Goal: Transaction & Acquisition: Purchase product/service

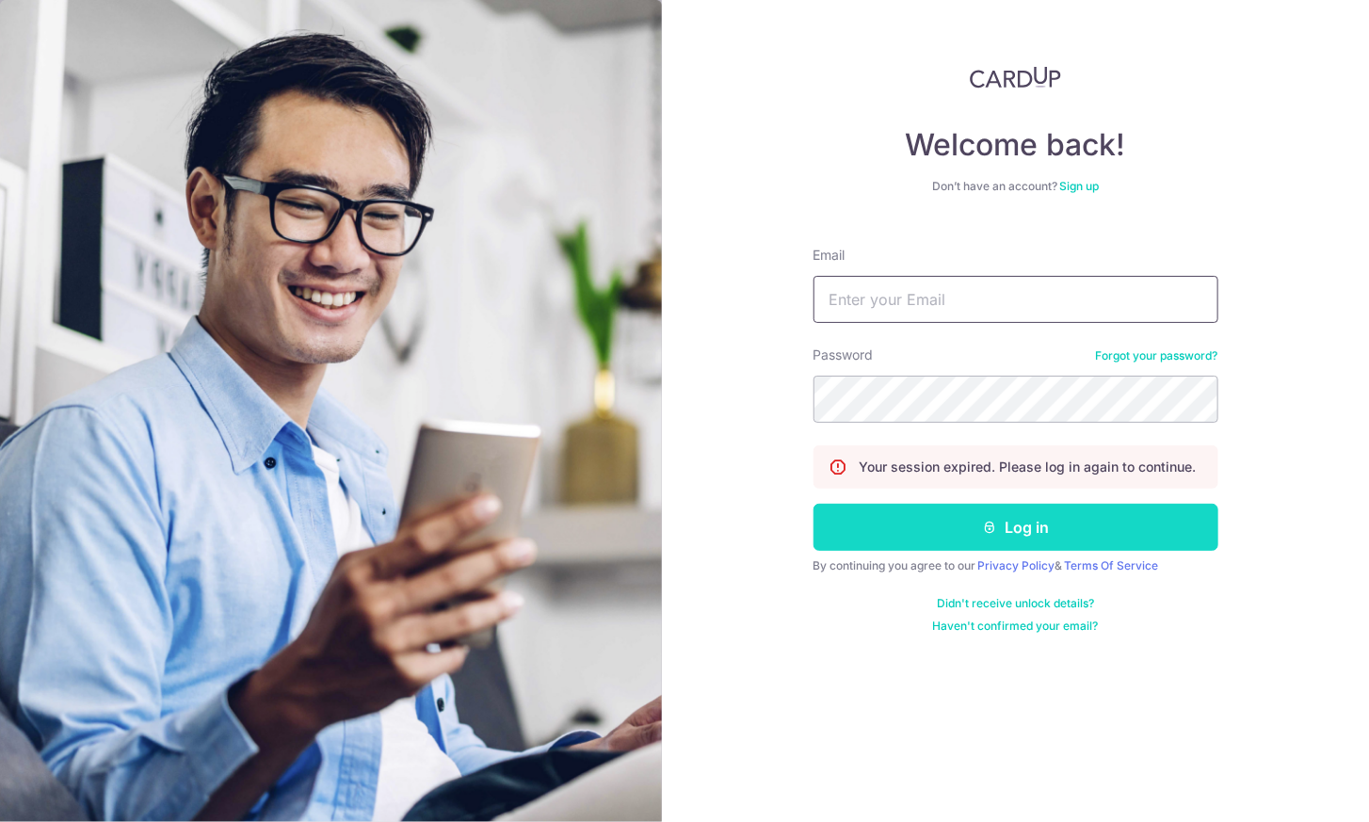
type input "[PERSON_NAME][EMAIL_ADDRESS][PERSON_NAME][DOMAIN_NAME]"
click at [919, 528] on button "Log in" at bounding box center [1015, 527] width 405 height 47
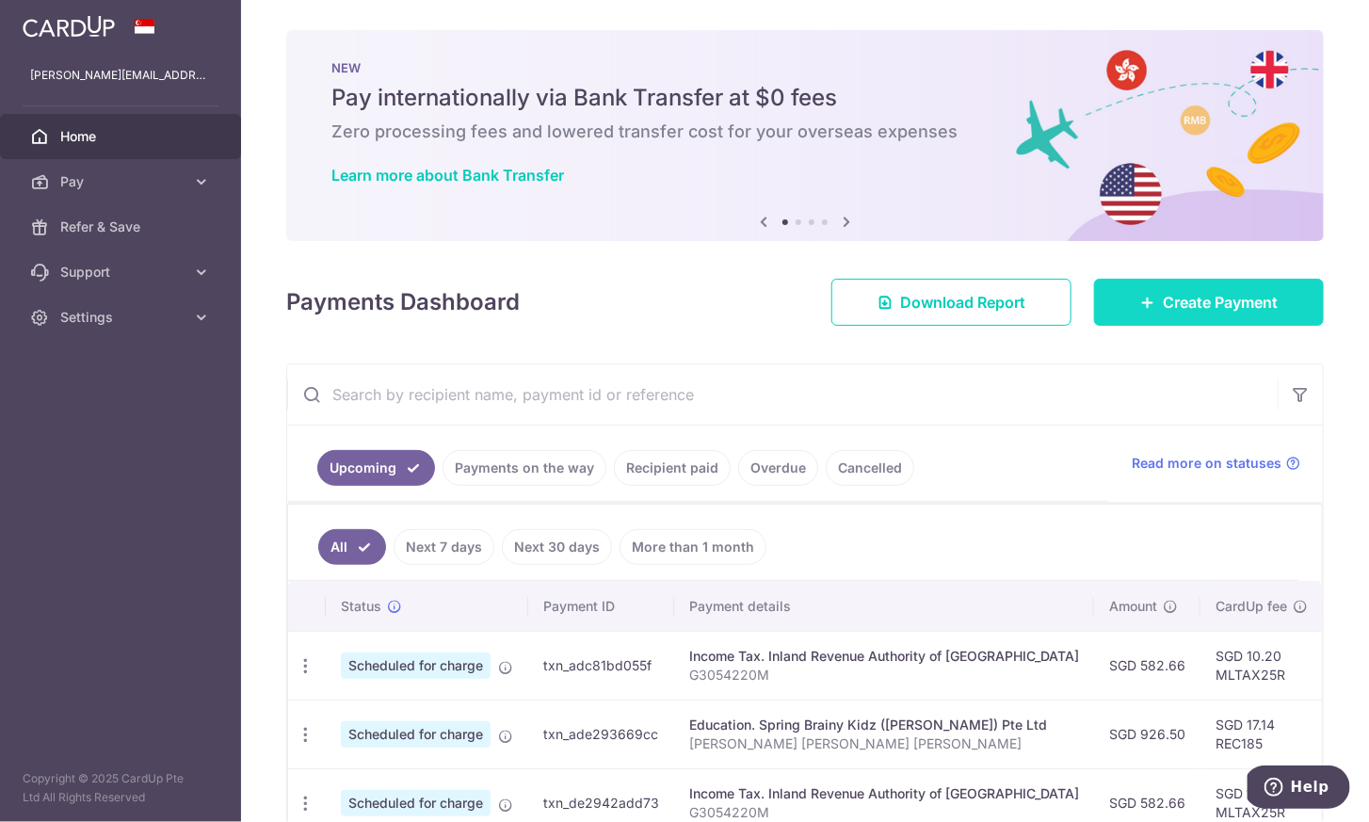
click at [1186, 304] on span "Create Payment" at bounding box center [1220, 302] width 115 height 23
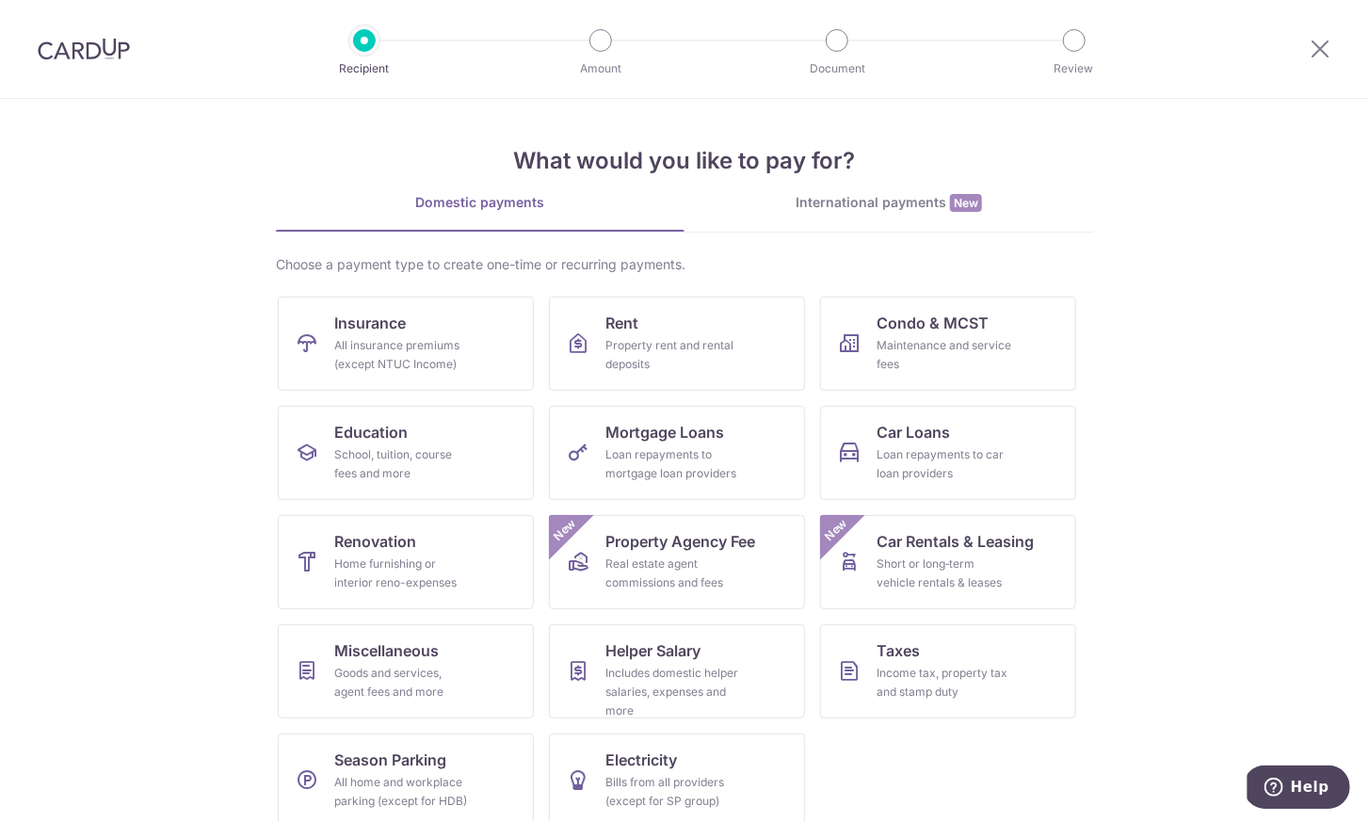
click at [119, 60] on div at bounding box center [84, 49] width 168 height 98
click at [98, 47] on img at bounding box center [84, 49] width 92 height 23
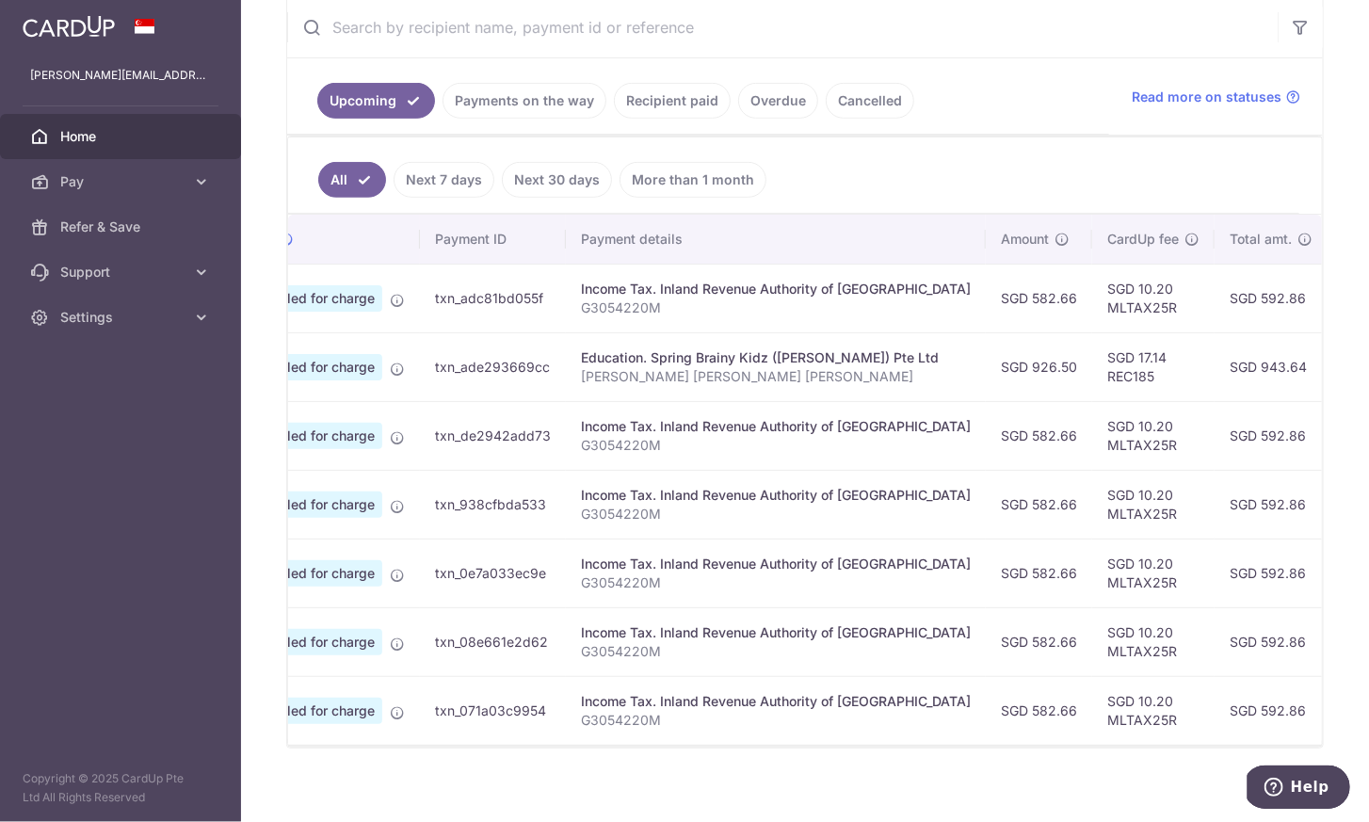
scroll to position [0, 102]
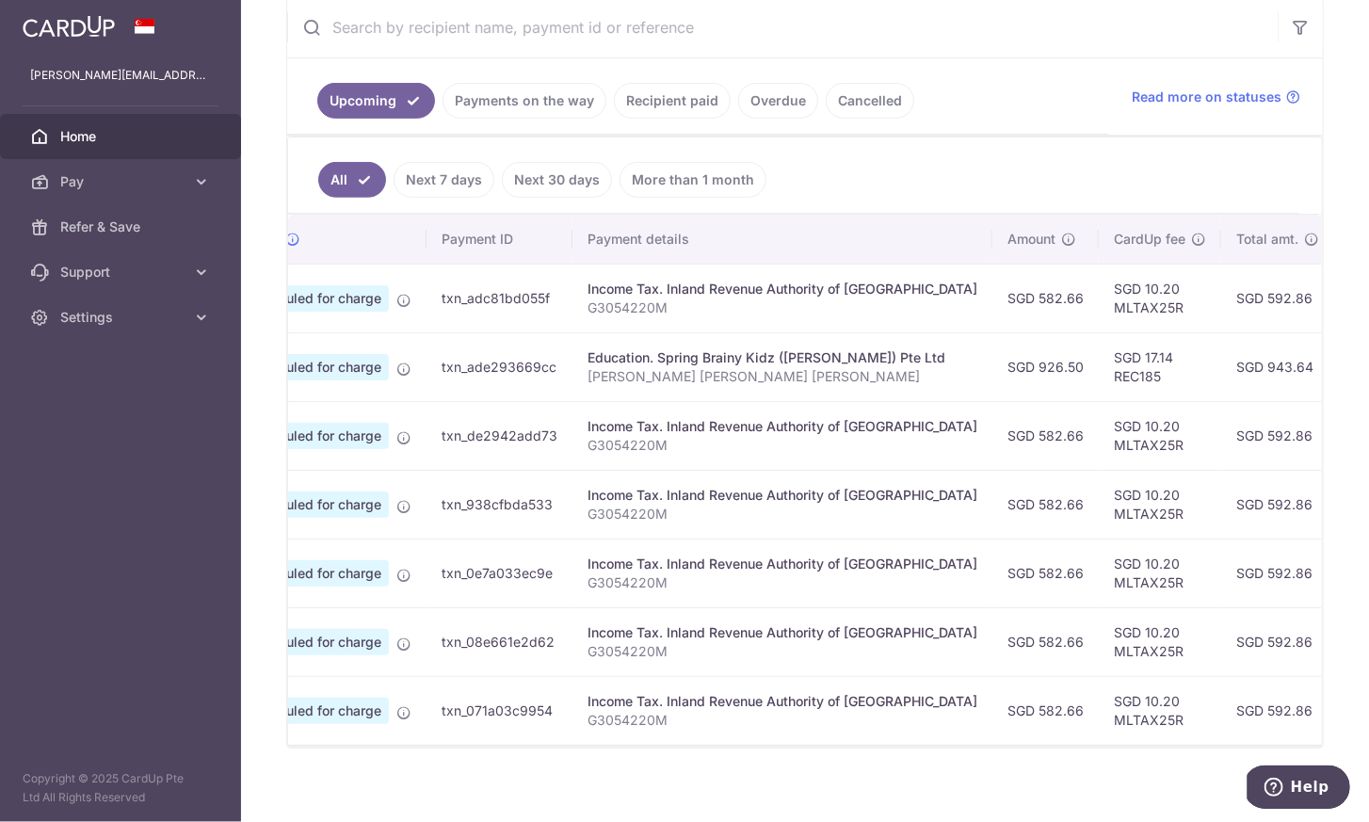
click at [514, 153] on ul "All Next 7 days Next 30 days More than 1 month" at bounding box center [793, 175] width 1011 height 76
click at [531, 173] on link "Next 30 days" at bounding box center [557, 180] width 110 height 36
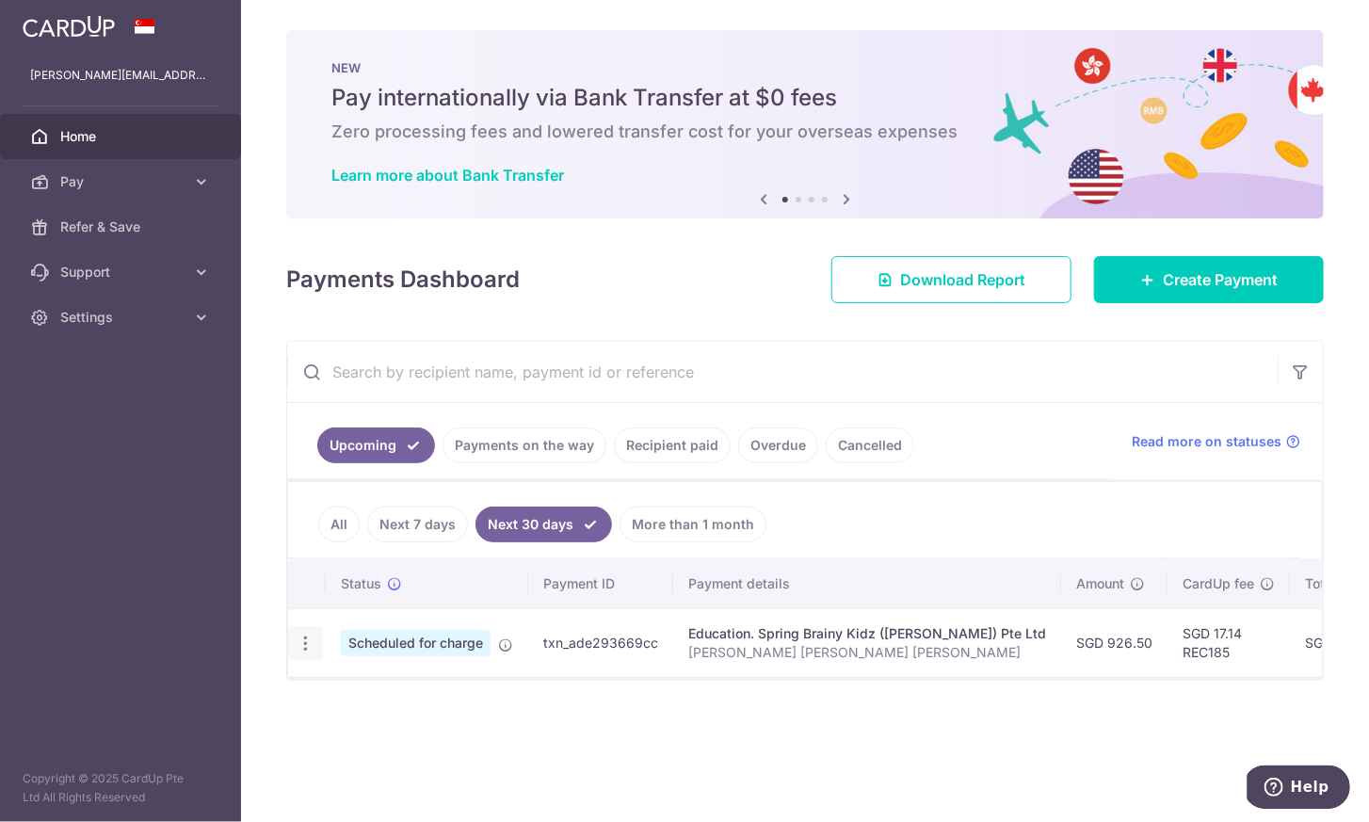
click at [298, 634] on icon "button" at bounding box center [306, 644] width 20 height 20
click at [421, 736] on span "Cancel payment" at bounding box center [406, 741] width 126 height 23
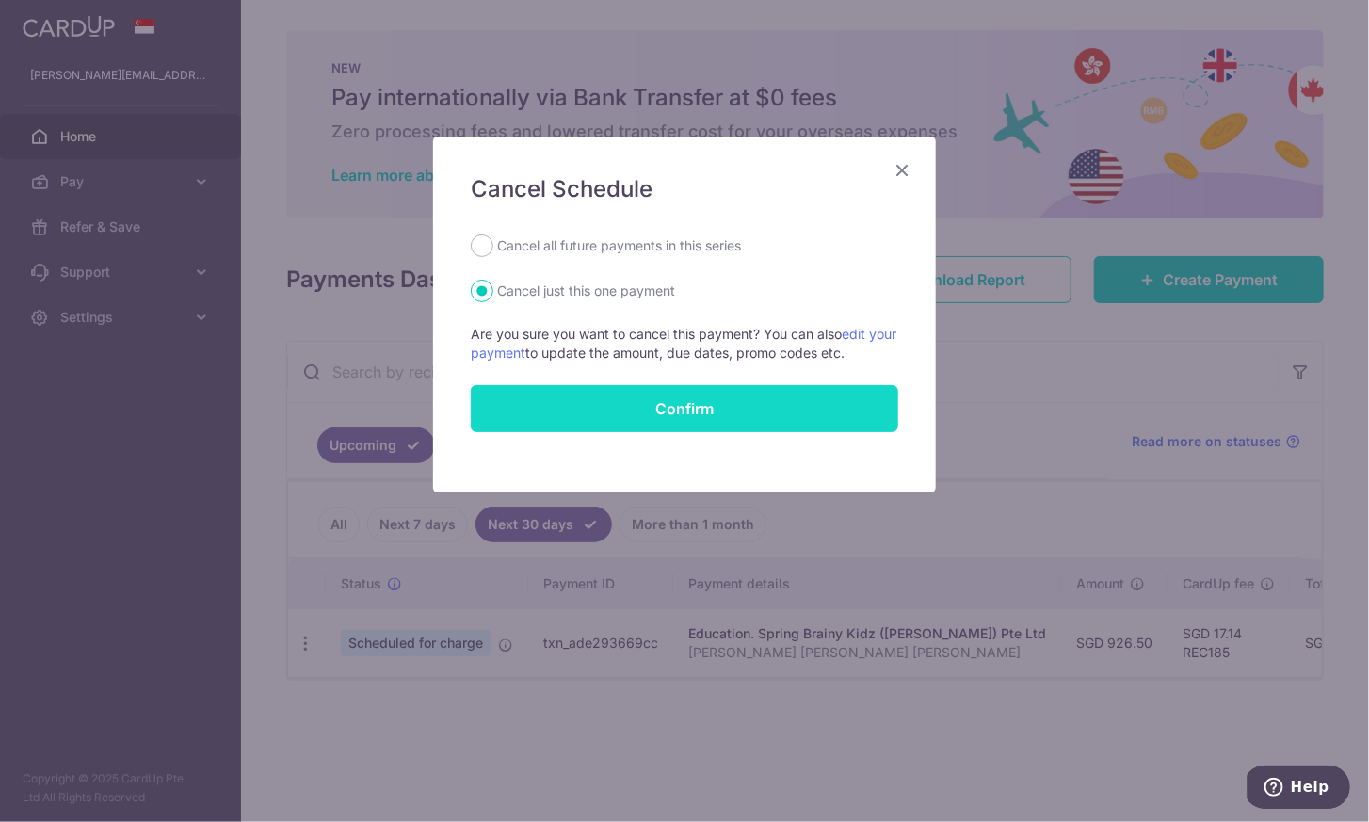
click at [776, 412] on button "Confirm" at bounding box center [684, 408] width 427 height 47
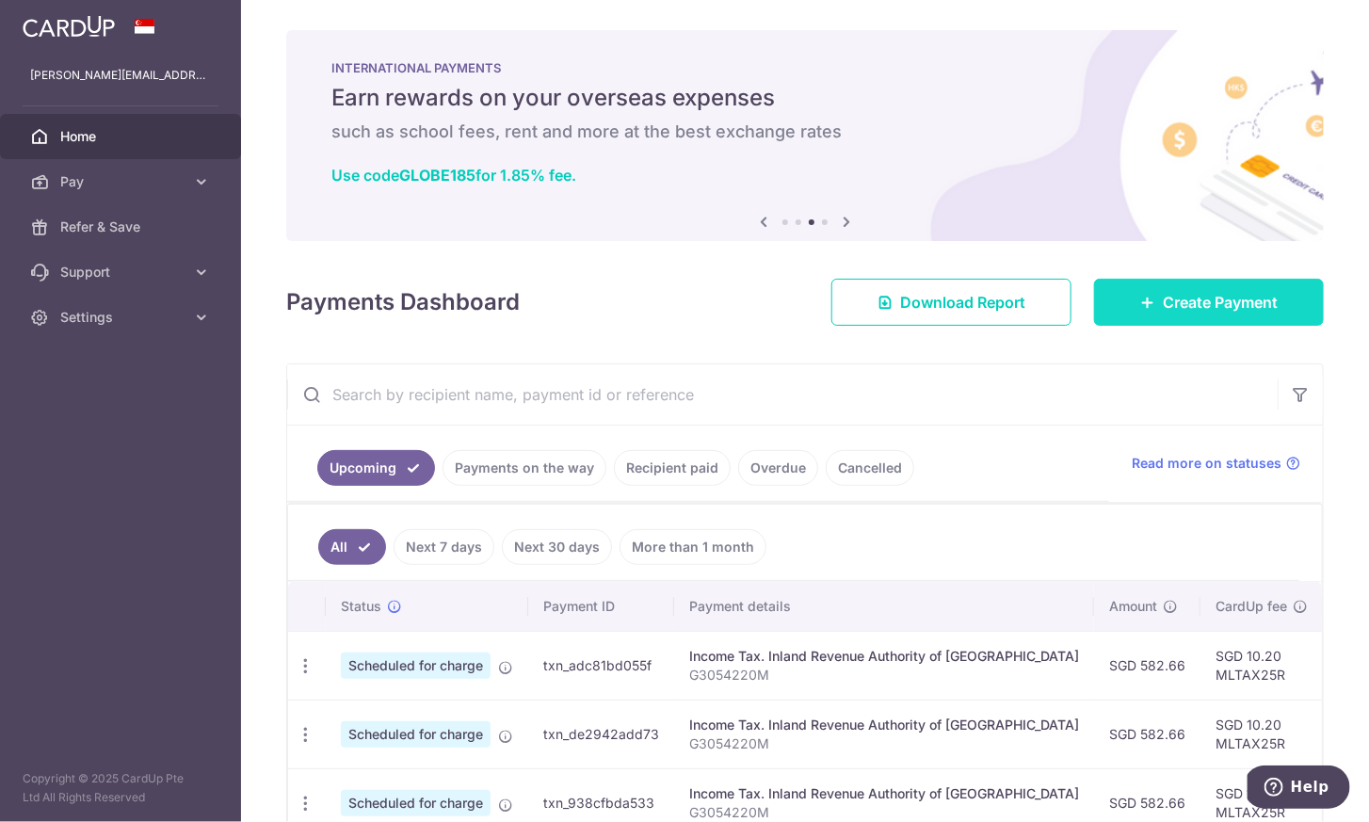
click at [1204, 302] on span "Create Payment" at bounding box center [1220, 302] width 115 height 23
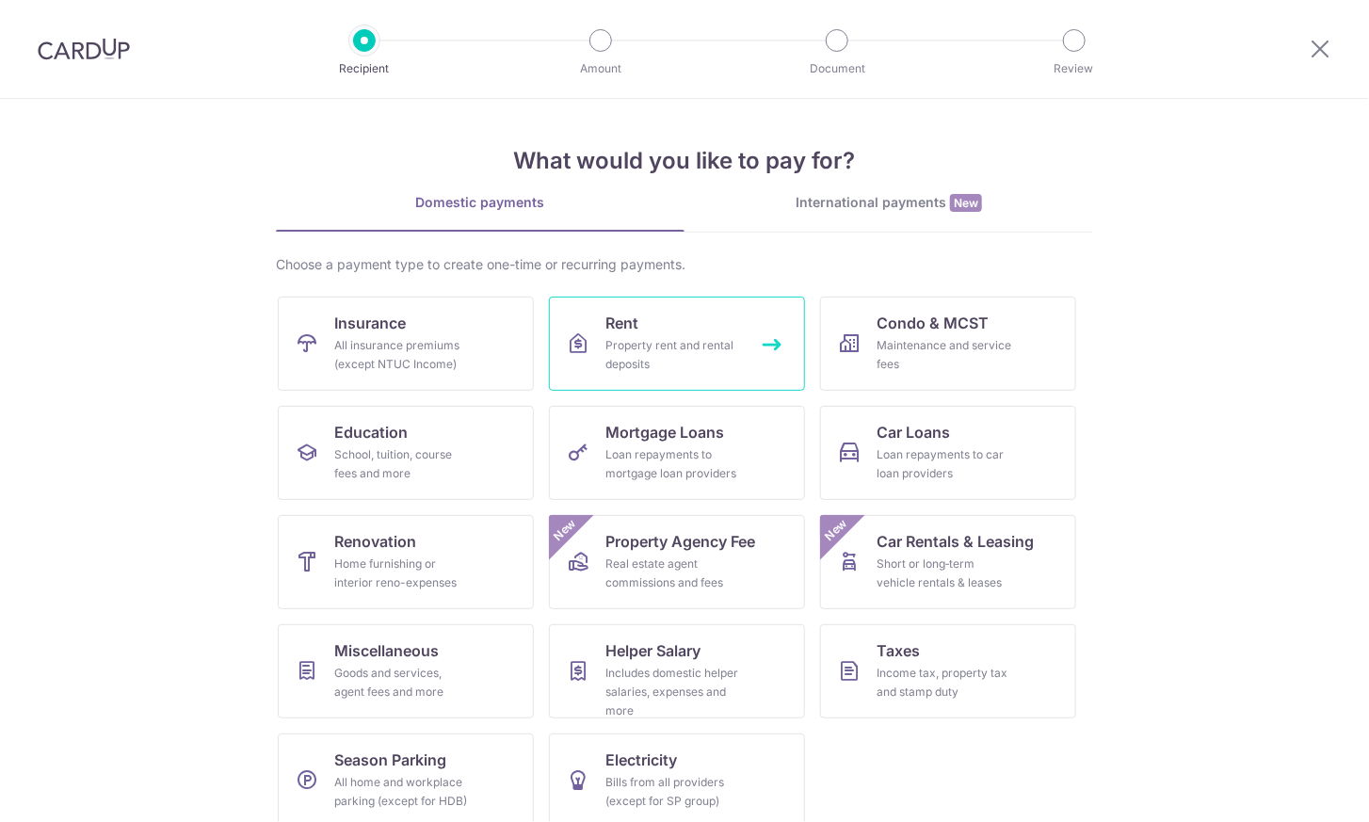
click at [664, 330] on link "Rent Property rent and rental deposits" at bounding box center [677, 344] width 256 height 94
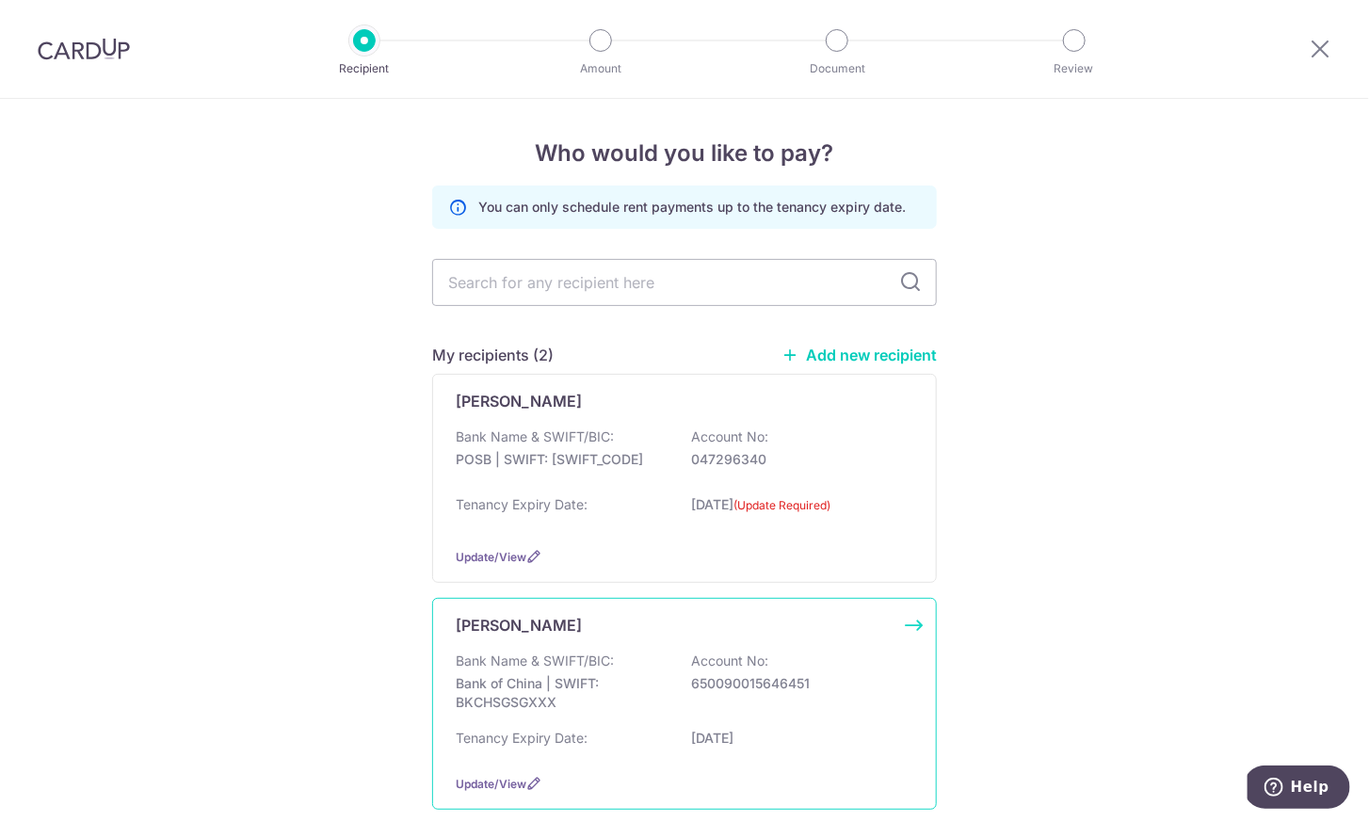
click at [565, 620] on div "Yu Qiannan" at bounding box center [673, 625] width 435 height 23
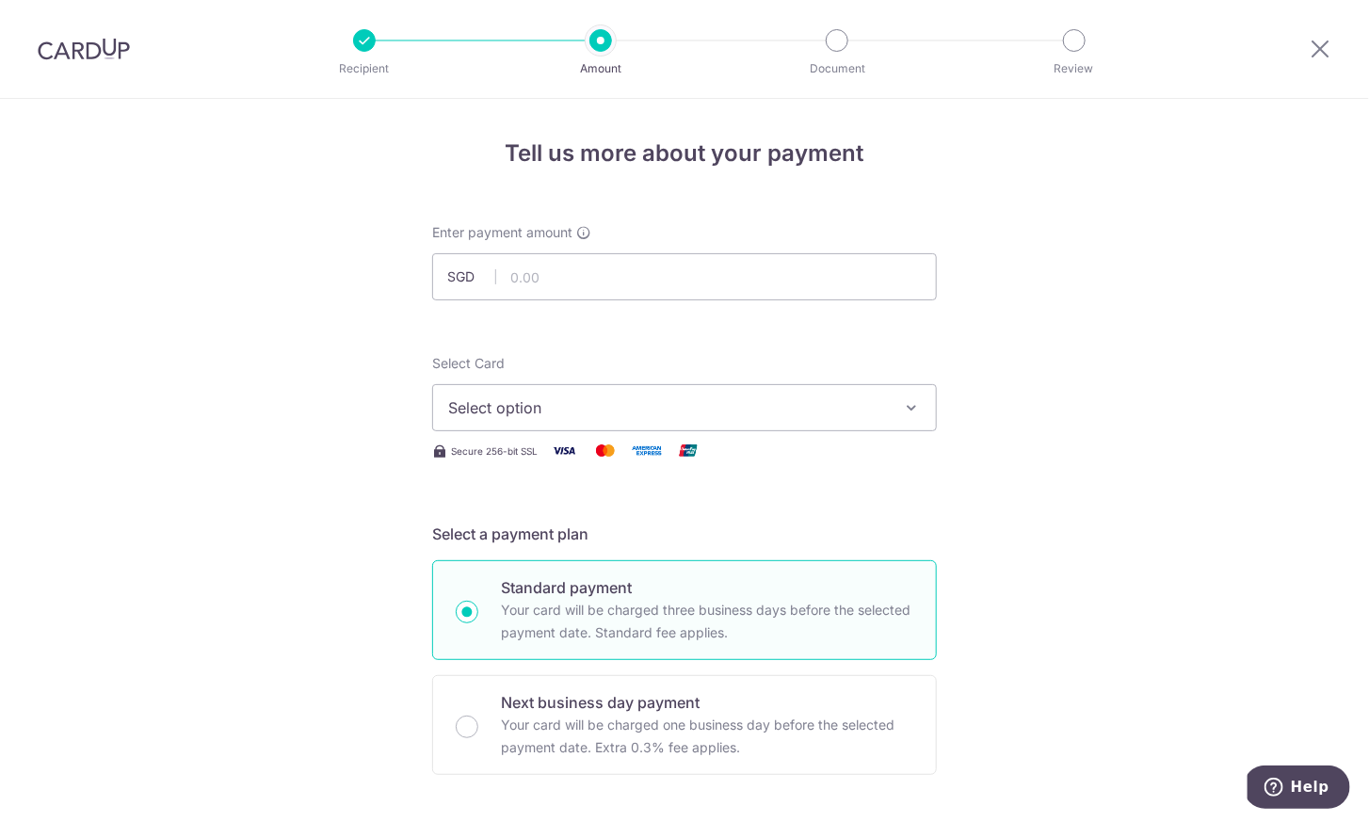
type input "3"
type input "3,100.00"
click at [606, 398] on span "Select option" at bounding box center [667, 407] width 439 height 23
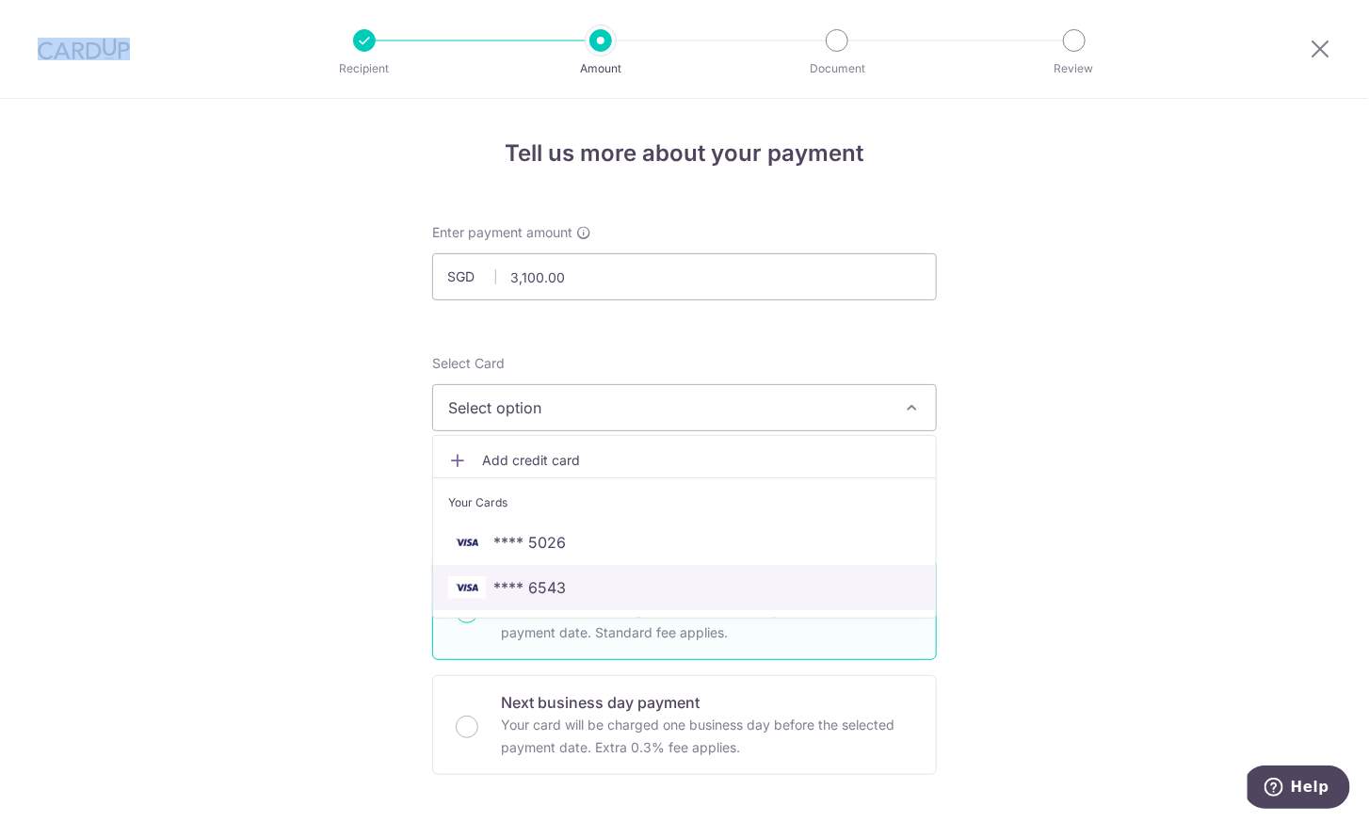
click at [583, 576] on span "**** 6543" at bounding box center [684, 587] width 473 height 23
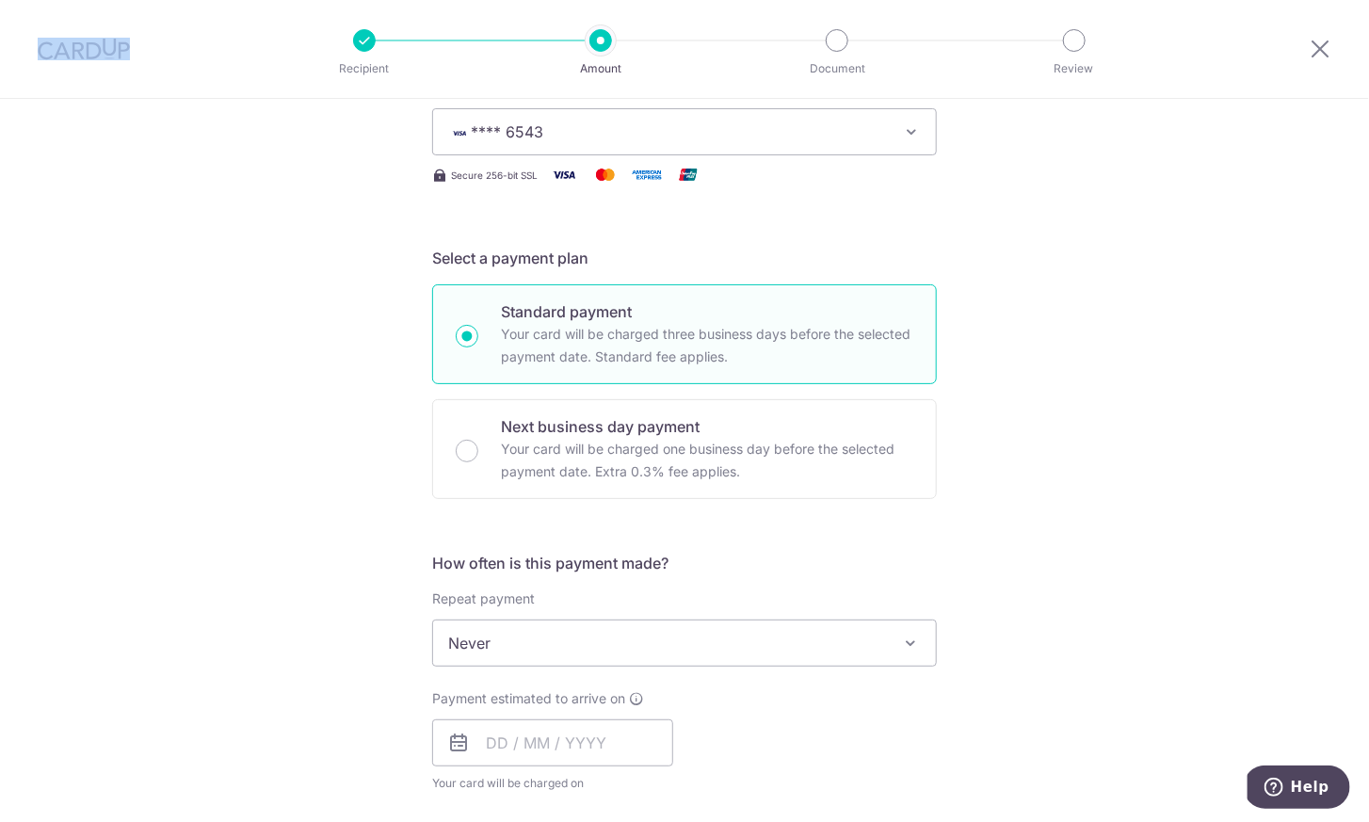
scroll to position [369, 0]
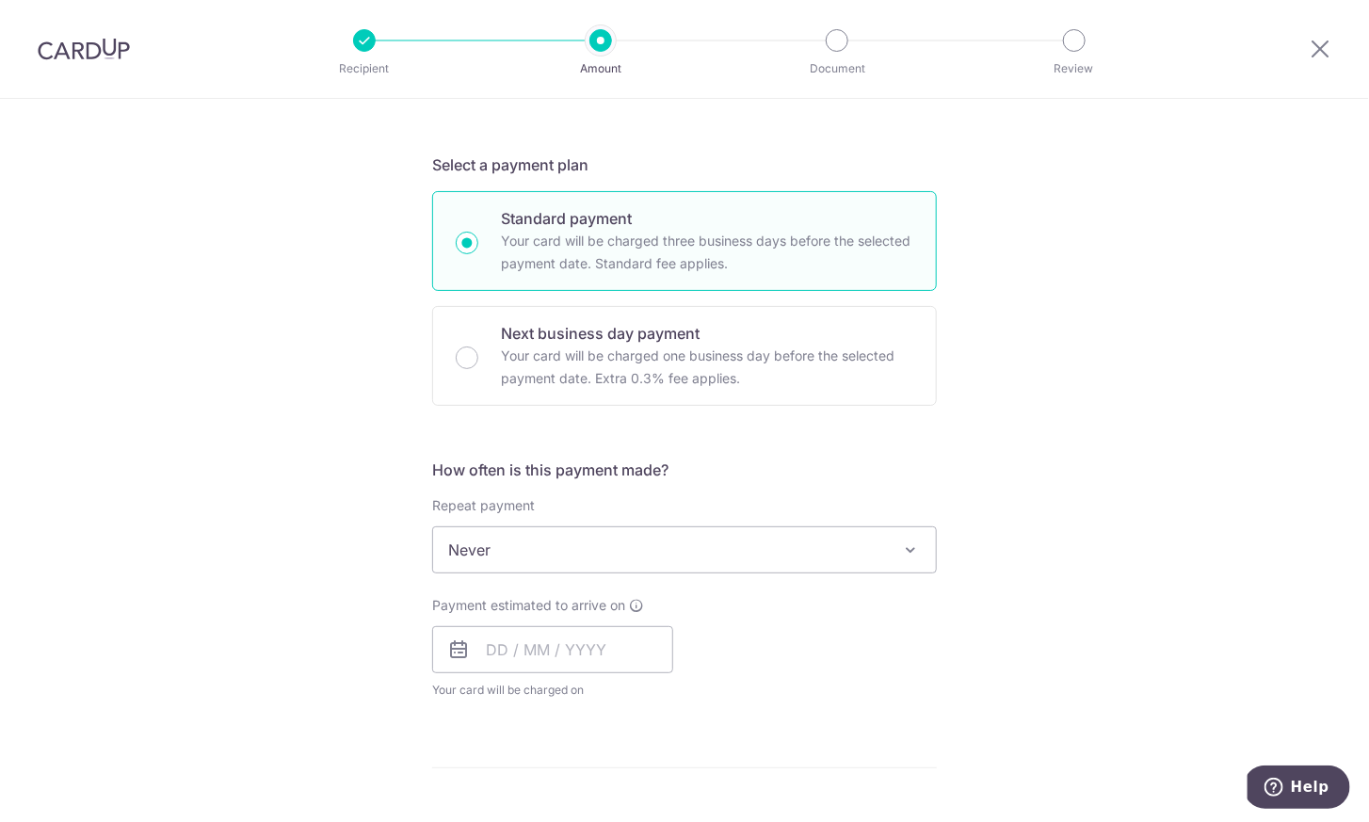
click at [638, 522] on div "Repeat payment Never Every week Every month Every quarter Every half a year Nev…" at bounding box center [684, 534] width 505 height 77
click at [669, 556] on span "Never" at bounding box center [684, 549] width 503 height 45
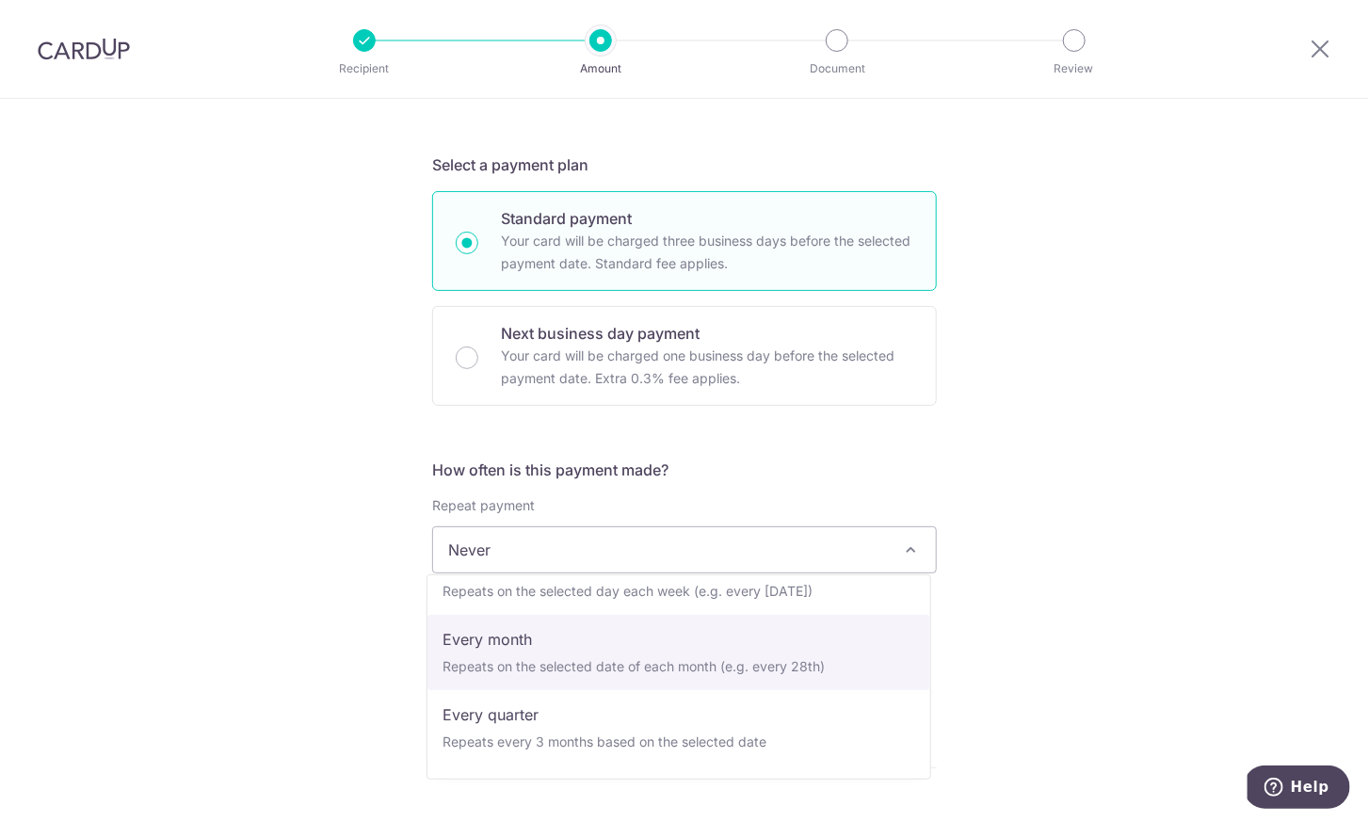
scroll to position [129, 0]
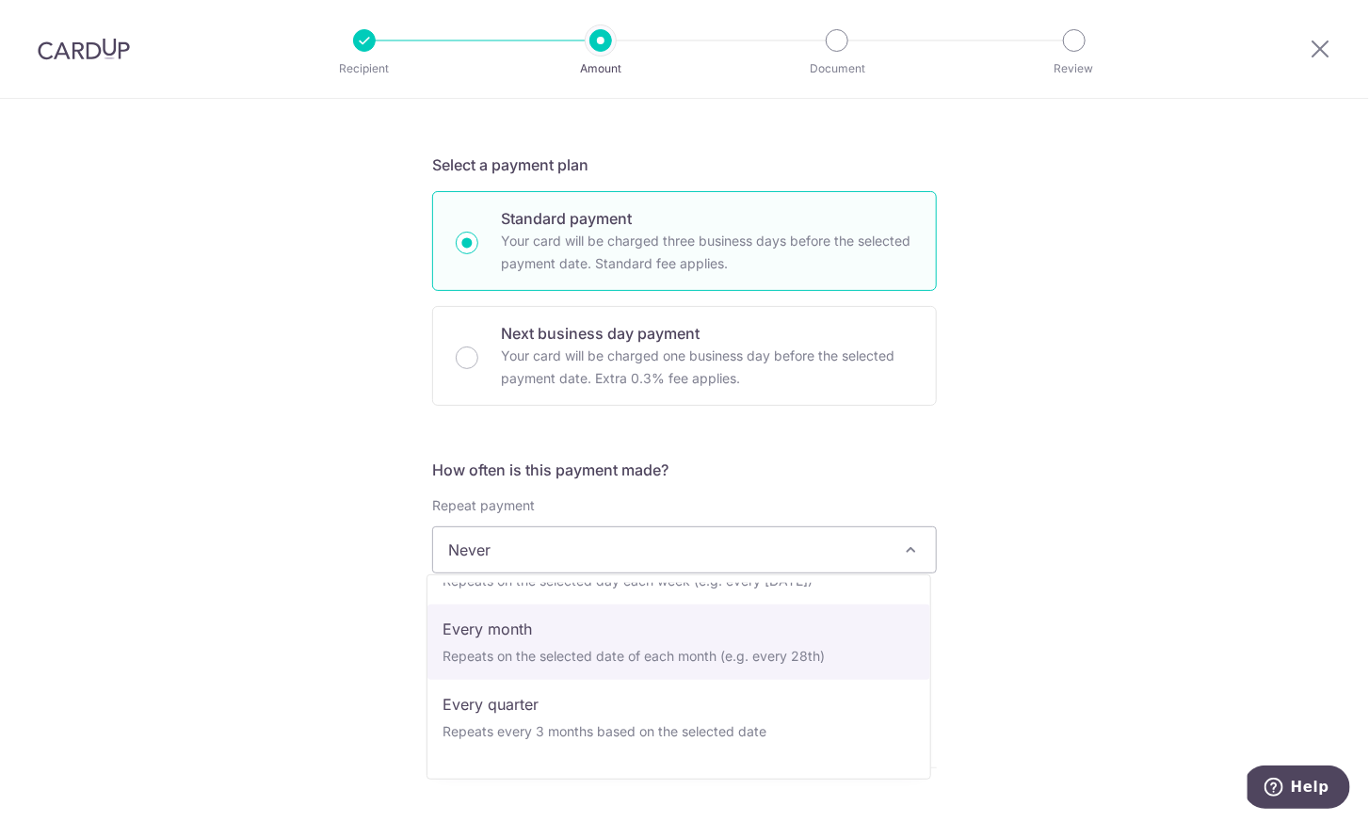
select select "3"
type input "30/04/2026"
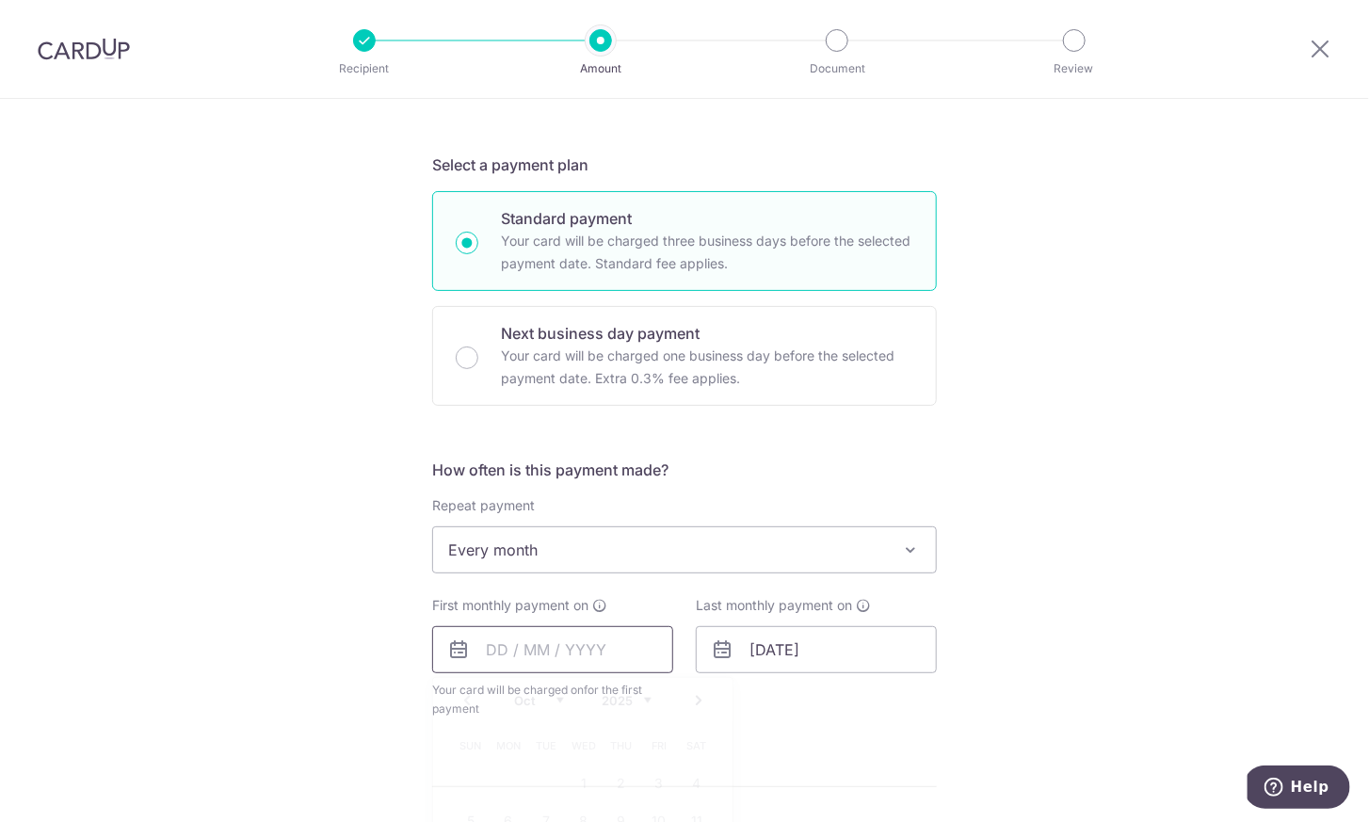
click at [600, 660] on input "text" at bounding box center [552, 649] width 241 height 47
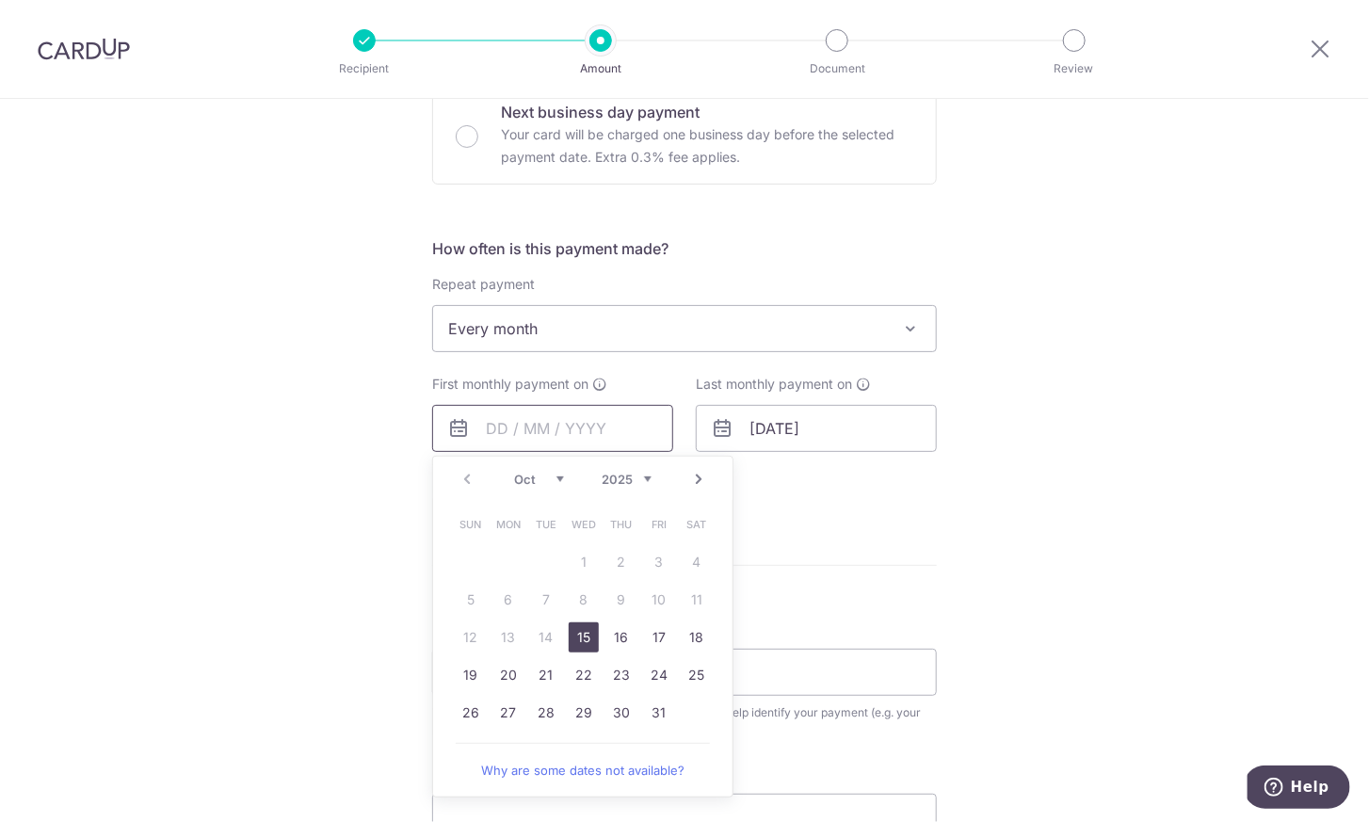
scroll to position [609, 0]
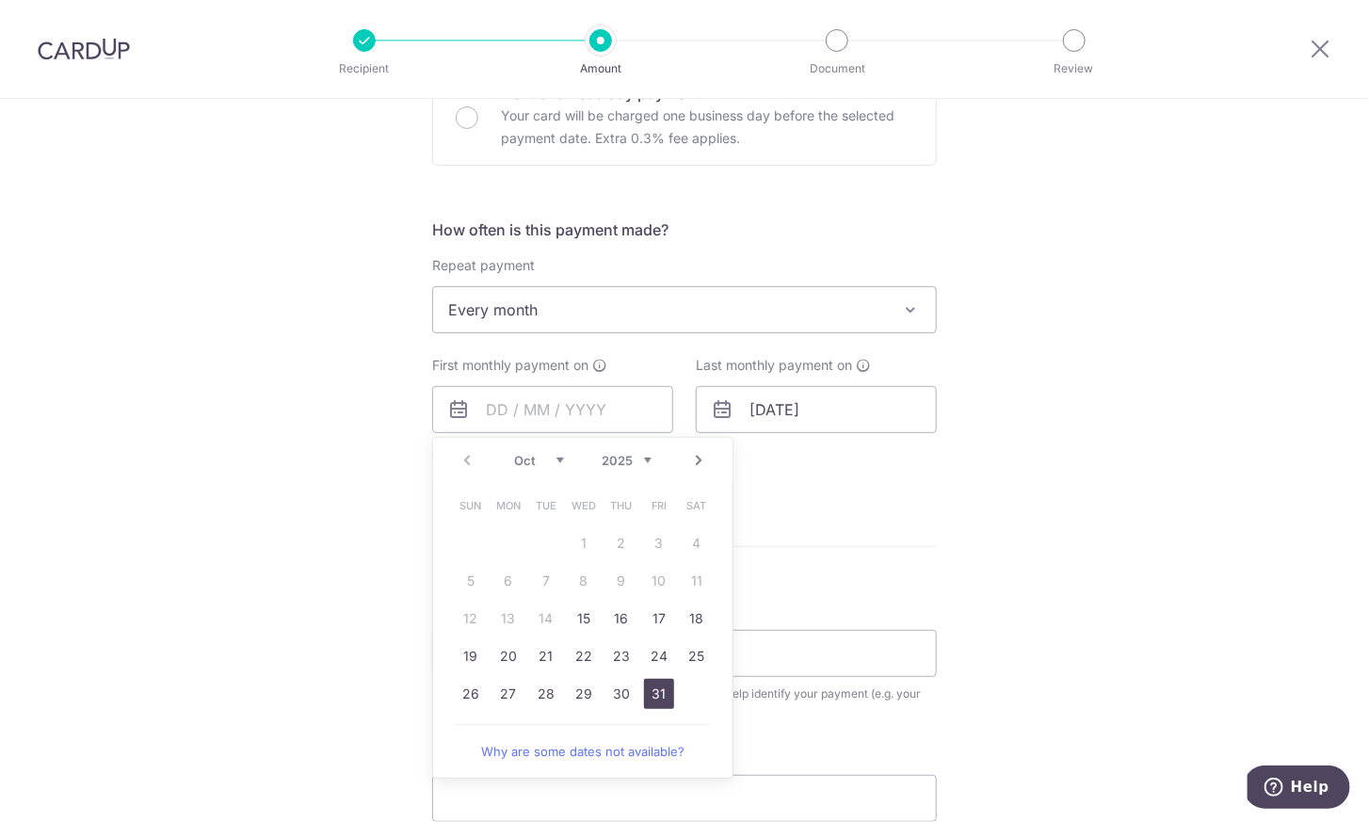
click at [666, 691] on link "31" at bounding box center [659, 694] width 30 height 30
type input "31/10/2025"
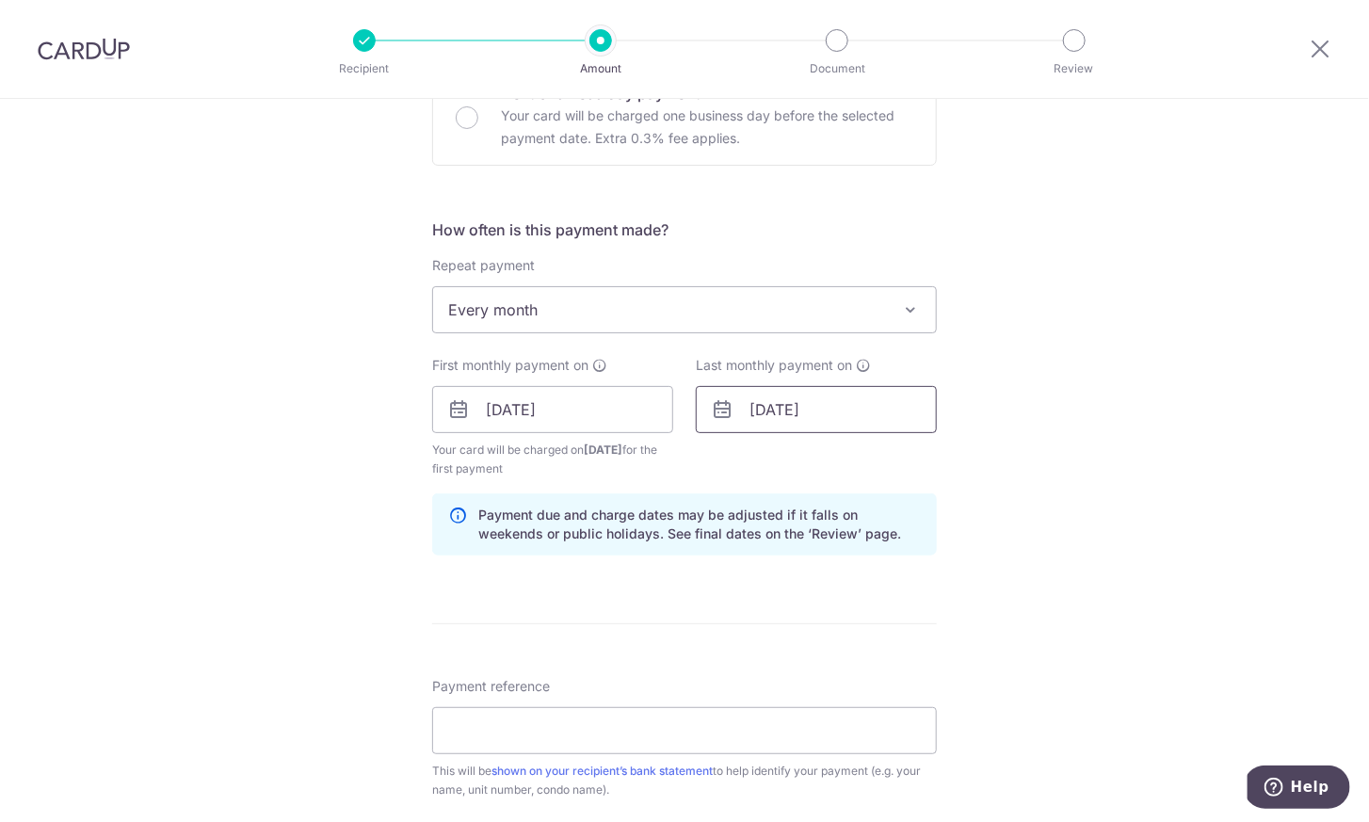
click at [827, 392] on input "30/04/2026" at bounding box center [816, 409] width 241 height 47
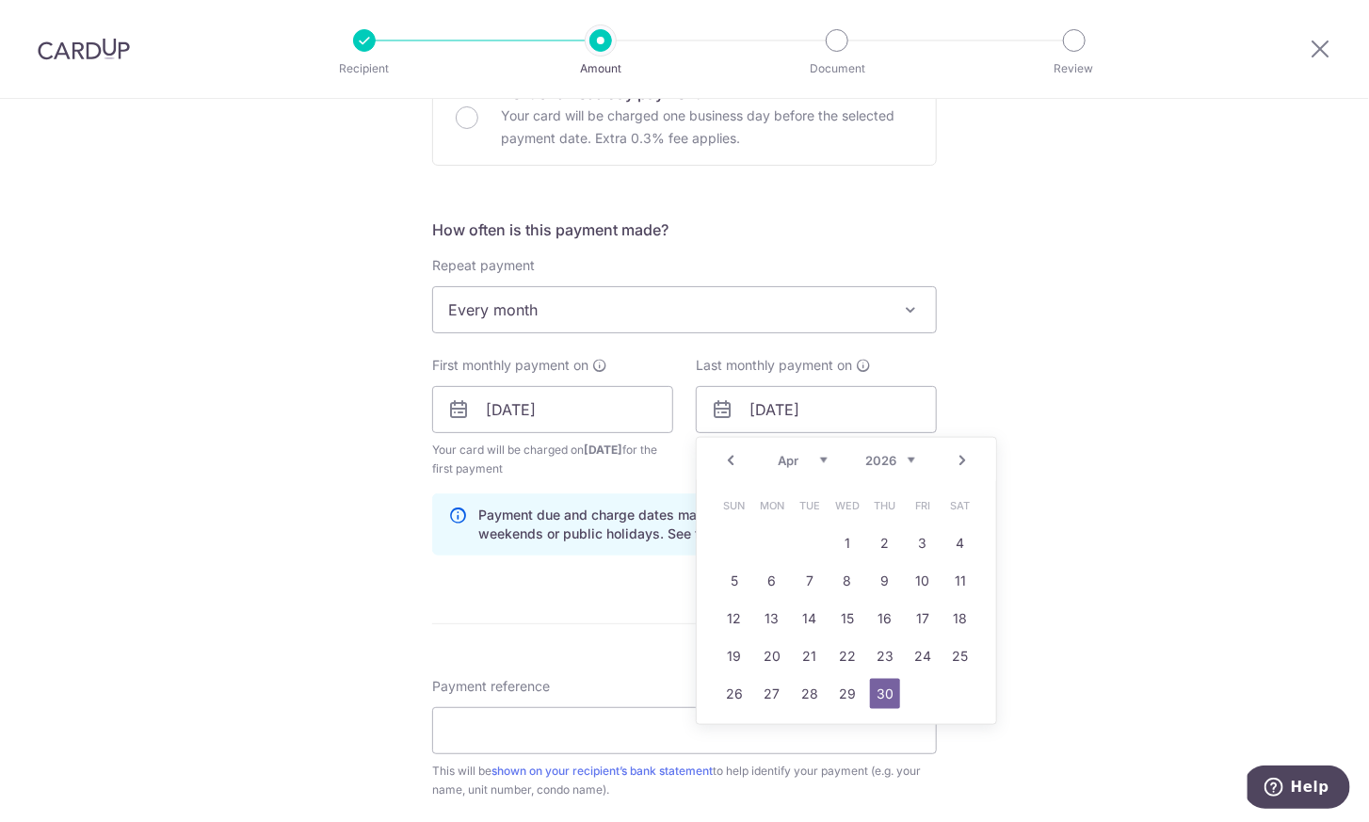
click at [727, 449] on link "Prev" at bounding box center [730, 460] width 23 height 23
click at [956, 458] on link "Next" at bounding box center [962, 460] width 23 height 23
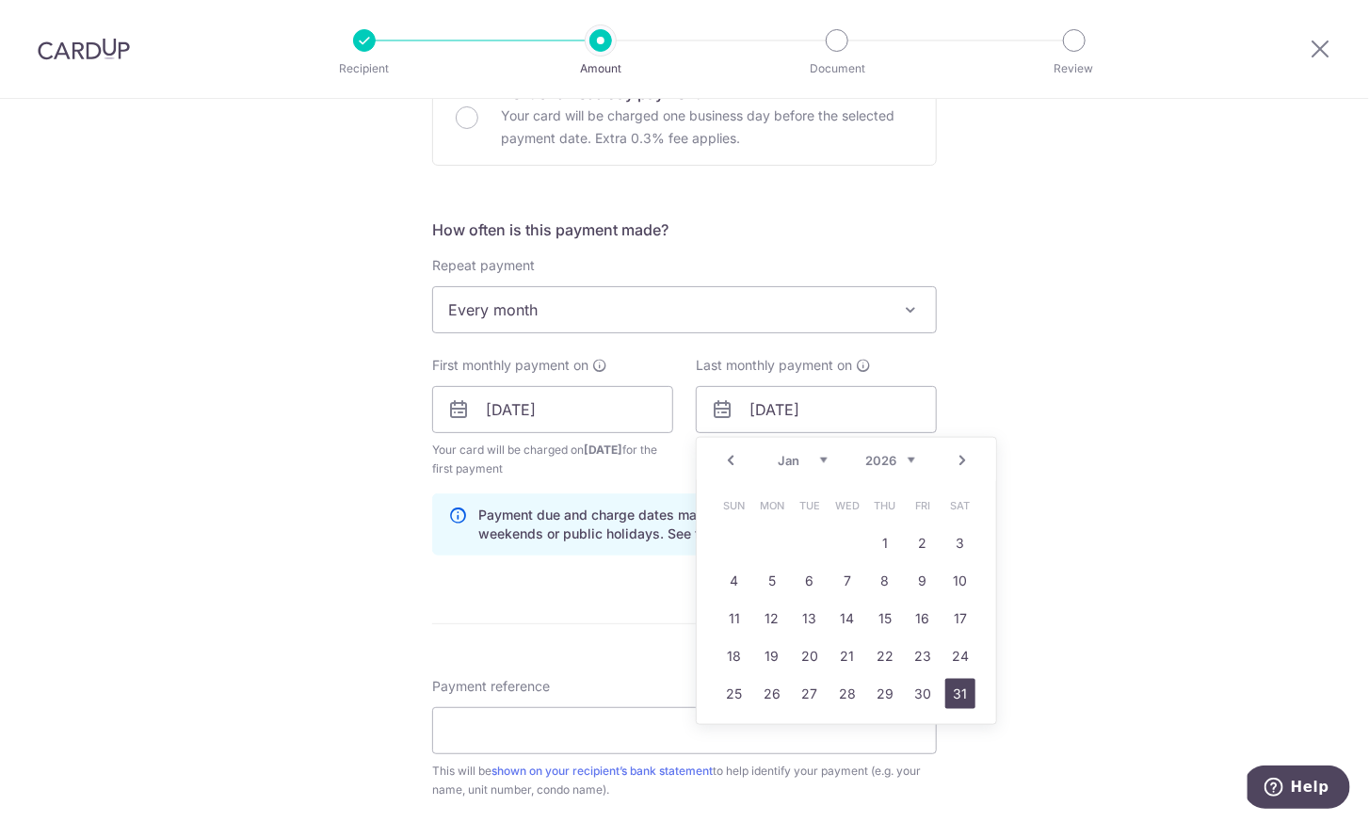
click at [953, 693] on link "31" at bounding box center [960, 694] width 30 height 30
type input "31/01/2026"
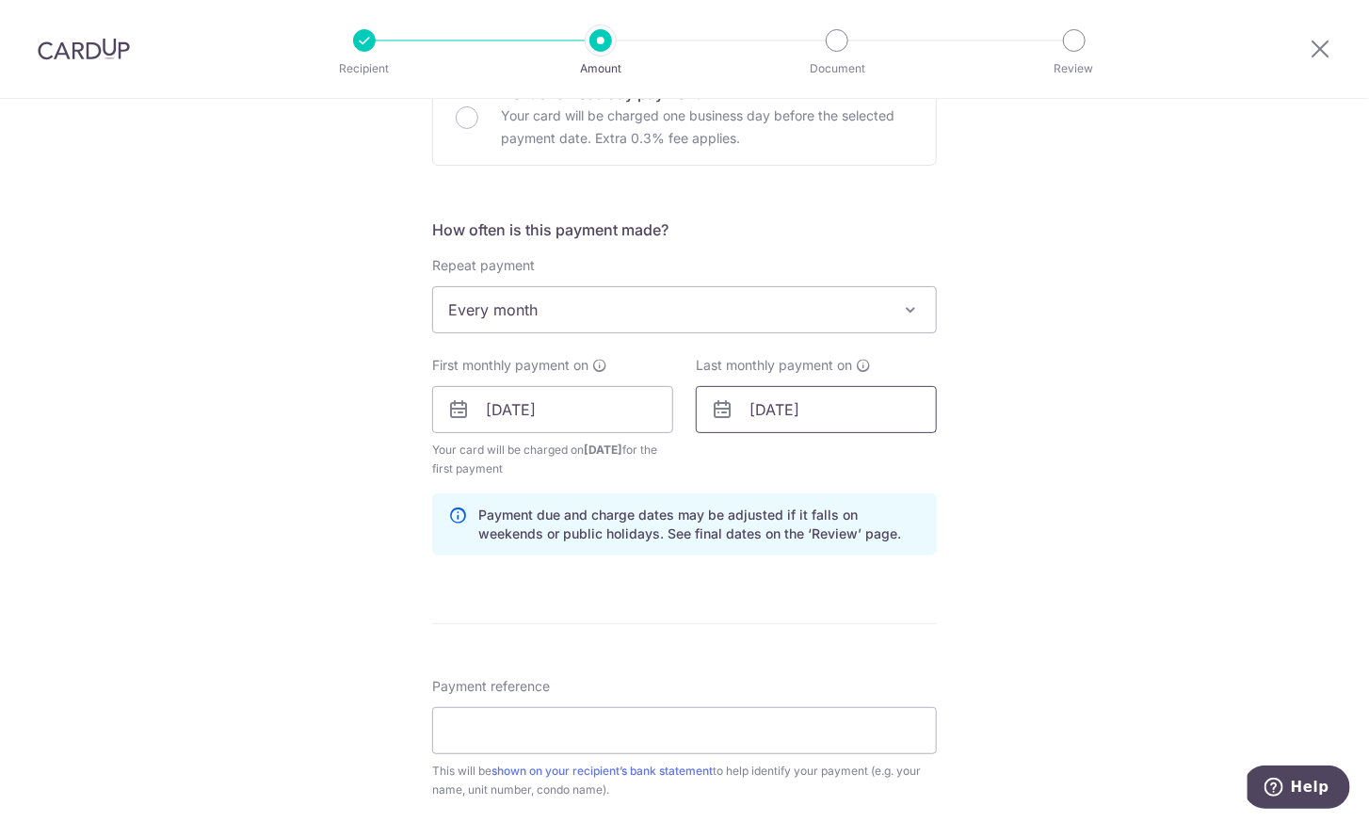
click at [890, 410] on input "31/01/2026" at bounding box center [816, 409] width 241 height 47
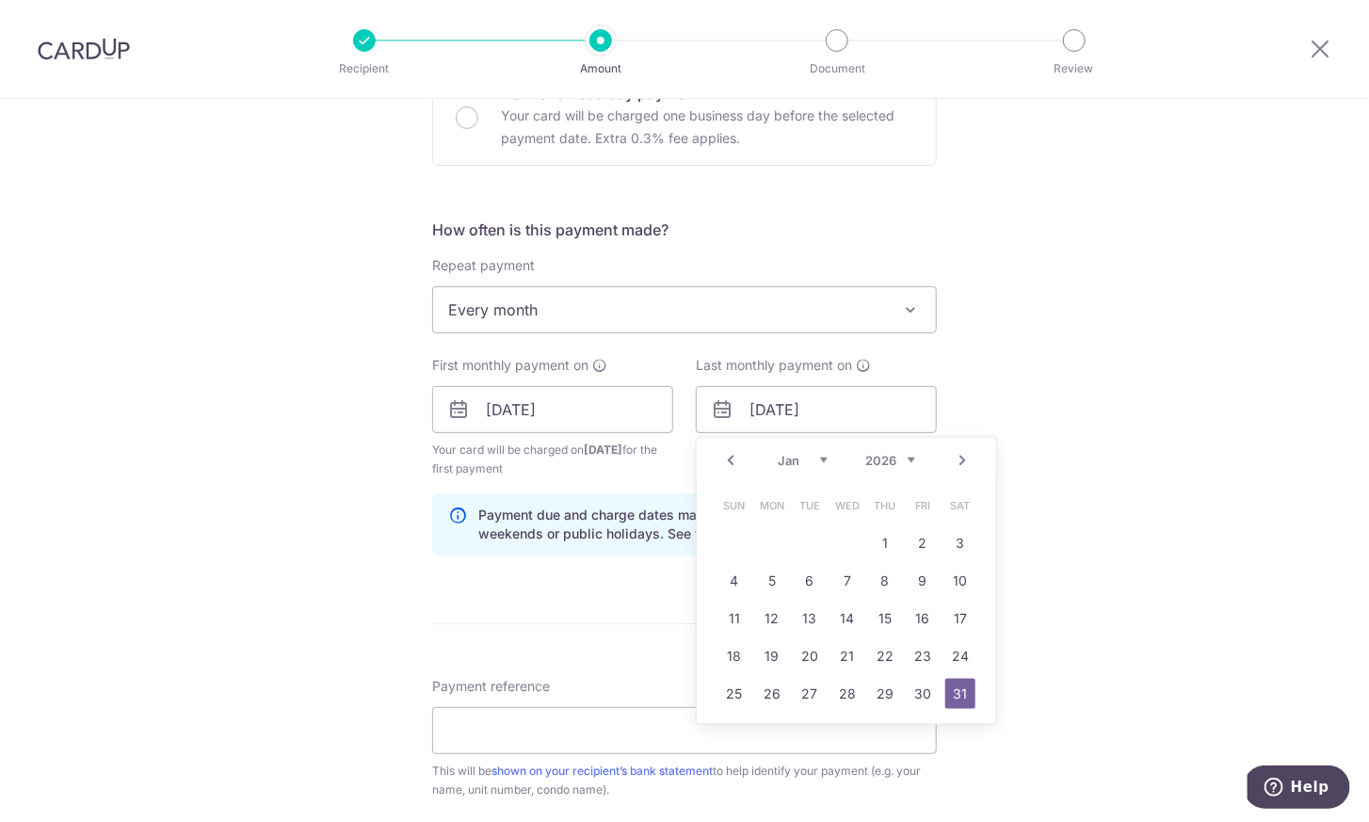
click at [962, 694] on link "31" at bounding box center [960, 694] width 30 height 30
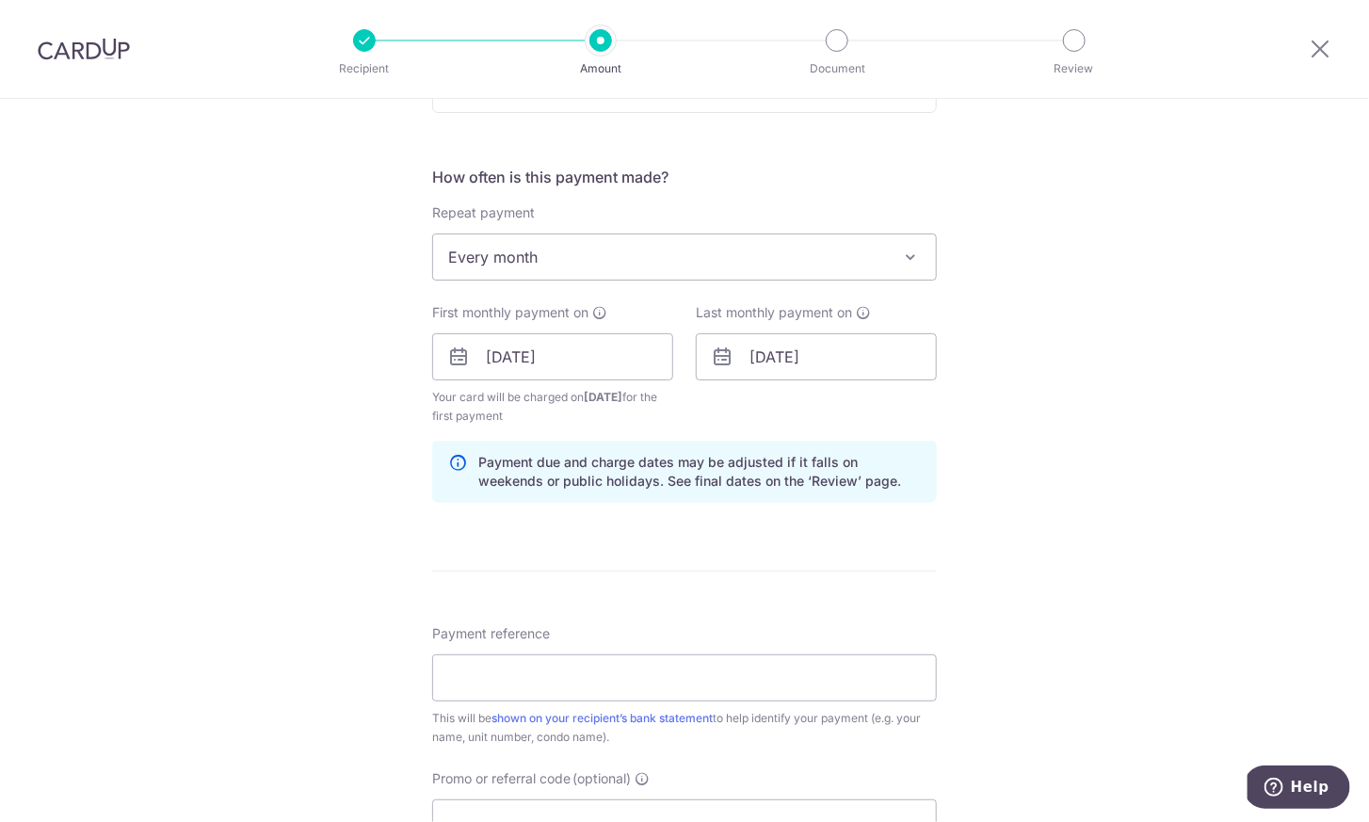
scroll to position [667, 0]
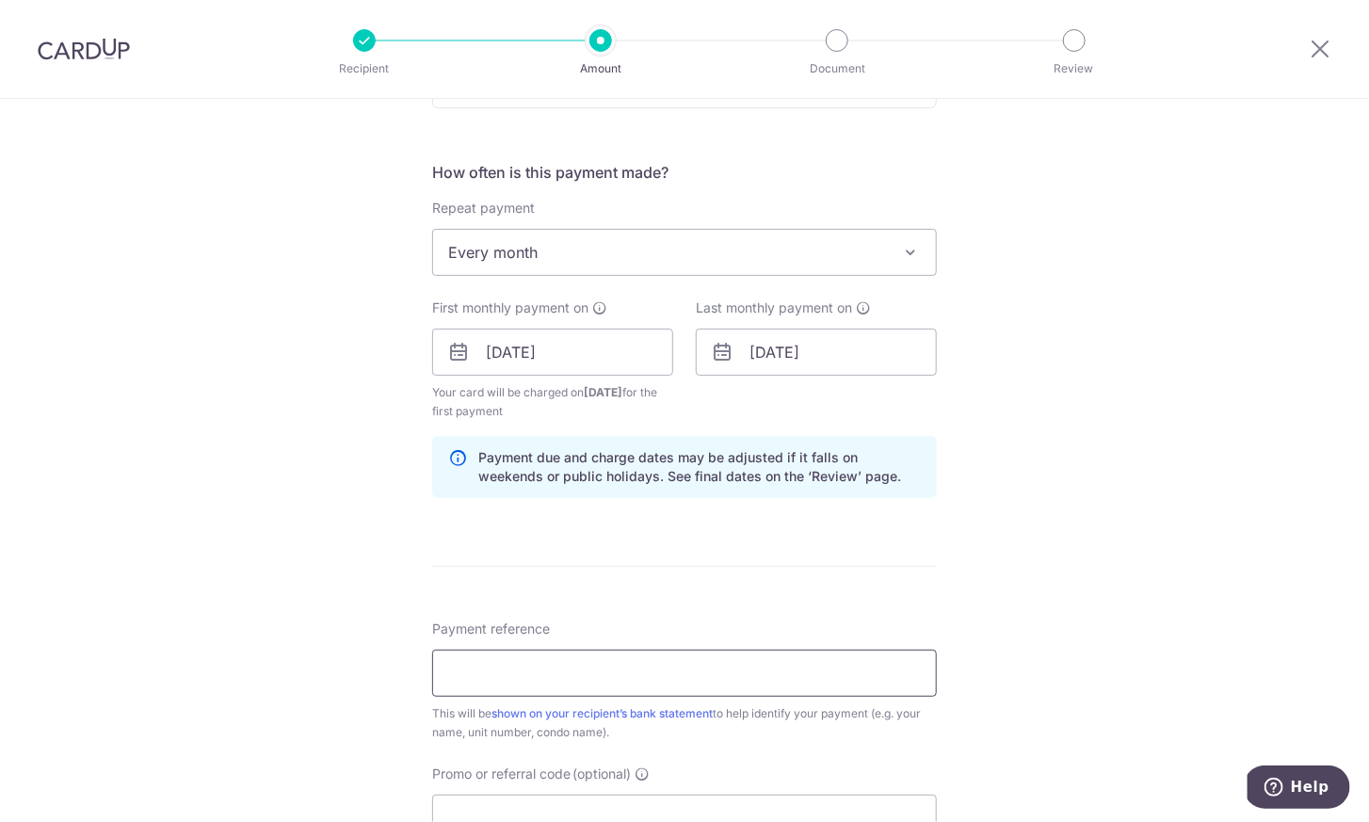
click at [740, 663] on input "Payment reference" at bounding box center [684, 673] width 505 height 47
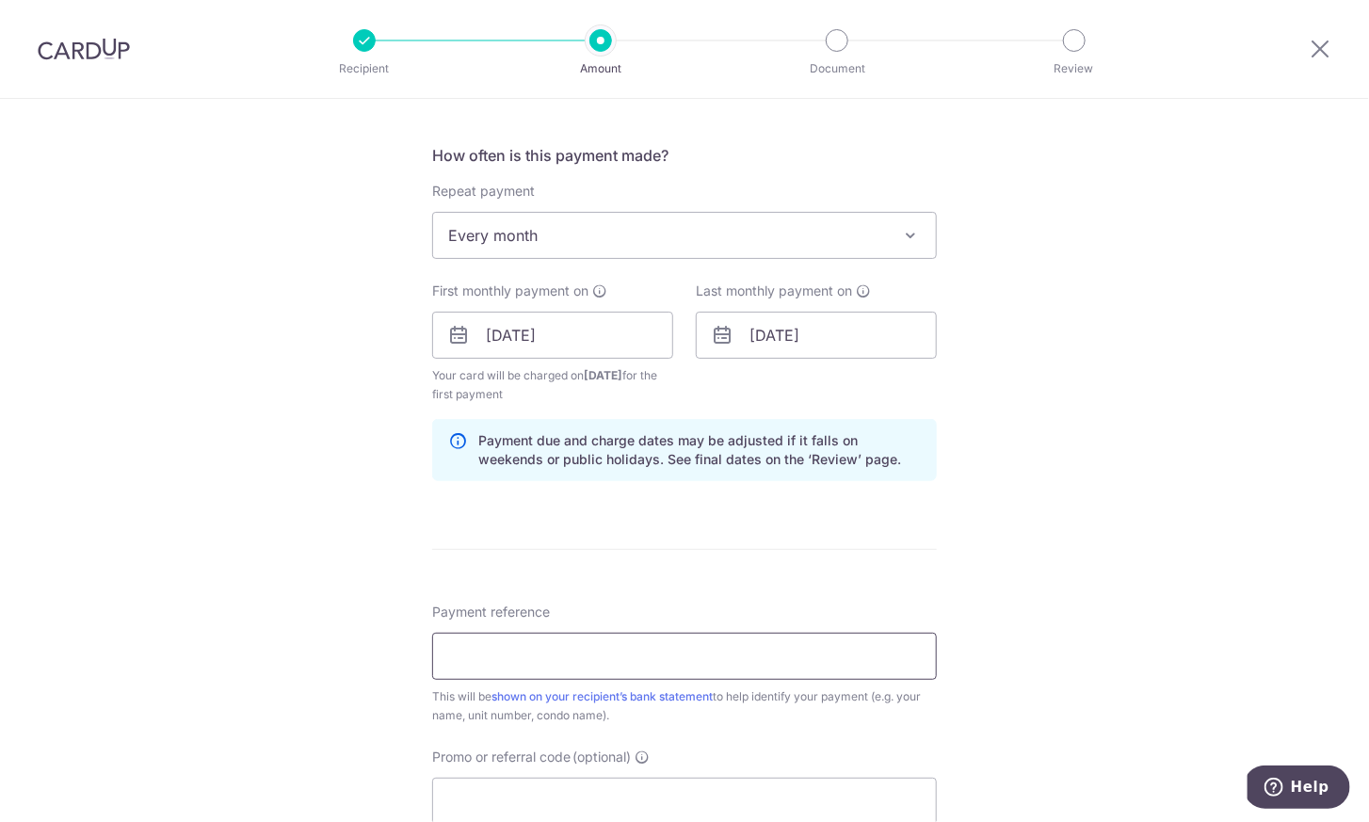
type input "121 PLW Rent"
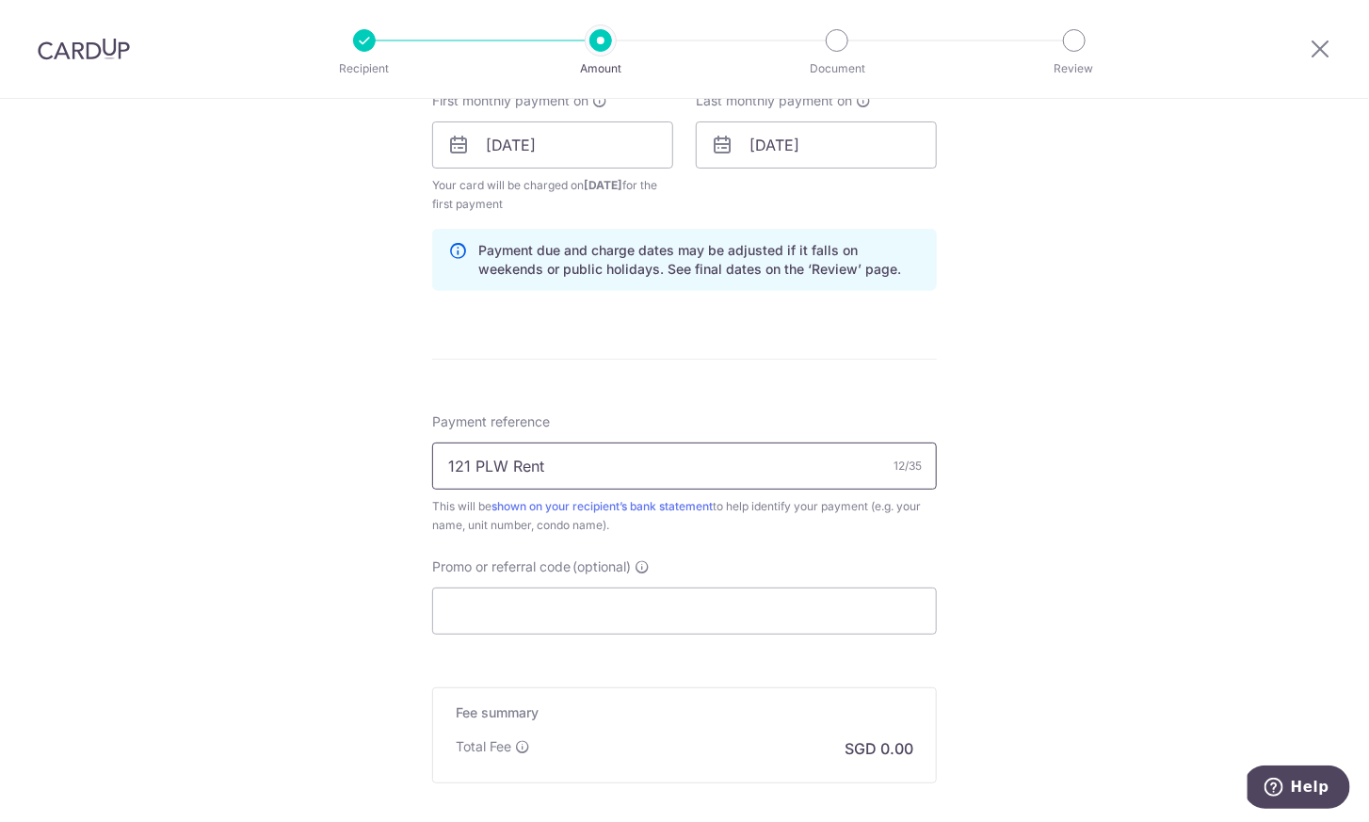
scroll to position [911, 0]
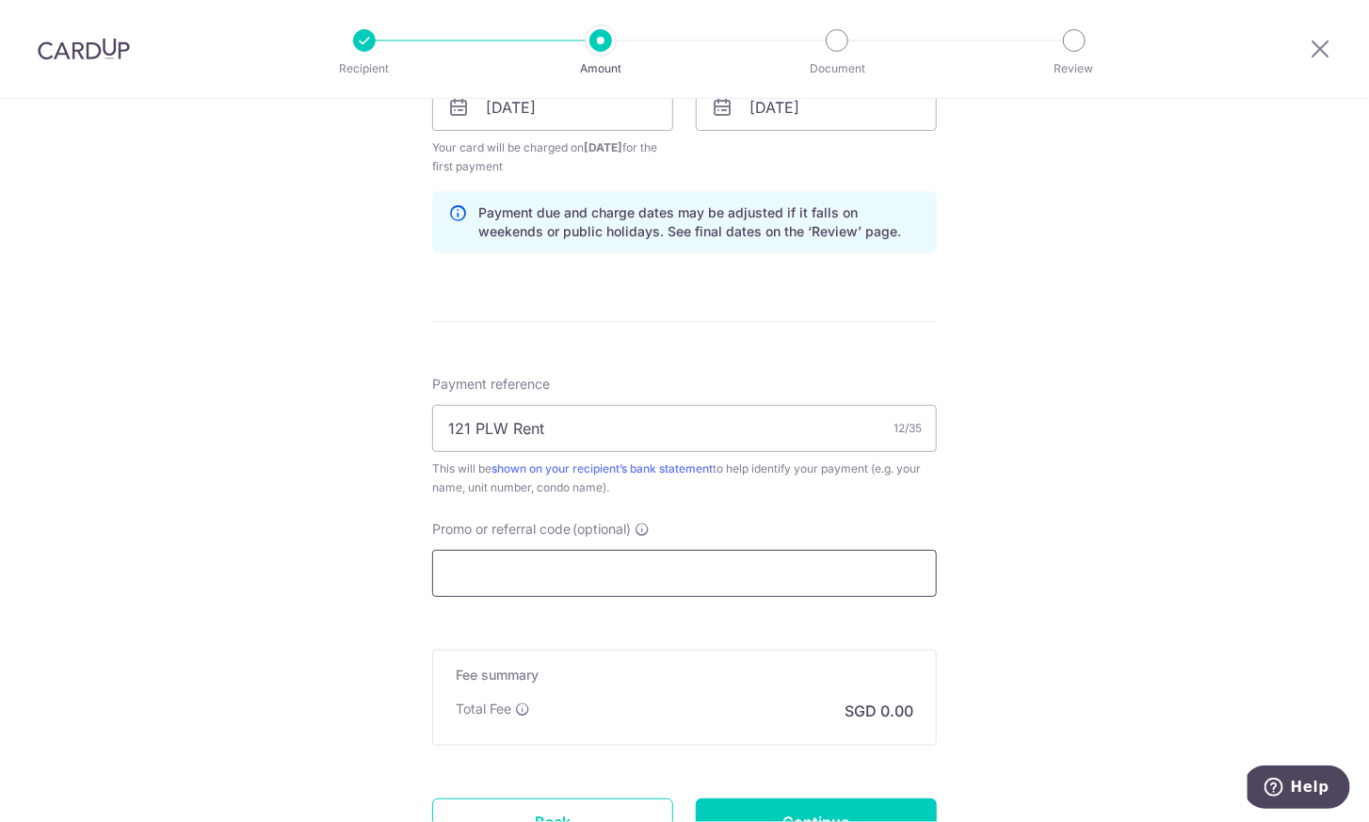
click at [677, 575] on input "Promo or referral code (optional)" at bounding box center [684, 573] width 505 height 47
paste input "SAVERENT179"
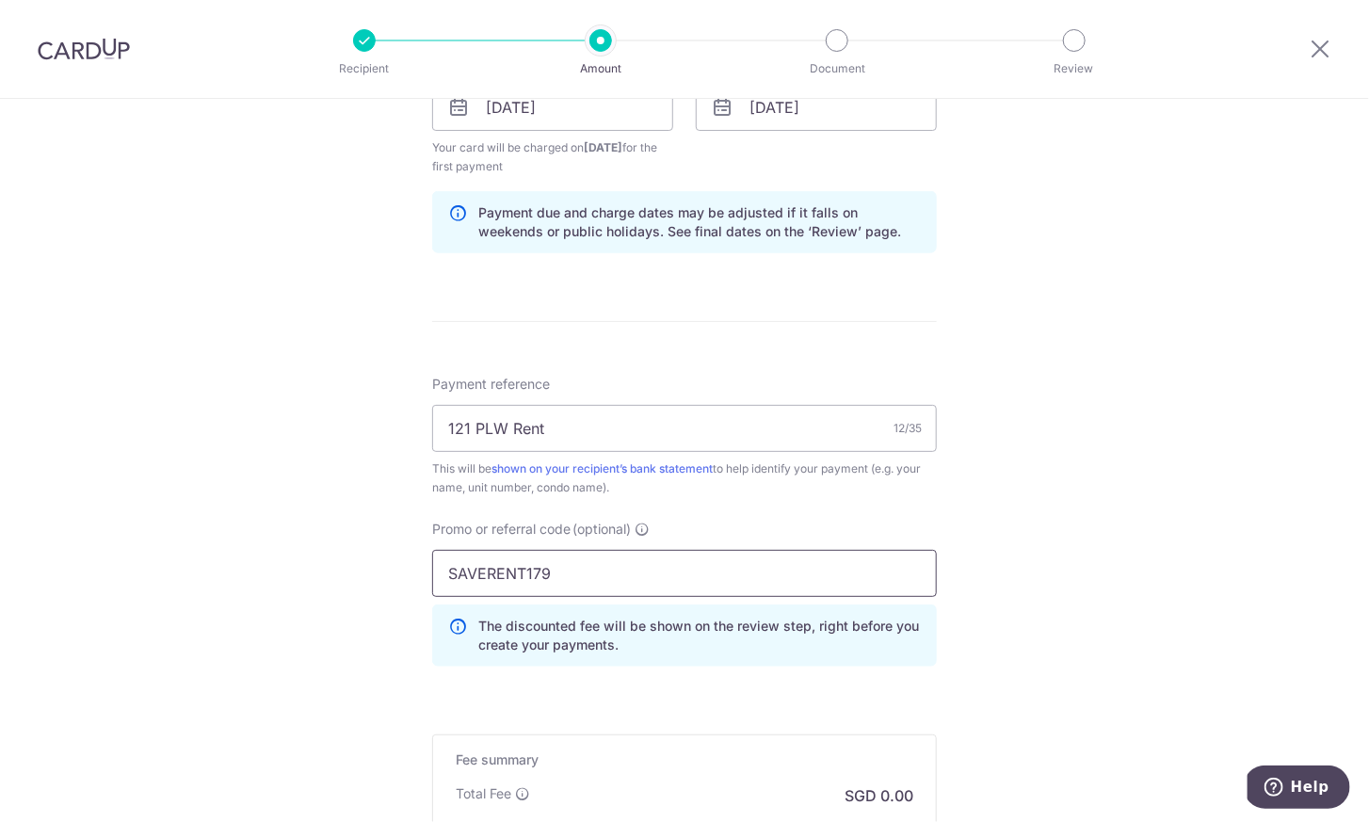
type input "SAVERENT179"
click at [1171, 546] on div "Tell us more about your payment Enter payment amount SGD 3,100.00 3100.00 Selec…" at bounding box center [684, 130] width 1369 height 1884
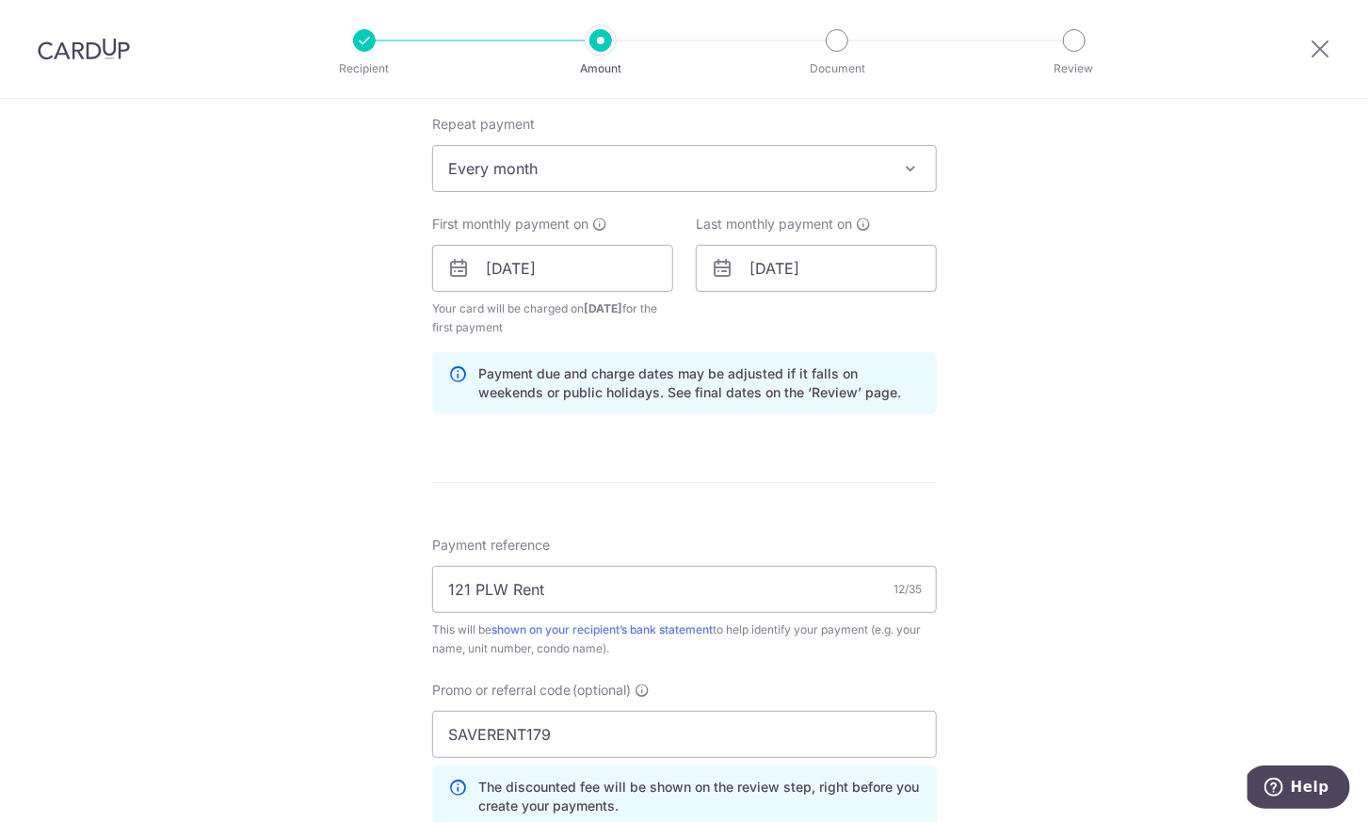
scroll to position [1154, 0]
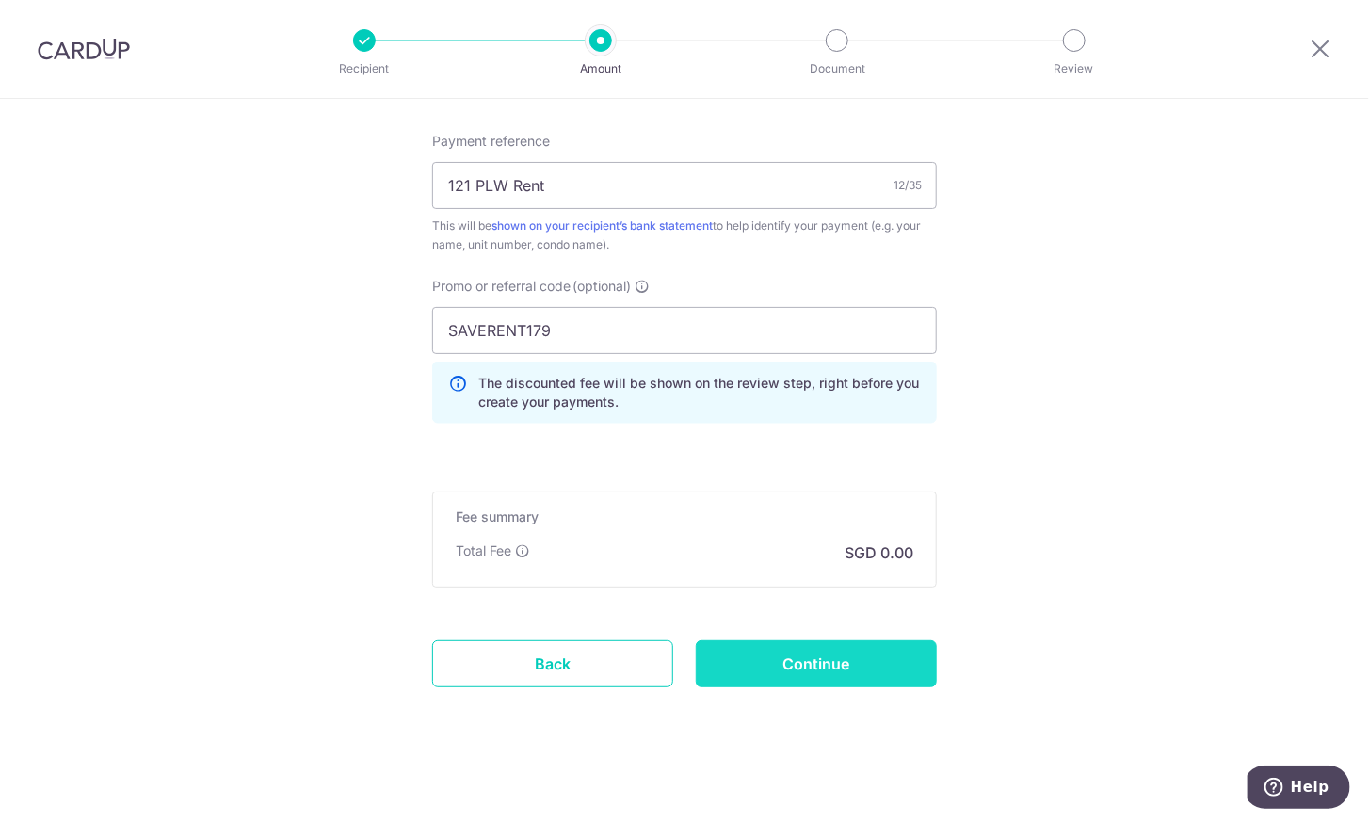
click at [840, 656] on input "Continue" at bounding box center [816, 663] width 241 height 47
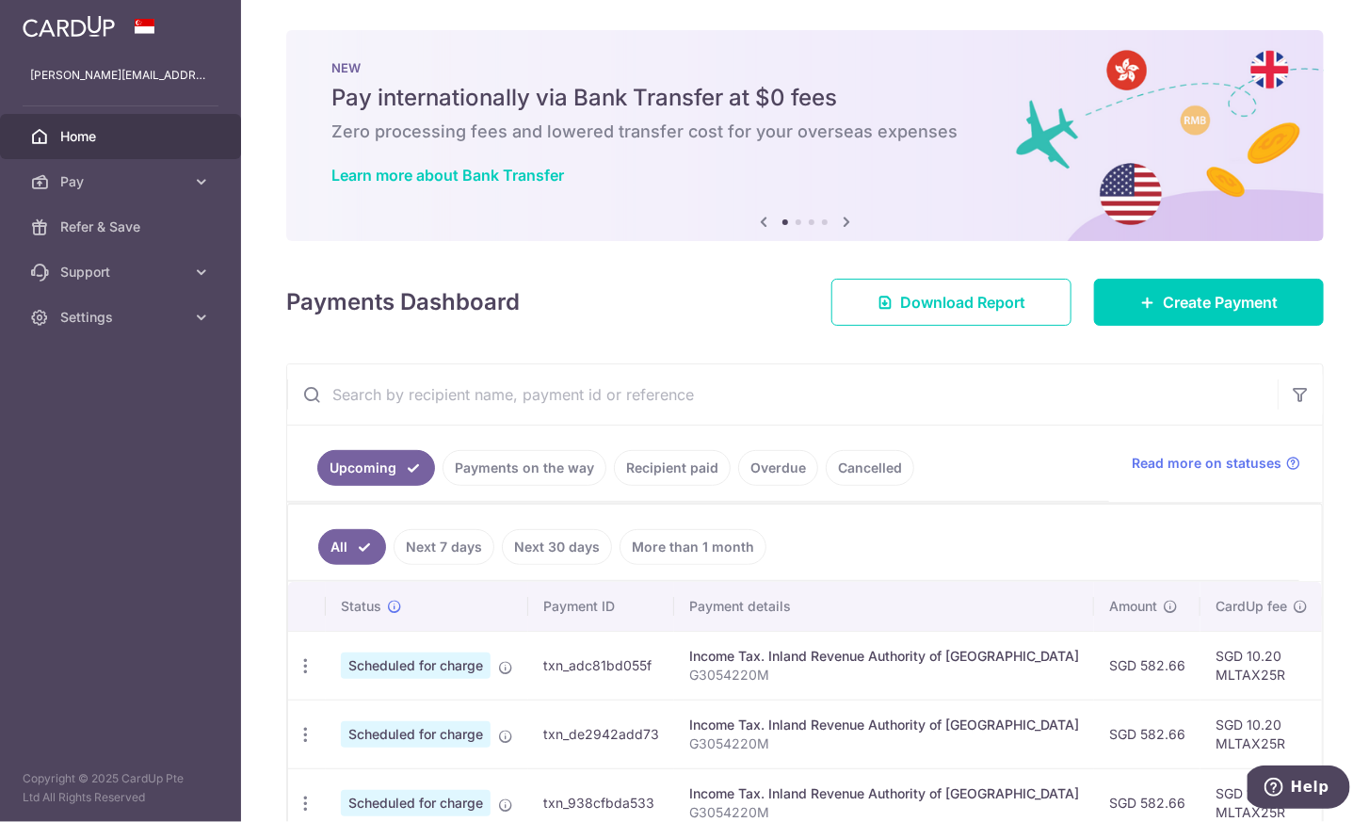
click at [680, 468] on link "Recipient paid" at bounding box center [672, 468] width 117 height 36
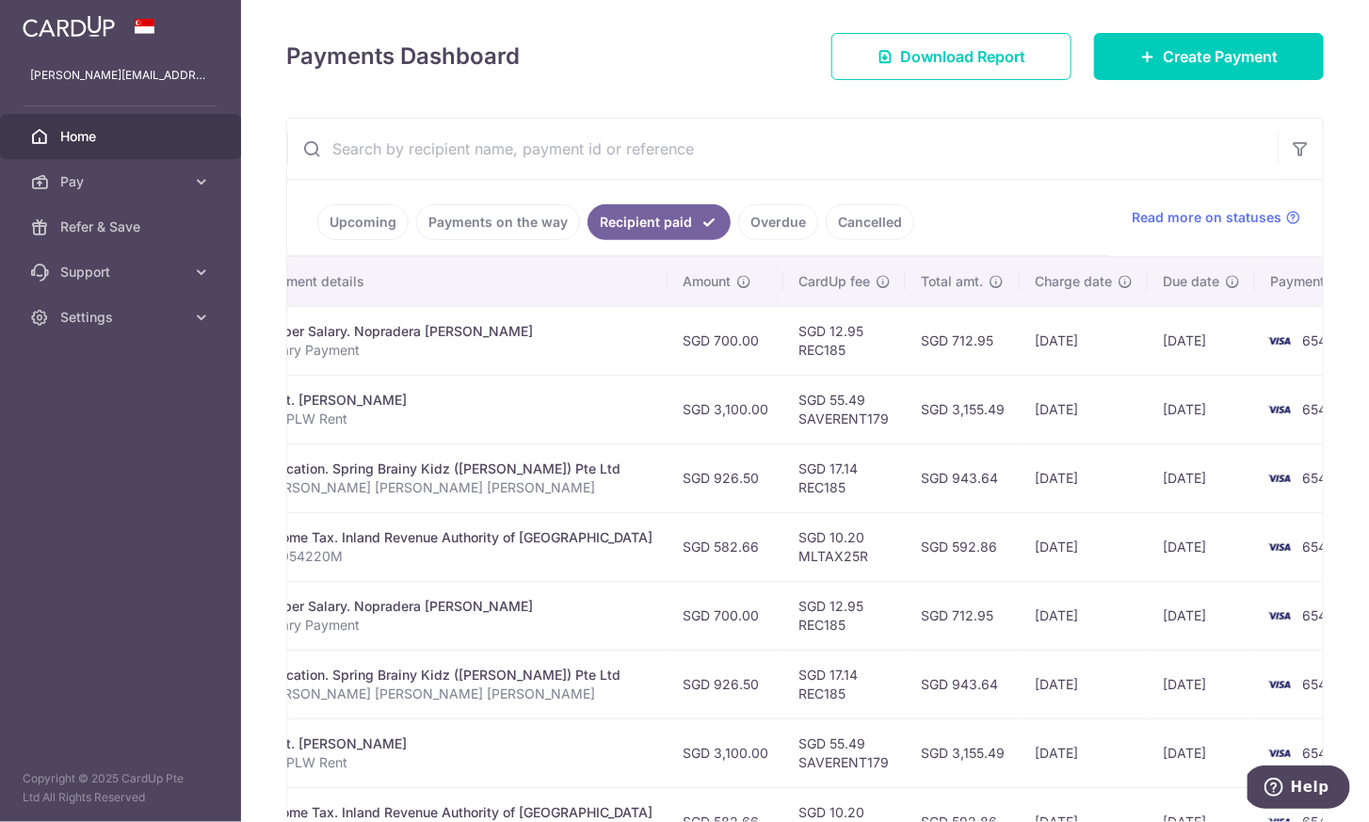
scroll to position [0, 383]
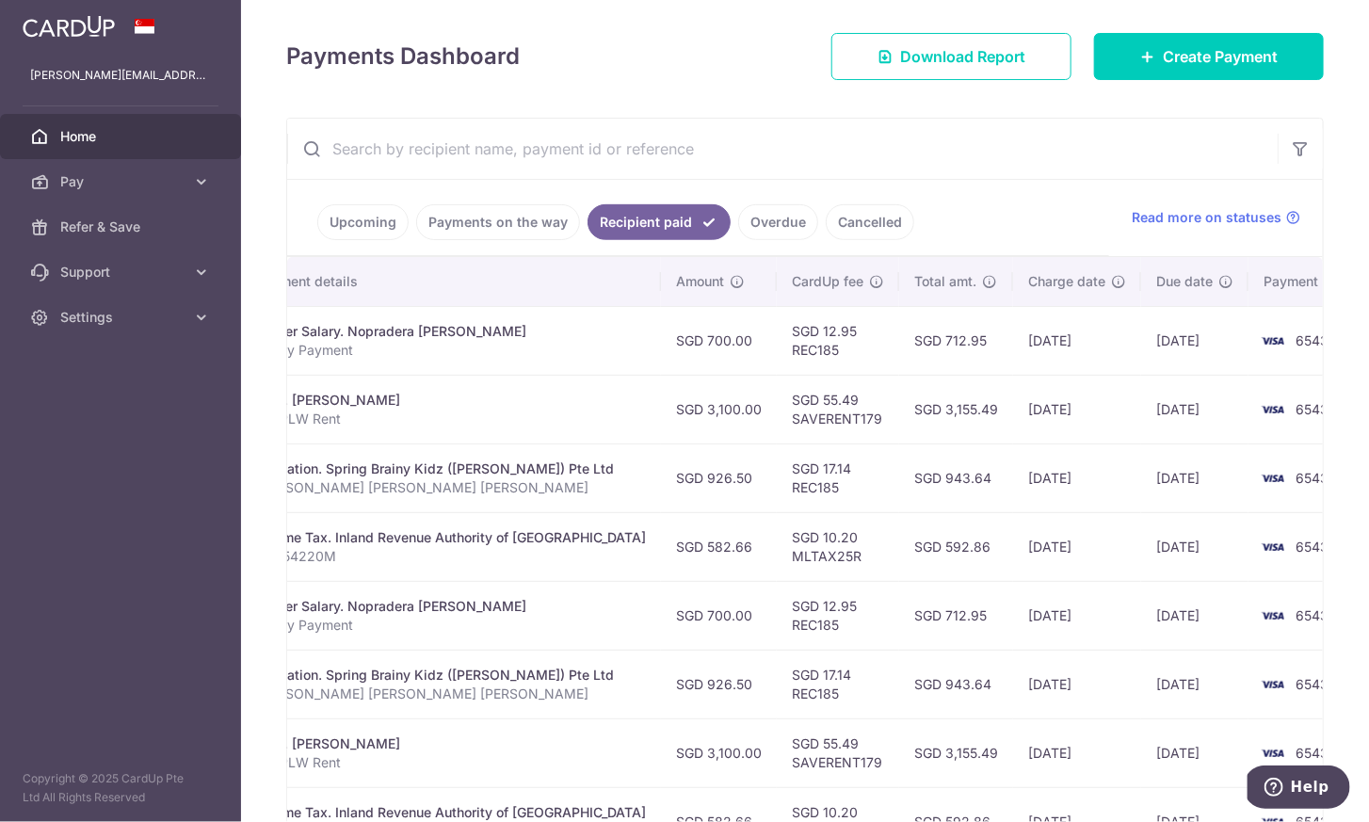
drag, startPoint x: 639, startPoint y: 474, endPoint x: 702, endPoint y: 472, distance: 63.1
click at [702, 472] on td "SGD 926.50" at bounding box center [719, 477] width 116 height 69
copy td "926.50"
click at [994, 216] on ul "Upcoming Payments on the way Recipient paid Overdue Cancelled" at bounding box center [698, 218] width 822 height 76
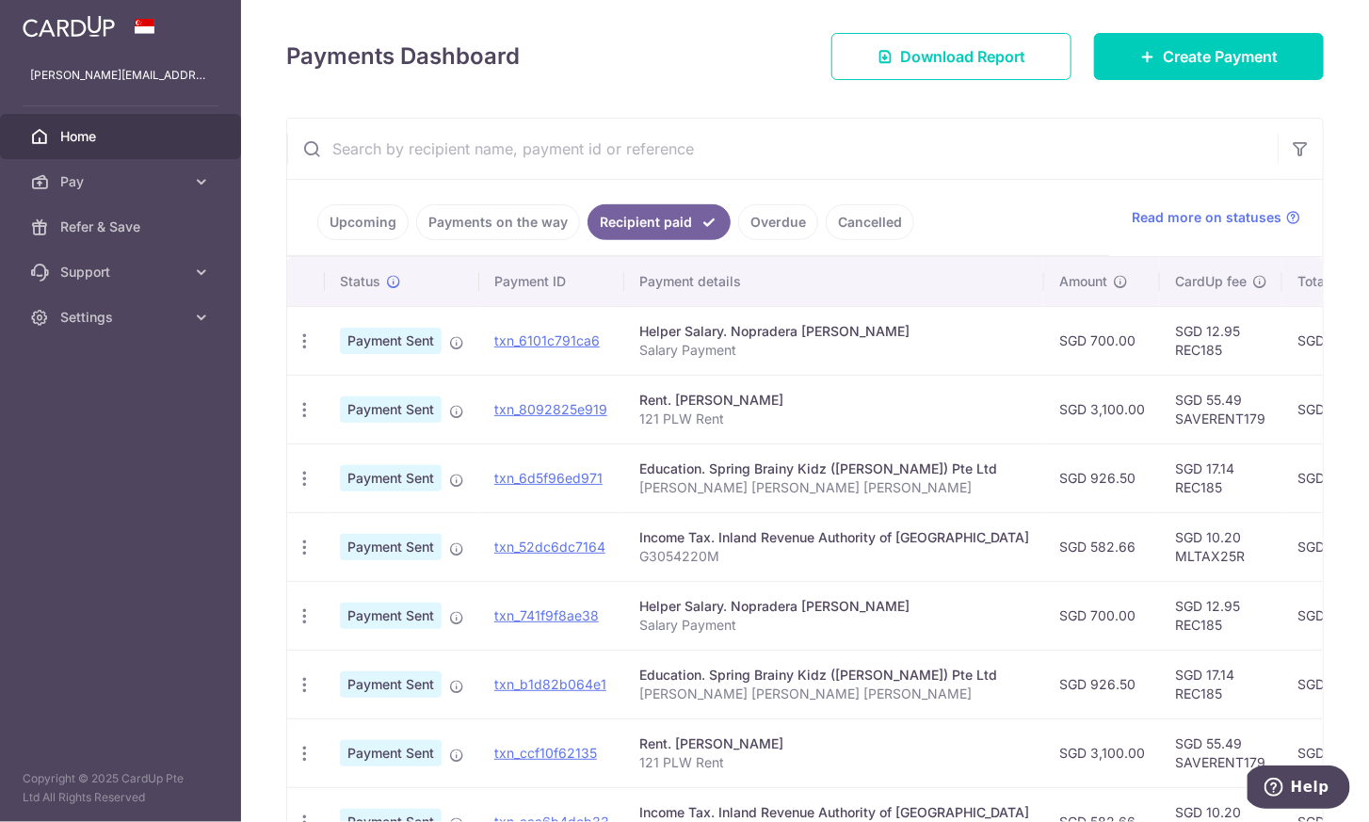
click at [368, 207] on link "Upcoming" at bounding box center [362, 222] width 91 height 36
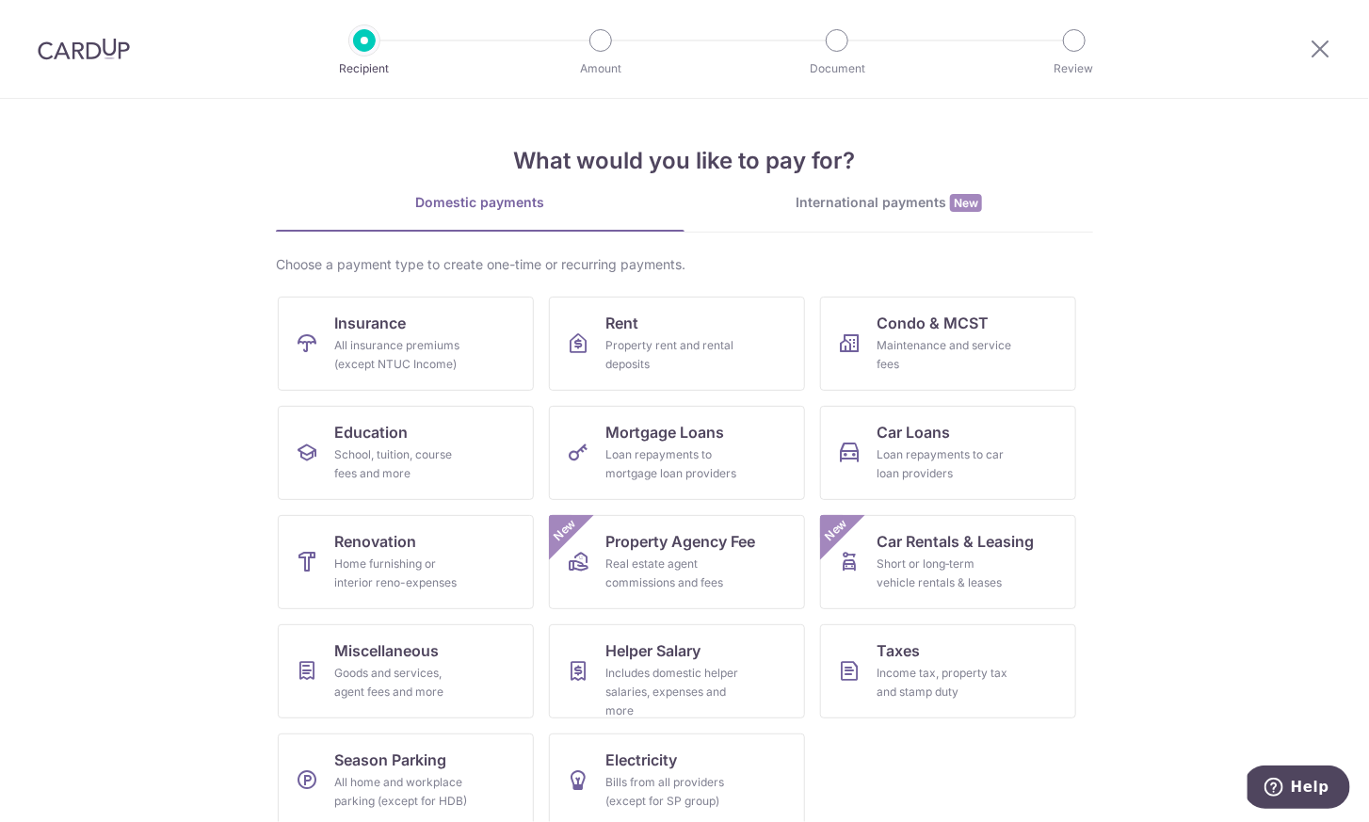
click at [1125, 311] on section "What would you like to pay for? Domestic payments International payments New Ch…" at bounding box center [684, 460] width 1369 height 723
click at [652, 337] on div "Property rent and rental deposits" at bounding box center [673, 355] width 136 height 38
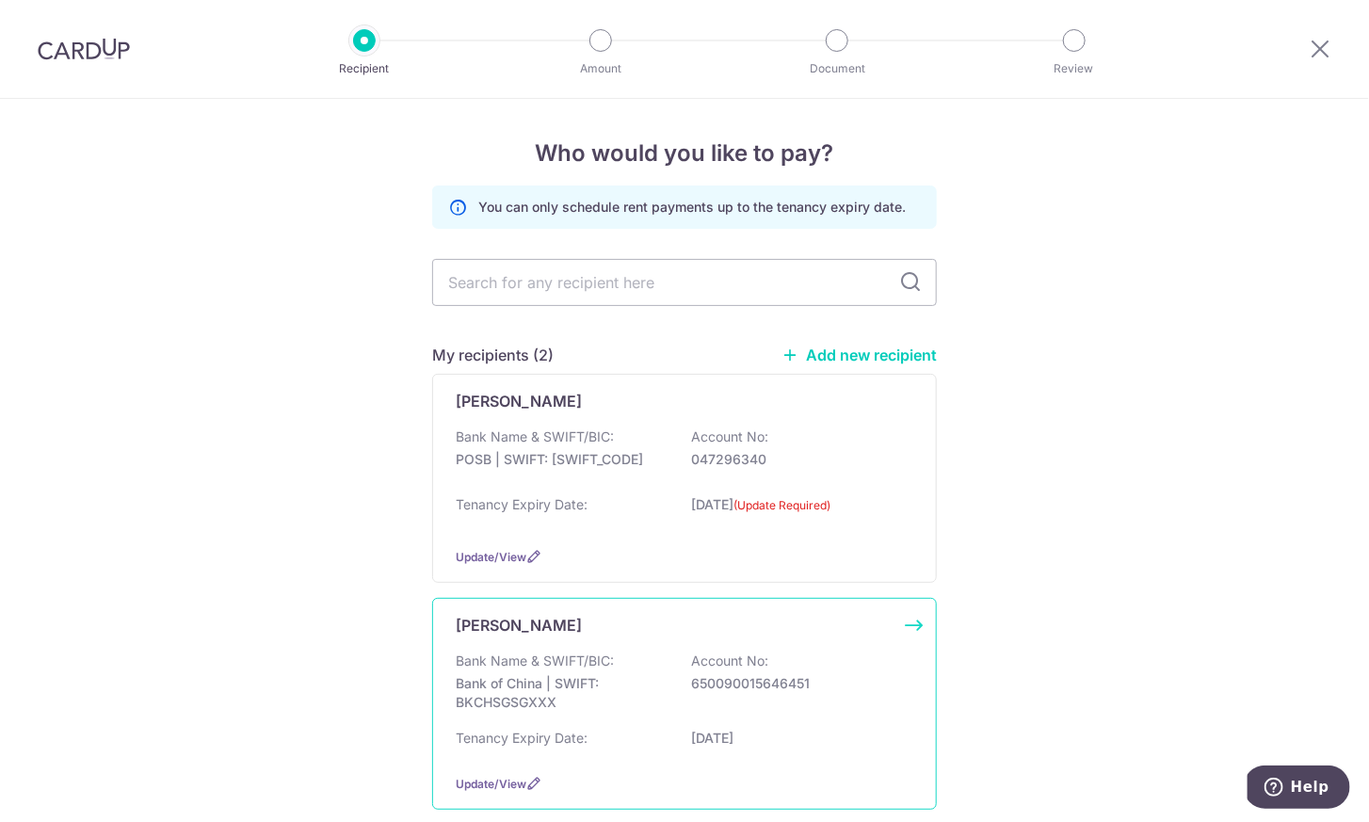
click at [547, 656] on p "Bank Name & SWIFT/BIC:" at bounding box center [535, 660] width 158 height 19
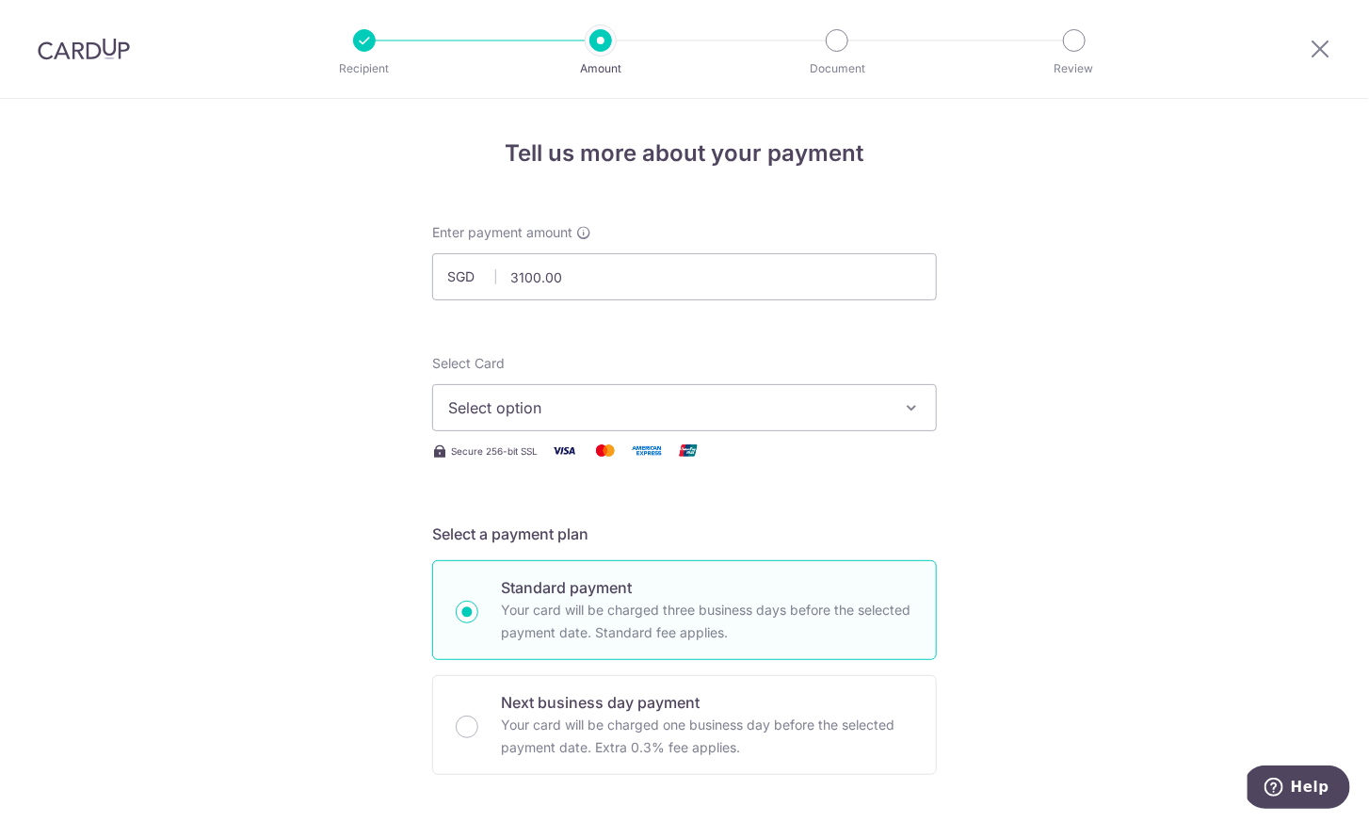
type input "3,100.00"
click at [566, 410] on span "Select option" at bounding box center [667, 407] width 439 height 23
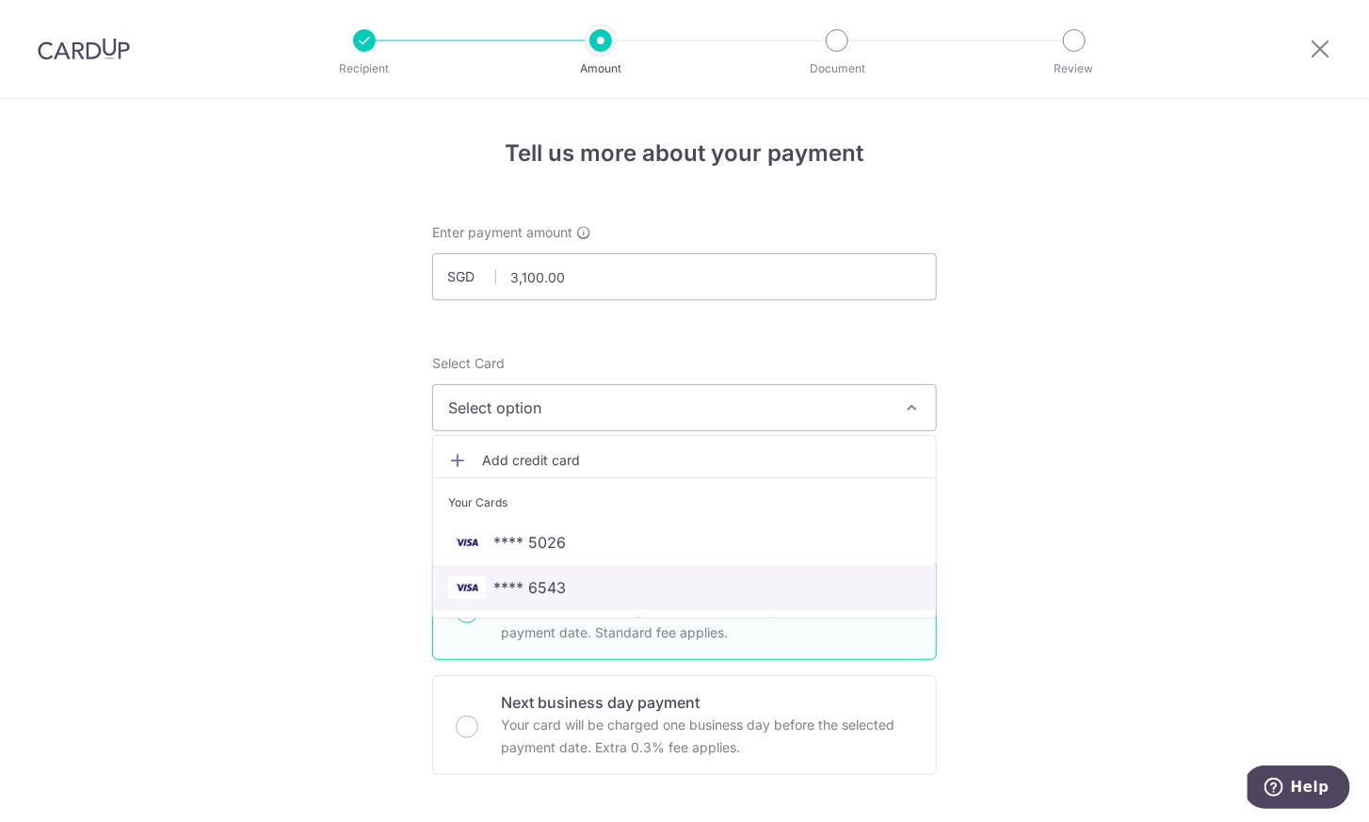
click at [537, 594] on span "**** 6543" at bounding box center [529, 587] width 72 height 23
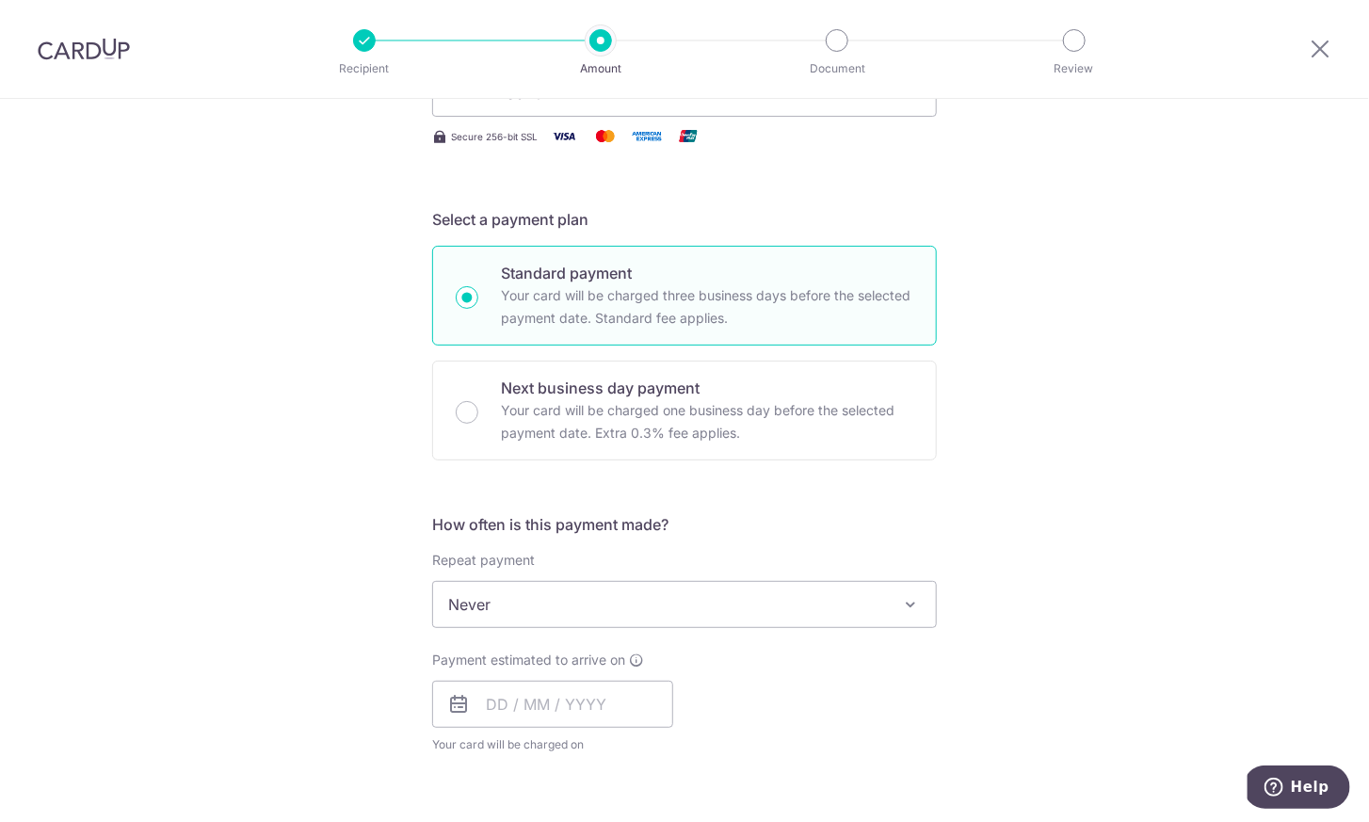
scroll to position [603, 0]
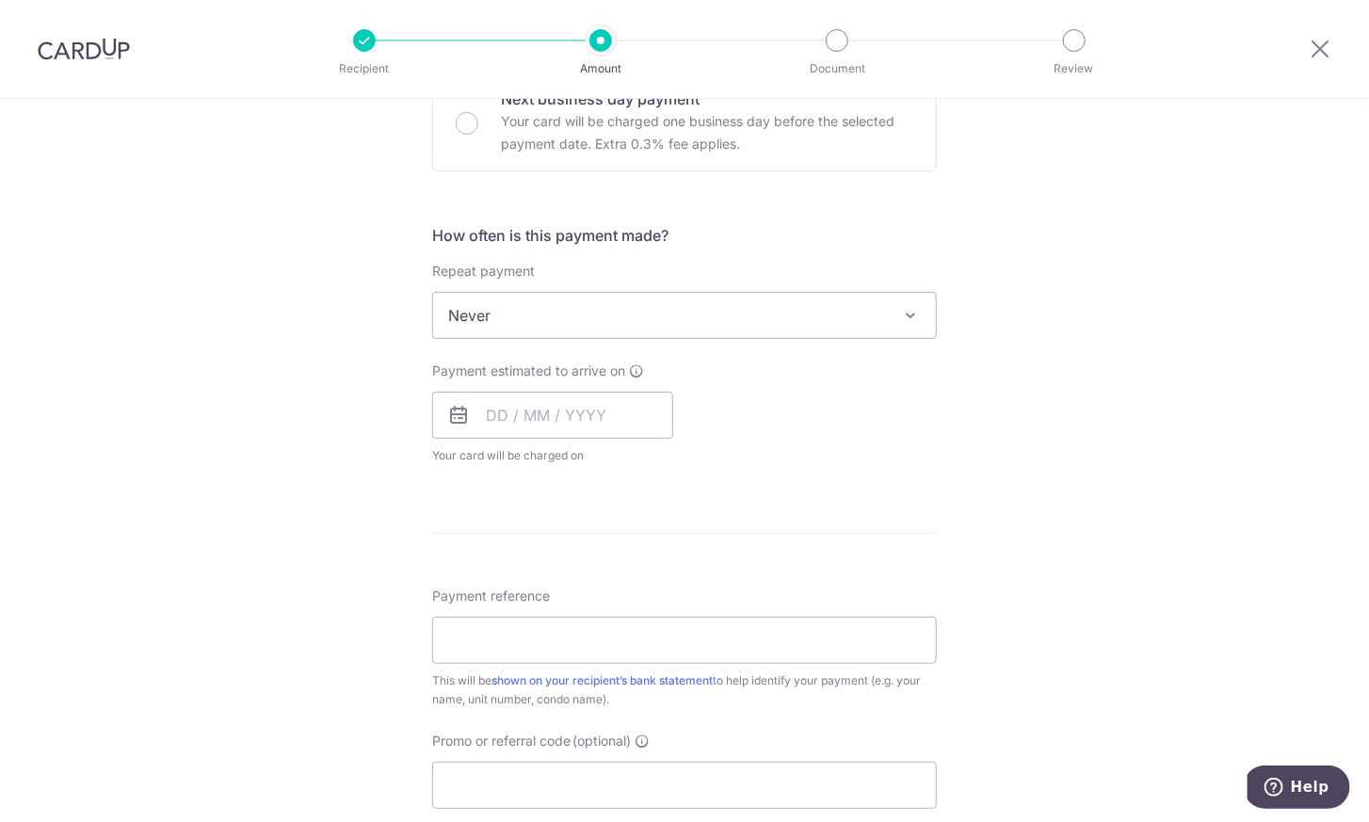
click at [684, 317] on span "Never" at bounding box center [684, 315] width 503 height 45
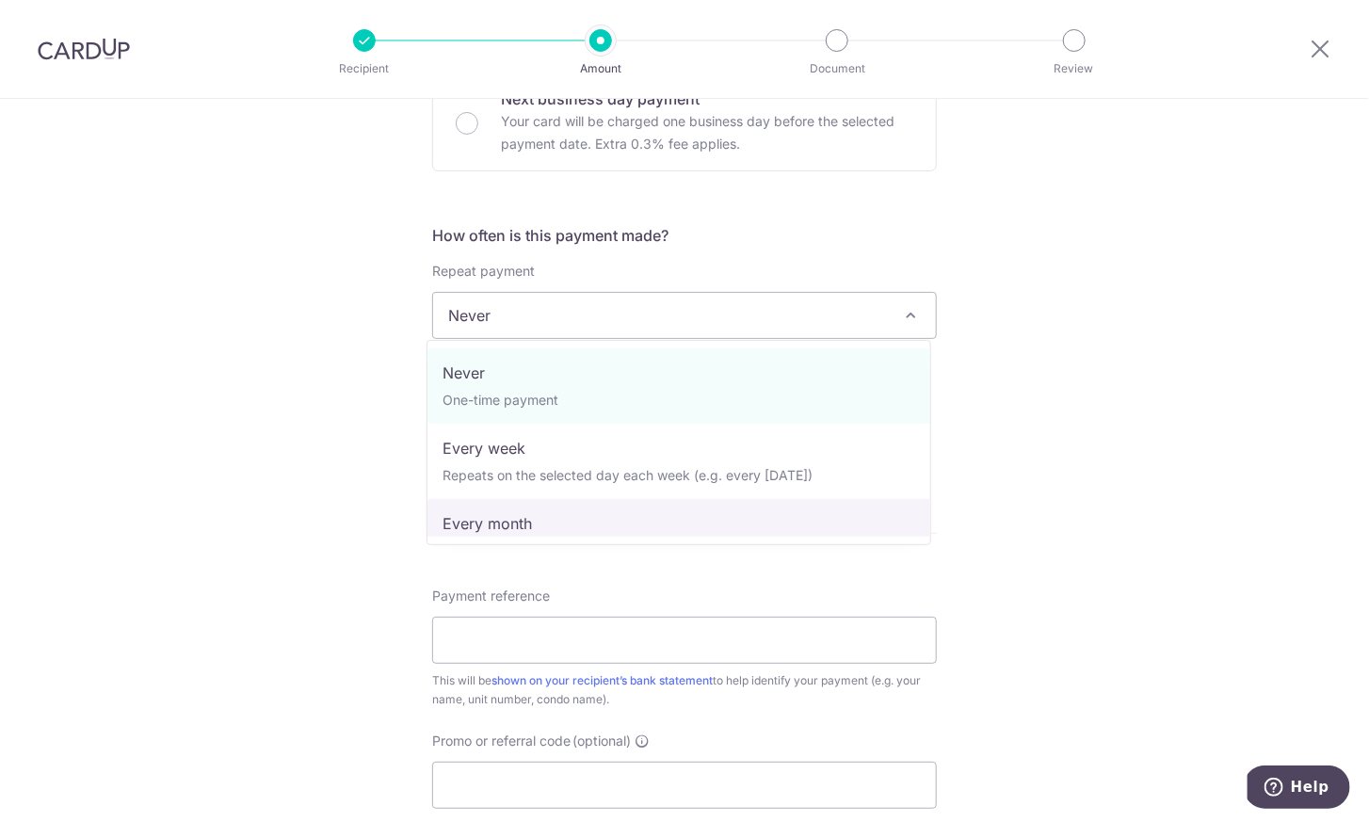
select select "3"
type input "30/04/2026"
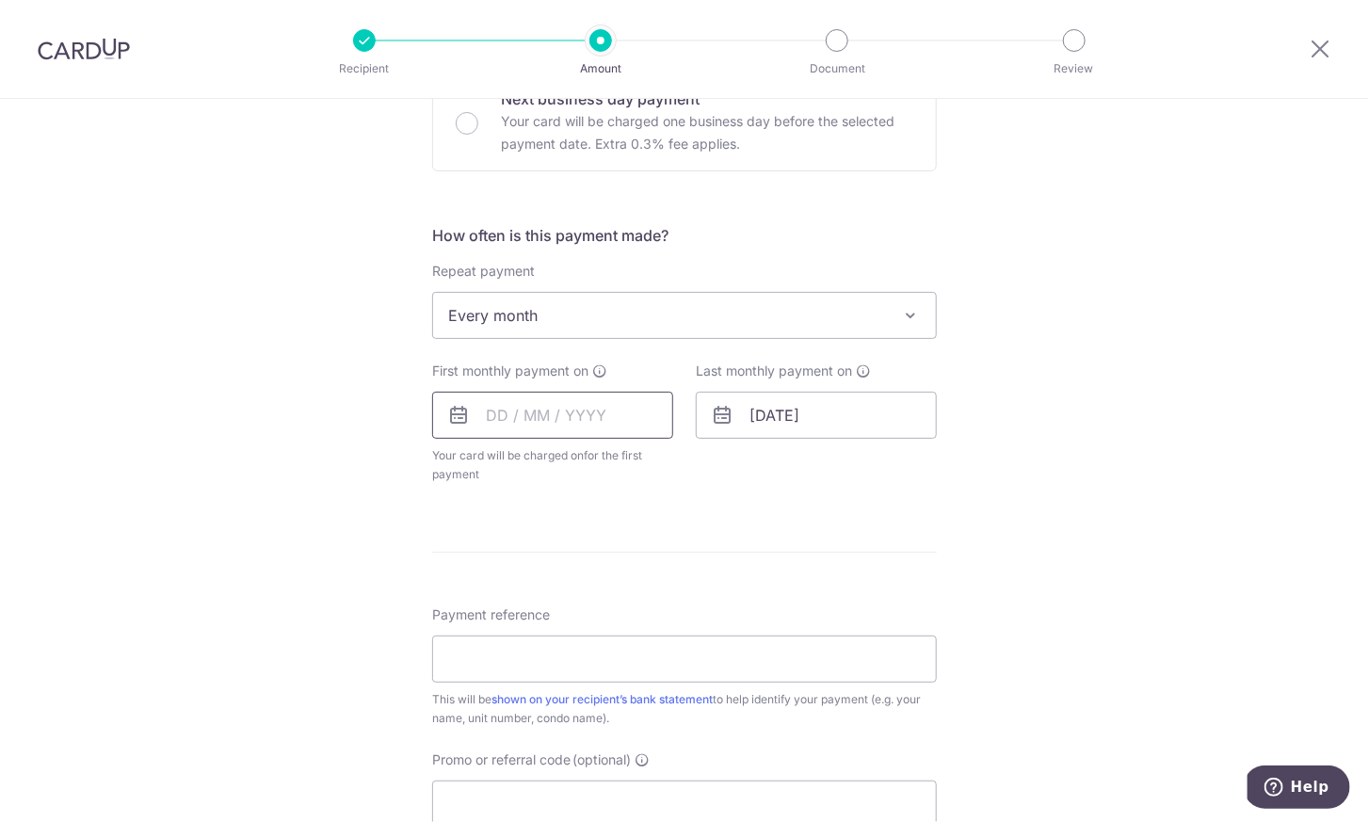
click at [608, 413] on input "text" at bounding box center [552, 415] width 241 height 47
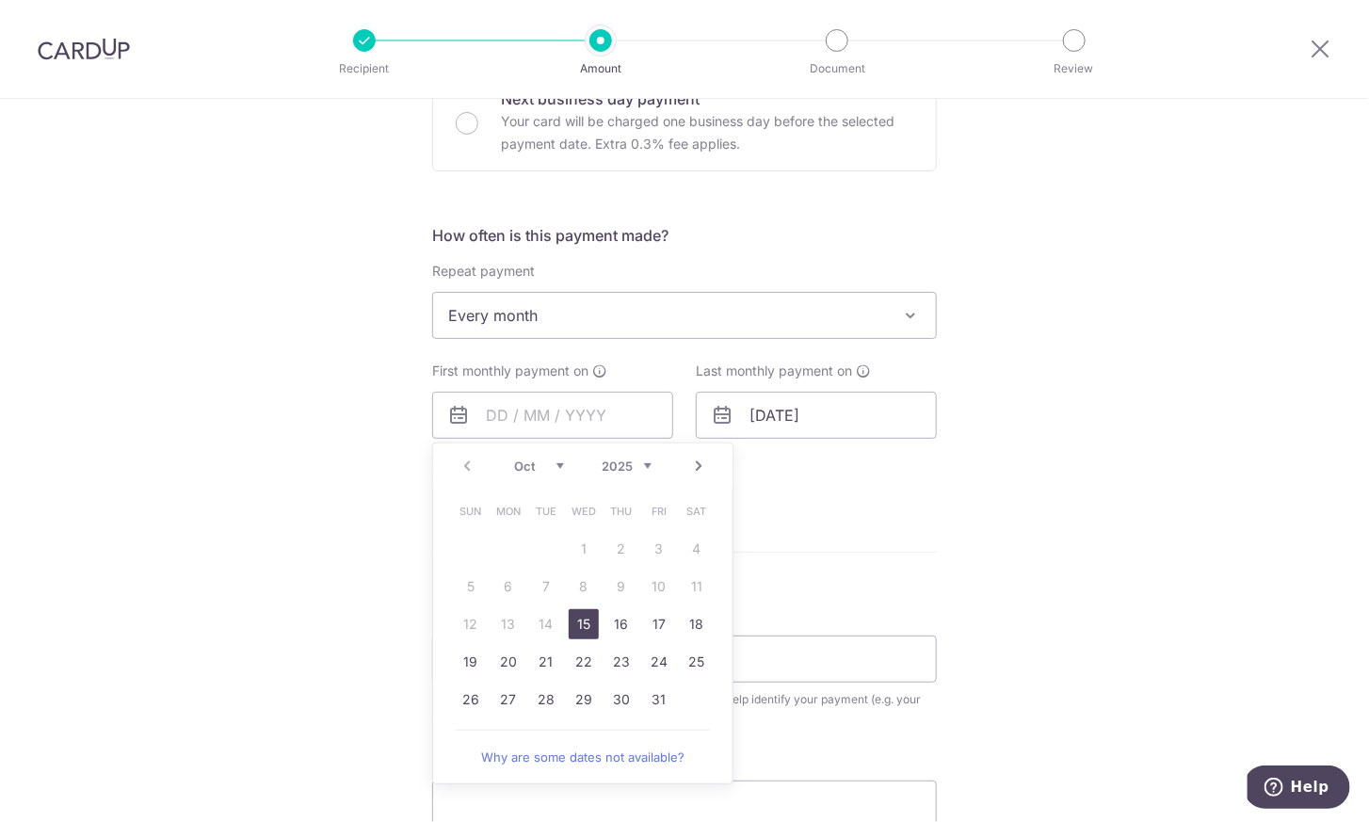
click at [362, 483] on div "Tell us more about your payment Enter payment amount SGD 3,100.00 3100.00 Selec…" at bounding box center [684, 356] width 1369 height 1722
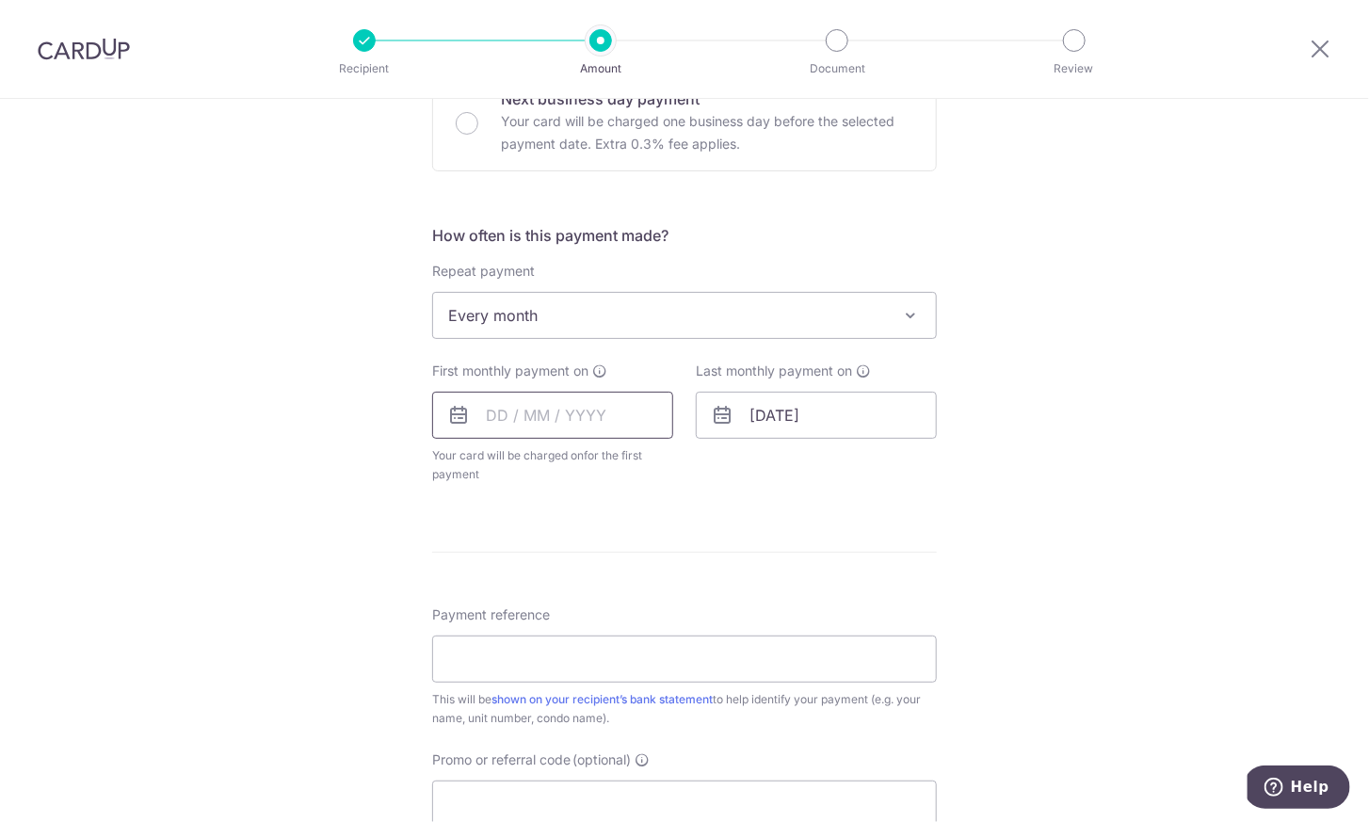
click at [551, 402] on input "text" at bounding box center [552, 415] width 241 height 47
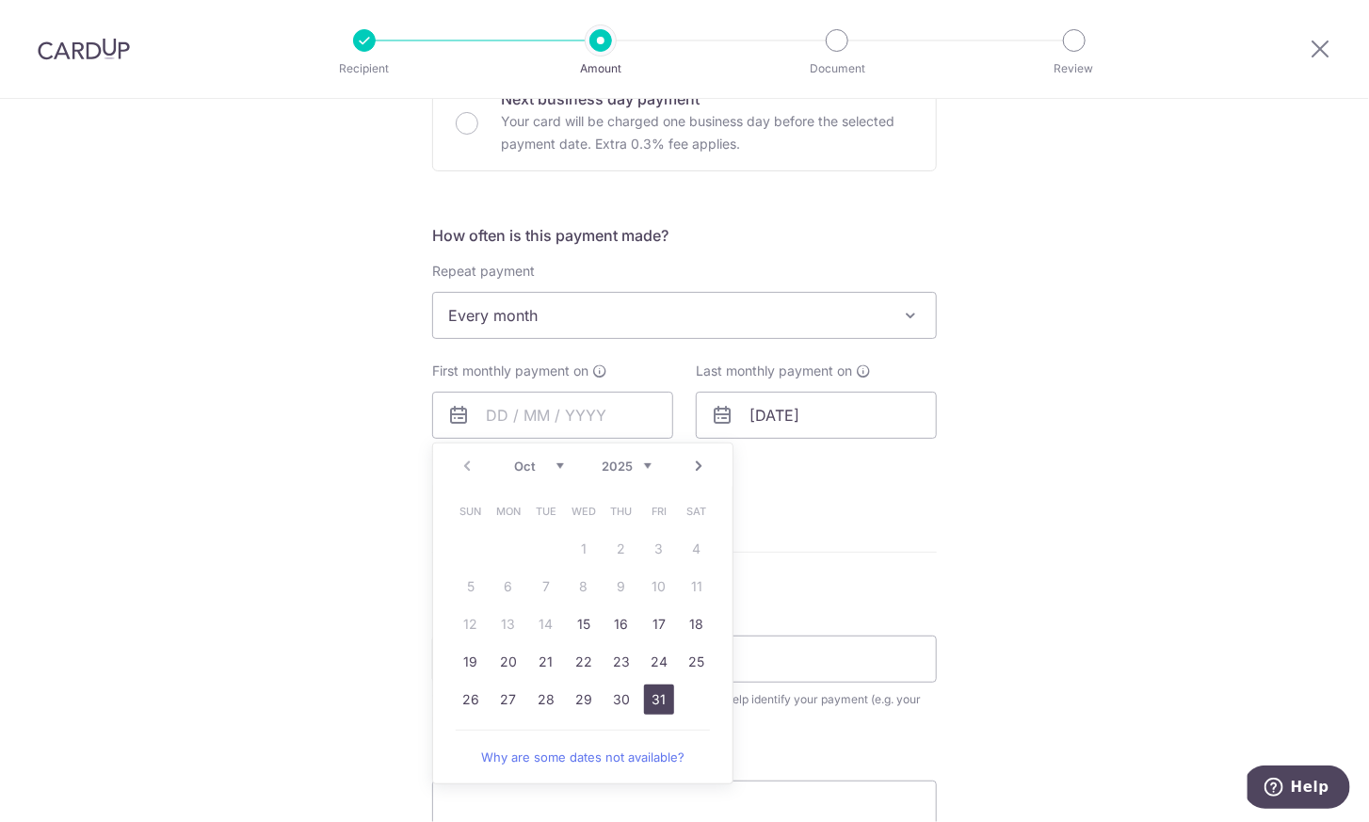
click at [649, 699] on link "31" at bounding box center [659, 699] width 30 height 30
type input "31/10/2025"
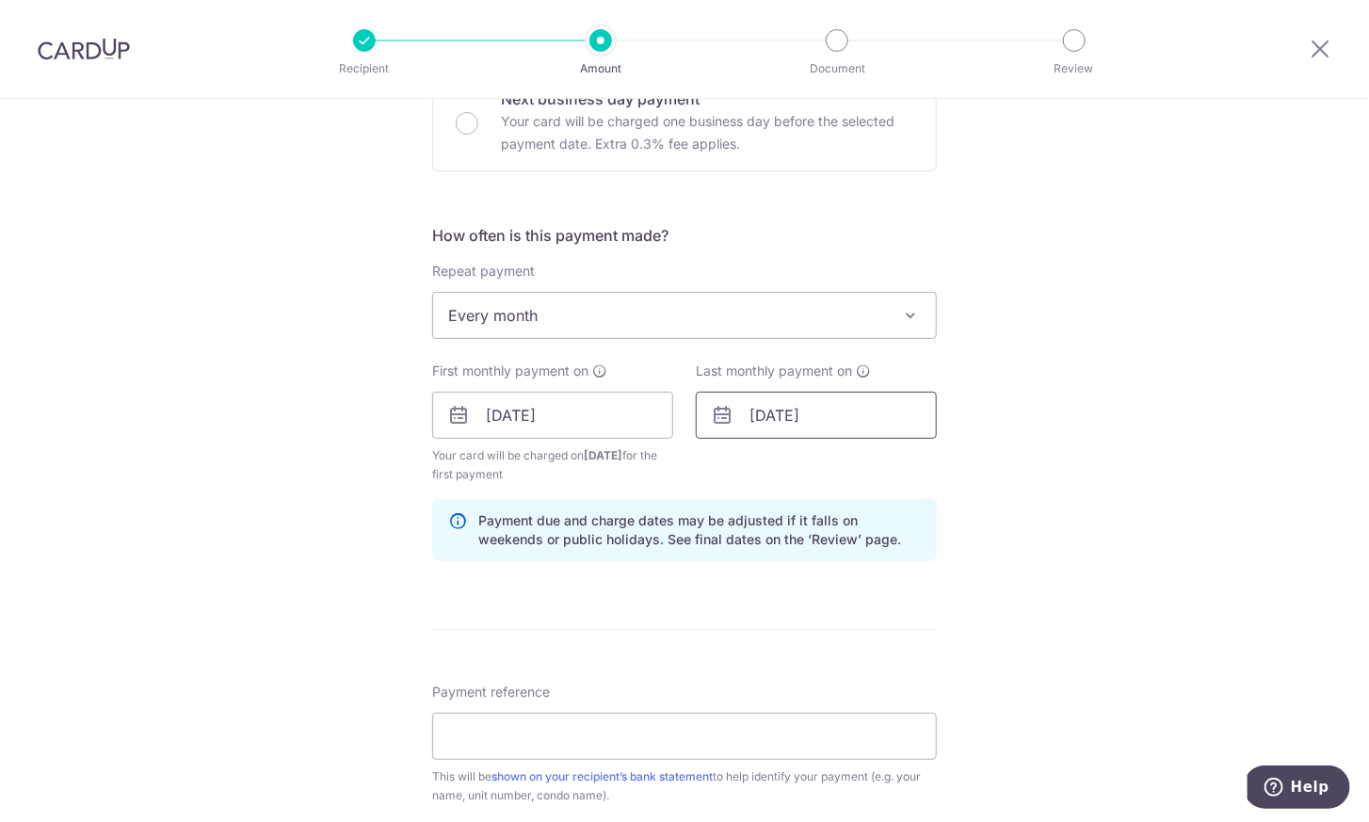
click at [853, 418] on input "30/04/2026" at bounding box center [816, 415] width 241 height 47
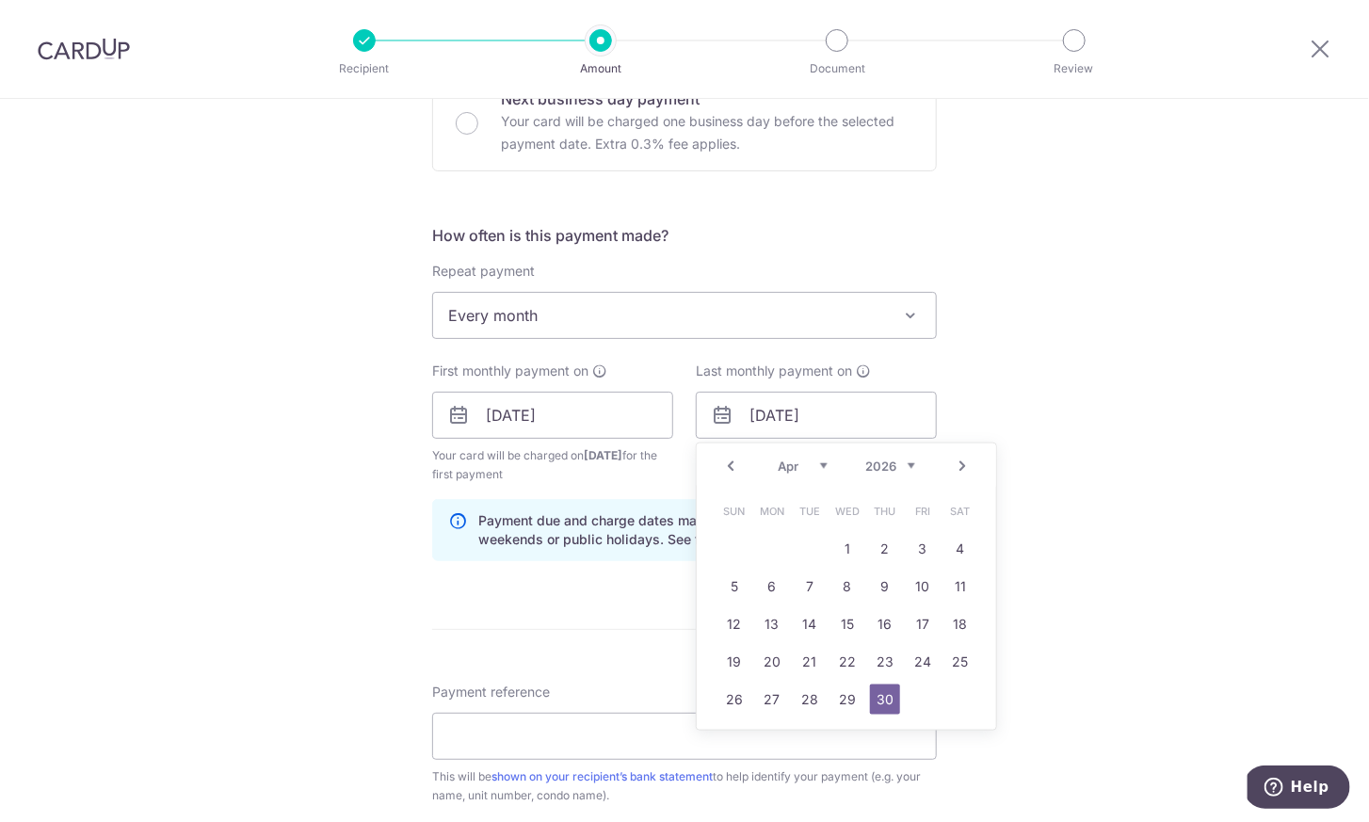
click at [726, 465] on link "Prev" at bounding box center [730, 466] width 23 height 23
click at [958, 696] on link "31" at bounding box center [960, 699] width 30 height 30
type input "31/01/2026"
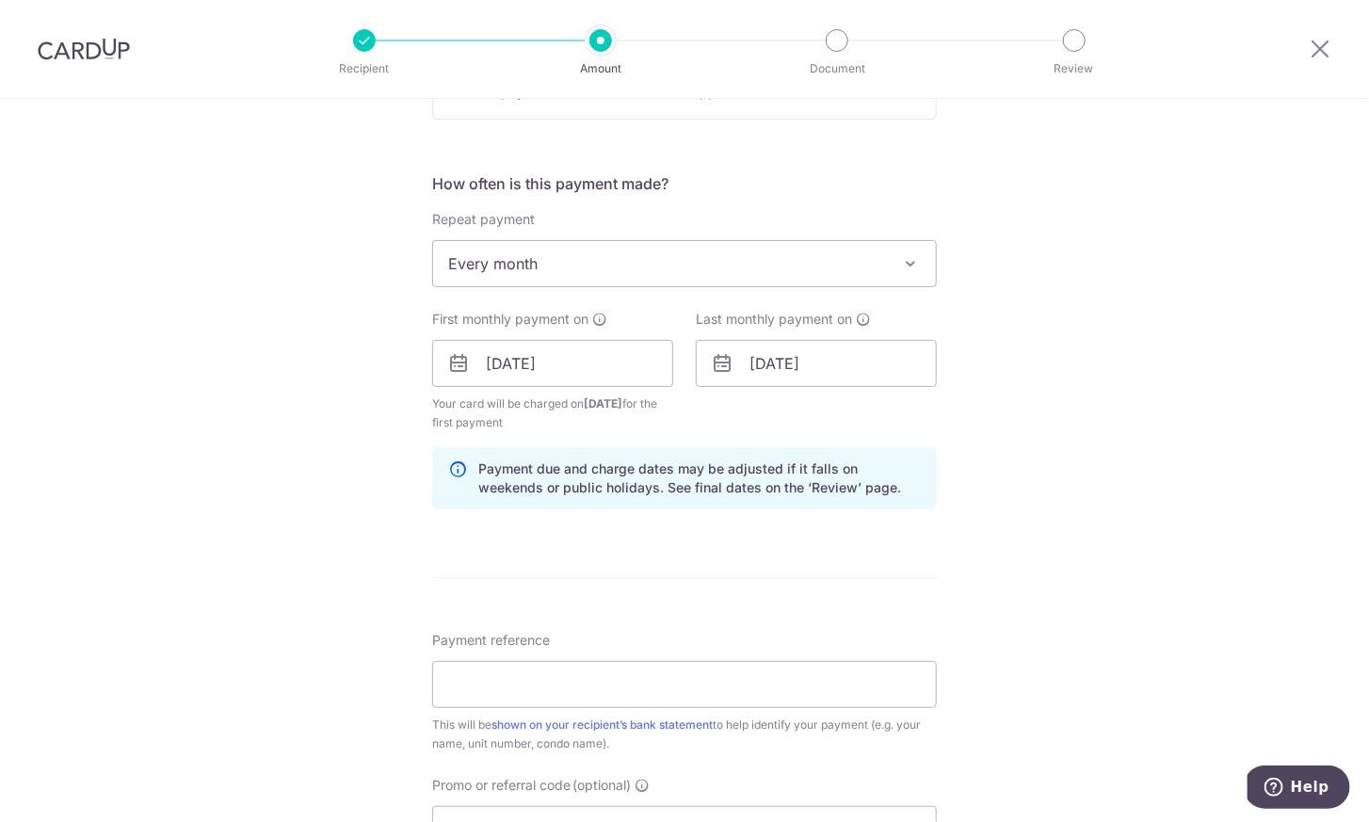
scroll to position [676, 0]
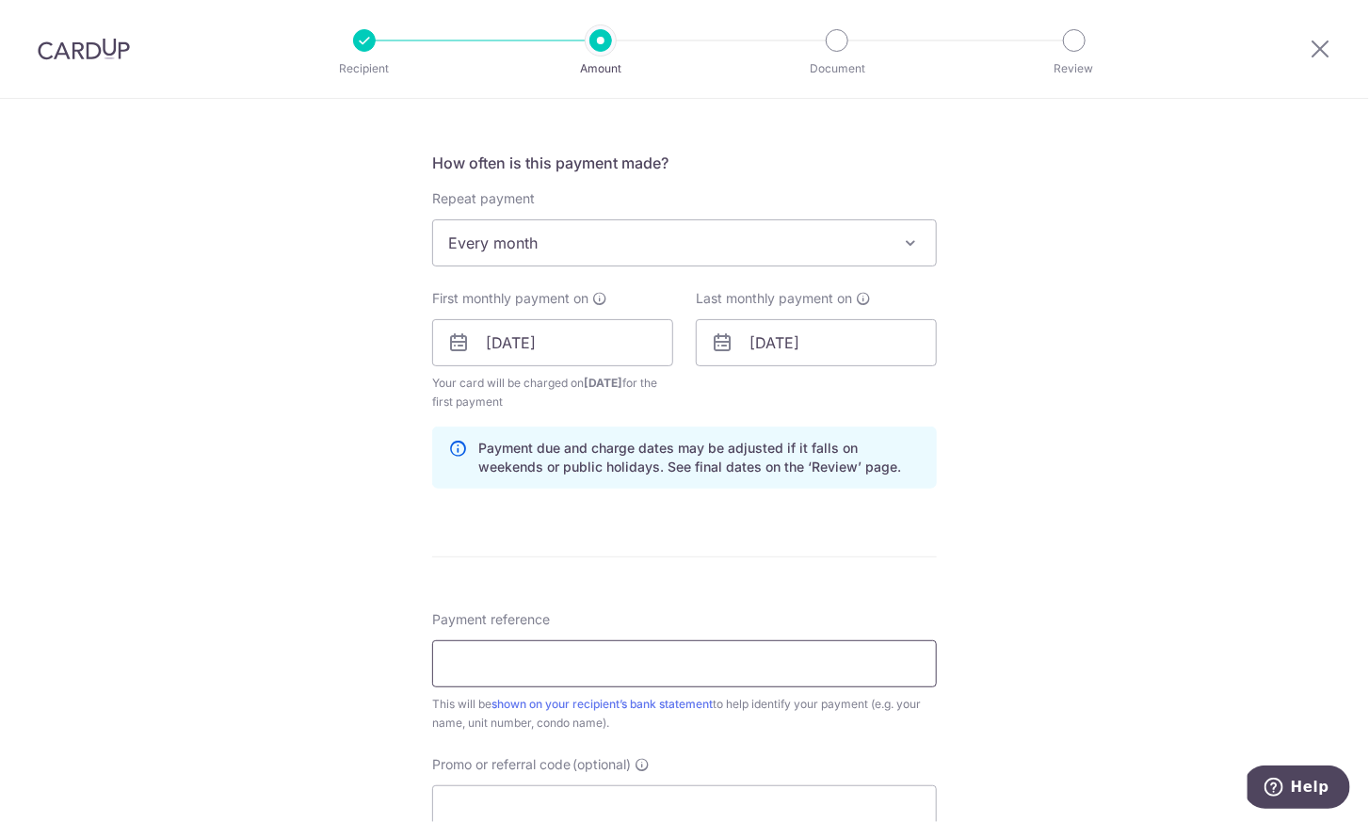
click at [571, 644] on input "Payment reference" at bounding box center [684, 663] width 505 height 47
type input "121 PLW Rent"
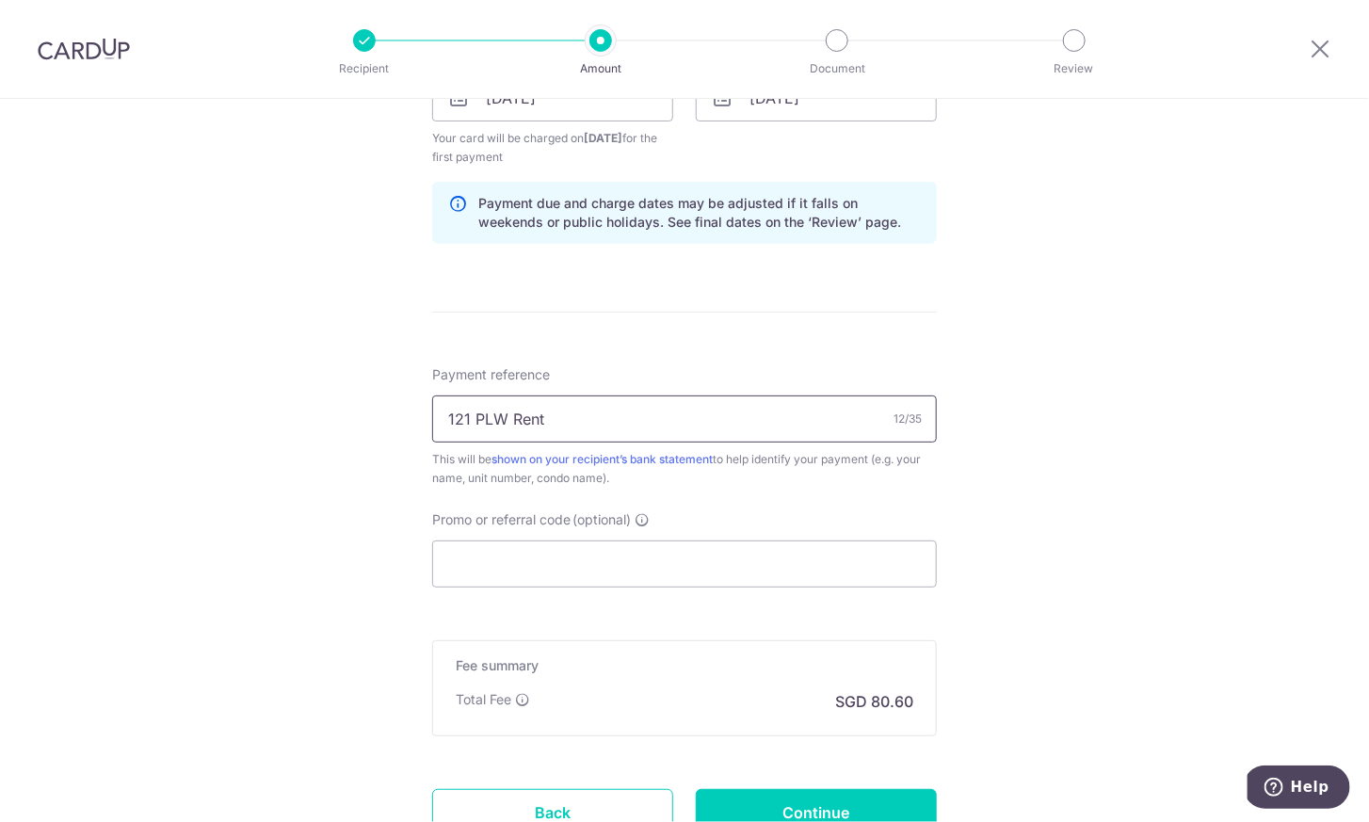
scroll to position [941, 0]
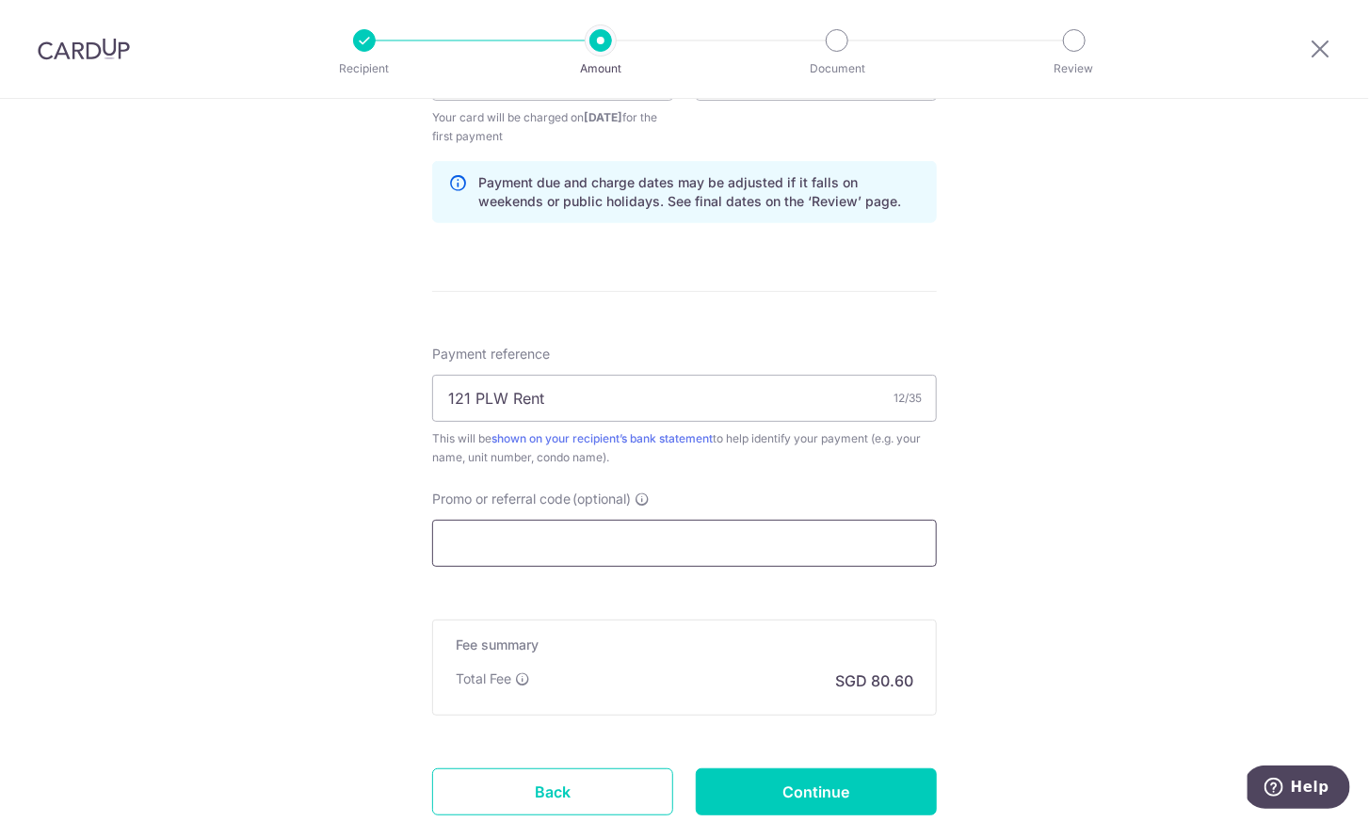
click at [595, 545] on input "Promo or referral code (optional)" at bounding box center [684, 543] width 505 height 47
paste input "SAVERENT179"
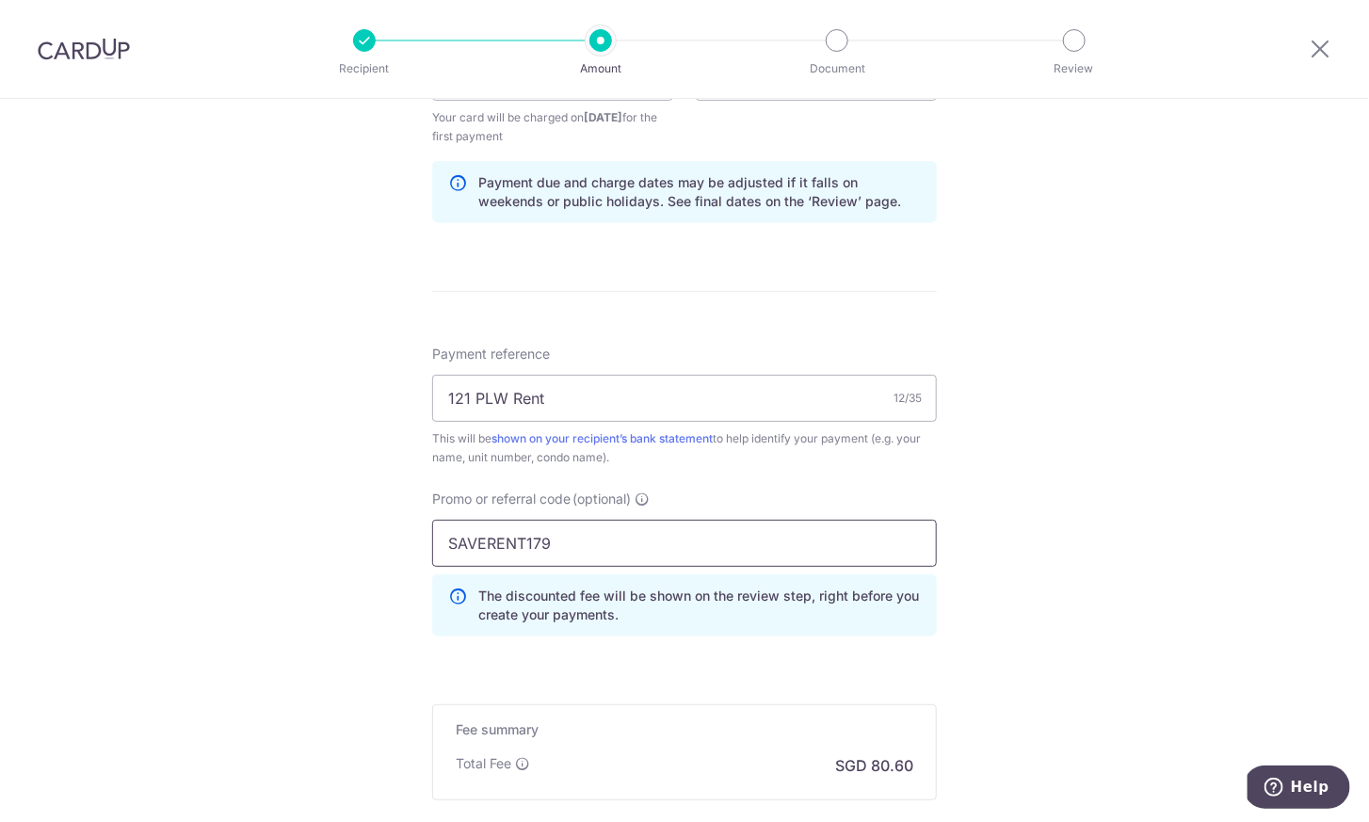
type input "SAVERENT179"
click at [314, 573] on div "Tell us more about your payment Enter payment amount SGD 3,100.00 3100.00 Selec…" at bounding box center [684, 99] width 1369 height 1884
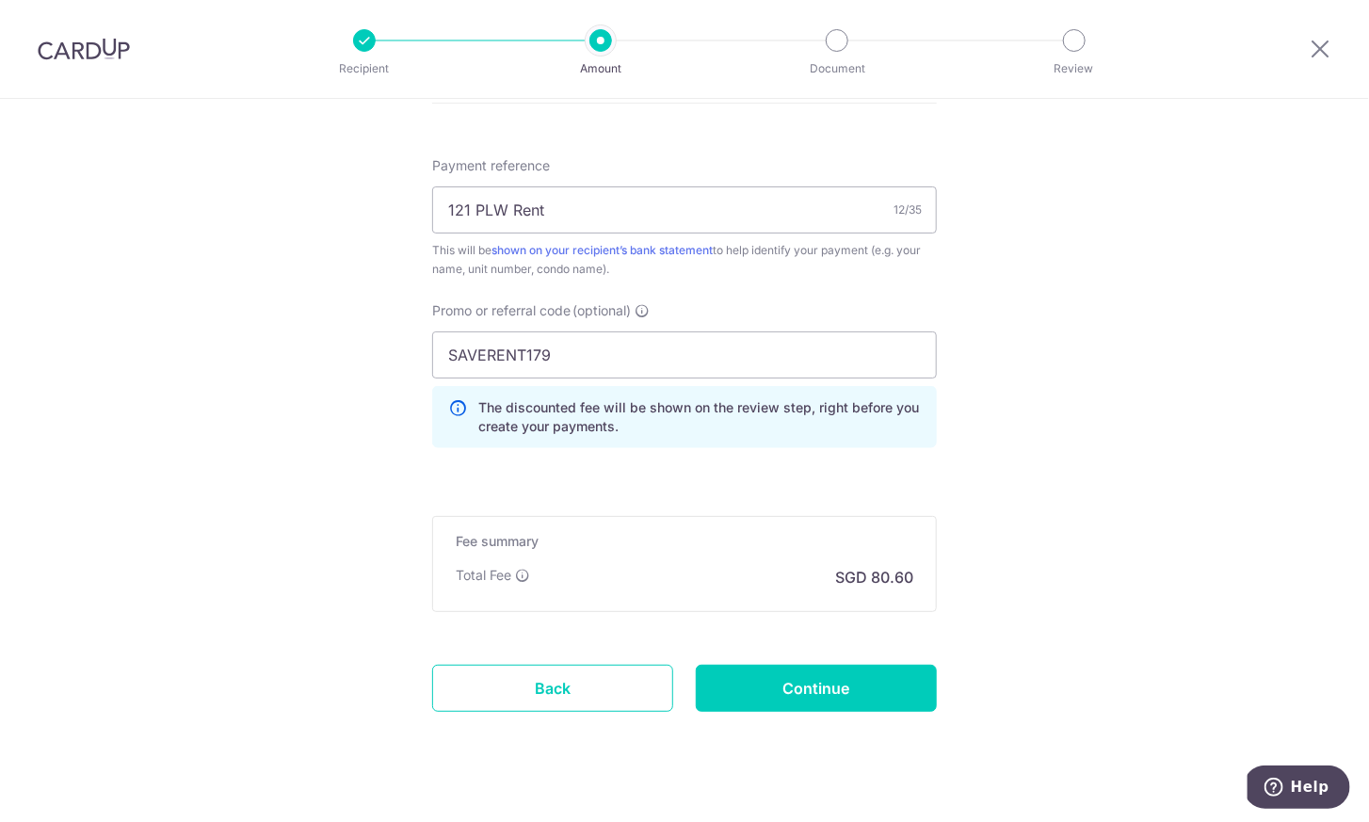
scroll to position [1154, 0]
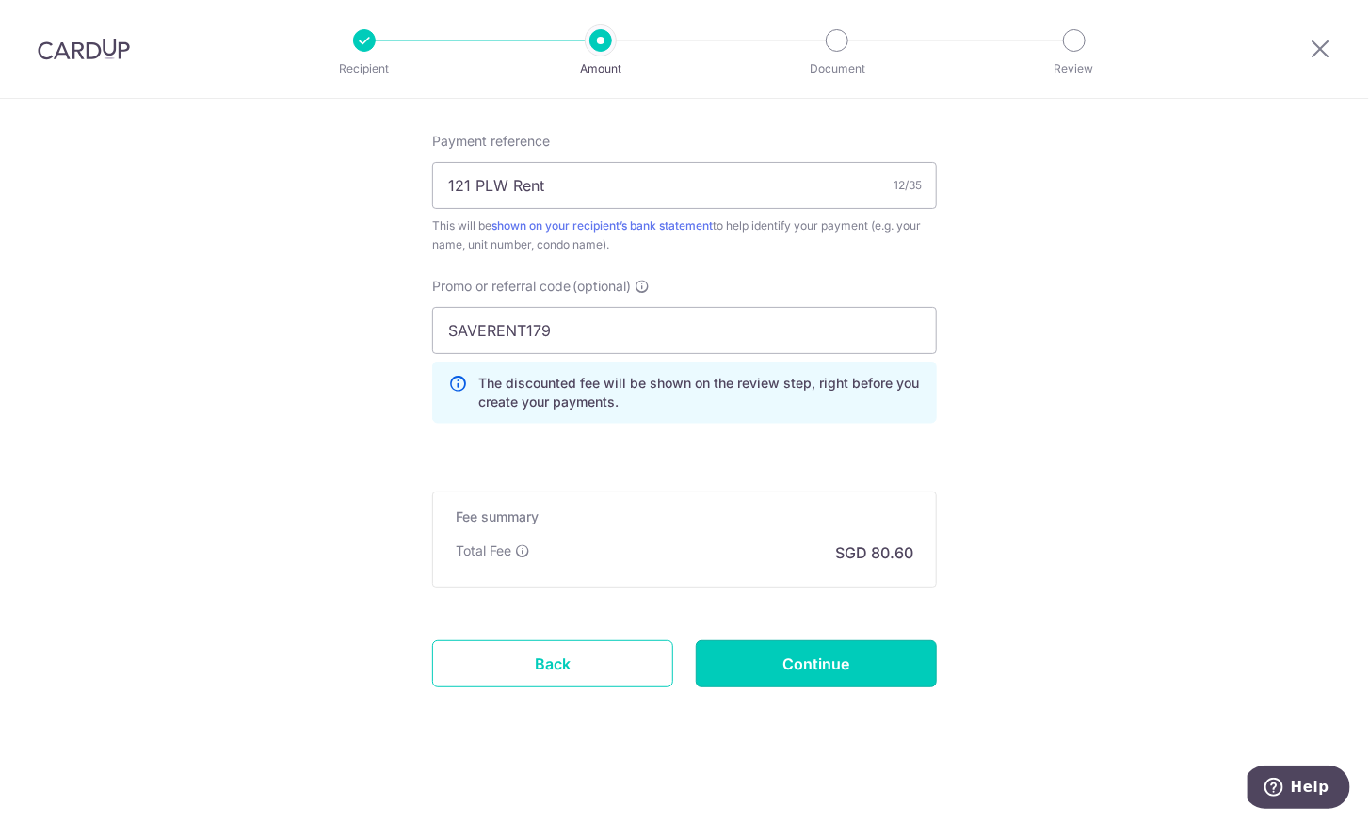
drag, startPoint x: 839, startPoint y: 662, endPoint x: 1184, endPoint y: 546, distance: 364.4
click at [872, 654] on input "Continue" at bounding box center [816, 663] width 241 height 47
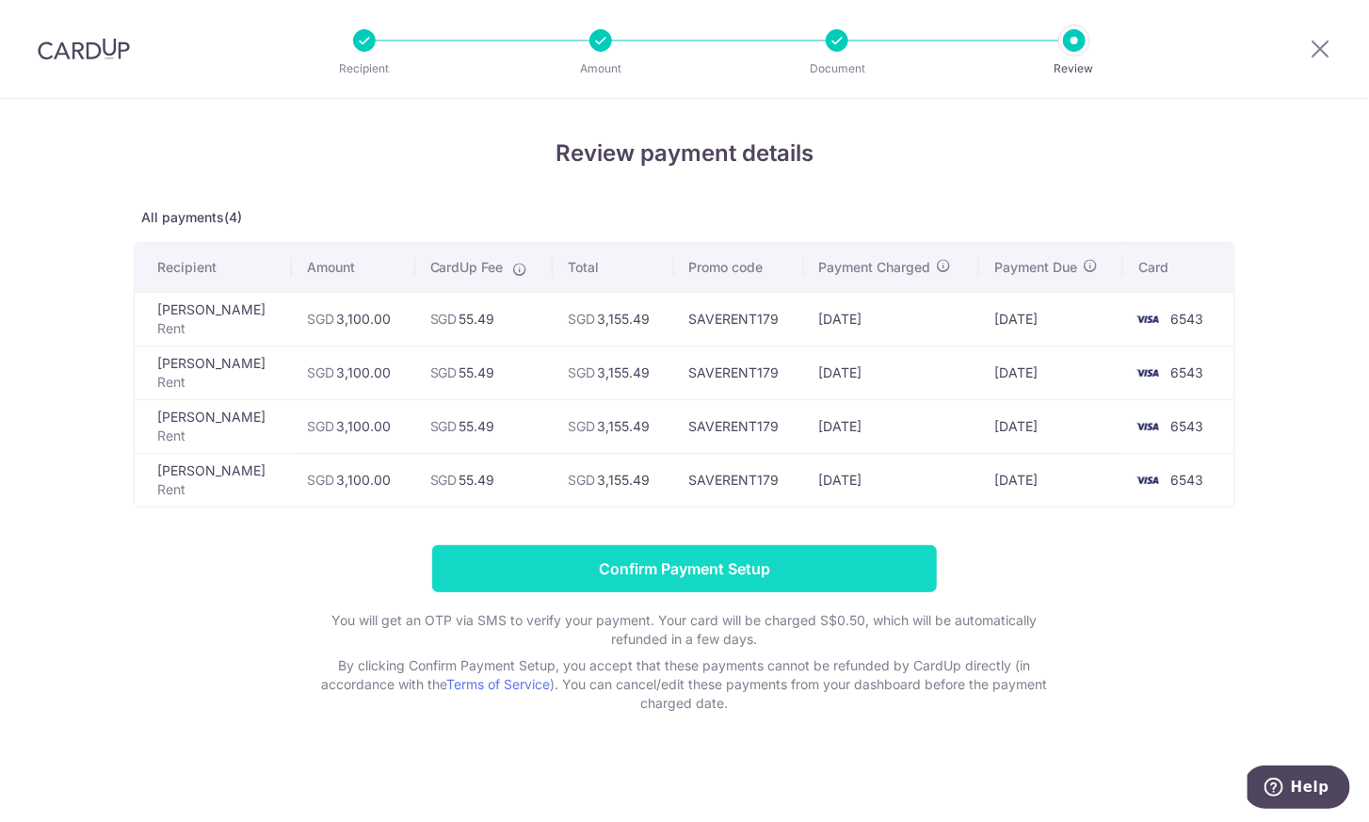
click at [791, 567] on input "Confirm Payment Setup" at bounding box center [684, 568] width 505 height 47
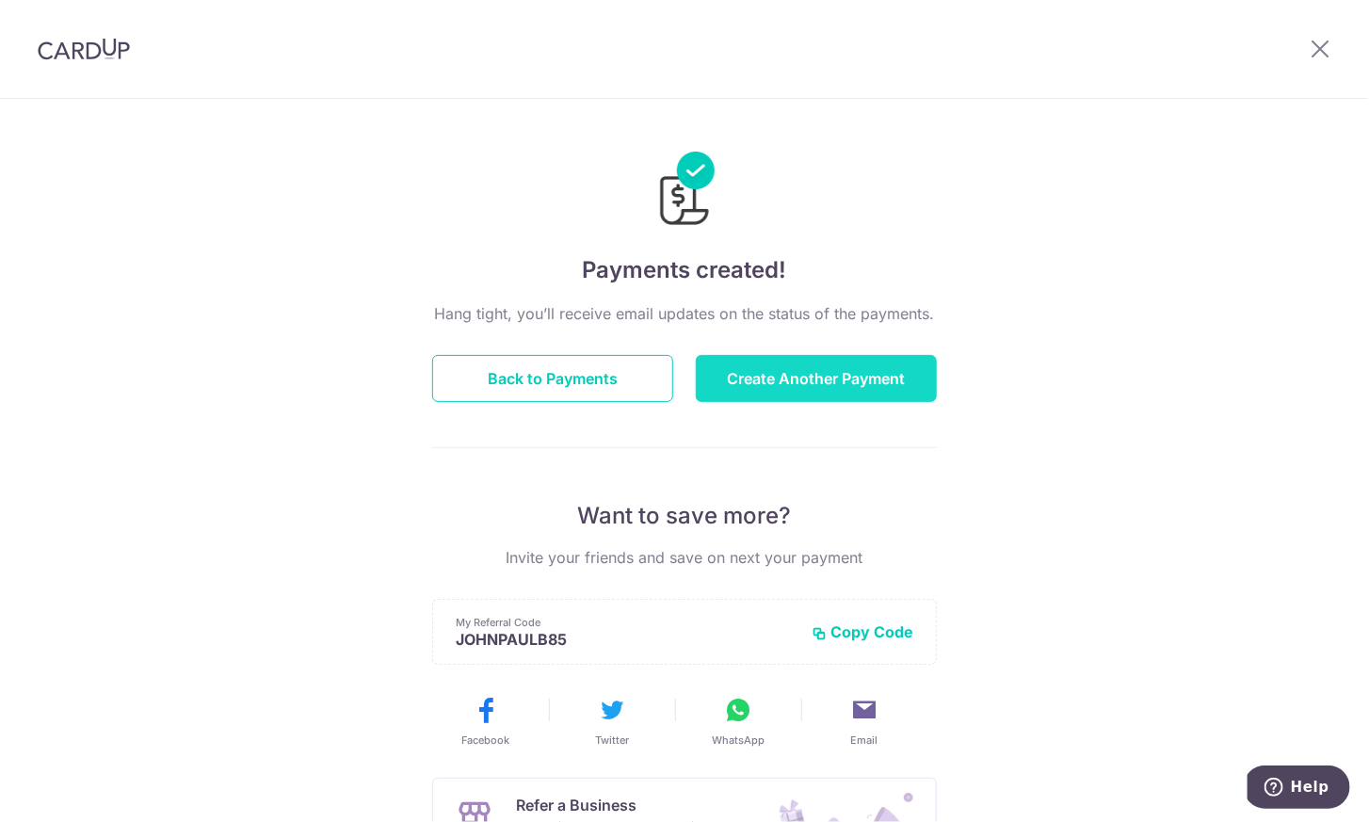
click at [806, 379] on button "Create Another Payment" at bounding box center [816, 378] width 241 height 47
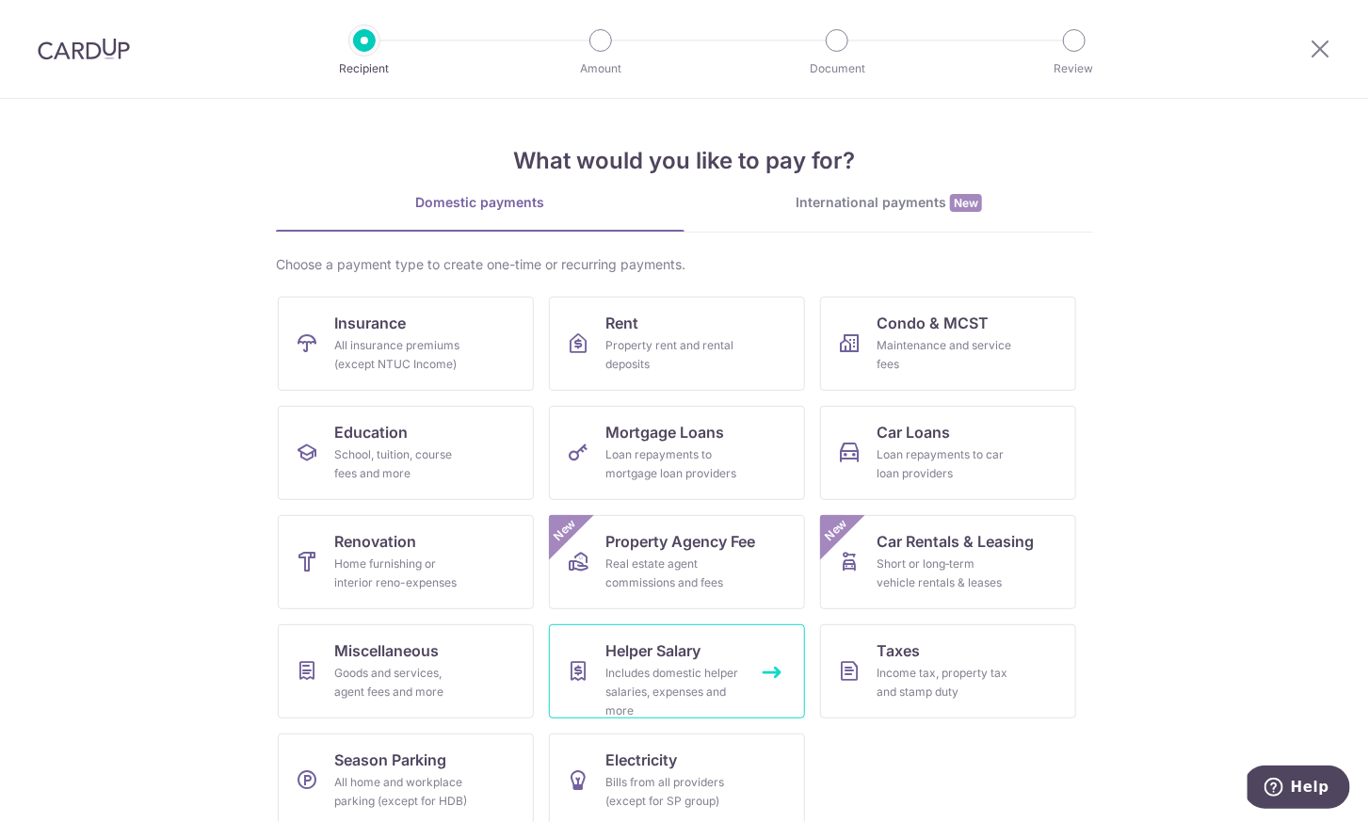
scroll to position [19, 0]
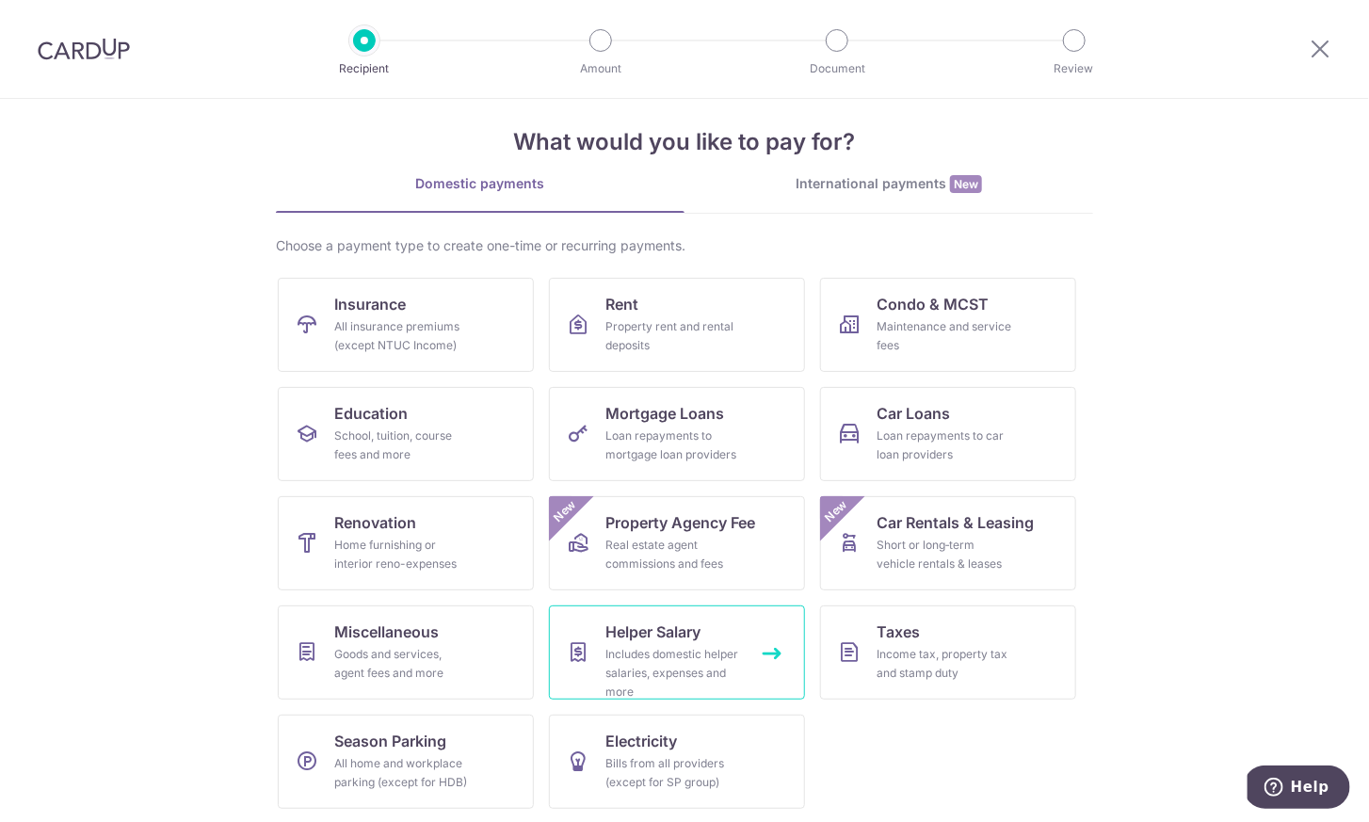
click at [659, 630] on span "Helper Salary" at bounding box center [652, 631] width 95 height 23
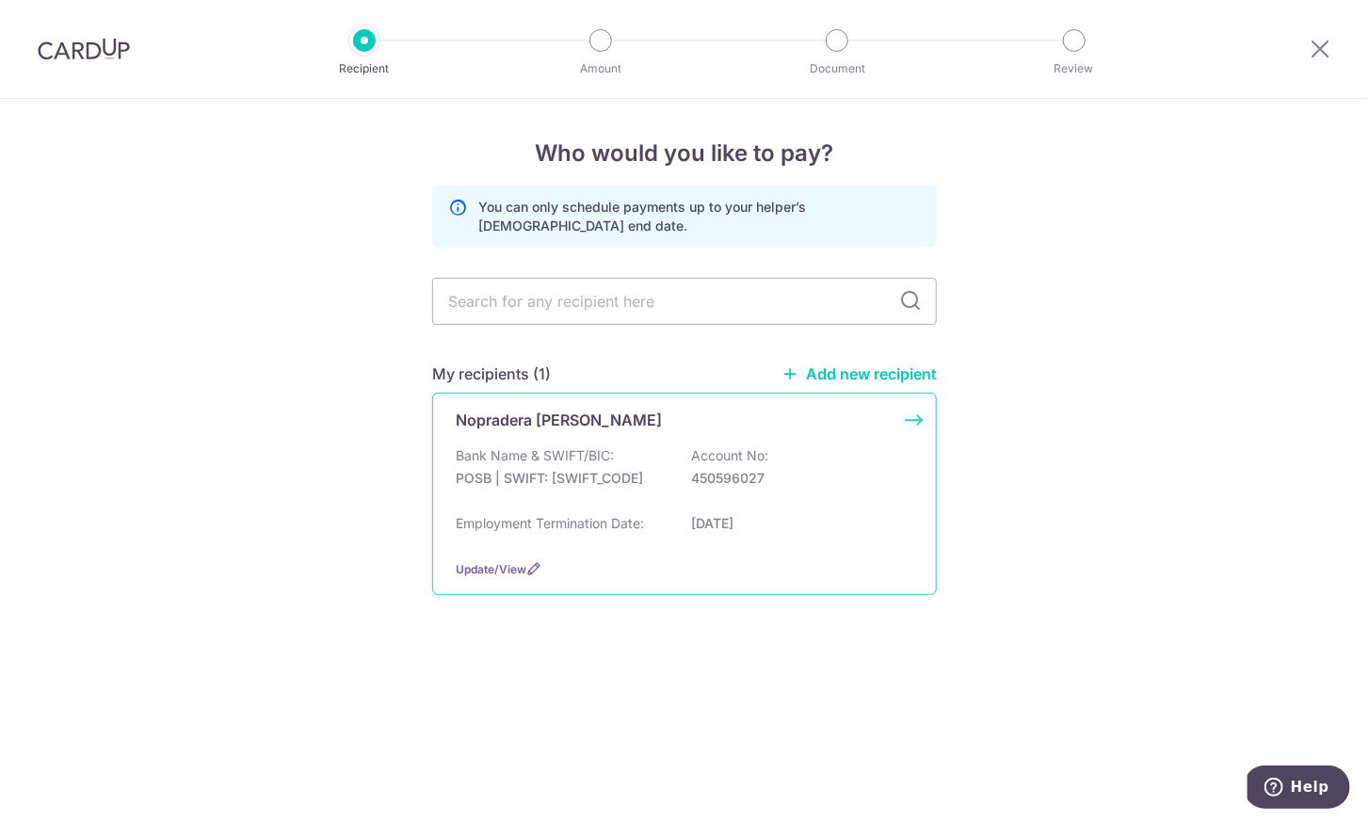
click at [574, 426] on p "Nopradera Michelle Losaria" at bounding box center [559, 420] width 206 height 23
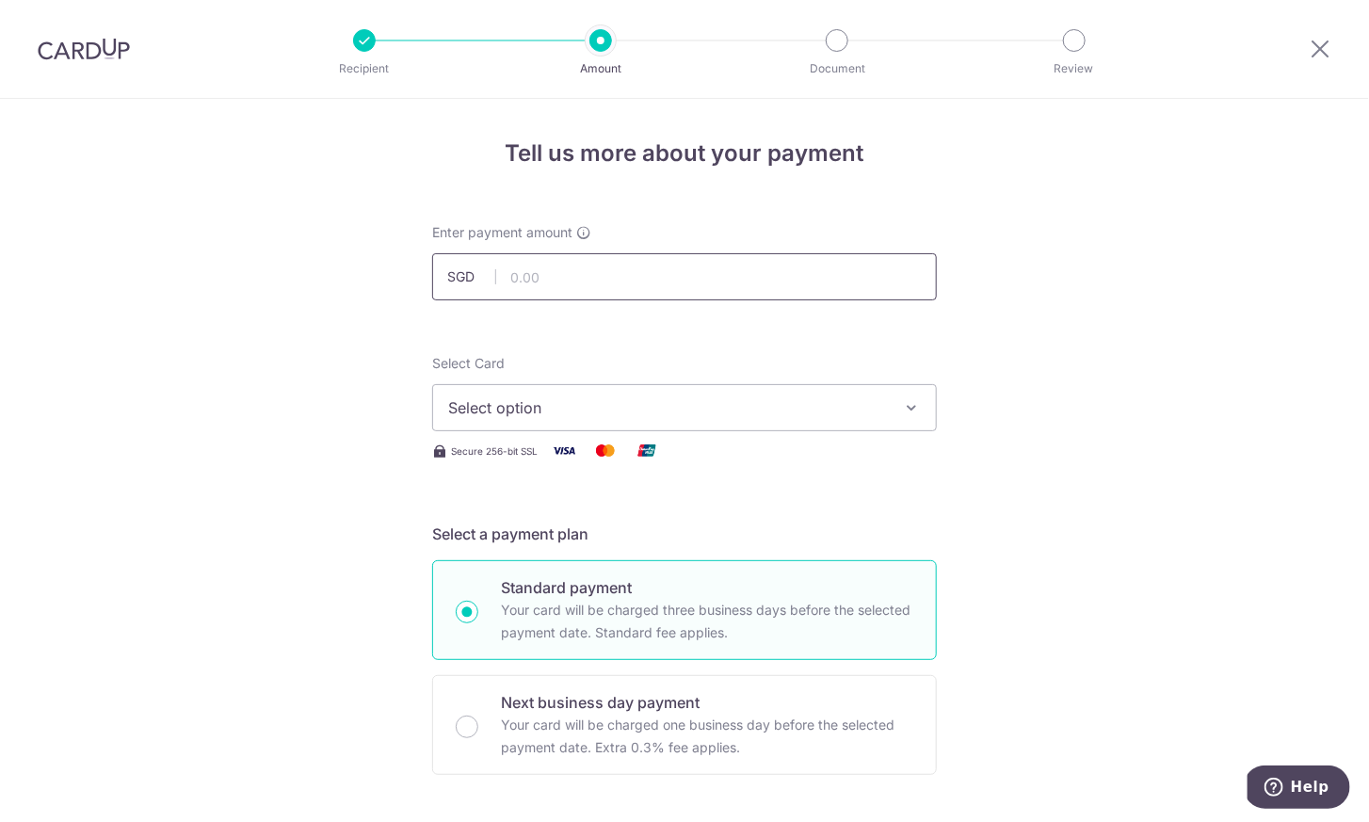
click at [575, 281] on input "text" at bounding box center [684, 276] width 505 height 47
type input "700.00"
click at [538, 420] on button "Select option" at bounding box center [684, 407] width 505 height 47
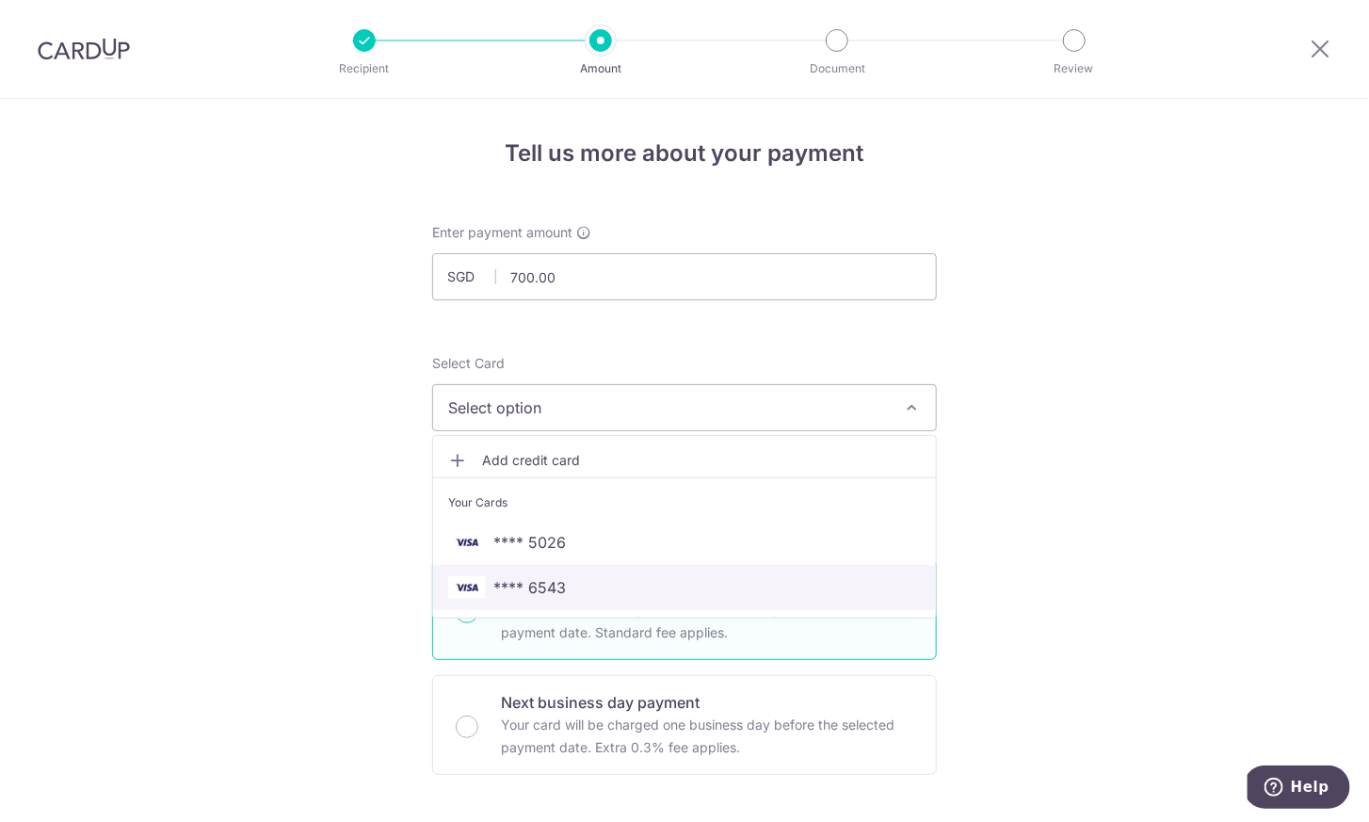
click at [570, 578] on span "**** 6543" at bounding box center [684, 587] width 473 height 23
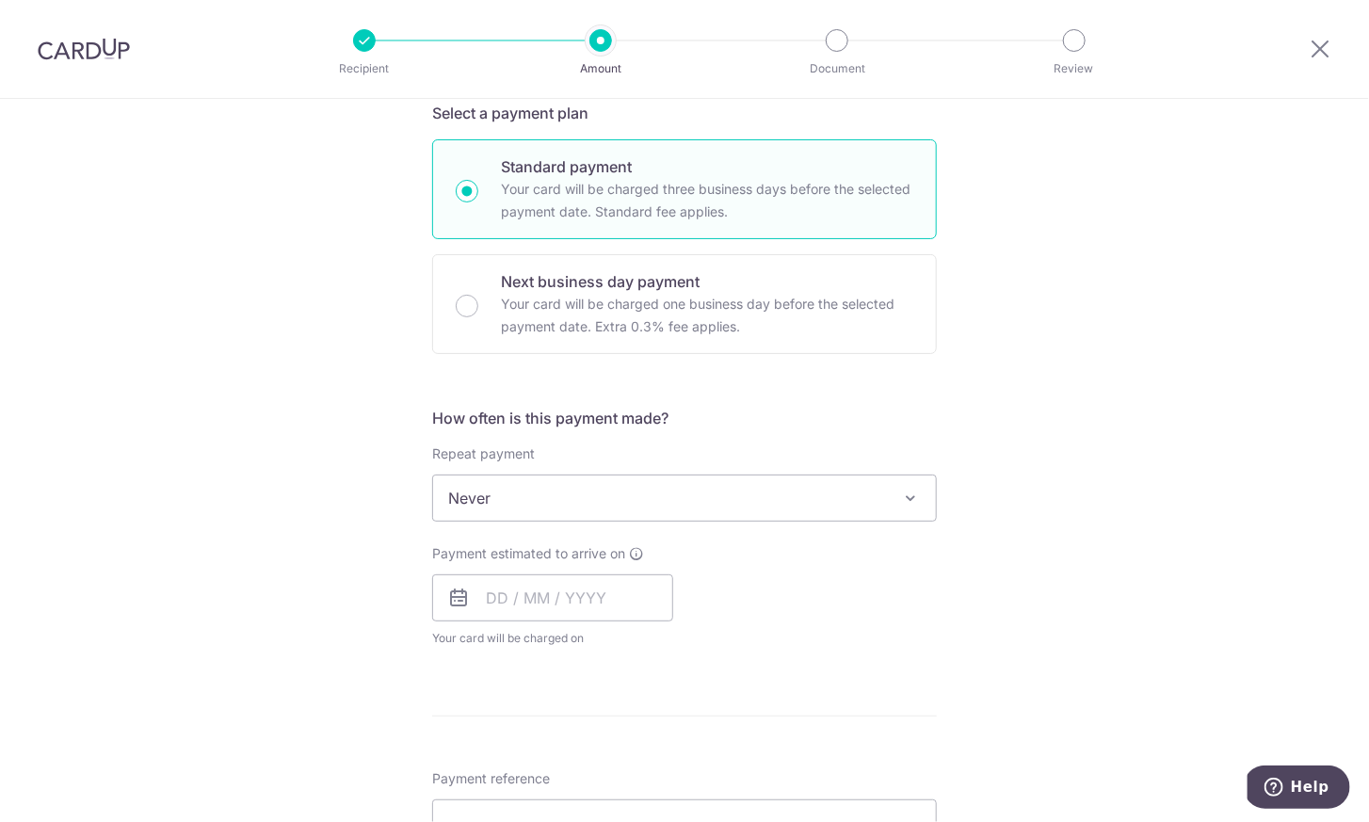
scroll to position [426, 0]
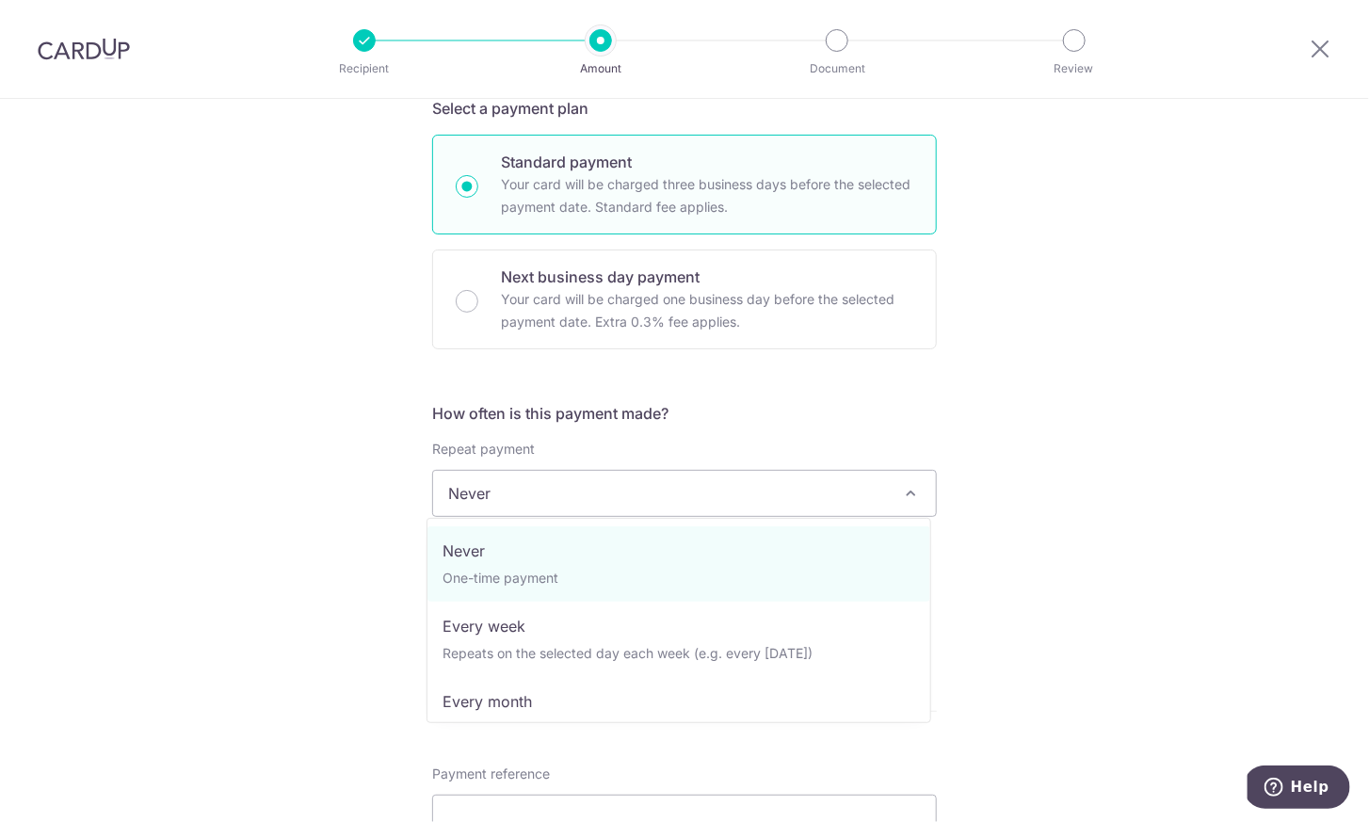
click at [591, 484] on span "Never" at bounding box center [684, 493] width 503 height 45
select select "3"
type input "07/01/2027"
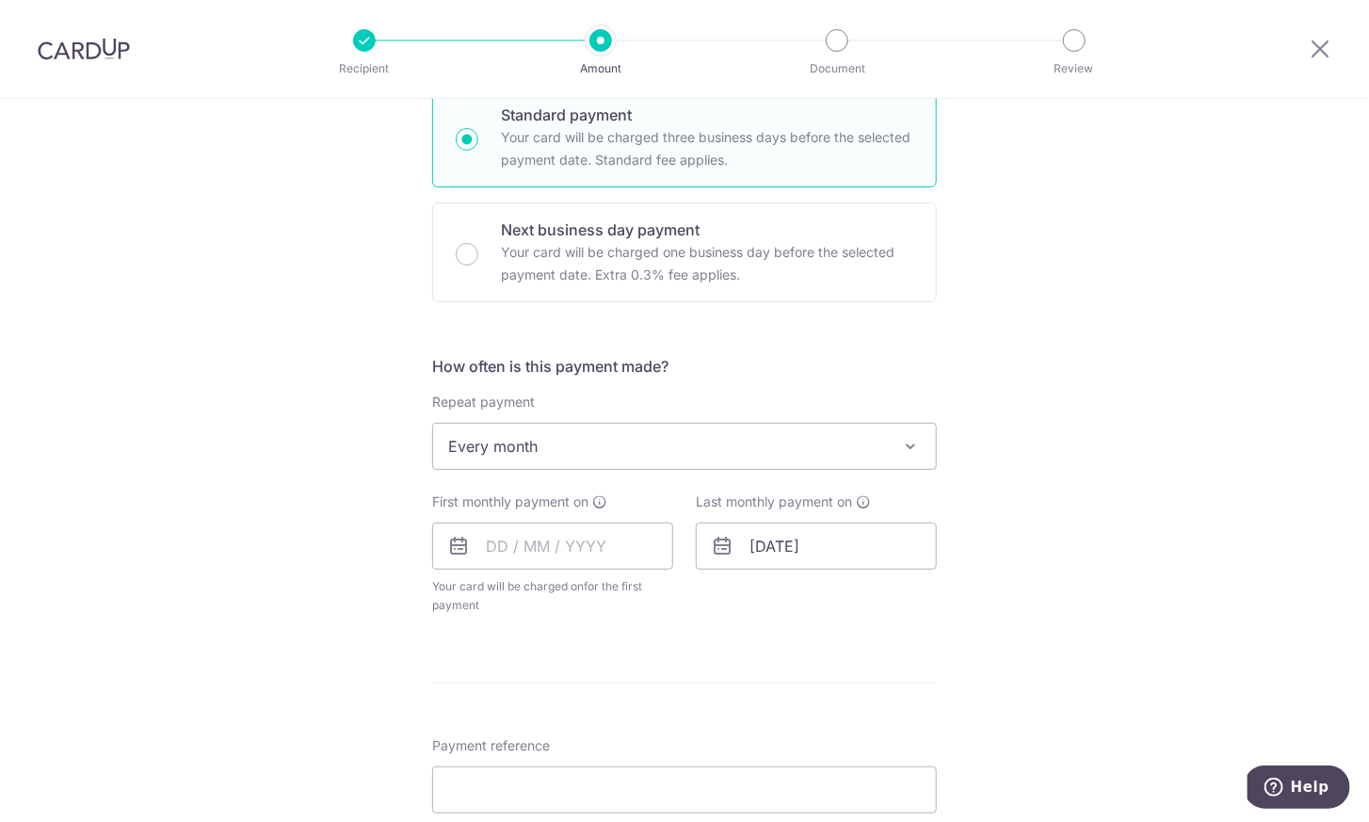
scroll to position [488, 0]
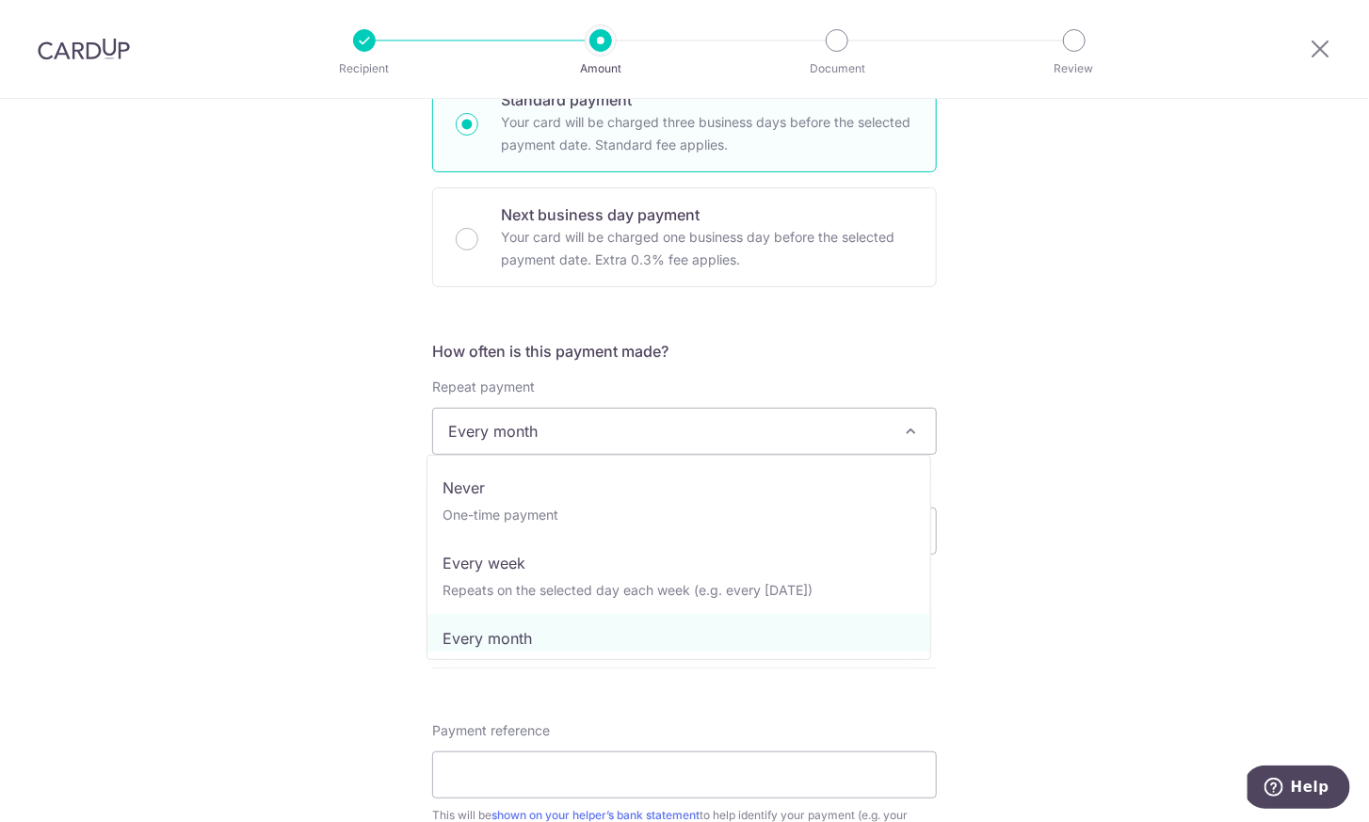
click at [660, 429] on span "Every month" at bounding box center [684, 431] width 503 height 45
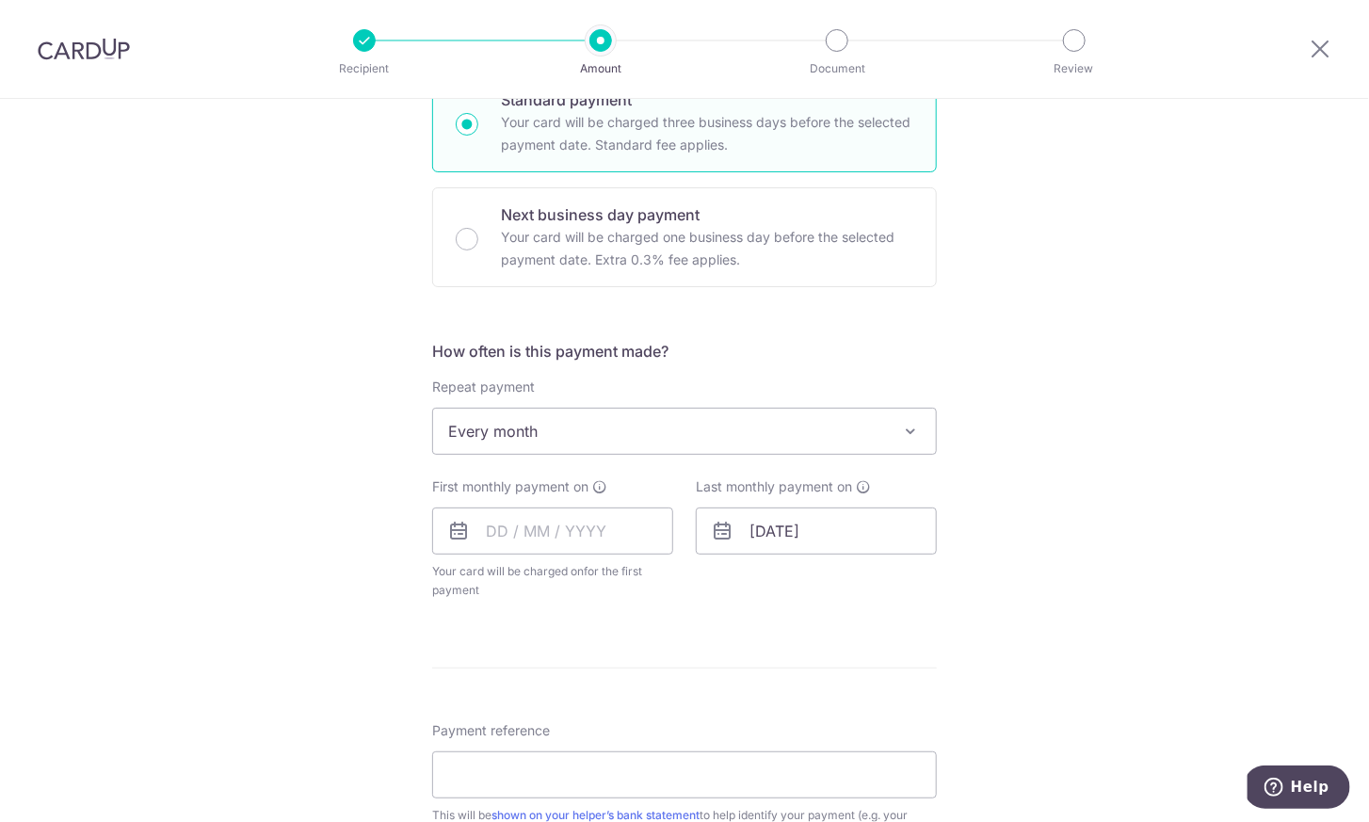
click at [1123, 406] on div "Tell us more about your payment Enter payment amount SGD 700.00 700.00 Select C…" at bounding box center [684, 472] width 1369 height 1722
click at [546, 534] on input "text" at bounding box center [552, 530] width 241 height 47
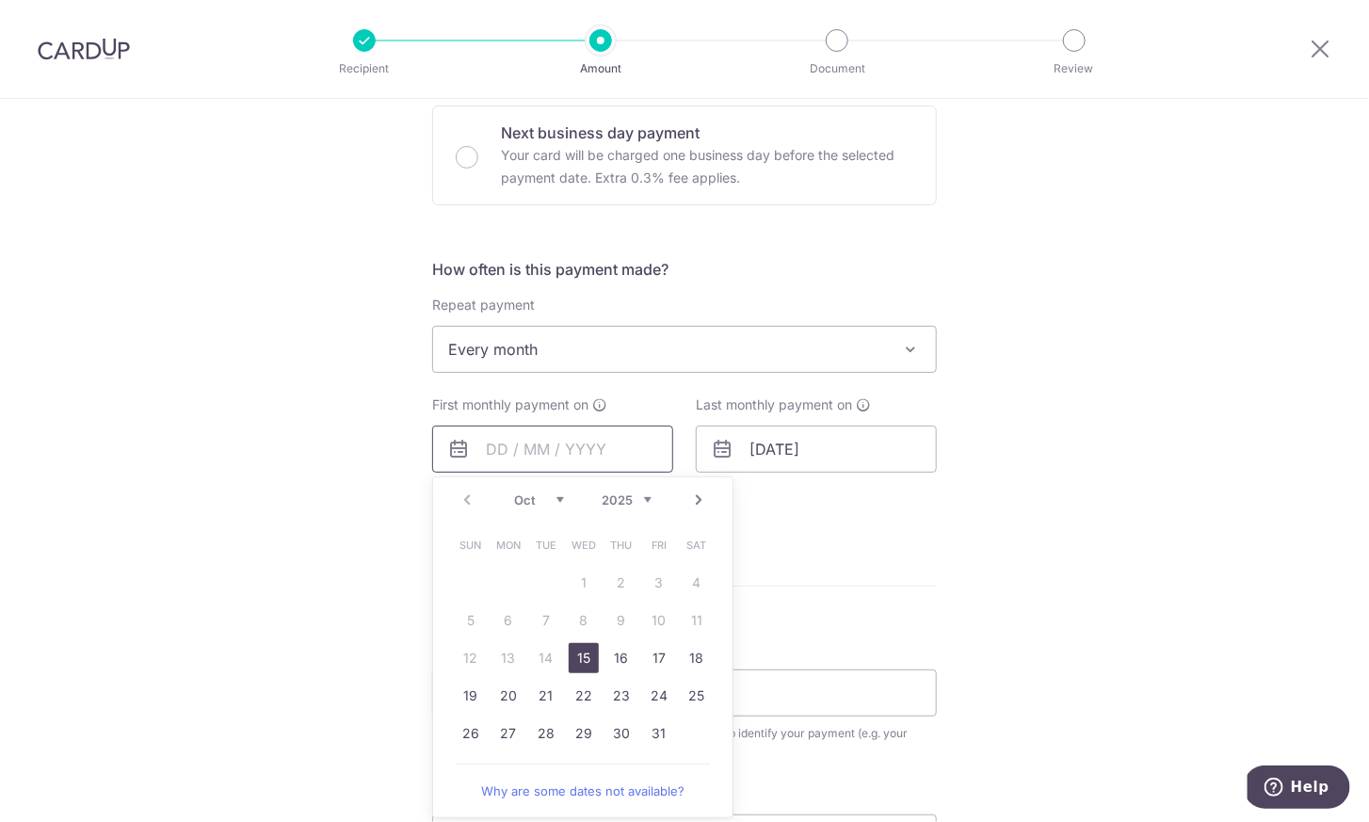
scroll to position [542, 0]
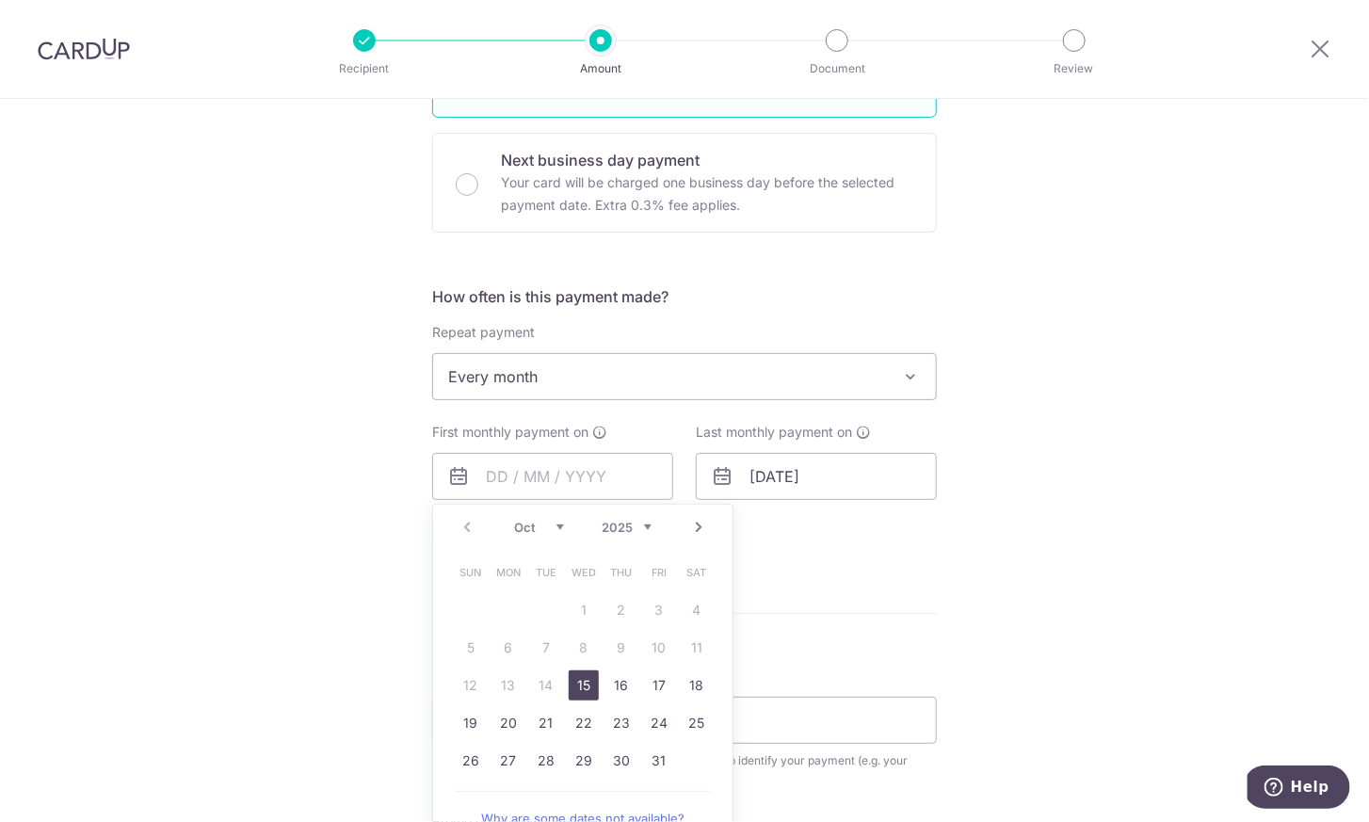
click at [692, 530] on link "Next" at bounding box center [698, 527] width 23 height 23
click at [686, 647] on link "8" at bounding box center [697, 648] width 30 height 30
type input "[DATE]"
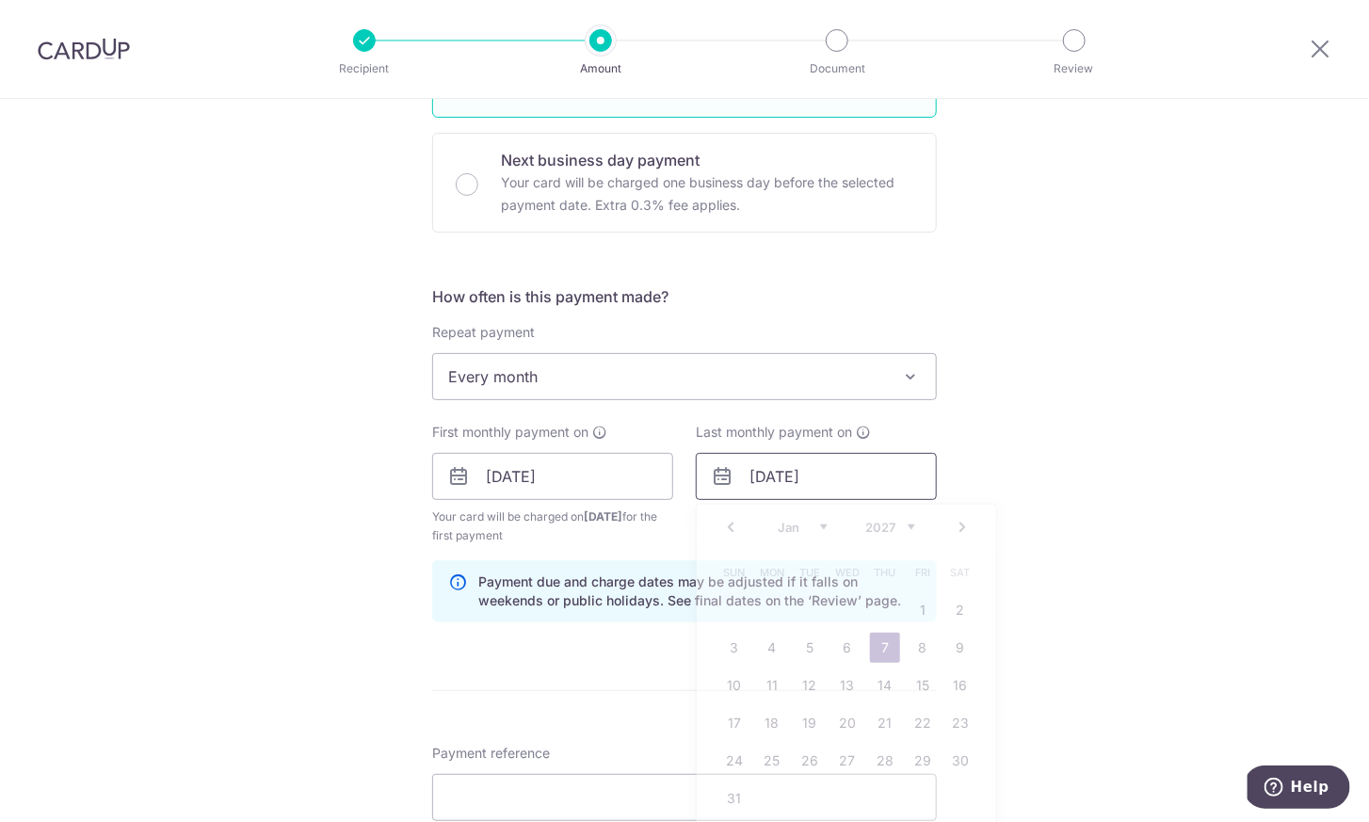
click at [826, 472] on input "07/01/2027" at bounding box center [816, 476] width 241 height 47
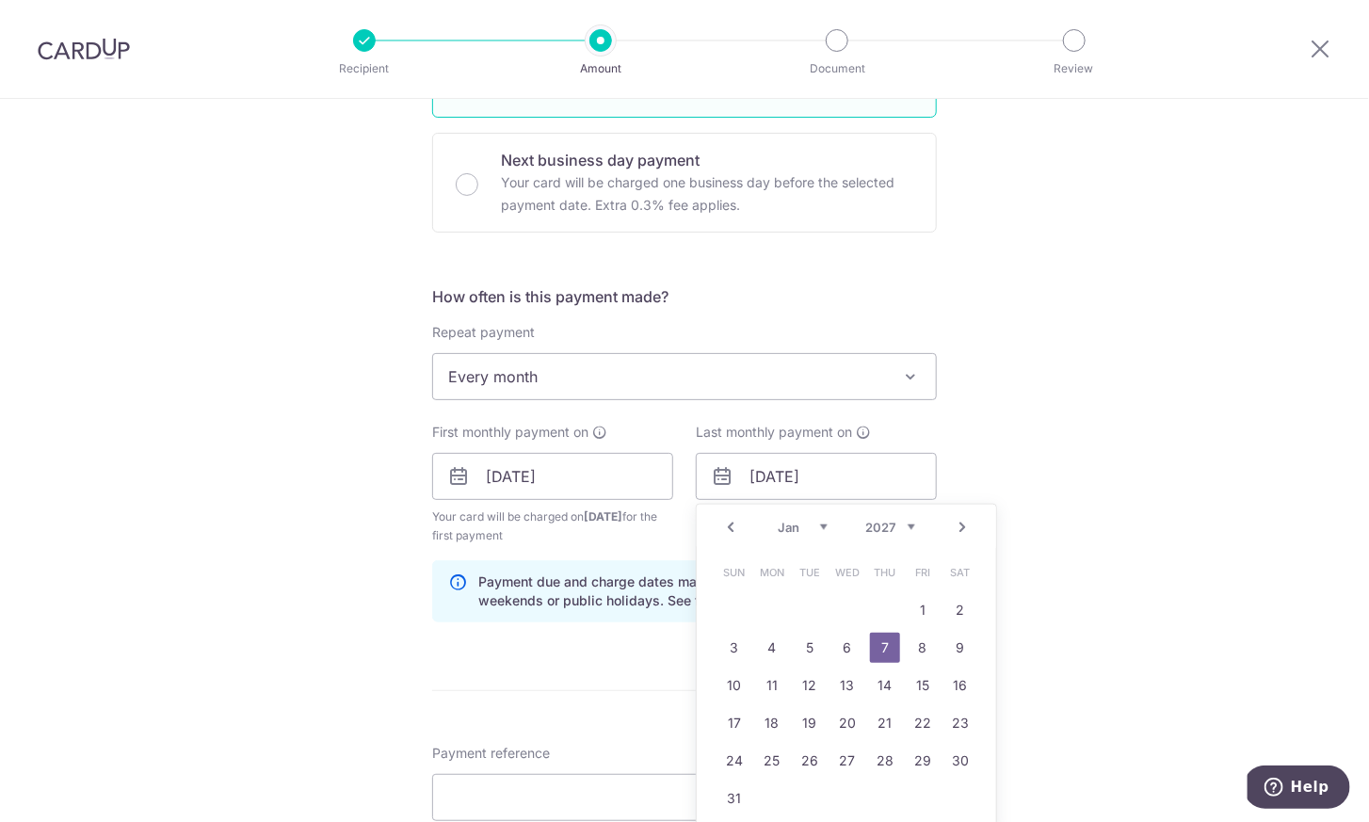
click at [728, 521] on link "Prev" at bounding box center [730, 527] width 23 height 23
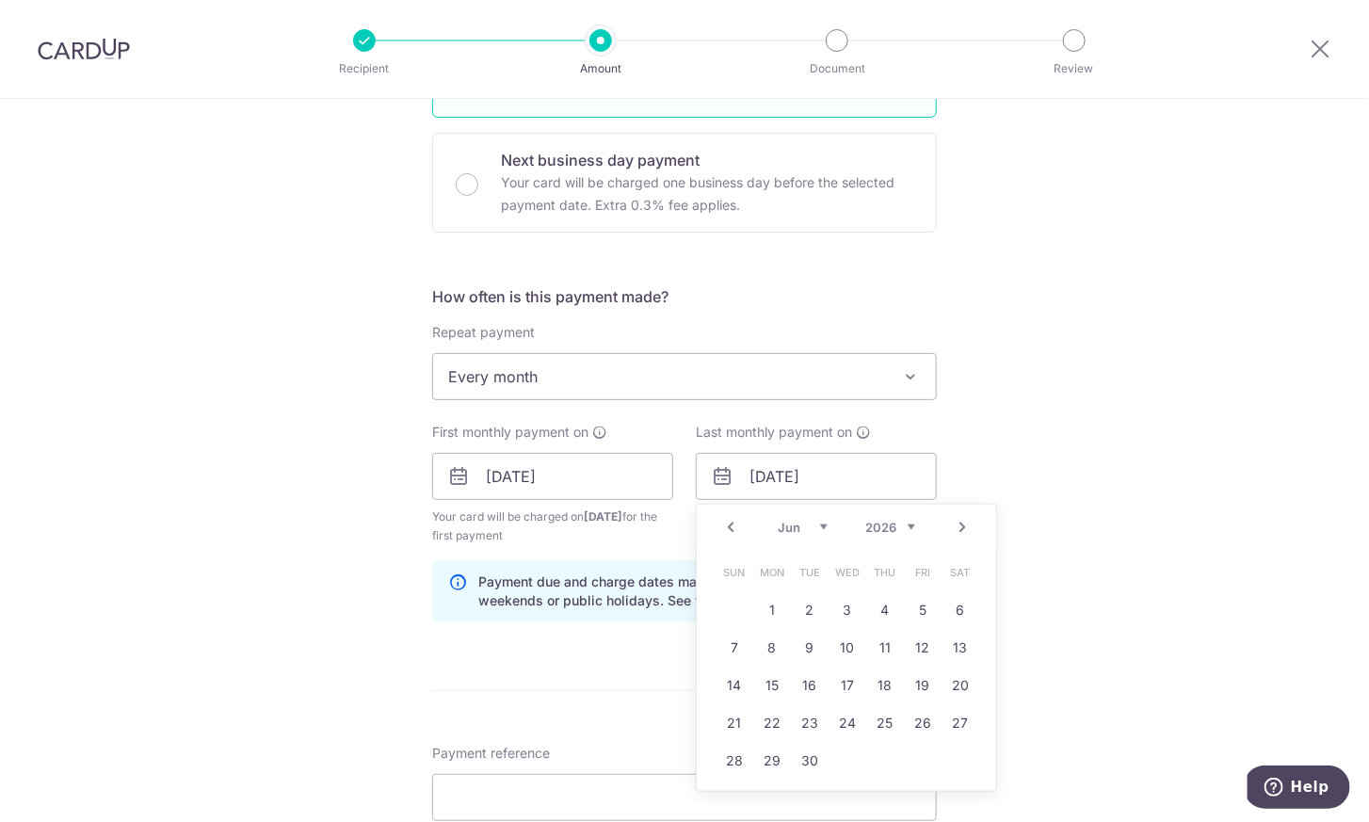
click at [728, 521] on link "Prev" at bounding box center [730, 527] width 23 height 23
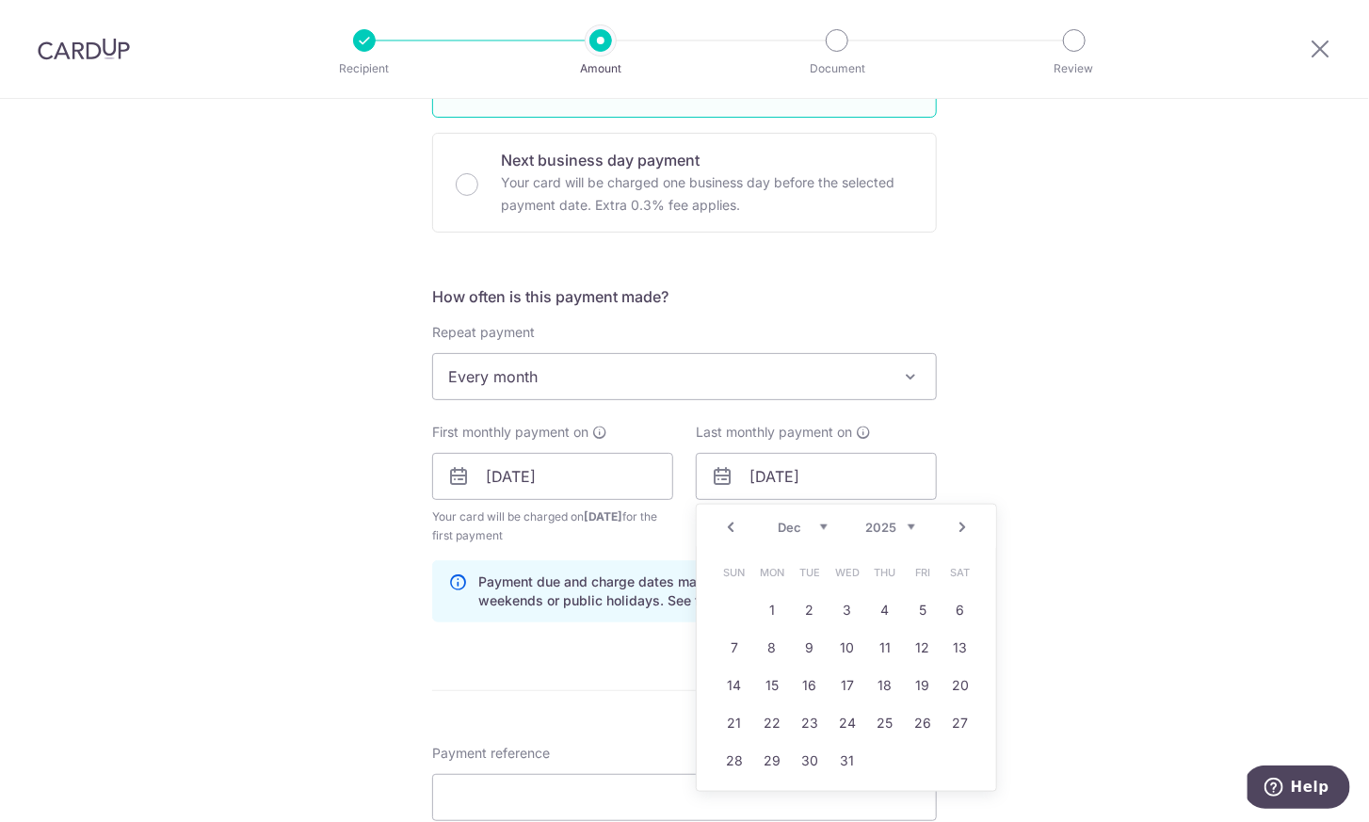
click at [728, 521] on link "Prev" at bounding box center [730, 527] width 23 height 23
click at [962, 525] on link "Next" at bounding box center [962, 527] width 23 height 23
click at [728, 641] on link "8" at bounding box center [734, 648] width 30 height 30
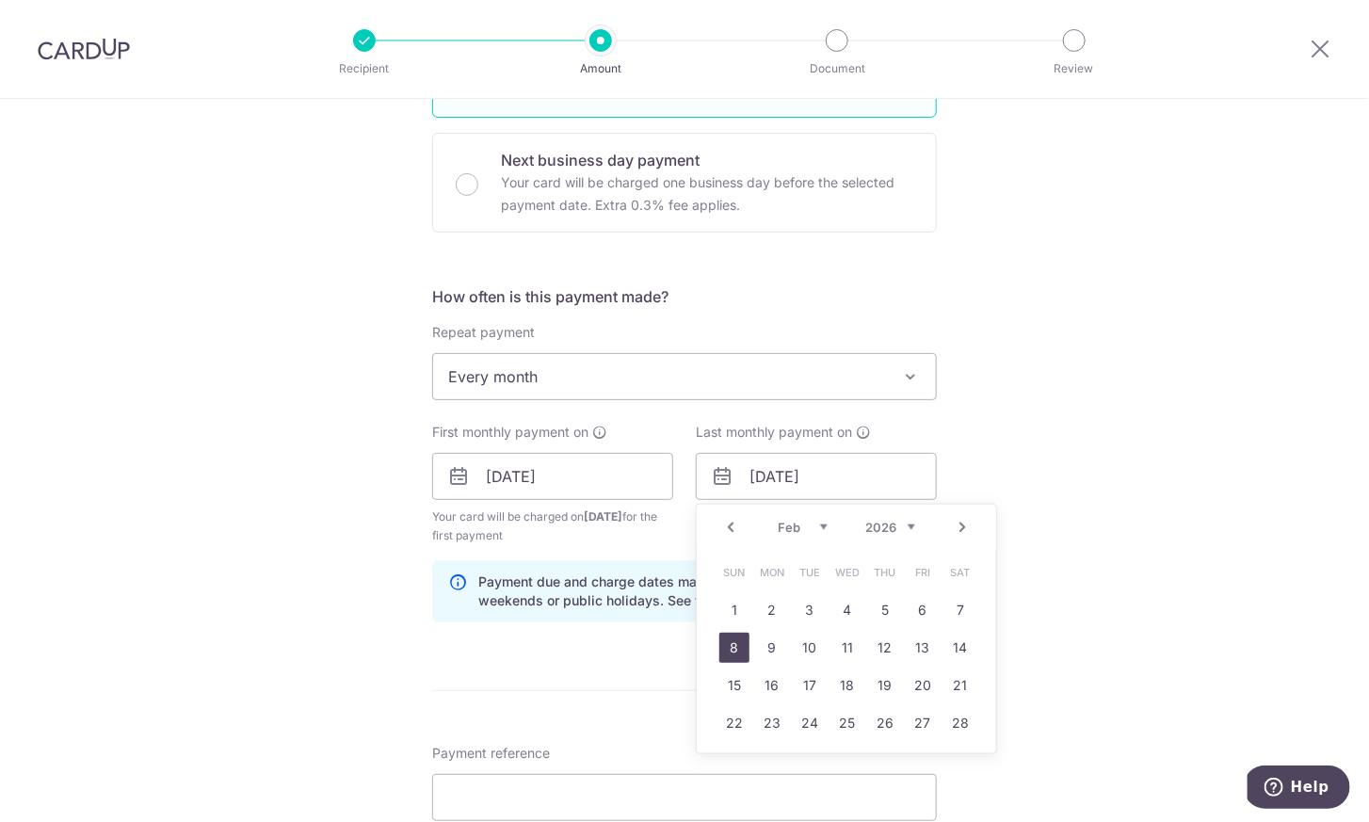
type input "08/02/2026"
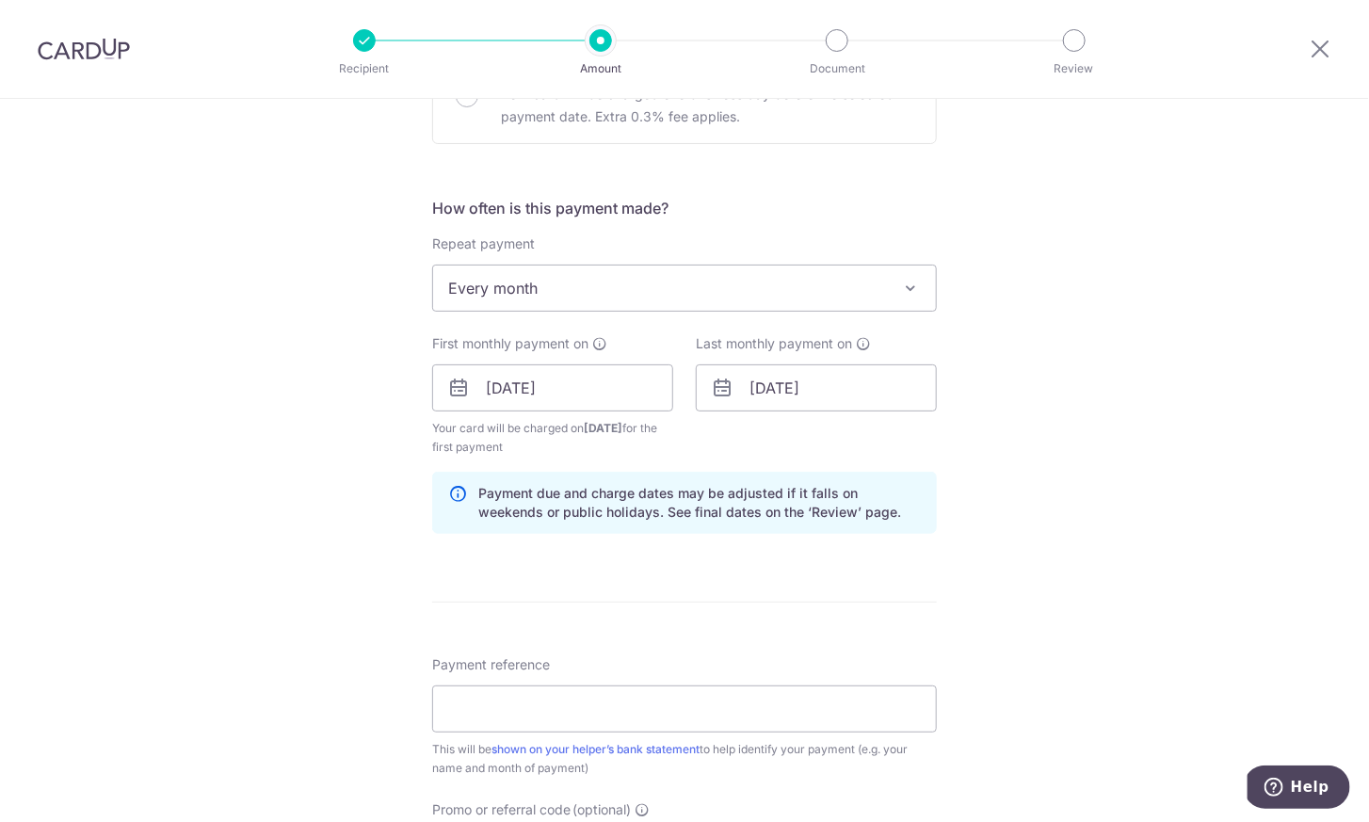
scroll to position [654, 0]
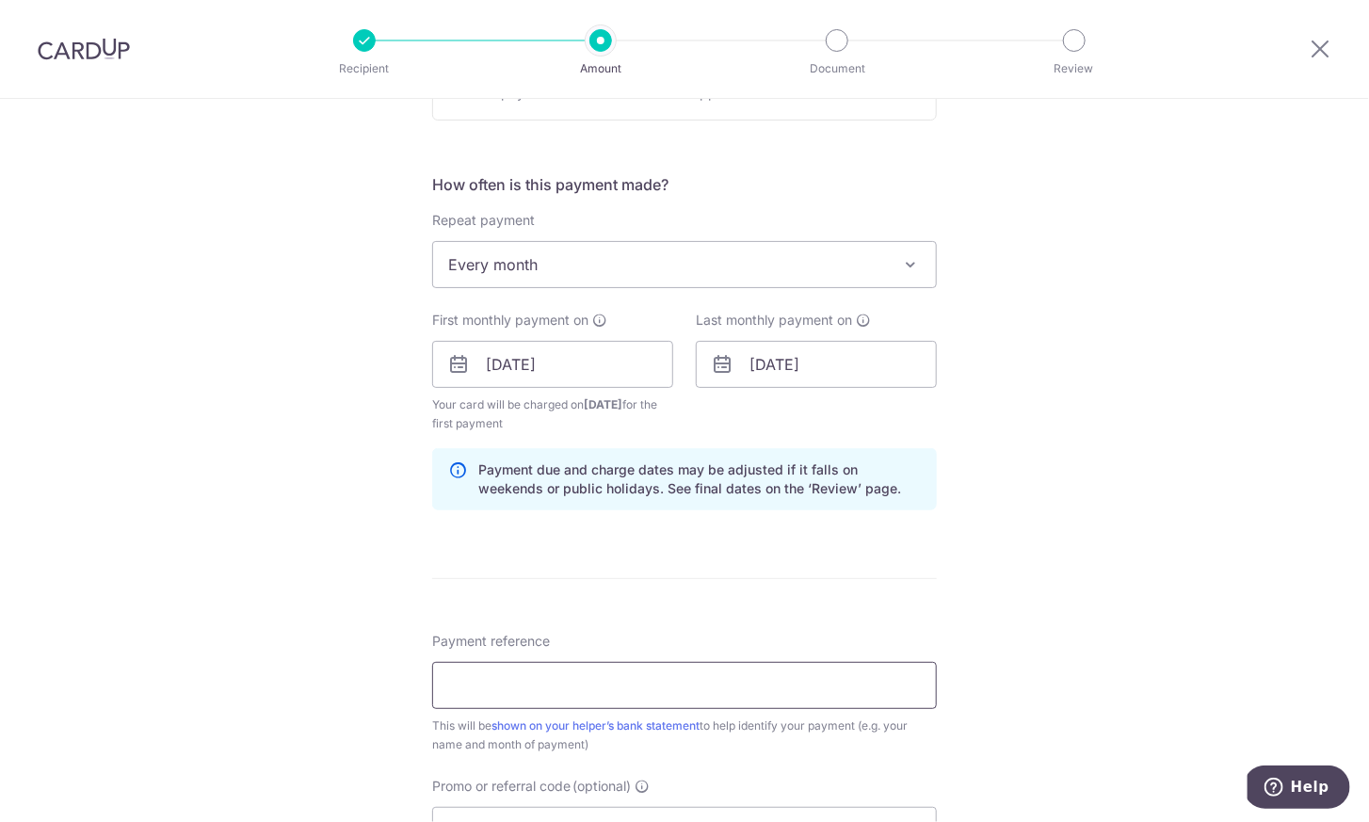
click at [648, 679] on input "Payment reference" at bounding box center [684, 685] width 505 height 47
type input "Salary Payment"
click at [1092, 558] on div "Tell us more about your payment Enter payment amount SGD 700.00 700.00 Select C…" at bounding box center [684, 344] width 1369 height 1799
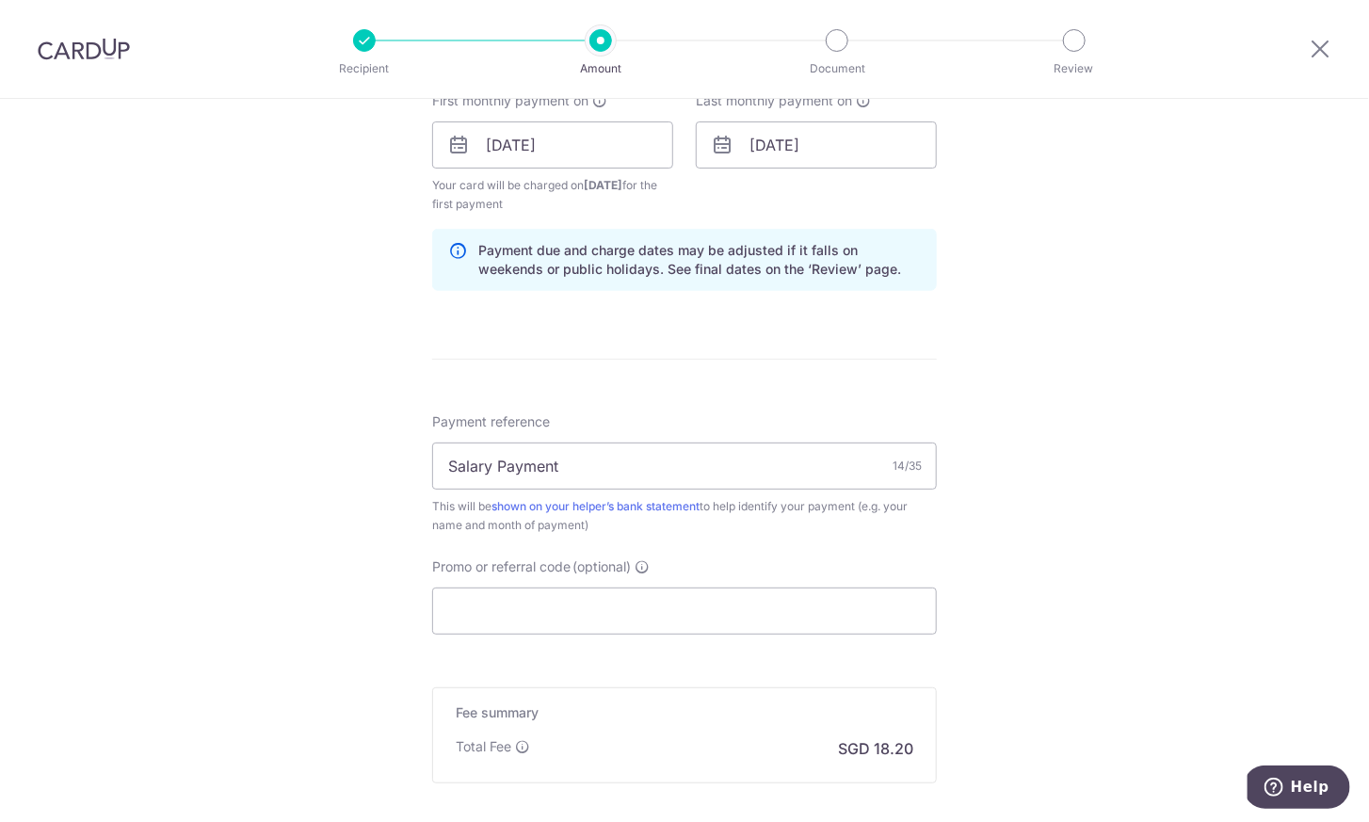
scroll to position [886, 0]
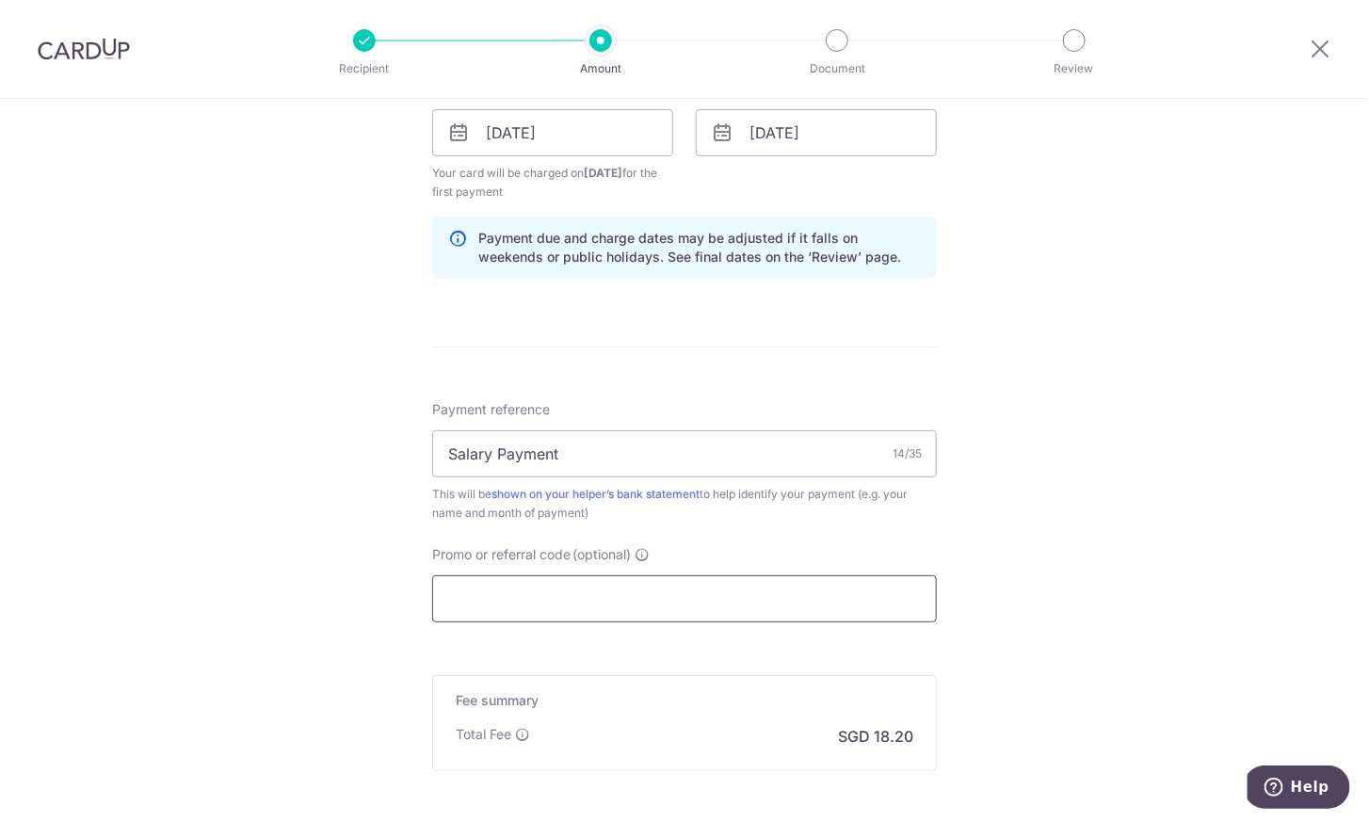
click at [672, 599] on input "Promo or referral code (optional)" at bounding box center [684, 598] width 505 height 47
paste input "REC185"
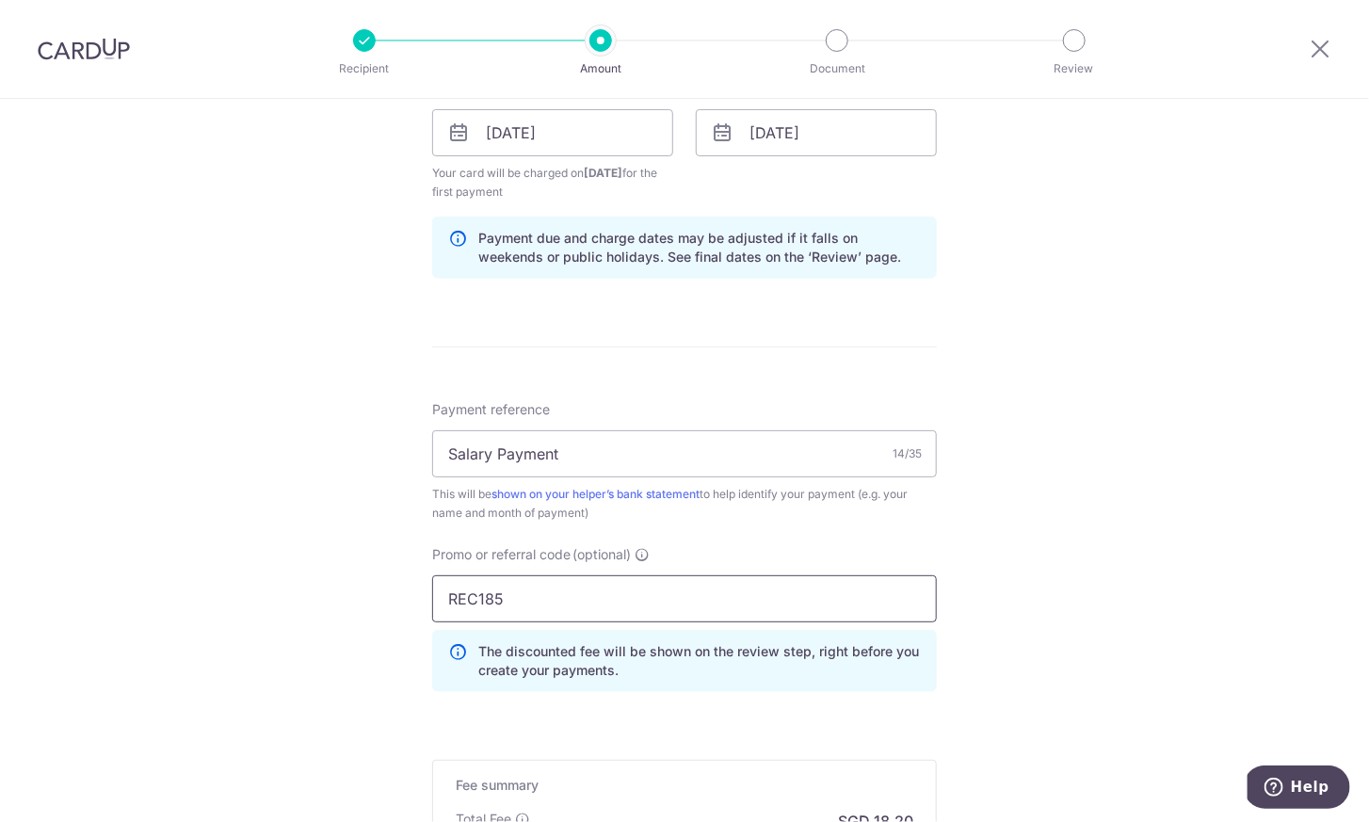
type input "REC185"
click at [1153, 538] on div "Tell us more about your payment Enter payment amount SGD 700.00 700.00 Select C…" at bounding box center [684, 155] width 1369 height 1884
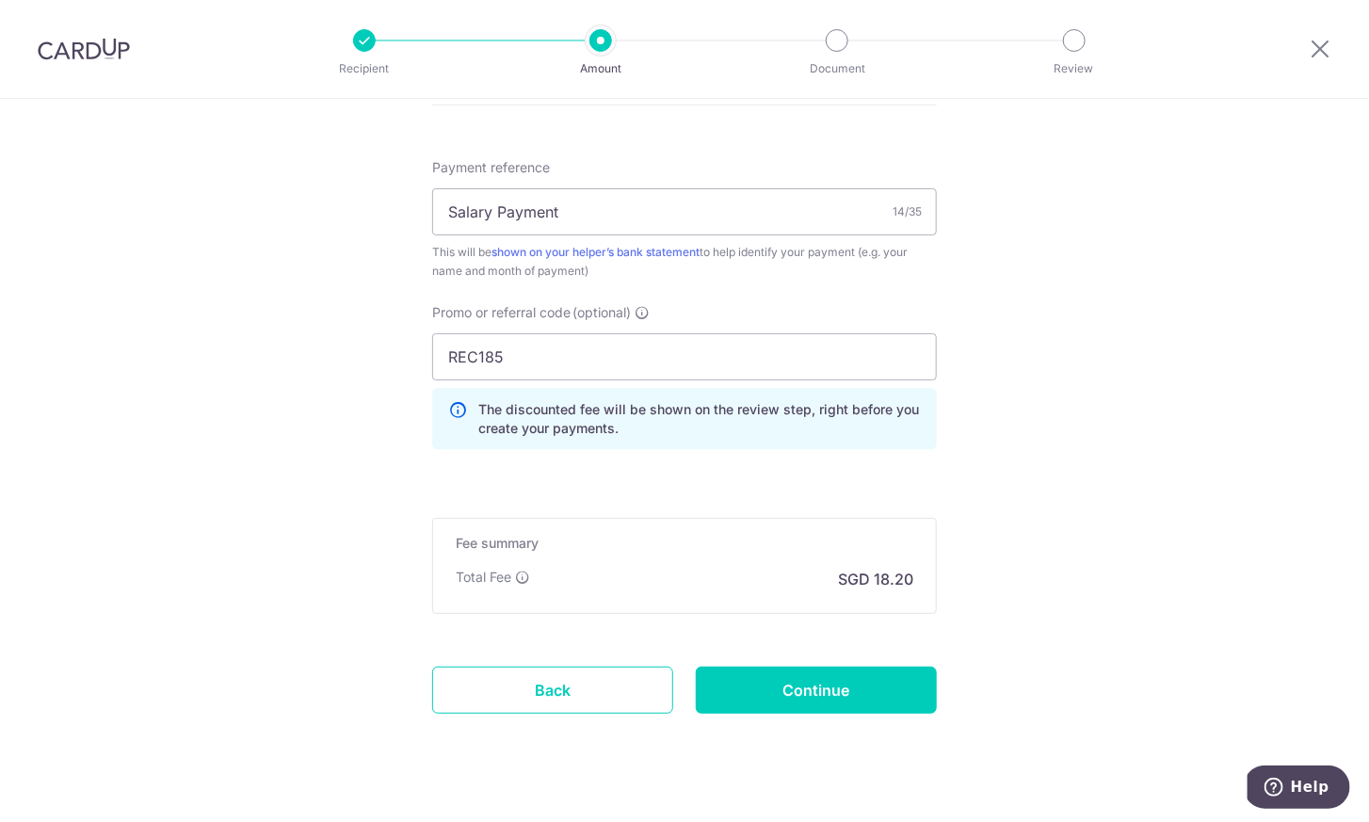
scroll to position [1154, 0]
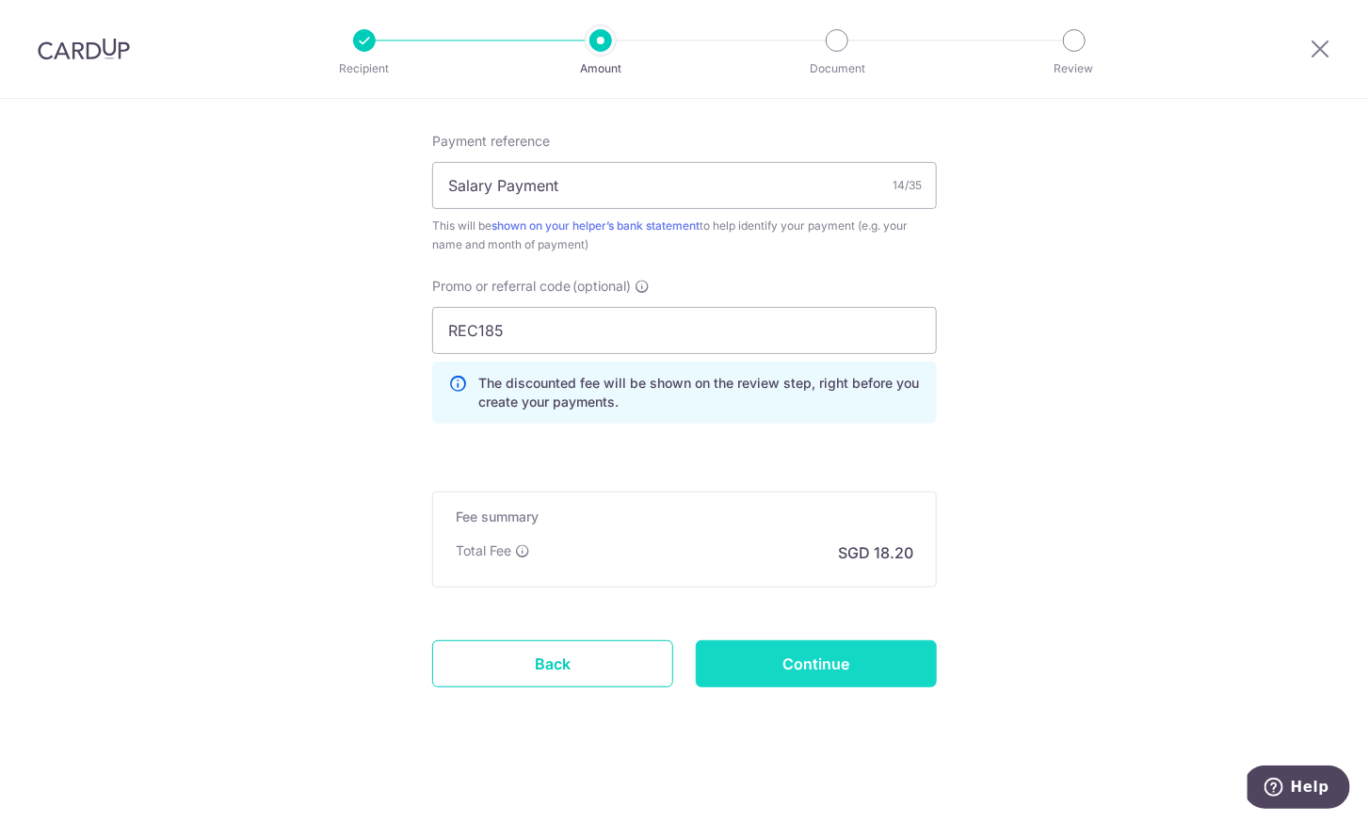
click at [841, 656] on input "Continue" at bounding box center [816, 663] width 241 height 47
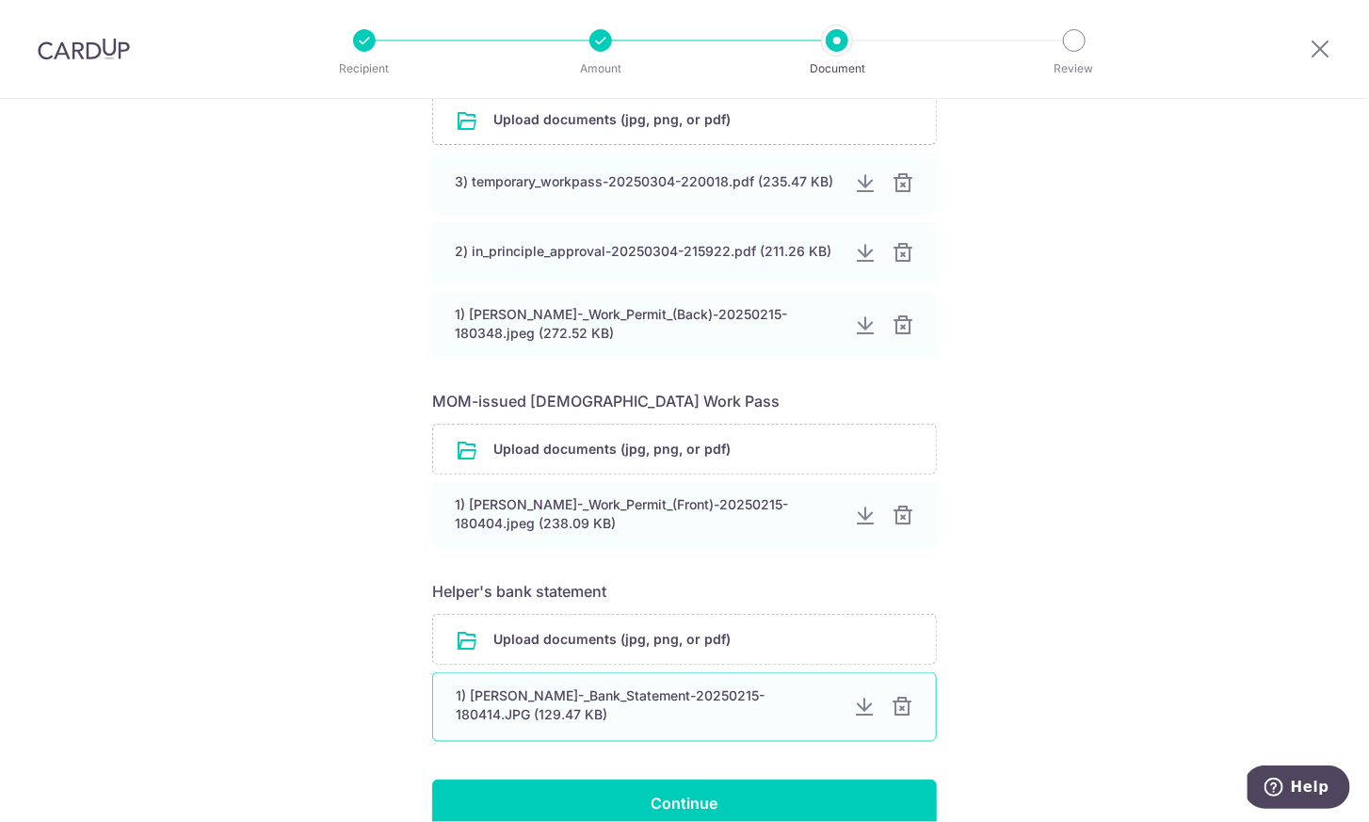
scroll to position [981, 0]
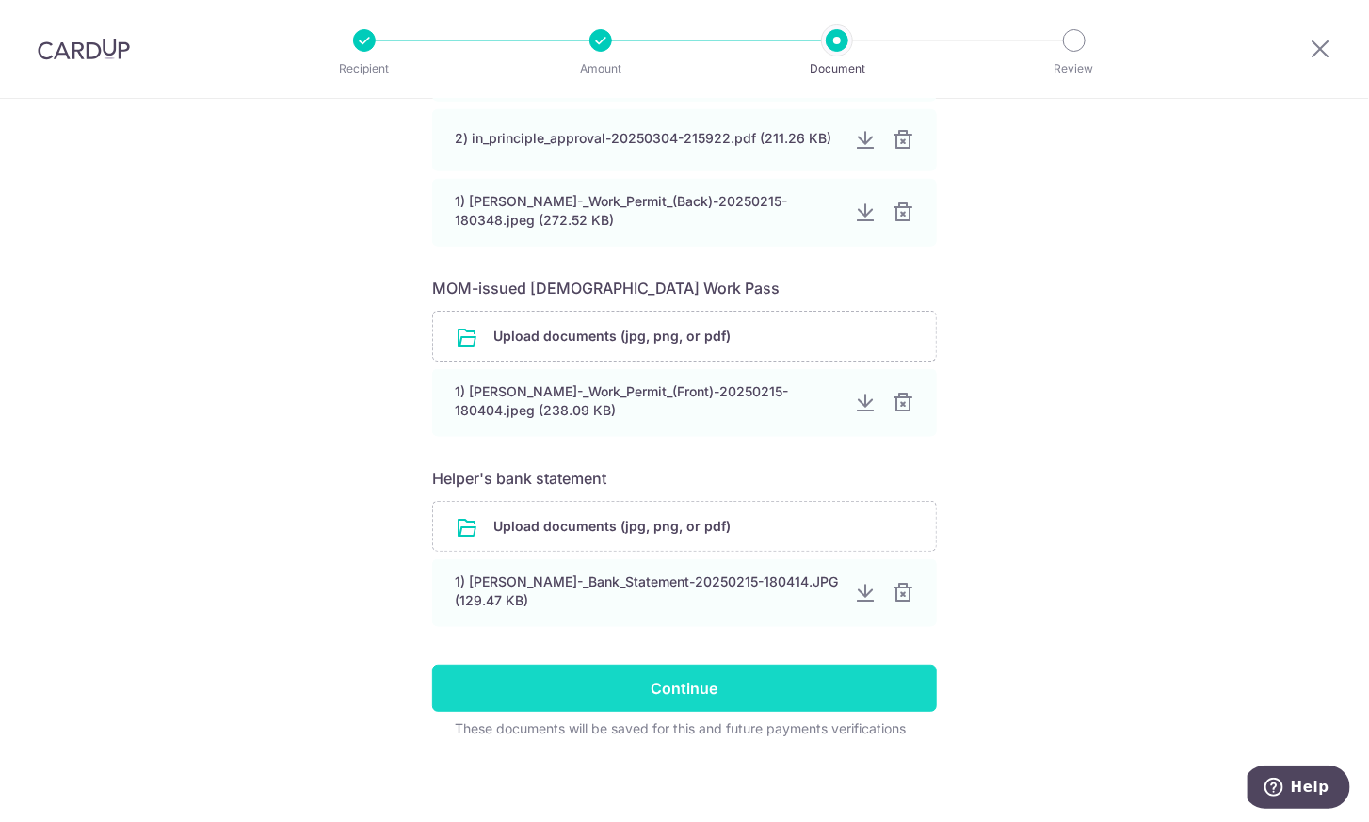
click at [812, 691] on input "Continue" at bounding box center [684, 688] width 505 height 47
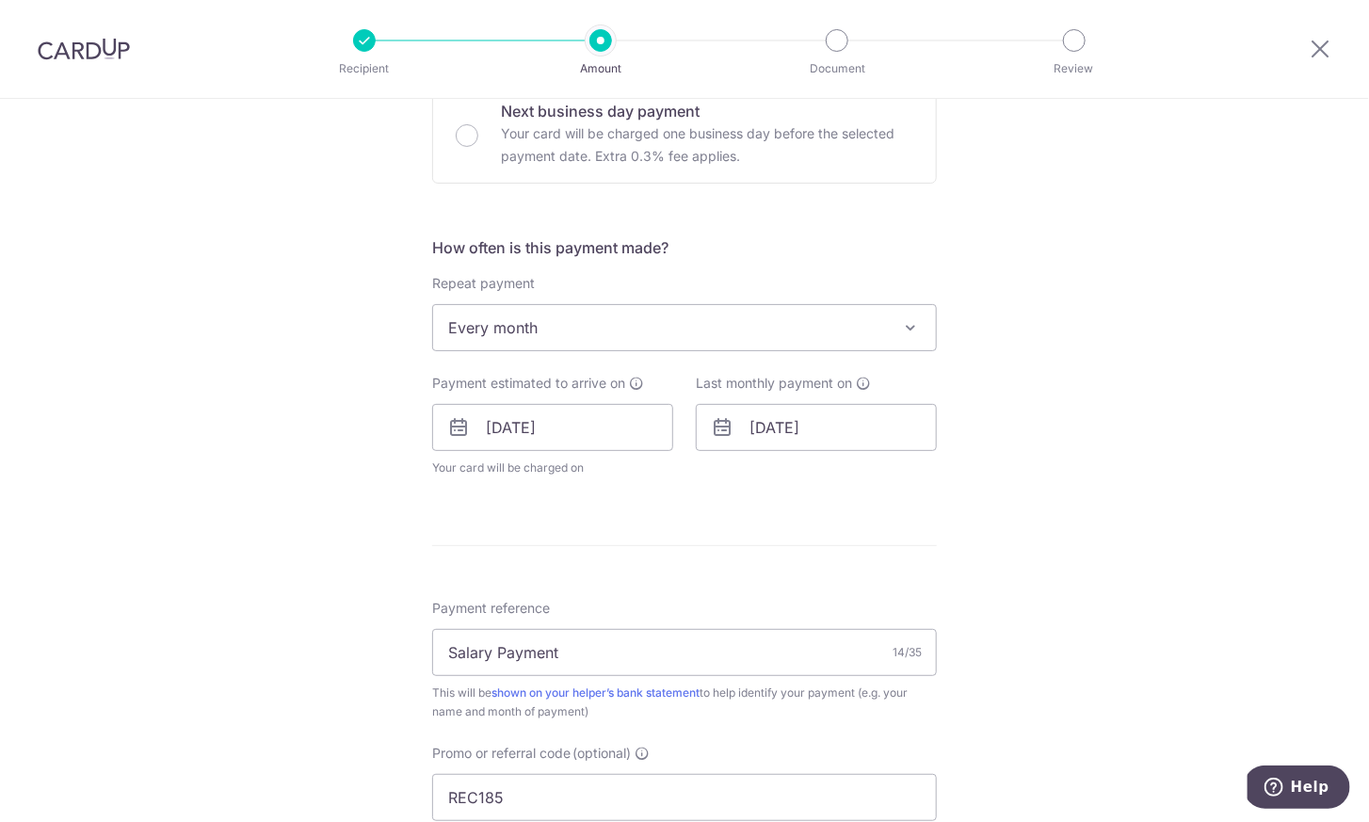
scroll to position [595, 0]
click at [781, 415] on input "[DATE]" at bounding box center [816, 423] width 241 height 47
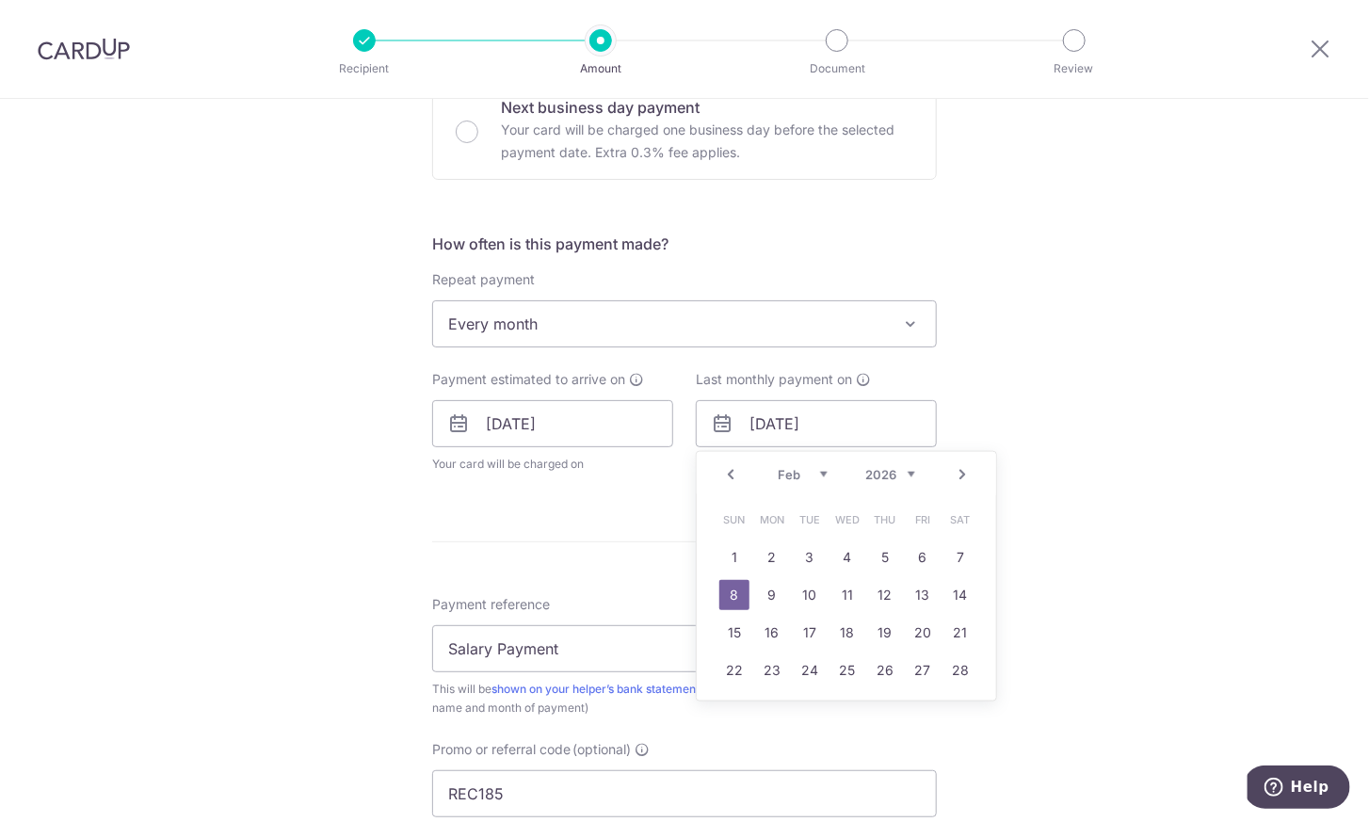
click at [721, 470] on link "Prev" at bounding box center [730, 474] width 23 height 23
click at [877, 598] on link "8" at bounding box center [885, 595] width 30 height 30
type input "[DATE]"
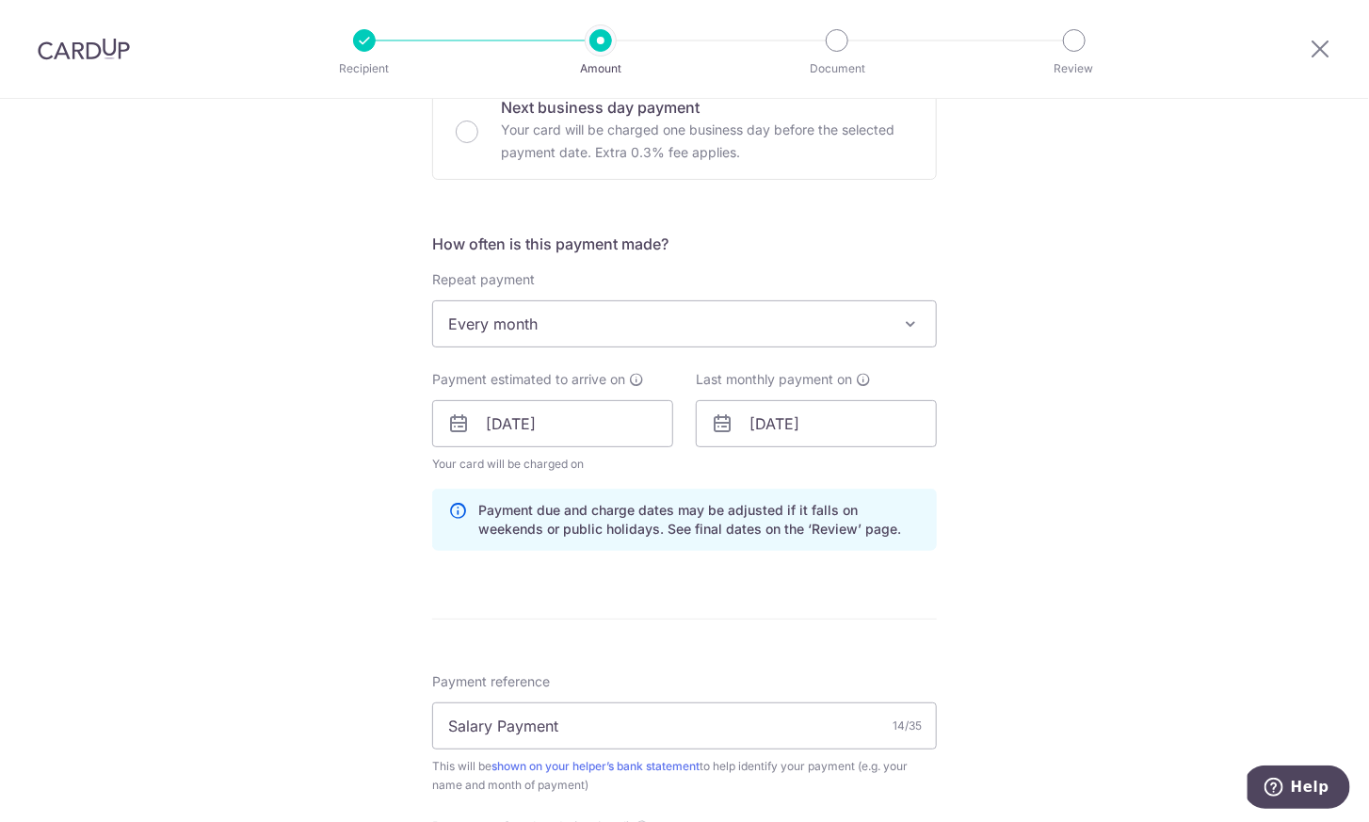
click at [998, 604] on div "Tell us more about your payment Enter payment amount SGD 700.00 700.00 Select C…" at bounding box center [684, 436] width 1369 height 1865
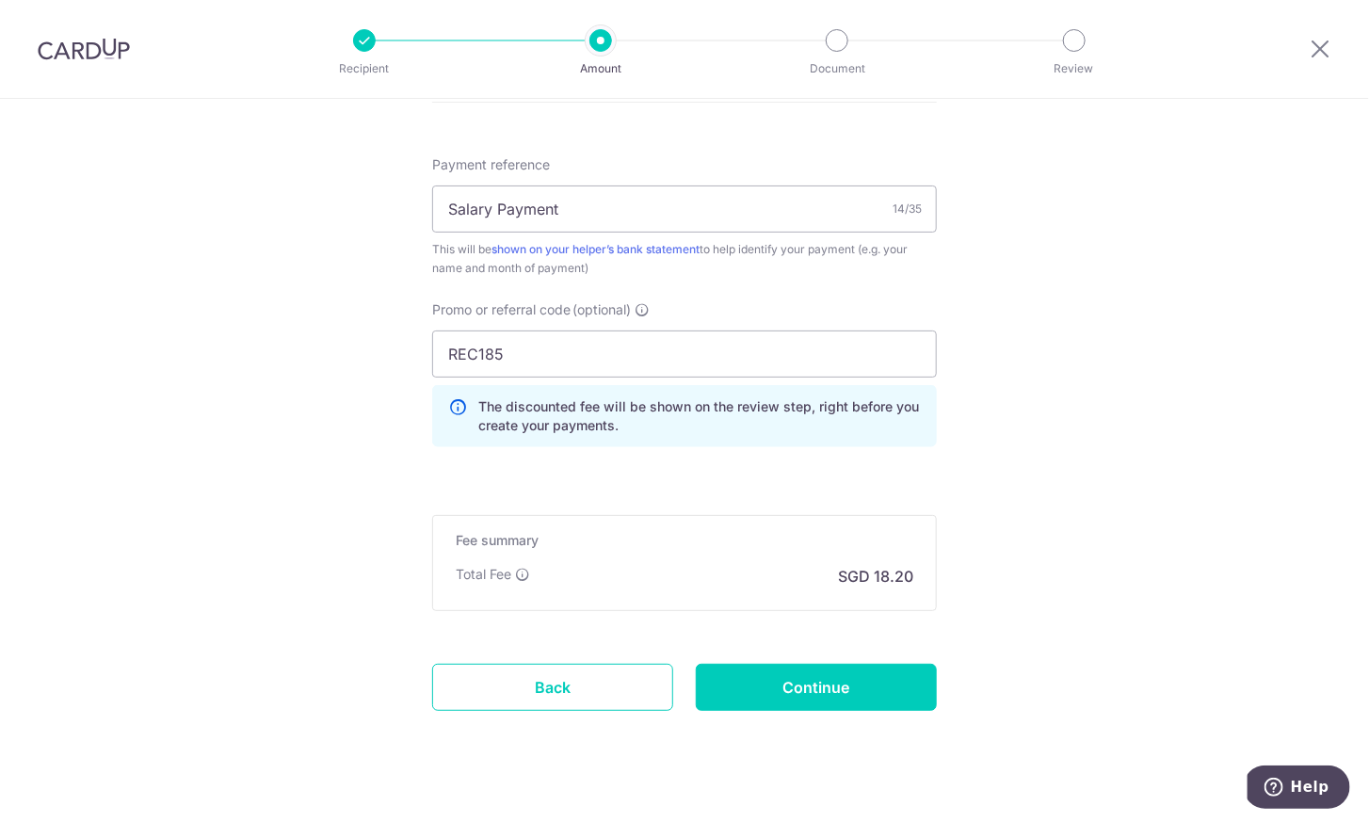
scroll to position [1113, 0]
click at [859, 676] on input "Continue" at bounding box center [816, 686] width 241 height 47
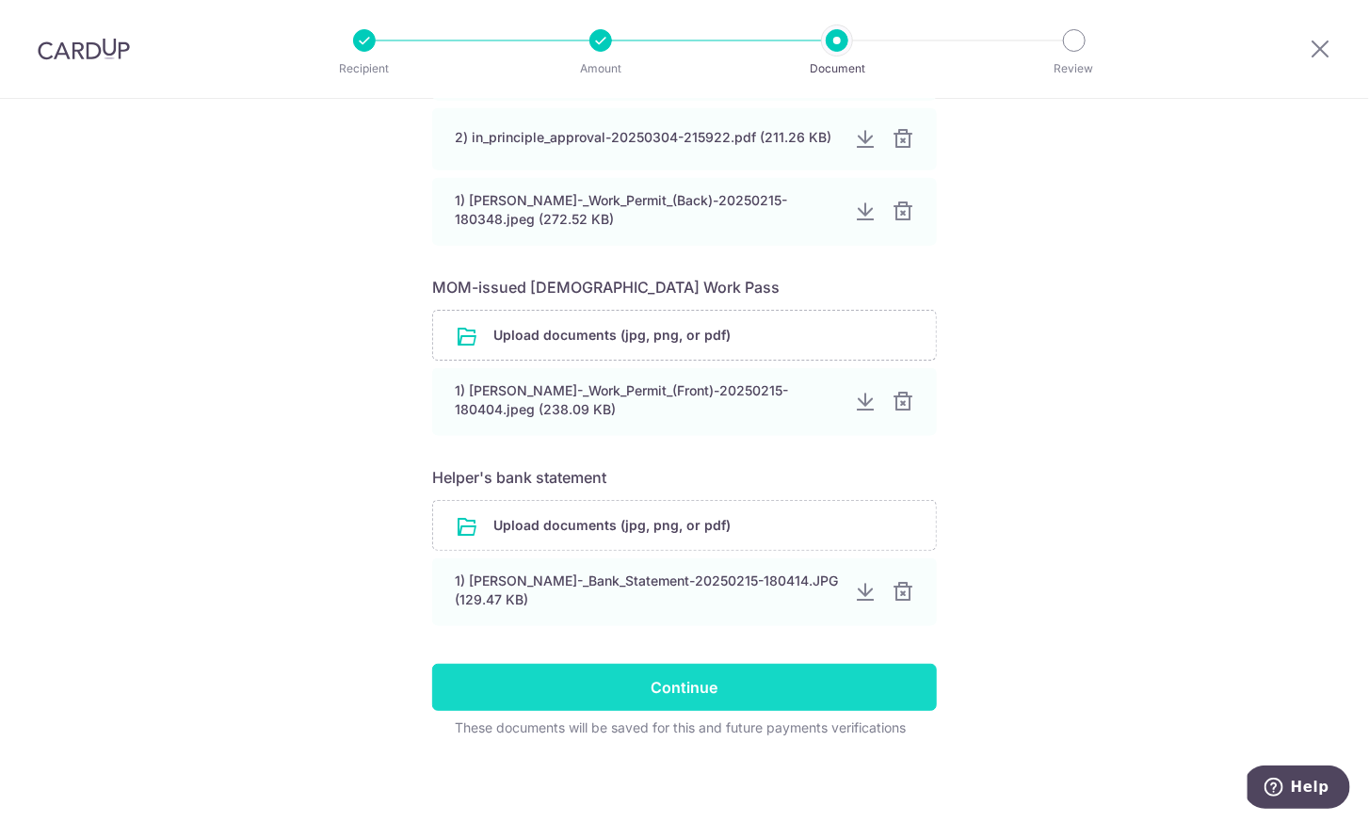
scroll to position [981, 0]
click at [813, 685] on input "Continue" at bounding box center [684, 688] width 505 height 47
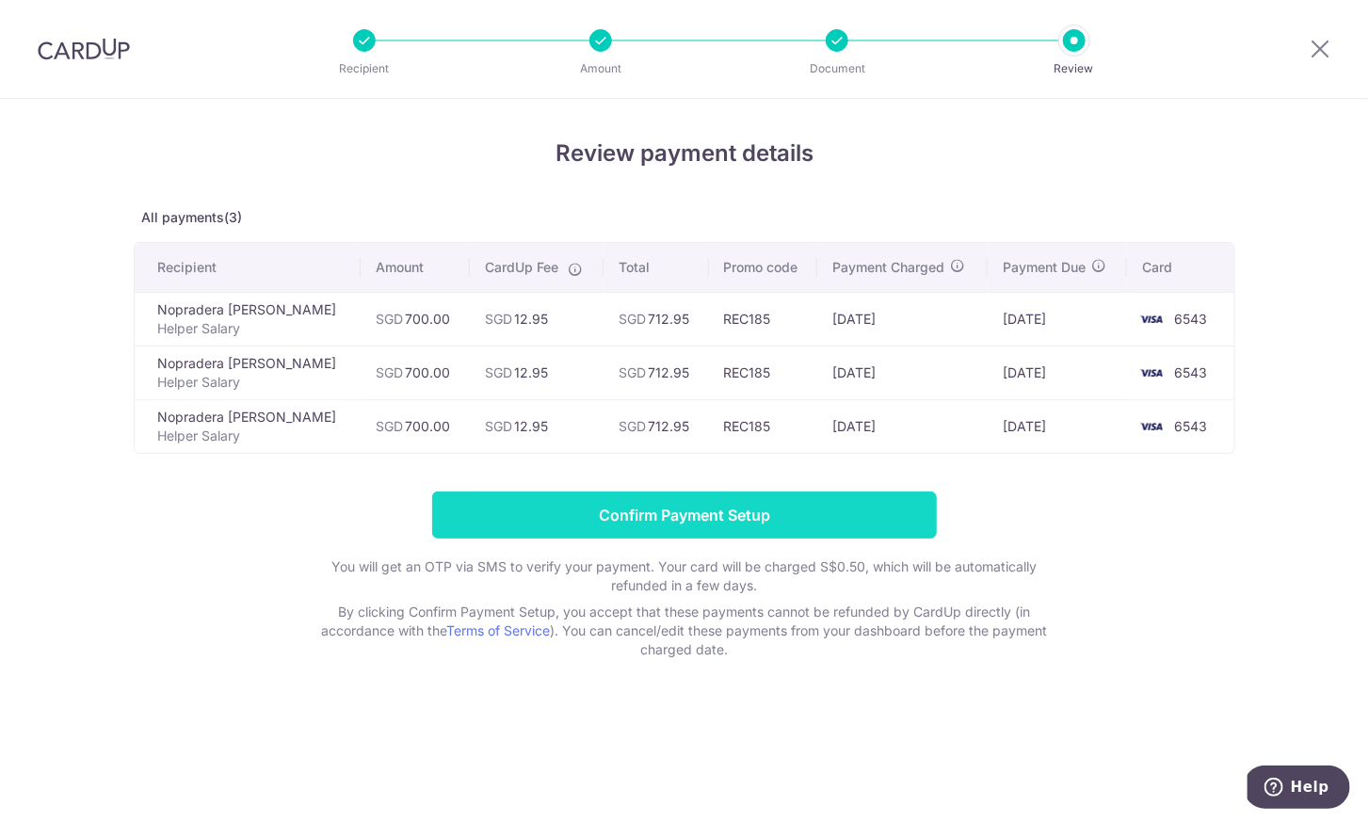
click at [761, 515] on input "Confirm Payment Setup" at bounding box center [684, 514] width 505 height 47
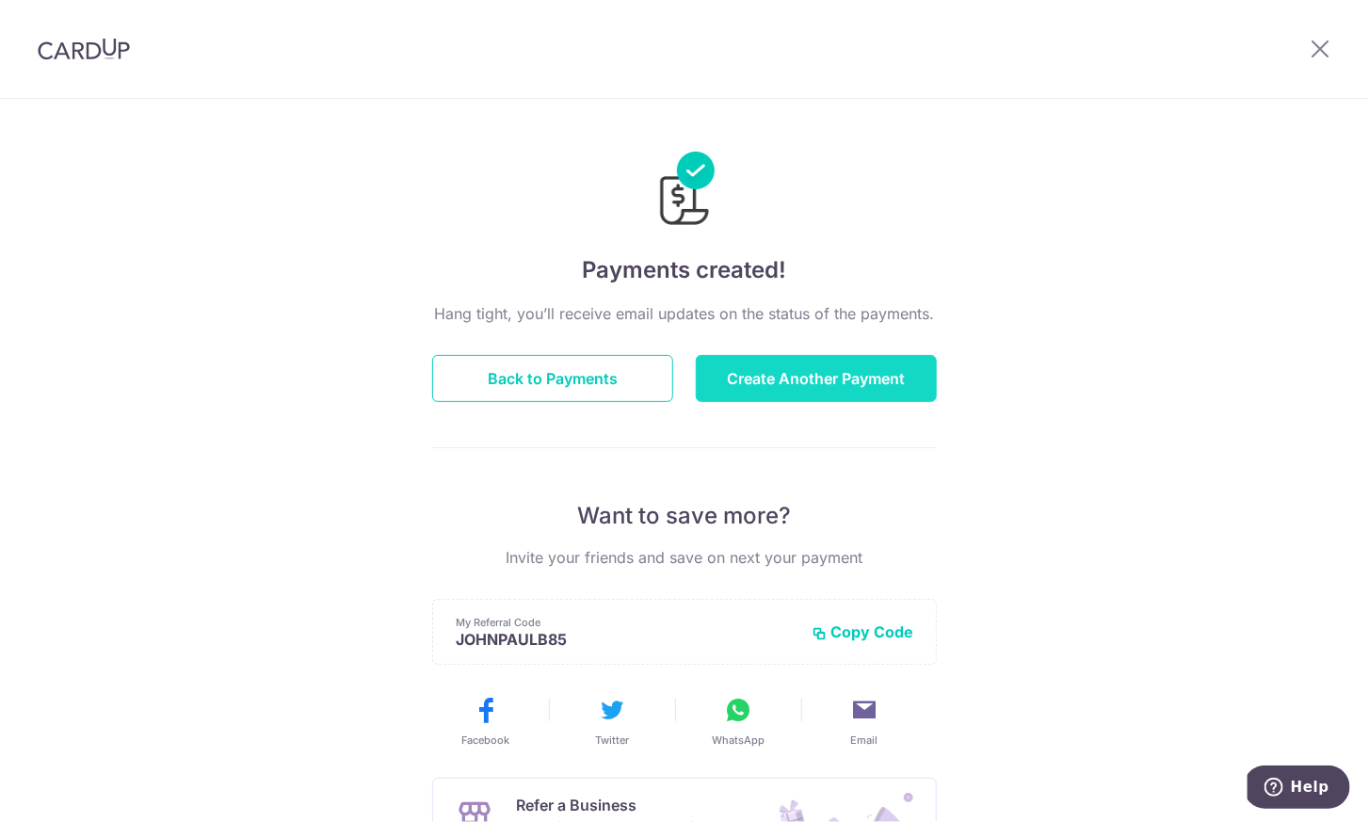
click at [831, 380] on button "Create Another Payment" at bounding box center [816, 378] width 241 height 47
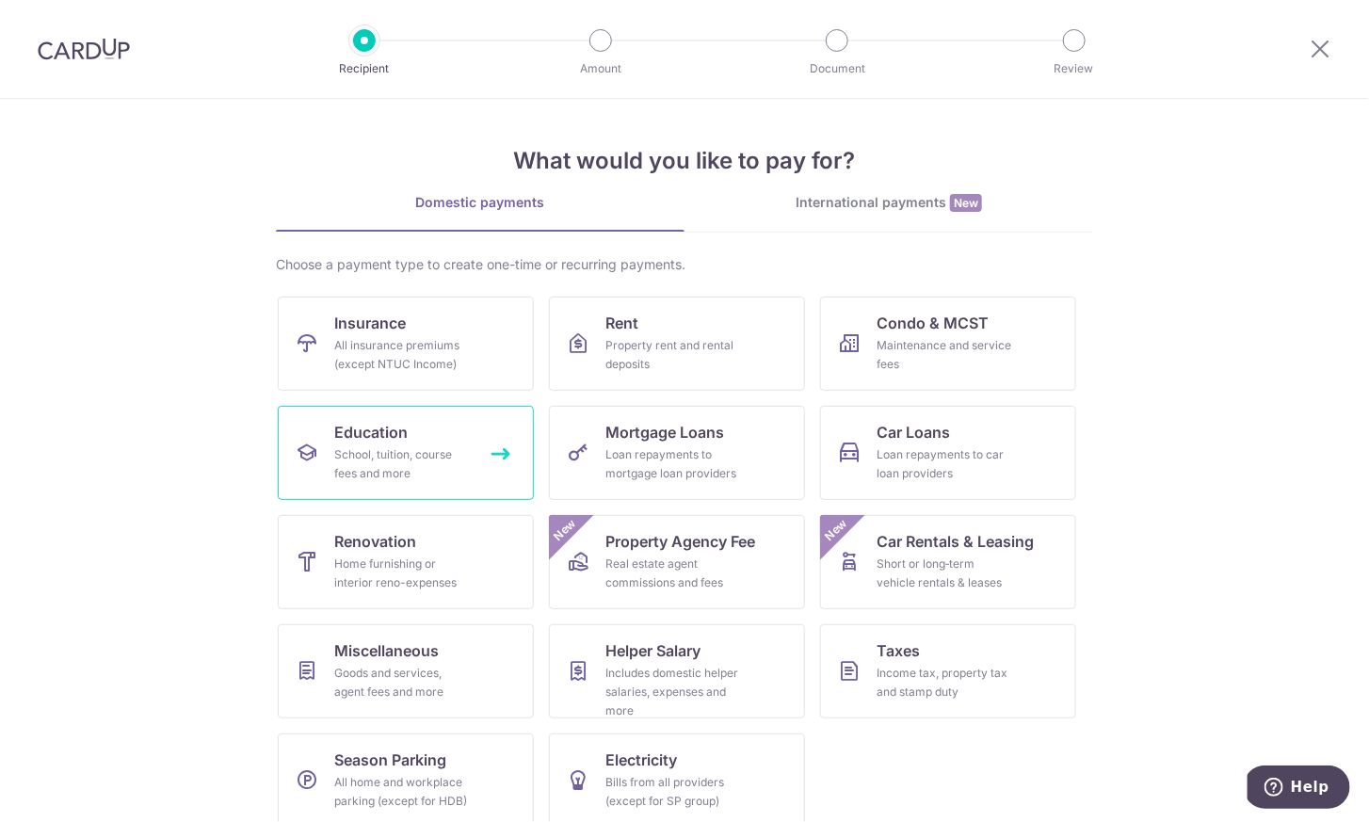
click at [383, 455] on div "School, tuition, course fees and more" at bounding box center [402, 464] width 136 height 38
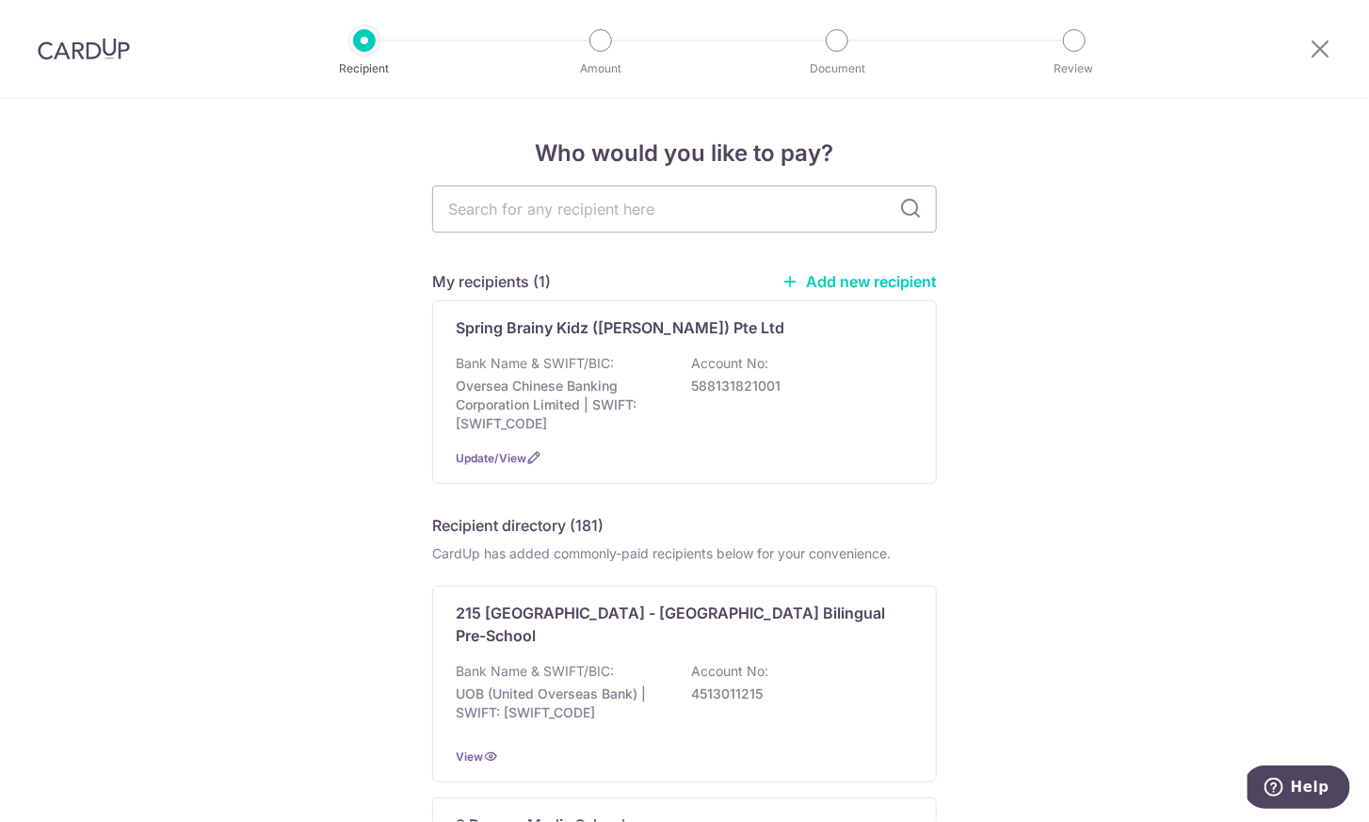
click at [881, 285] on link "Add new recipient" at bounding box center [858, 281] width 155 height 19
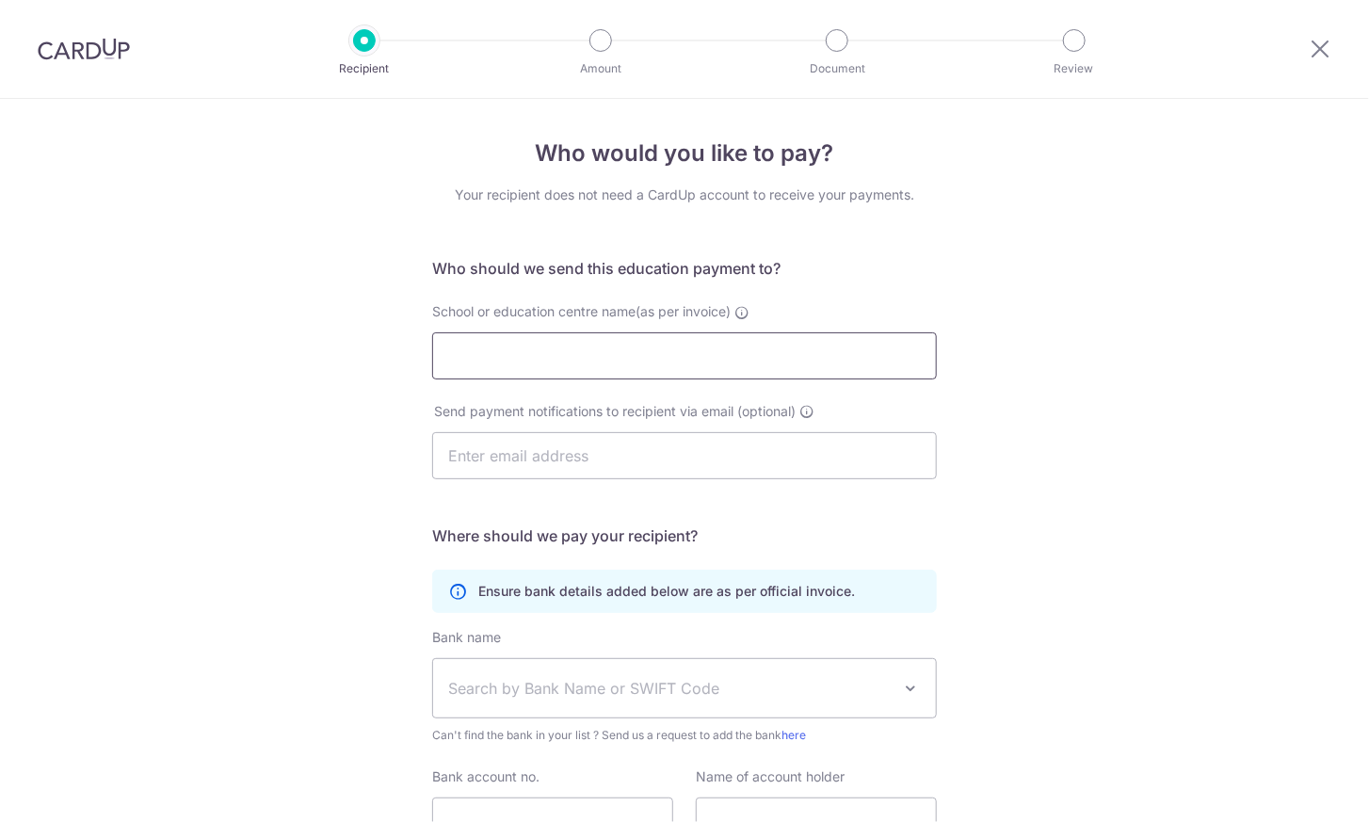
click at [596, 366] on input "School or education centre name(as per invoice)" at bounding box center [684, 355] width 505 height 47
click at [598, 445] on input "text" at bounding box center [684, 455] width 505 height 47
click at [650, 389] on div "School or education centre name(as per invoice) Small Wonder Preschool Pte Ltd" at bounding box center [684, 352] width 527 height 100
click at [677, 367] on input "Small Wonder Preschool Pte Ltd" at bounding box center [684, 355] width 505 height 47
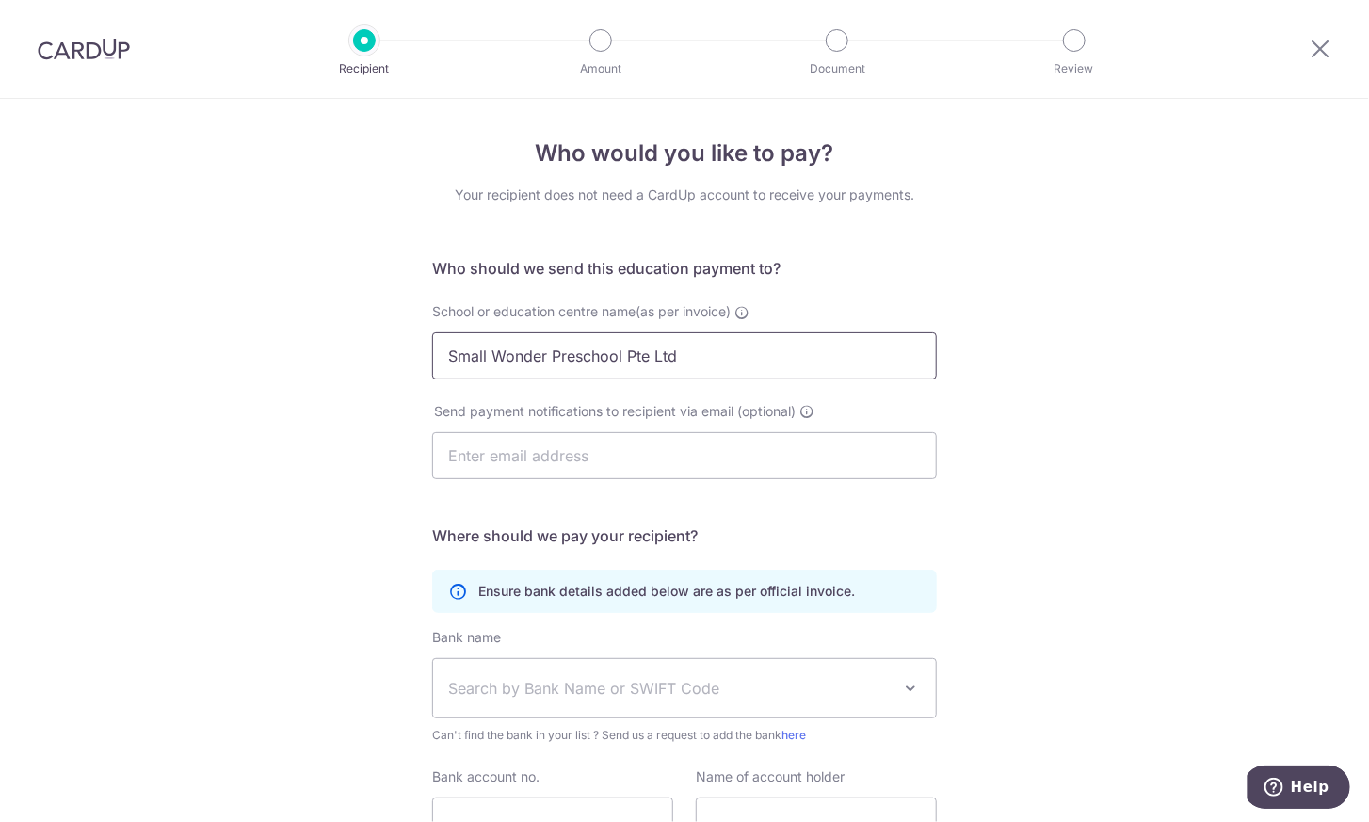
click at [677, 367] on input "Small Wonder Preschool Pte Ltd" at bounding box center [684, 355] width 505 height 47
click at [687, 360] on input "Small Wonder Preschool Pte Ltd" at bounding box center [684, 355] width 505 height 47
type input "Small Wonder Preschool"
click at [630, 435] on input "text" at bounding box center [684, 455] width 505 height 47
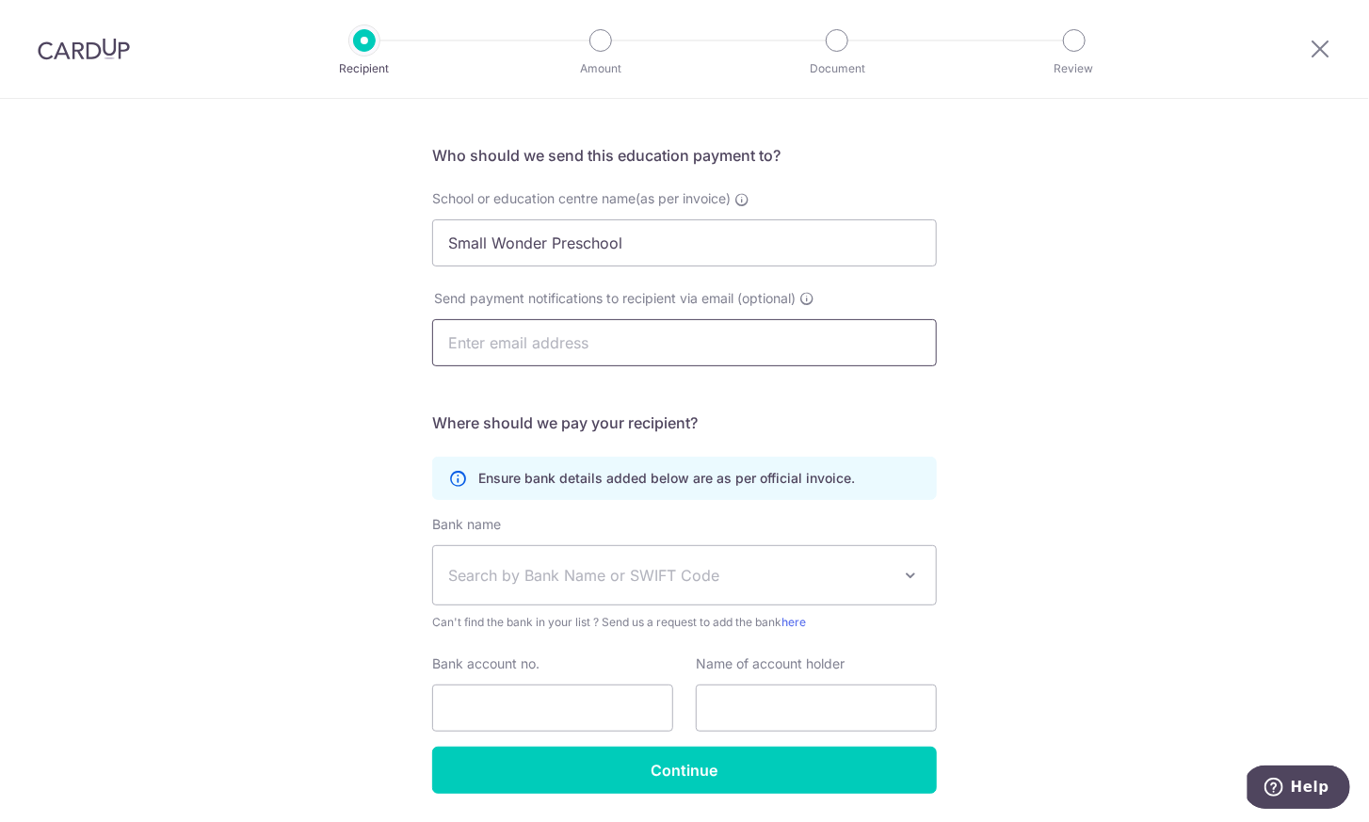
scroll to position [128, 0]
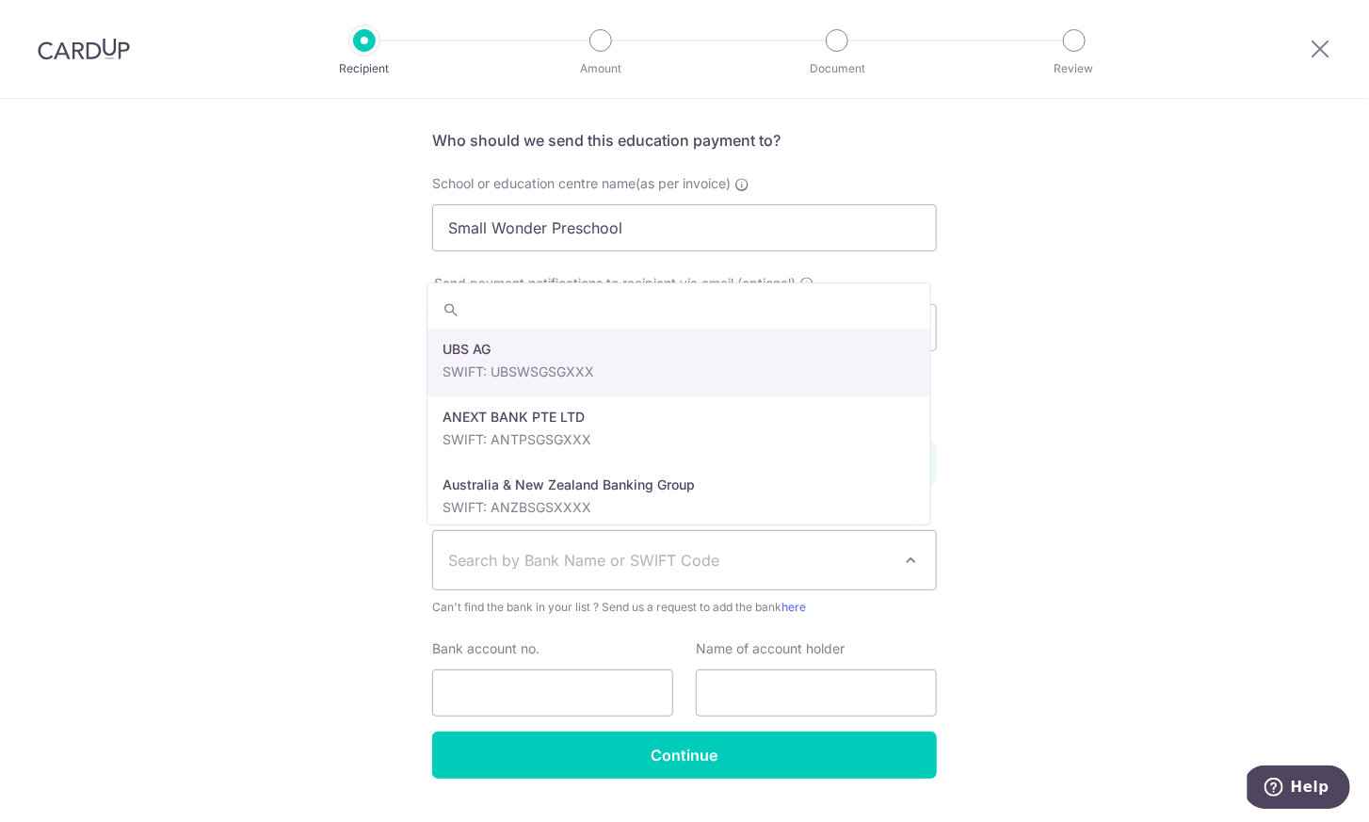
click at [469, 558] on span "Search by Bank Name or SWIFT Code" at bounding box center [669, 560] width 442 height 23
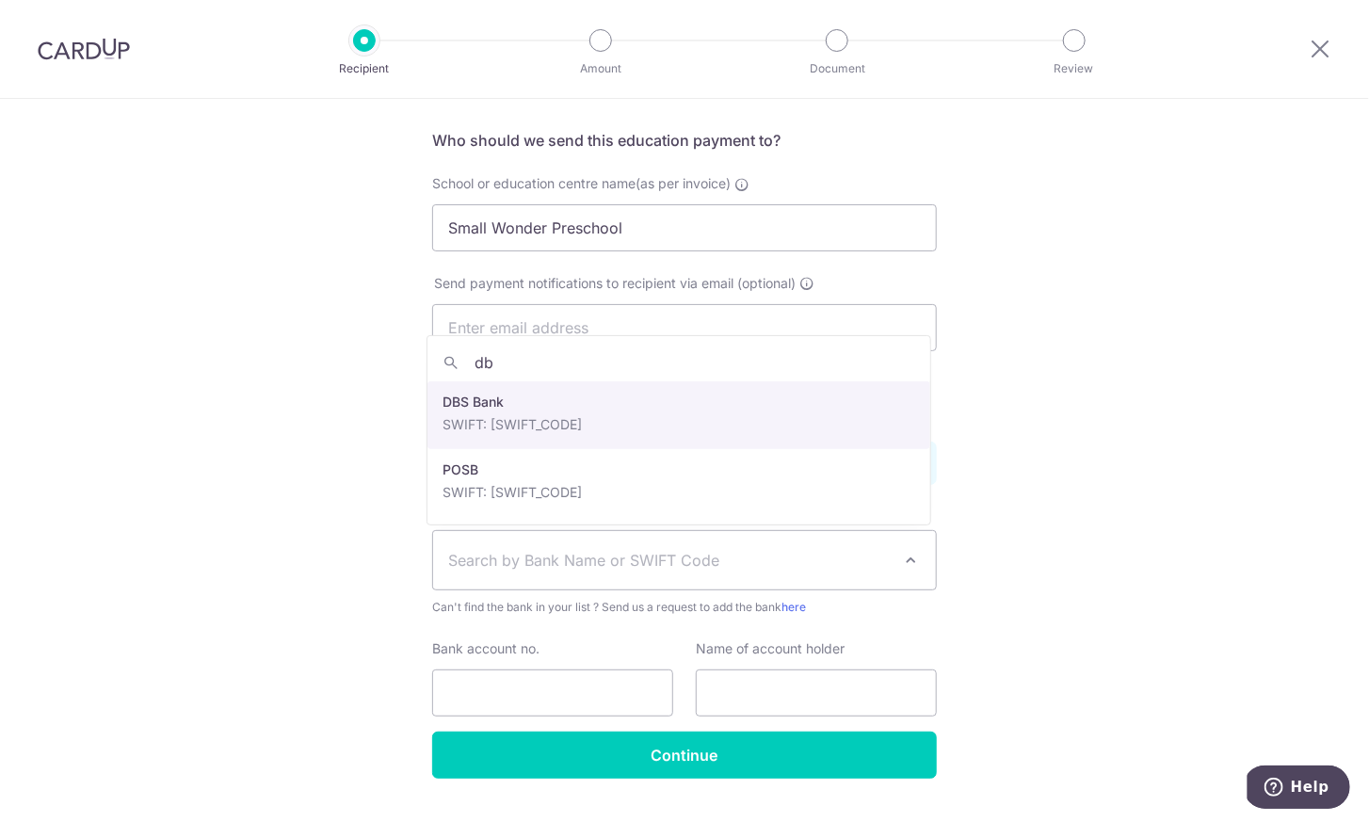
type input "db"
select select "6"
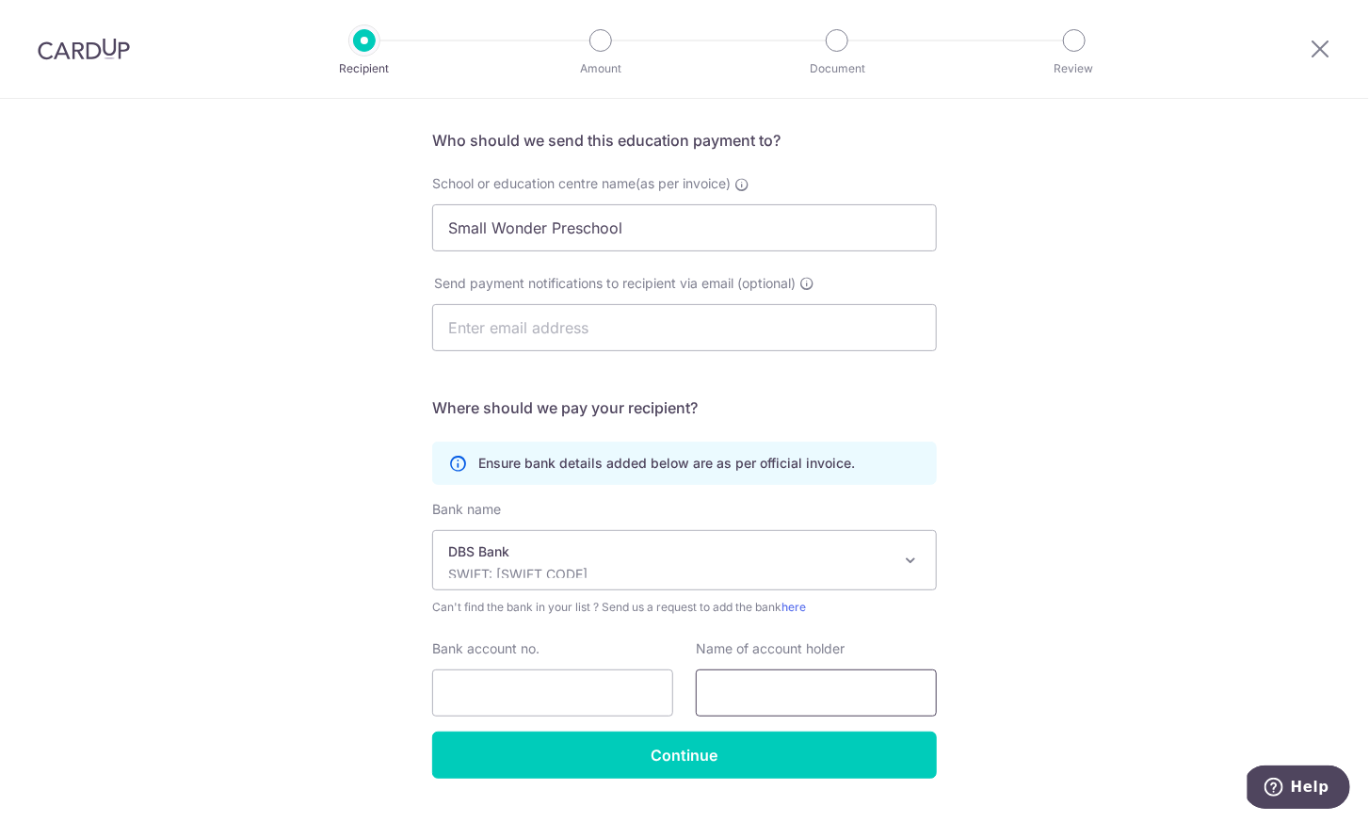
click at [770, 686] on input "text" at bounding box center [816, 692] width 241 height 47
paste input "Small Wonder Preschool Pte Ltd"
type input "Small Wonder Preschool Pte Ltd"
click at [354, 634] on div "Who would you like to pay? Your recipient does not need a CardUp account to rec…" at bounding box center [684, 419] width 1369 height 896
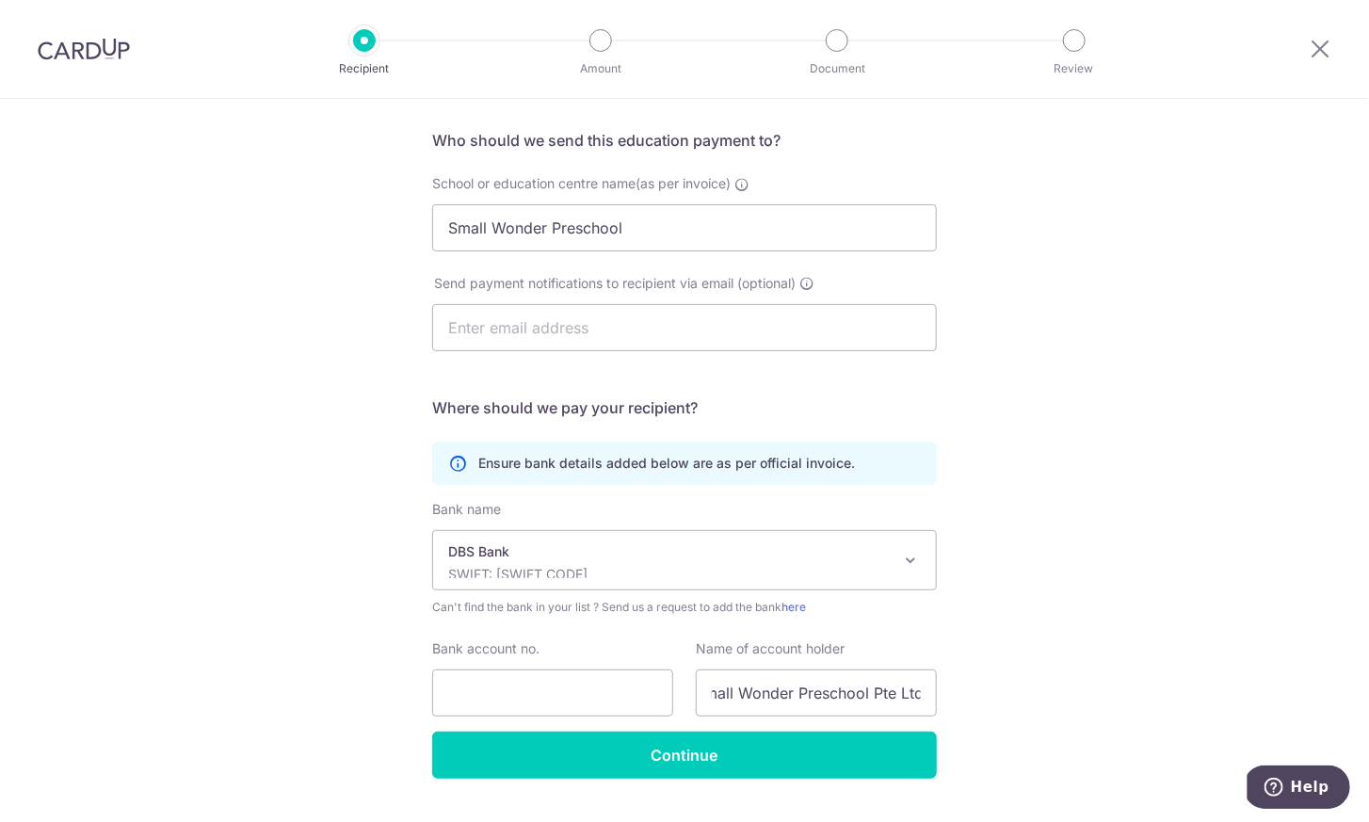
scroll to position [0, 0]
click at [522, 322] on input "text" at bounding box center [684, 327] width 505 height 47
paste input "BBS-SW-SIM@smallwonderpreschool.com"
type input "BBS-SW-SIM@smallwonderpreschool.com"
click at [347, 394] on div "Who would you like to pay? Your recipient does not need a CardUp account to rec…" at bounding box center [684, 419] width 1369 height 896
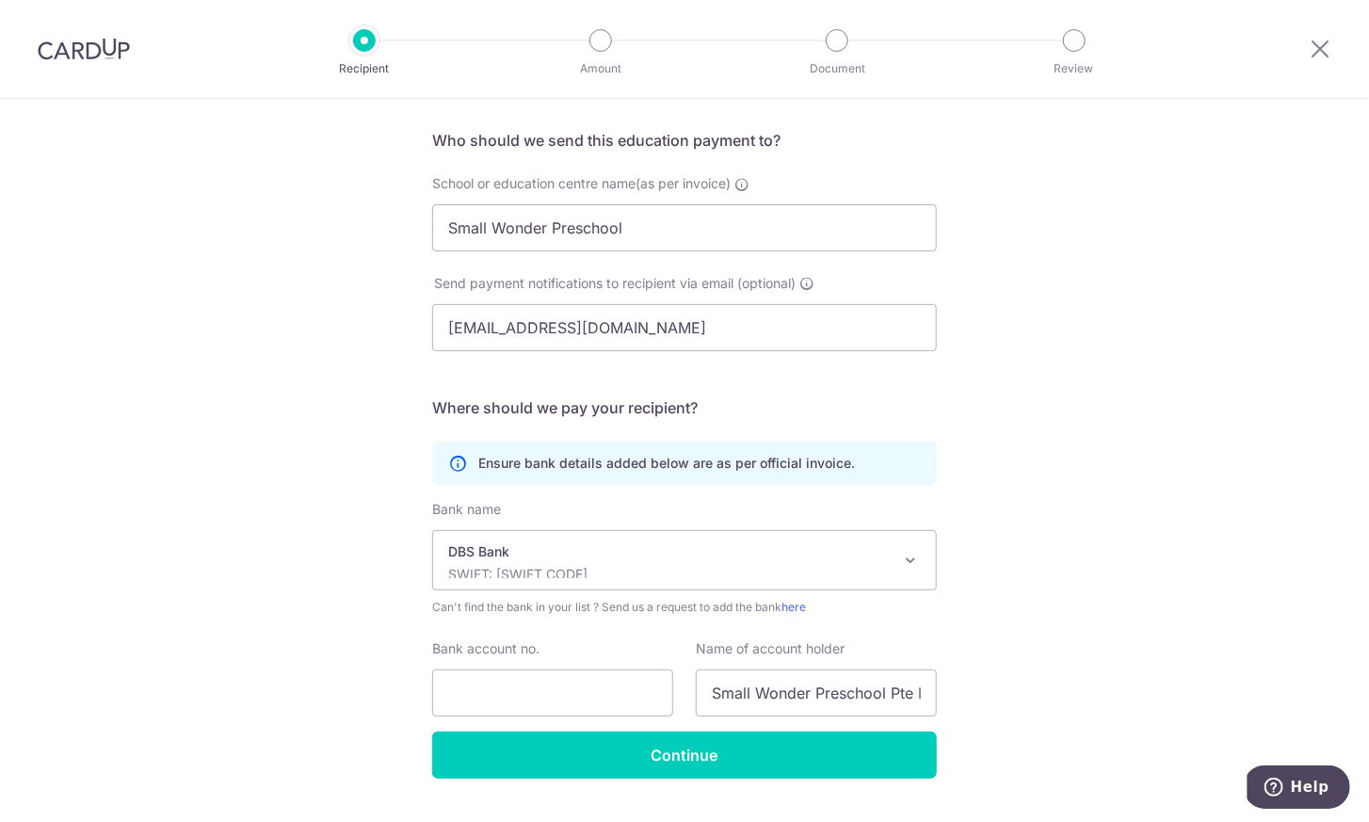
scroll to position [170, 0]
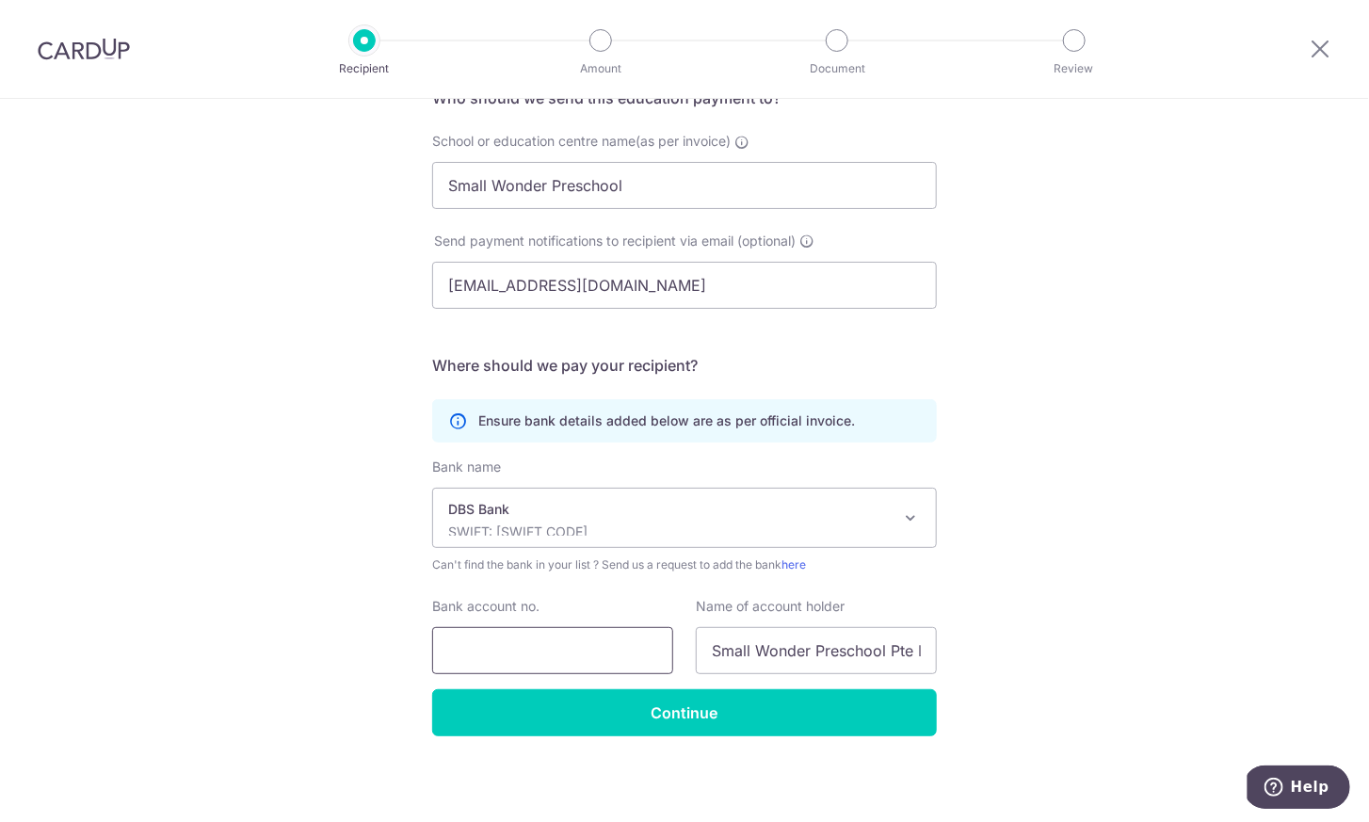
click at [540, 650] on input "Bank account no." at bounding box center [552, 650] width 241 height 47
paste input "0721141310"
type input "0721141310"
click at [323, 600] on div "Who would you like to pay? Your recipient does not need a CardUp account to rec…" at bounding box center [684, 376] width 1369 height 896
click at [790, 639] on input "Small Wonder Preschool Pte Ltd" at bounding box center [816, 650] width 241 height 47
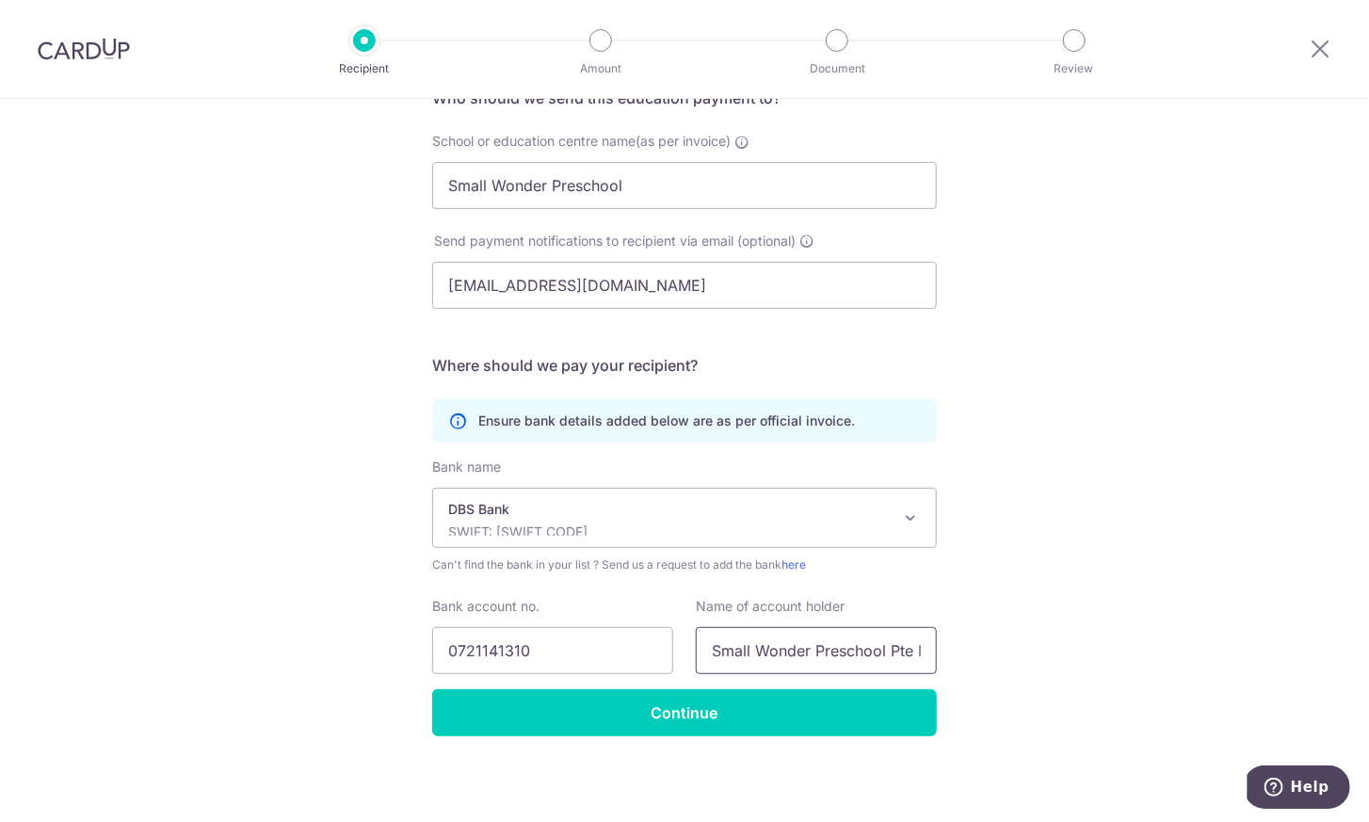
click at [790, 639] on input "Small Wonder Preschool Pte Ltd" at bounding box center [816, 650] width 241 height 47
paste input "MALL WONDER PRESCHOOL (EB) P L"
paste input "text"
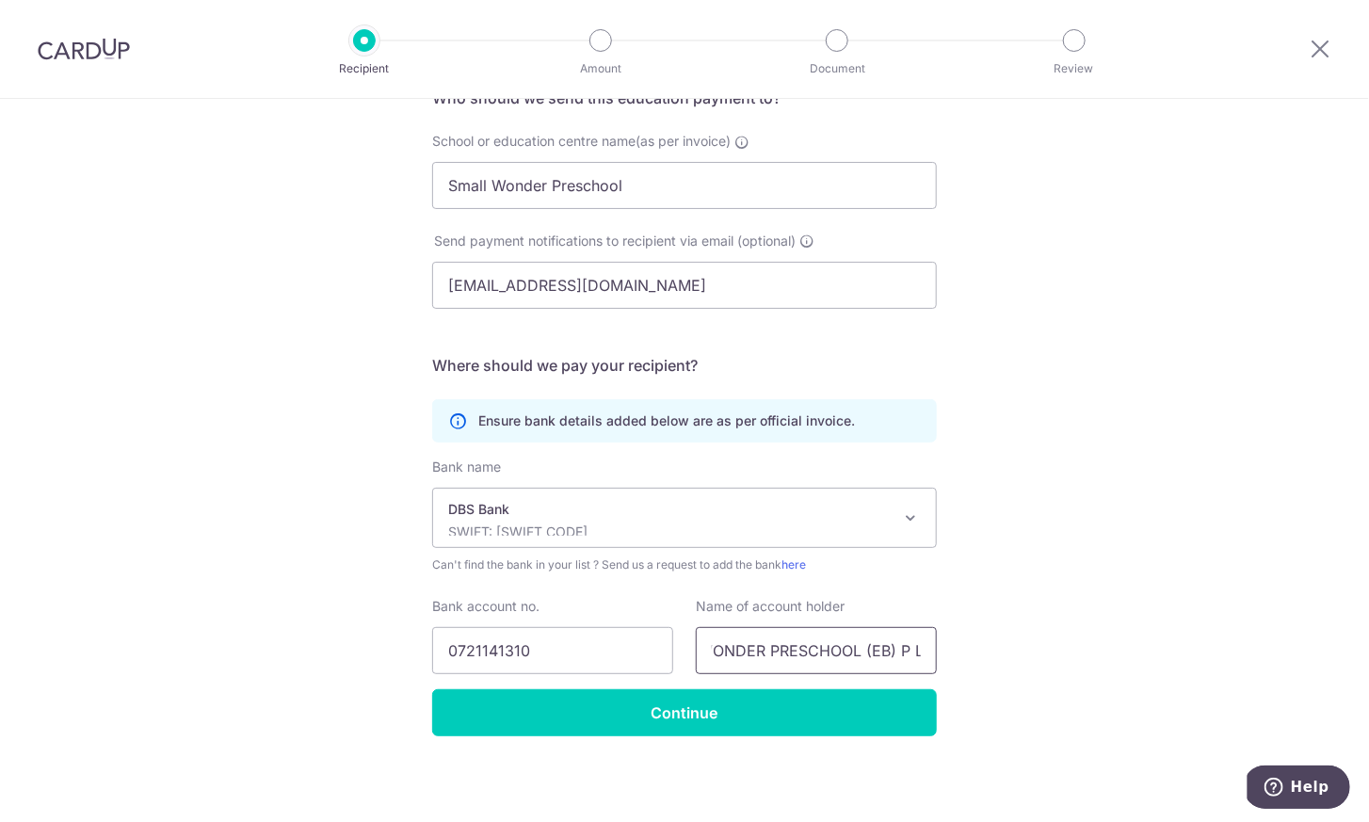
type input "SMALL WONDER PRESCHOOL (EB) P L"
click at [1135, 616] on div "Who would you like to pay? Your recipient does not need a CardUp account to rec…" at bounding box center [684, 376] width 1369 height 896
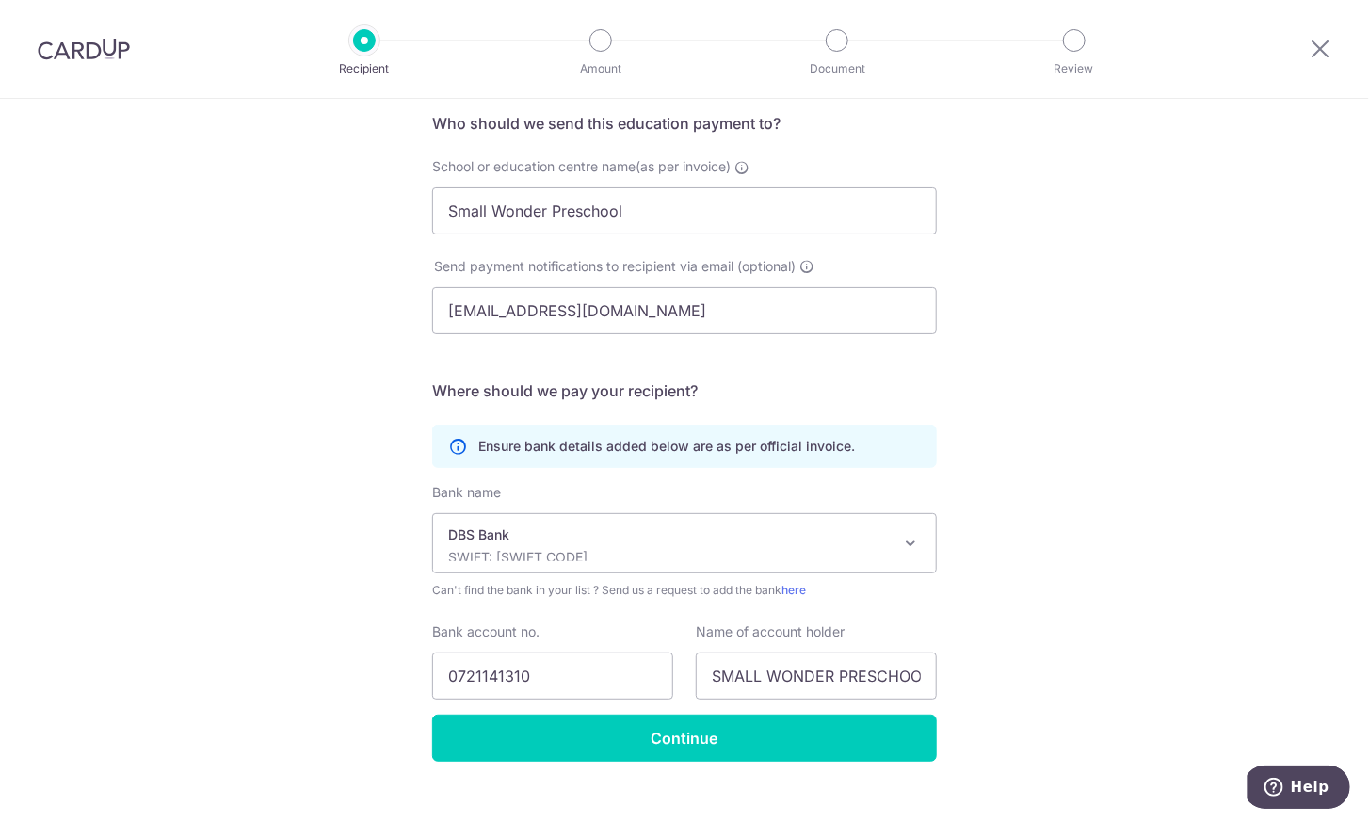
scroll to position [170, 0]
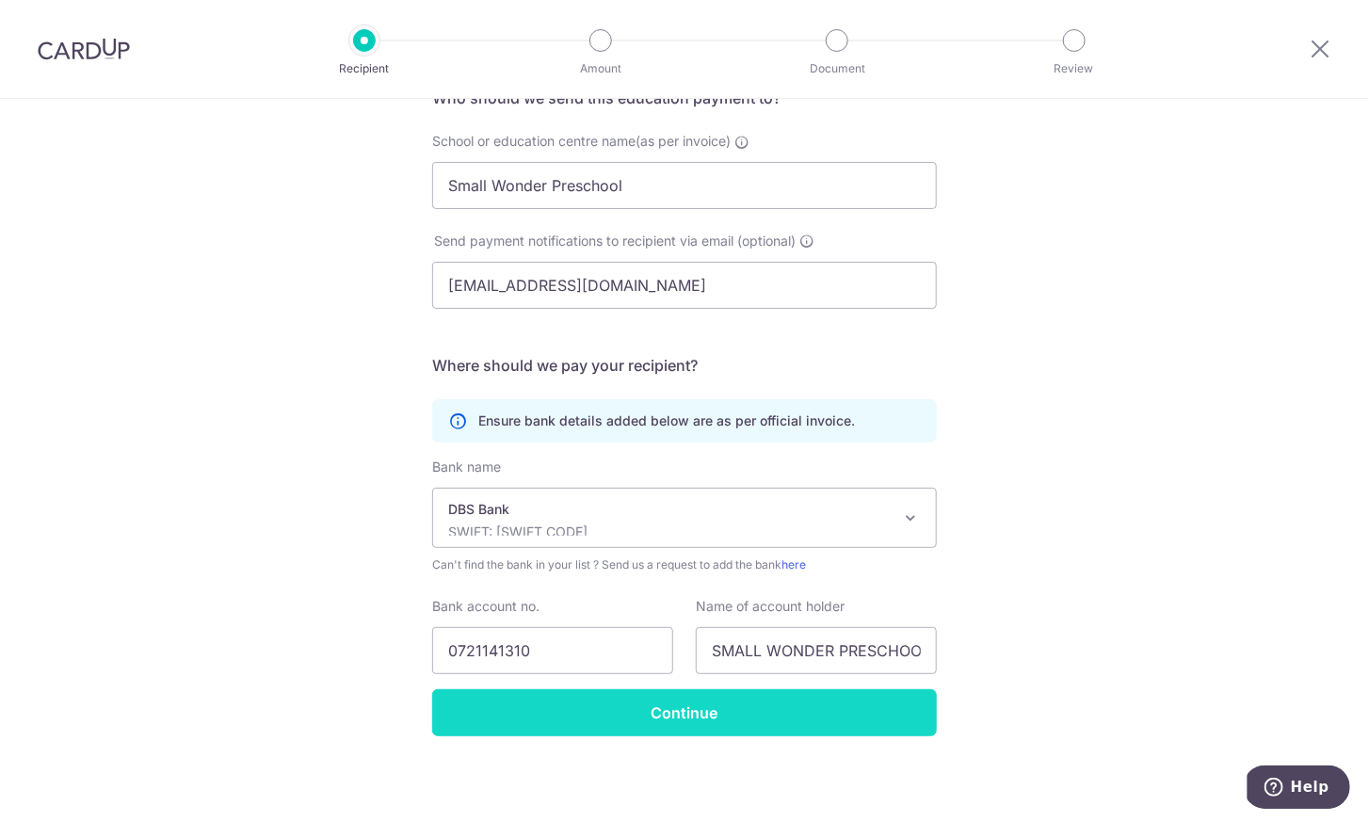
click at [767, 711] on input "Continue" at bounding box center [684, 712] width 505 height 47
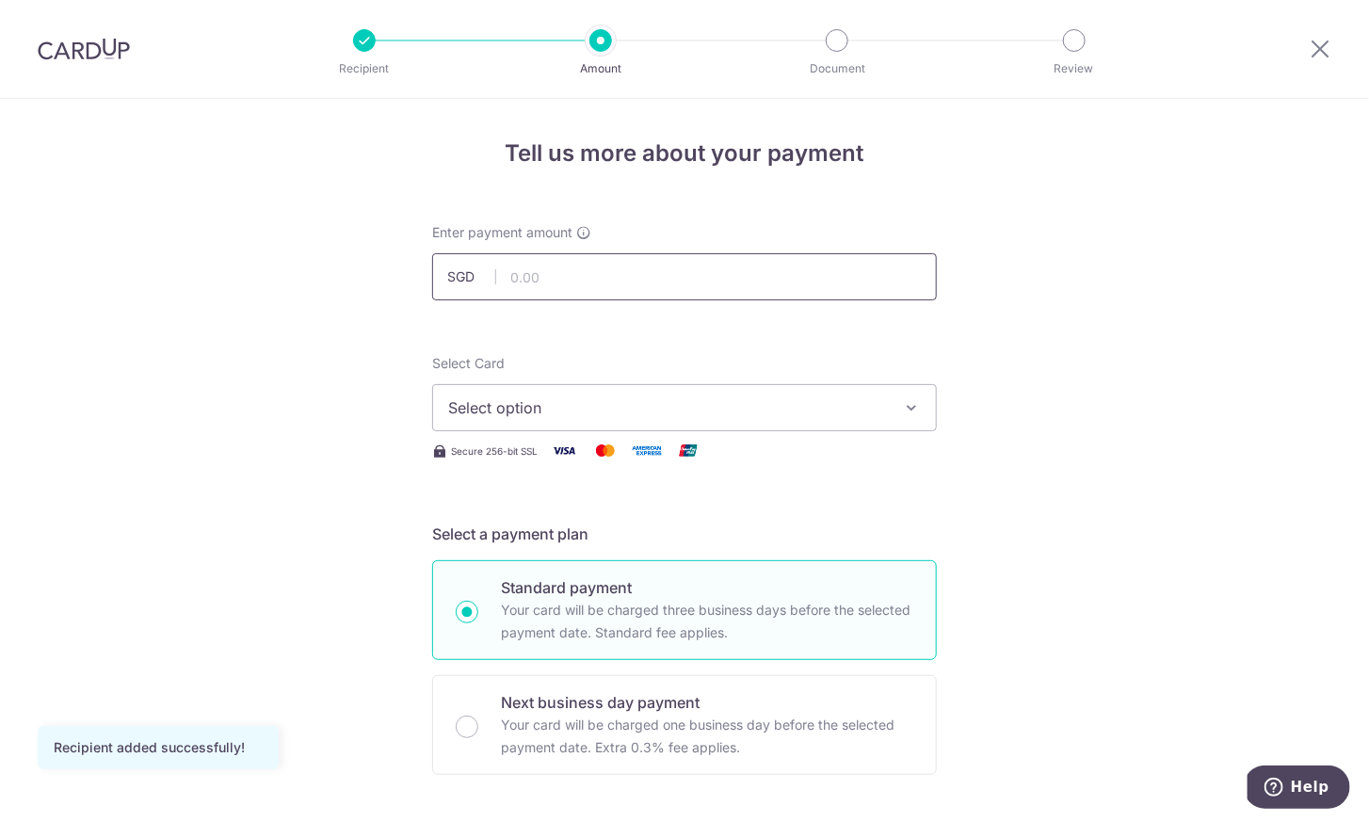
click at [600, 278] on input "text" at bounding box center [684, 276] width 505 height 47
click at [570, 284] on input "text" at bounding box center [684, 276] width 505 height 47
type input "926.50"
click at [580, 407] on span "Select option" at bounding box center [667, 407] width 439 height 23
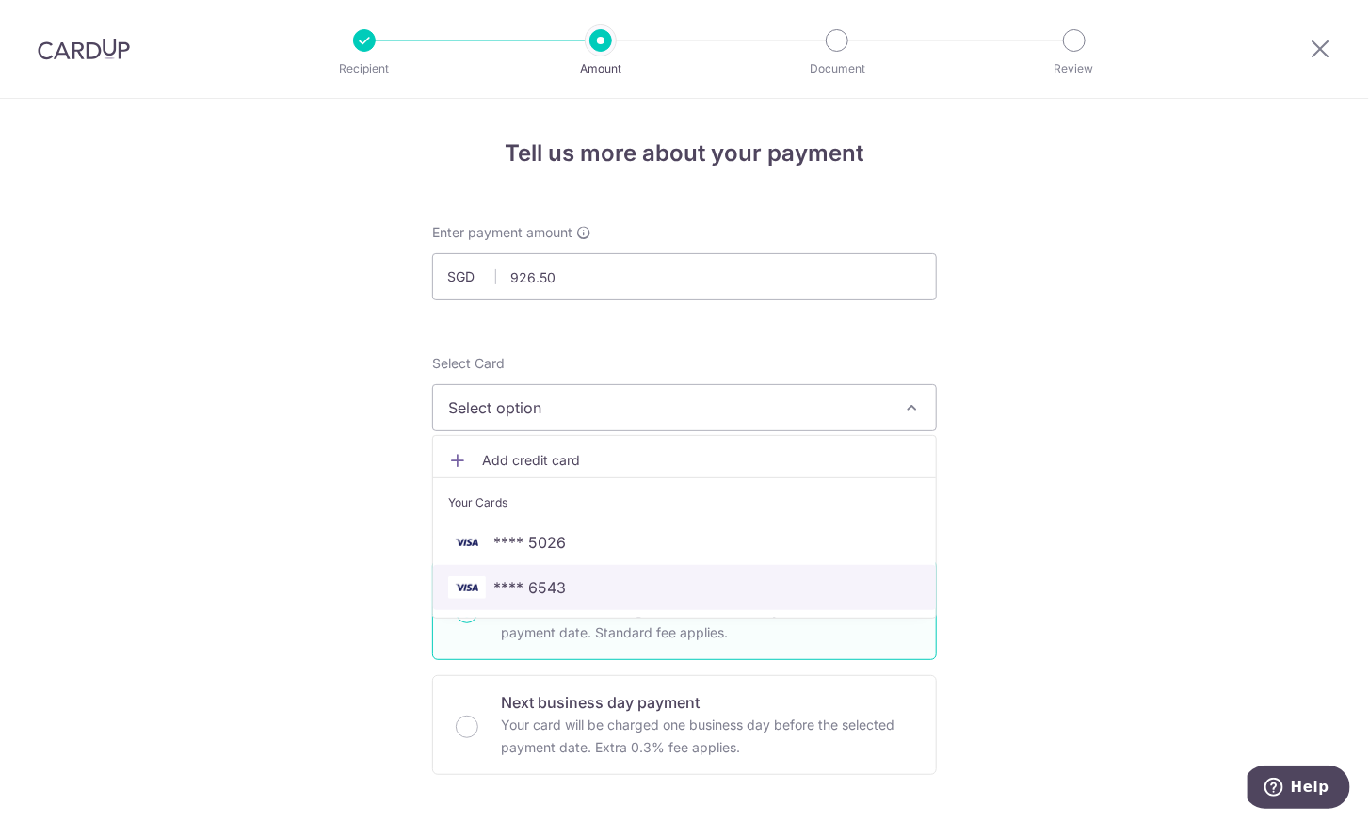
click at [537, 585] on span "**** 6543" at bounding box center [529, 587] width 72 height 23
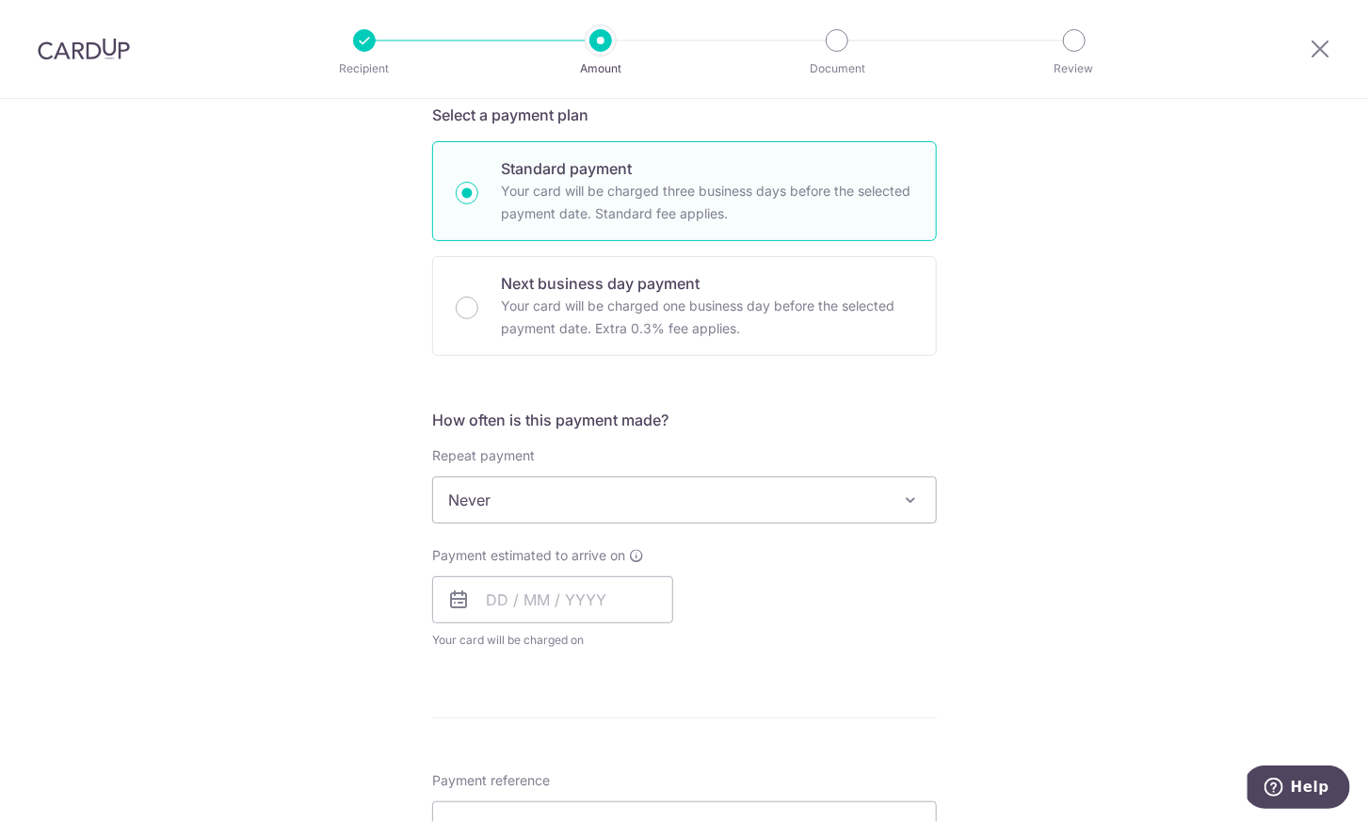
scroll to position [422, 0]
click at [681, 495] on span "Never" at bounding box center [684, 496] width 503 height 45
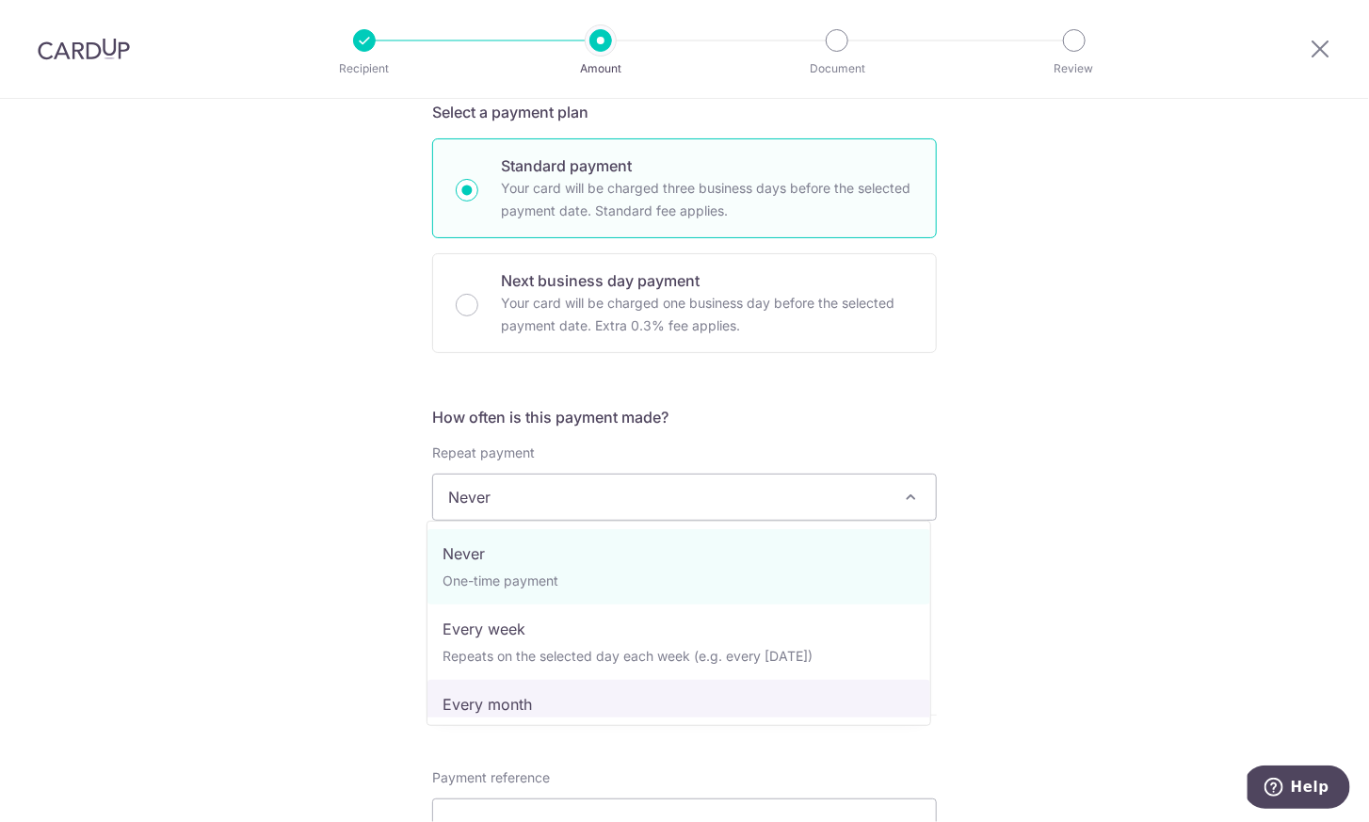
click at [503, 717] on span "Never One-time payment Every week Repeats on the selected day each week (e.g. e…" at bounding box center [678, 623] width 505 height 205
select select "3"
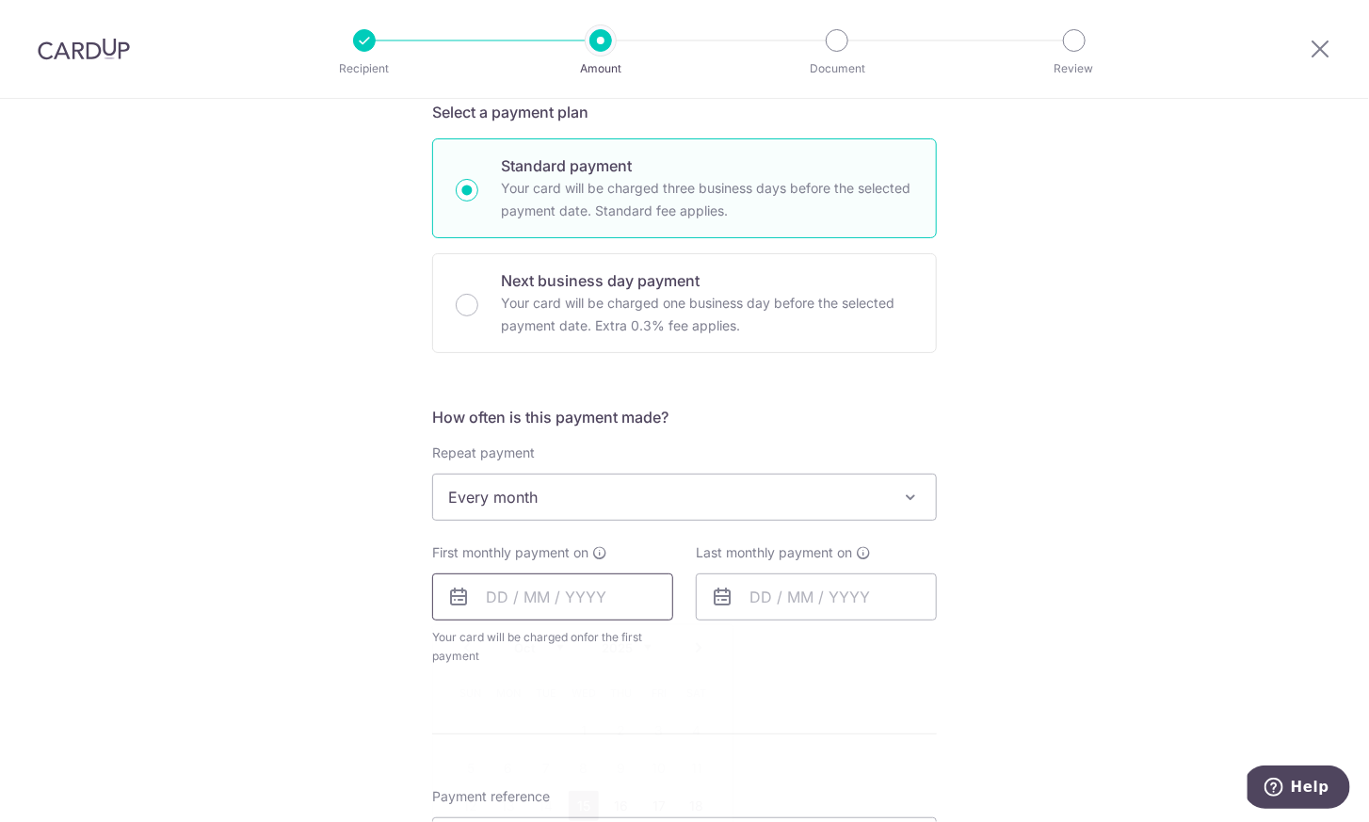
click at [545, 590] on input "text" at bounding box center [552, 596] width 241 height 47
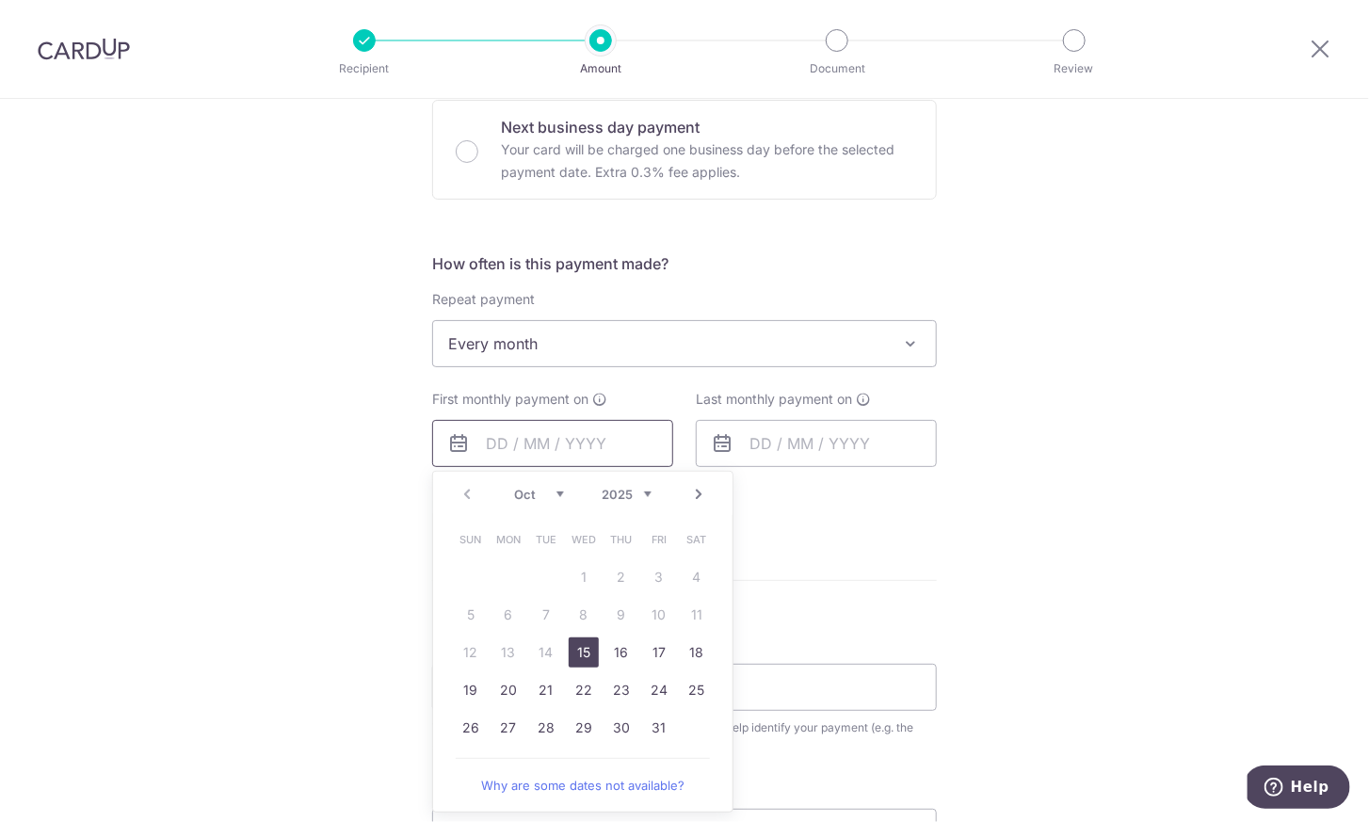
scroll to position [616, 0]
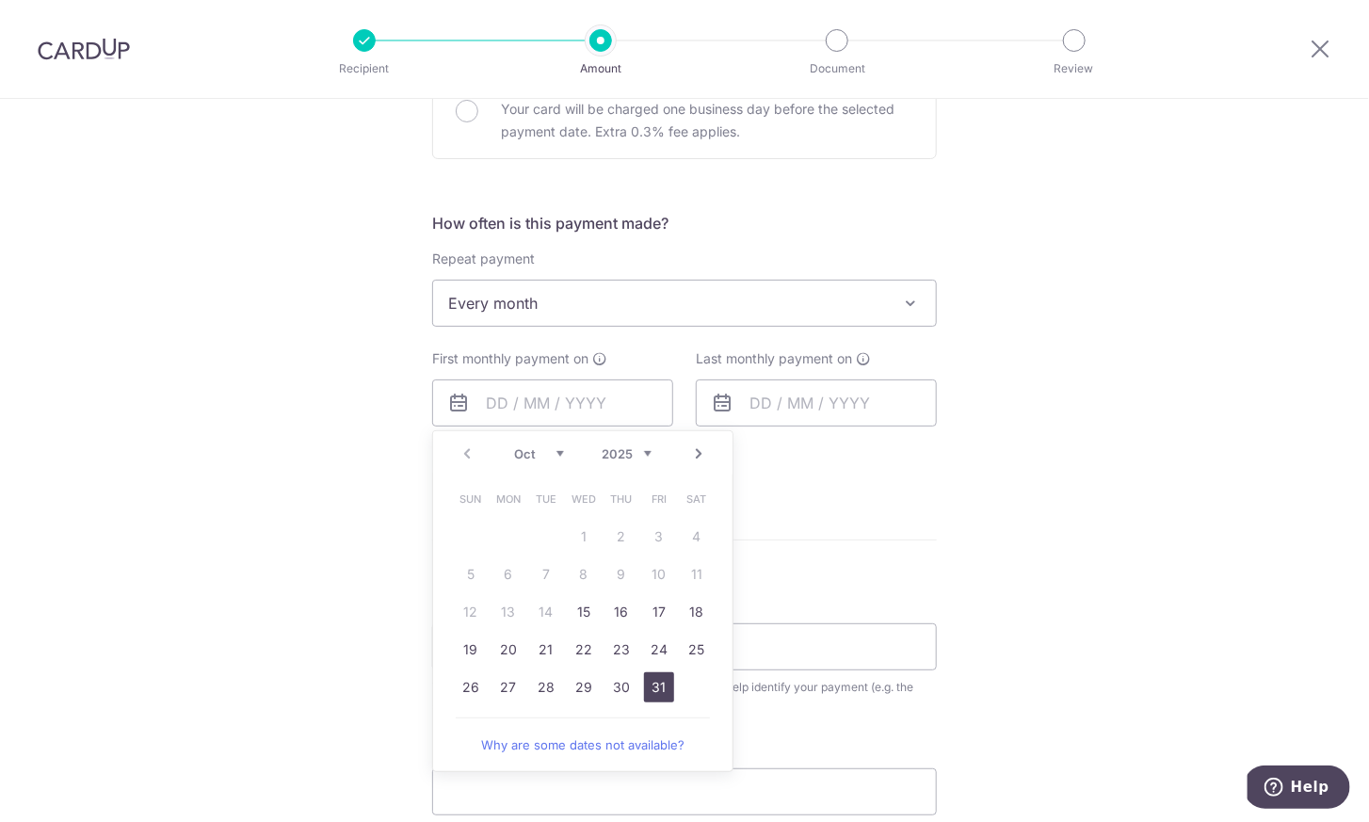
click at [649, 685] on link "31" at bounding box center [659, 687] width 30 height 30
type input "[DATE]"
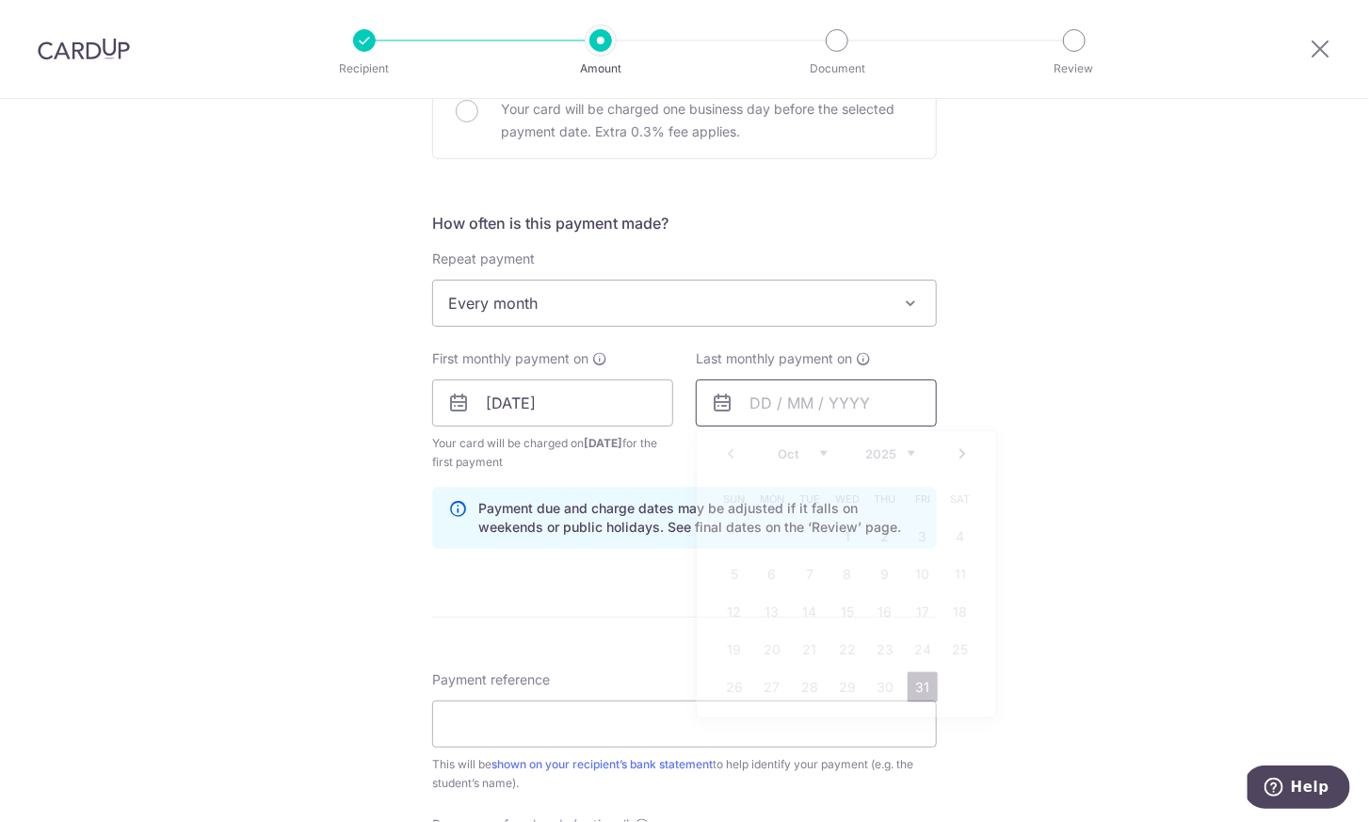
click at [841, 414] on input "text" at bounding box center [816, 402] width 241 height 47
click at [964, 451] on link "Next" at bounding box center [962, 453] width 23 height 23
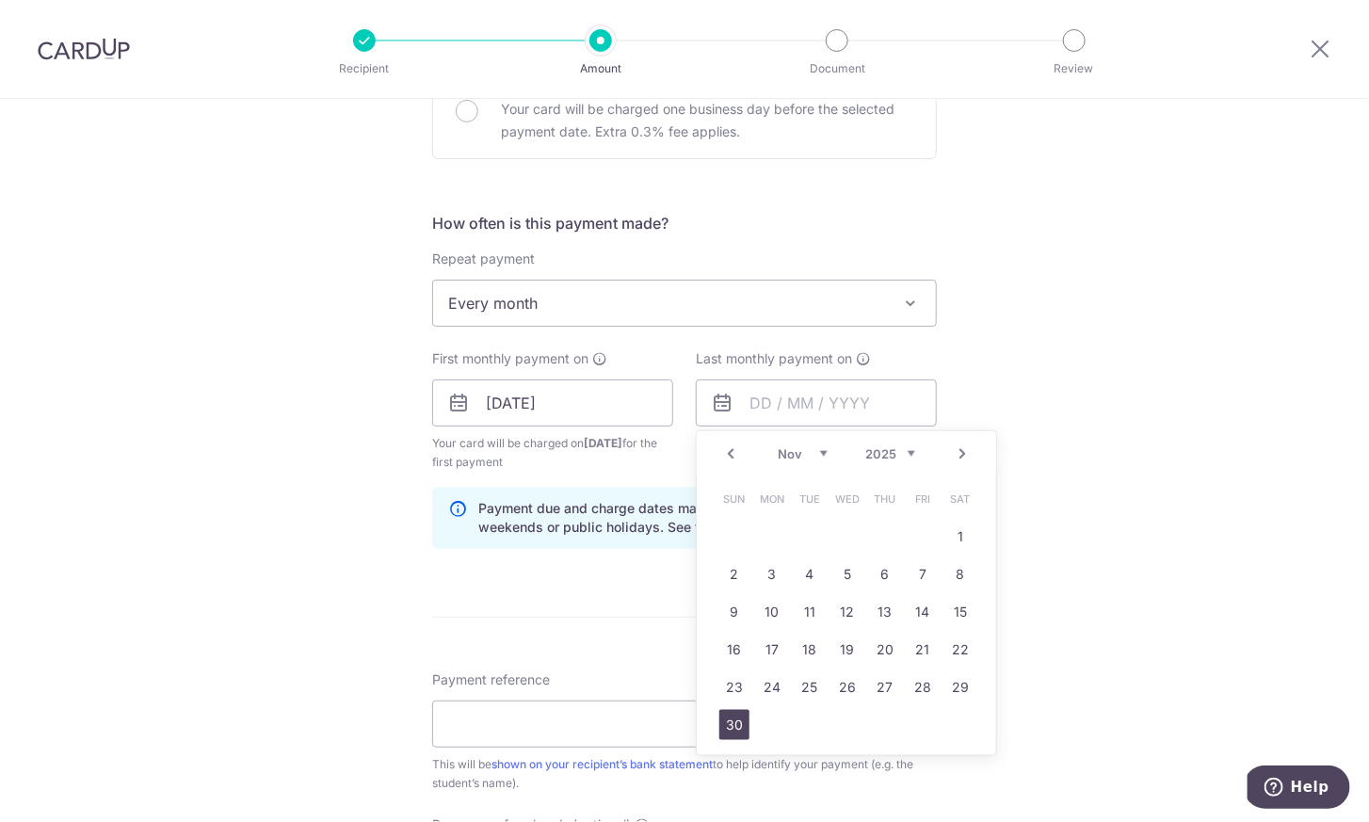
click at [734, 721] on link "30" at bounding box center [734, 725] width 30 height 30
type input "[DATE]"
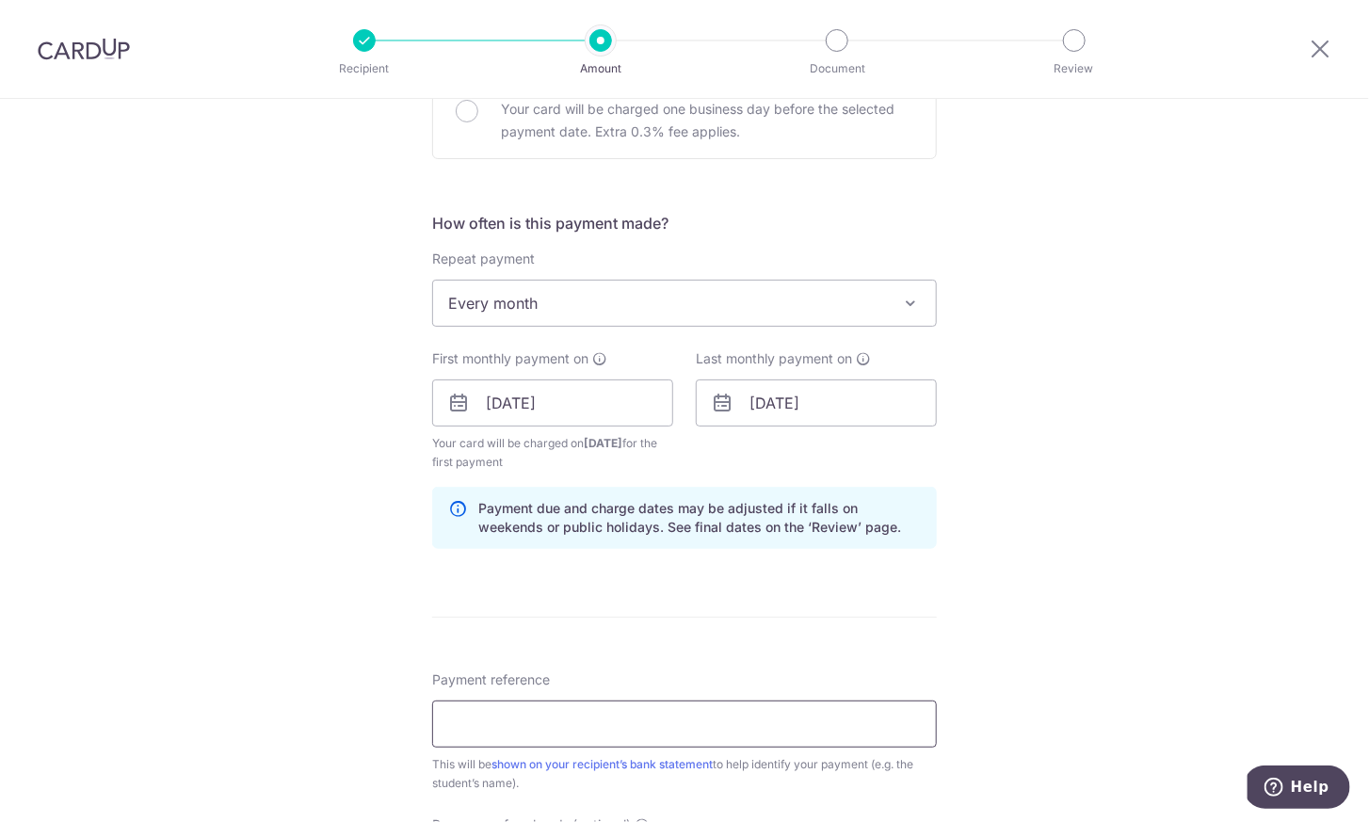
click at [643, 712] on input "Payment reference" at bounding box center [684, 723] width 505 height 47
type input "[PERSON_NAME] [PERSON_NAME] [PERSON_NAME]"
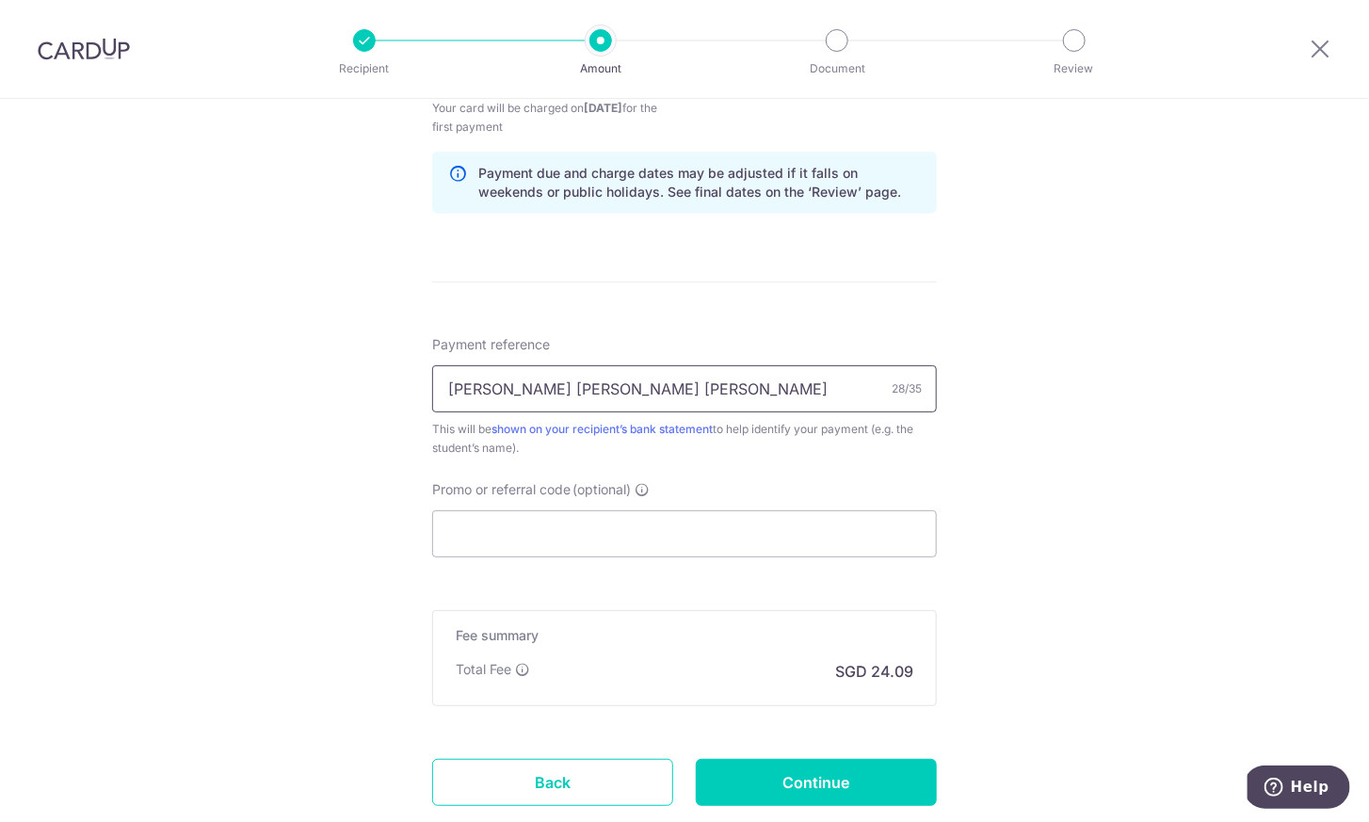
scroll to position [965, 0]
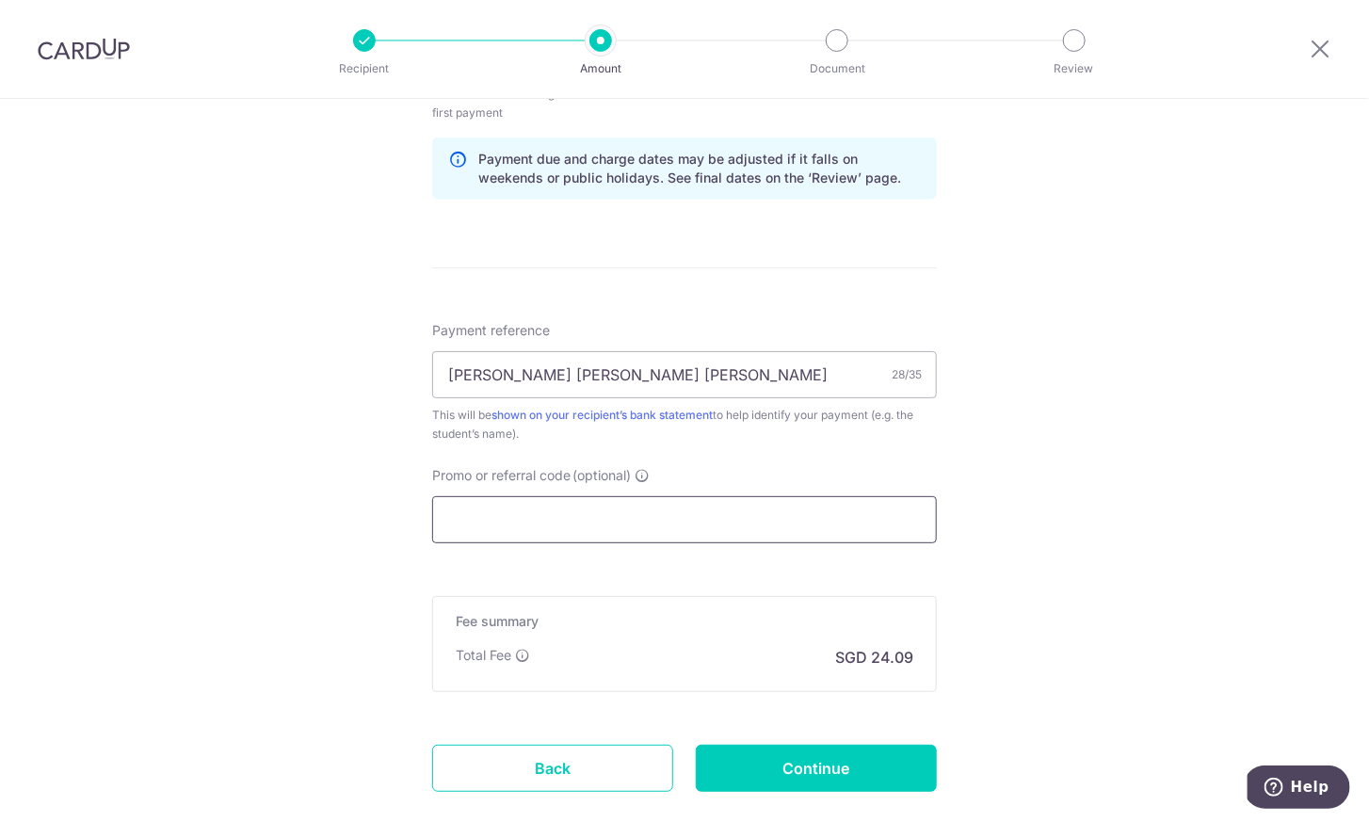
click at [617, 523] on input "Promo or referral code (optional)" at bounding box center [684, 519] width 505 height 47
paste input "REC185"
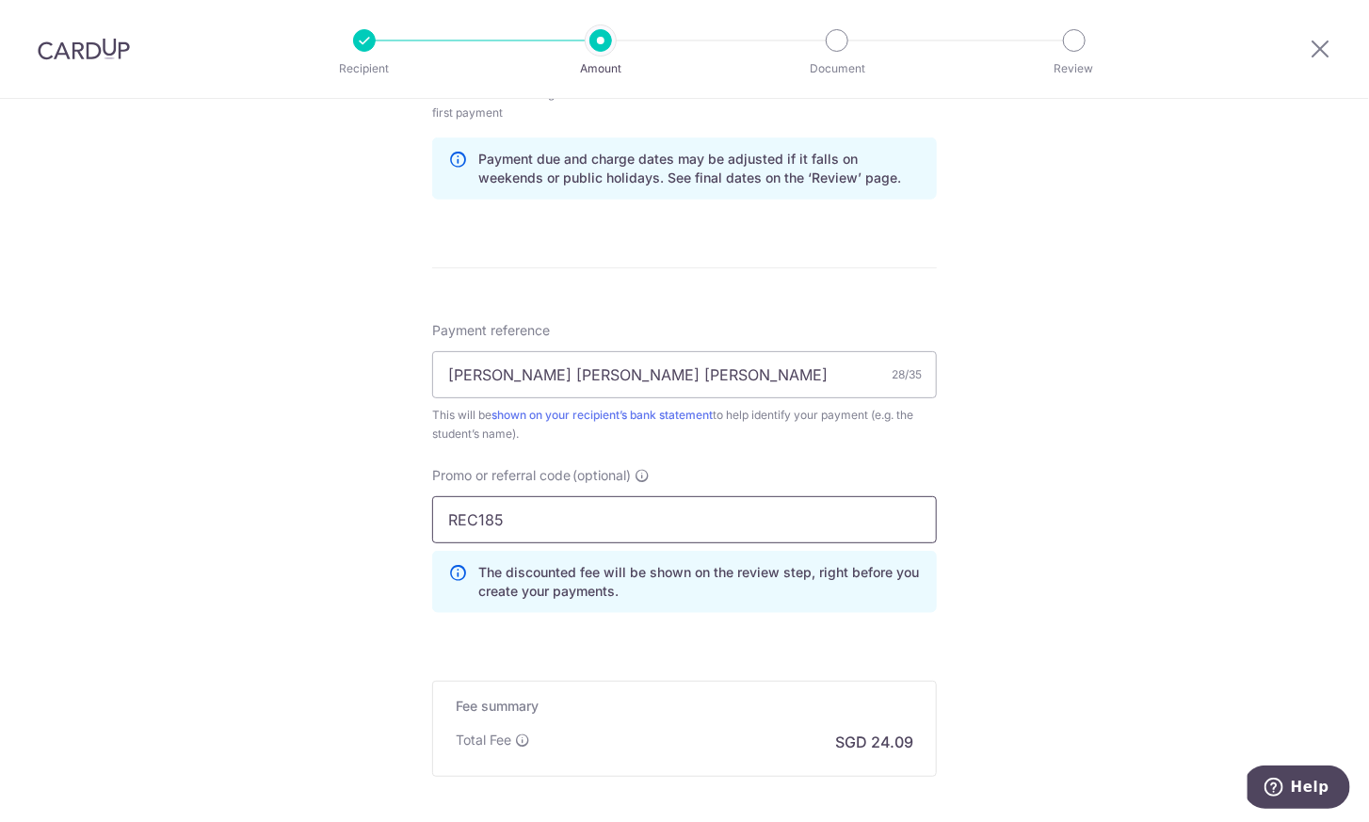
type input "REC185"
click at [303, 580] on div "Tell us more about your payment Enter payment amount SGD 926.50 926.50 Recipien…" at bounding box center [684, 76] width 1369 height 1884
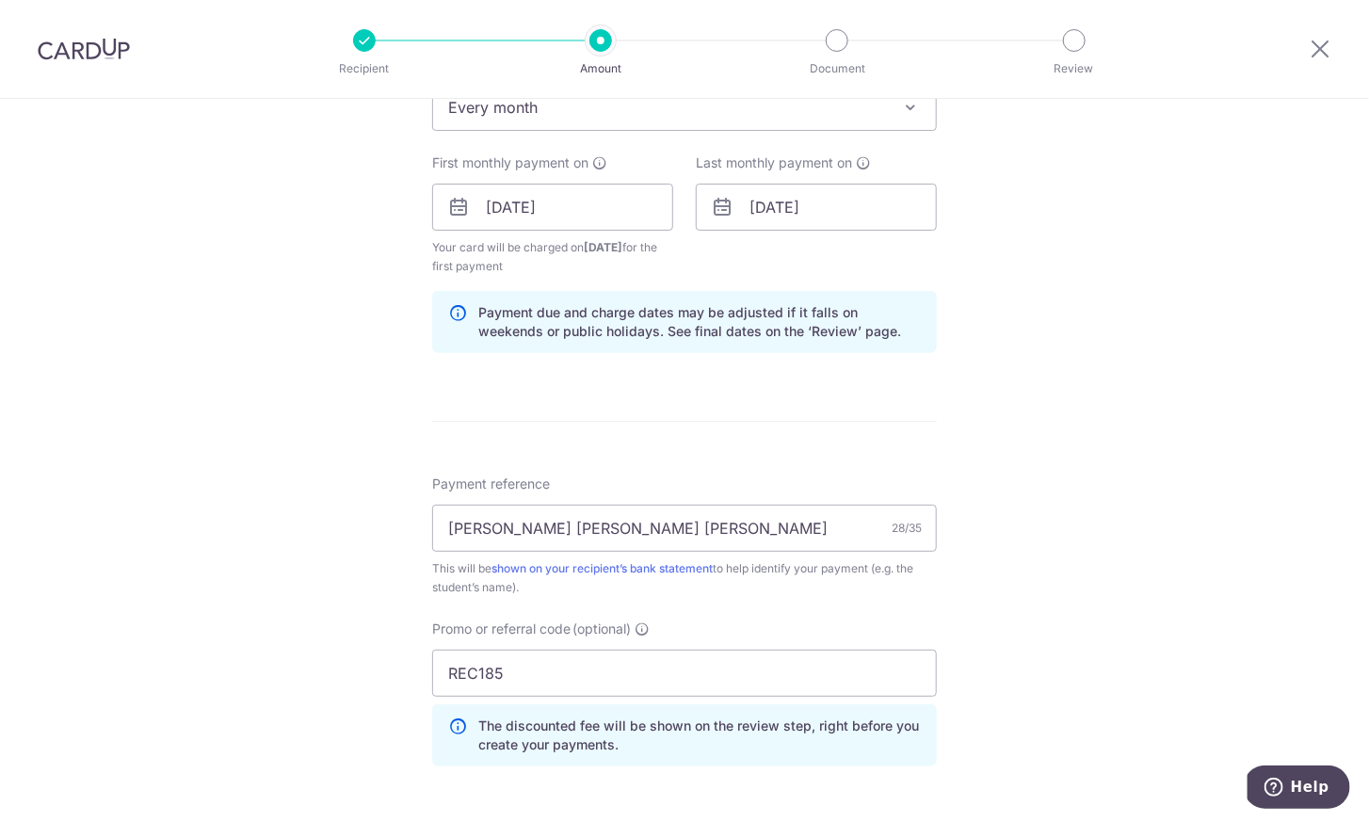
scroll to position [1154, 0]
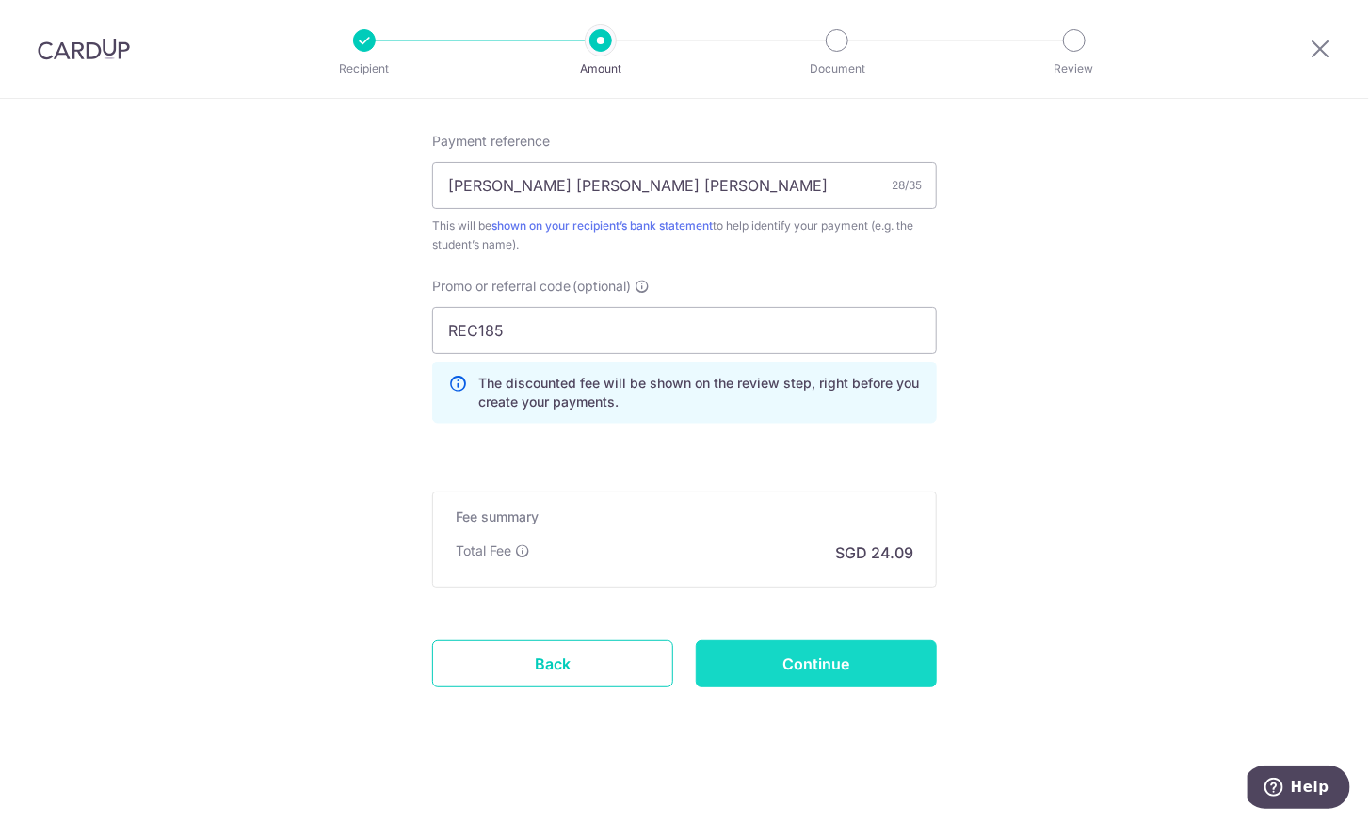
click at [833, 653] on input "Continue" at bounding box center [816, 663] width 241 height 47
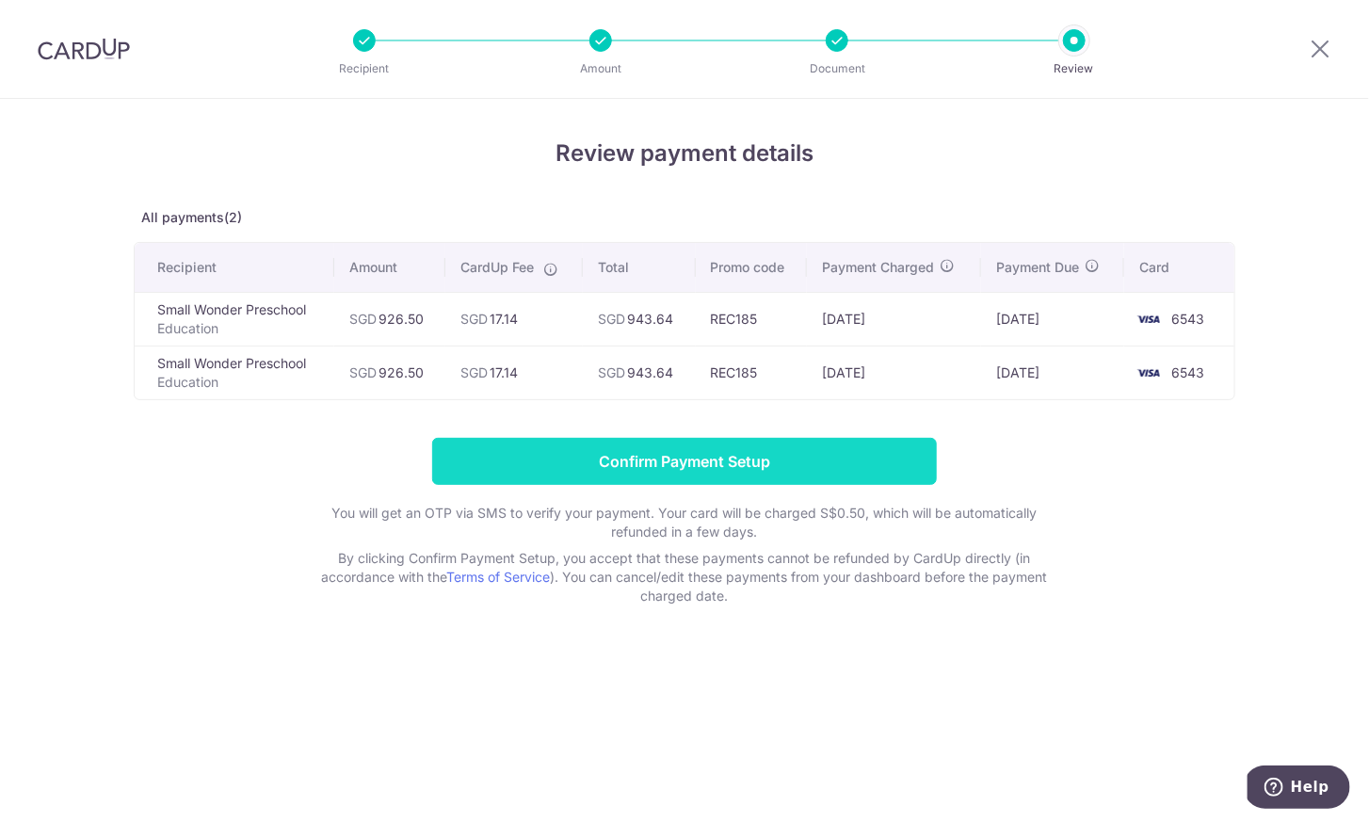
click at [683, 452] on input "Confirm Payment Setup" at bounding box center [684, 461] width 505 height 47
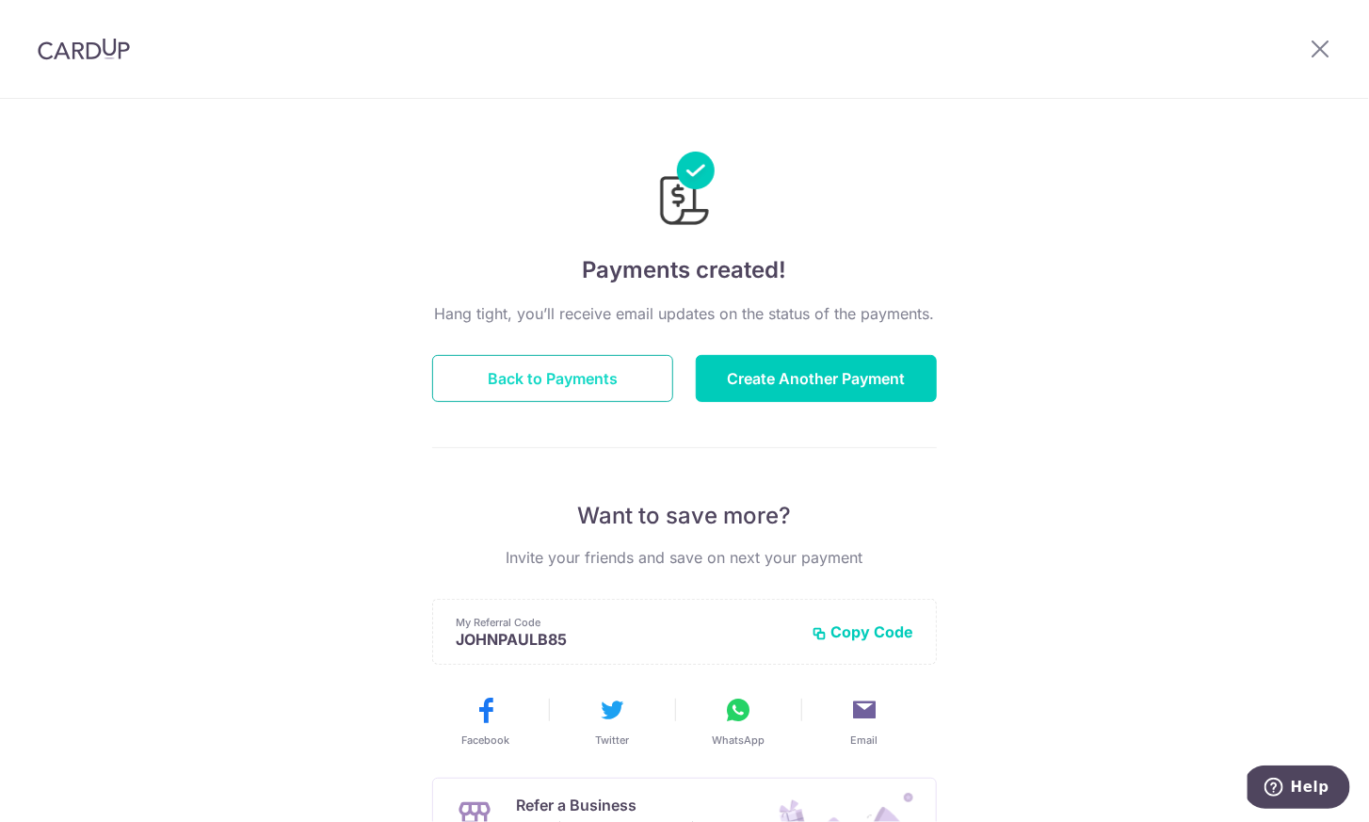
click at [584, 385] on button "Back to Payments" at bounding box center [552, 378] width 241 height 47
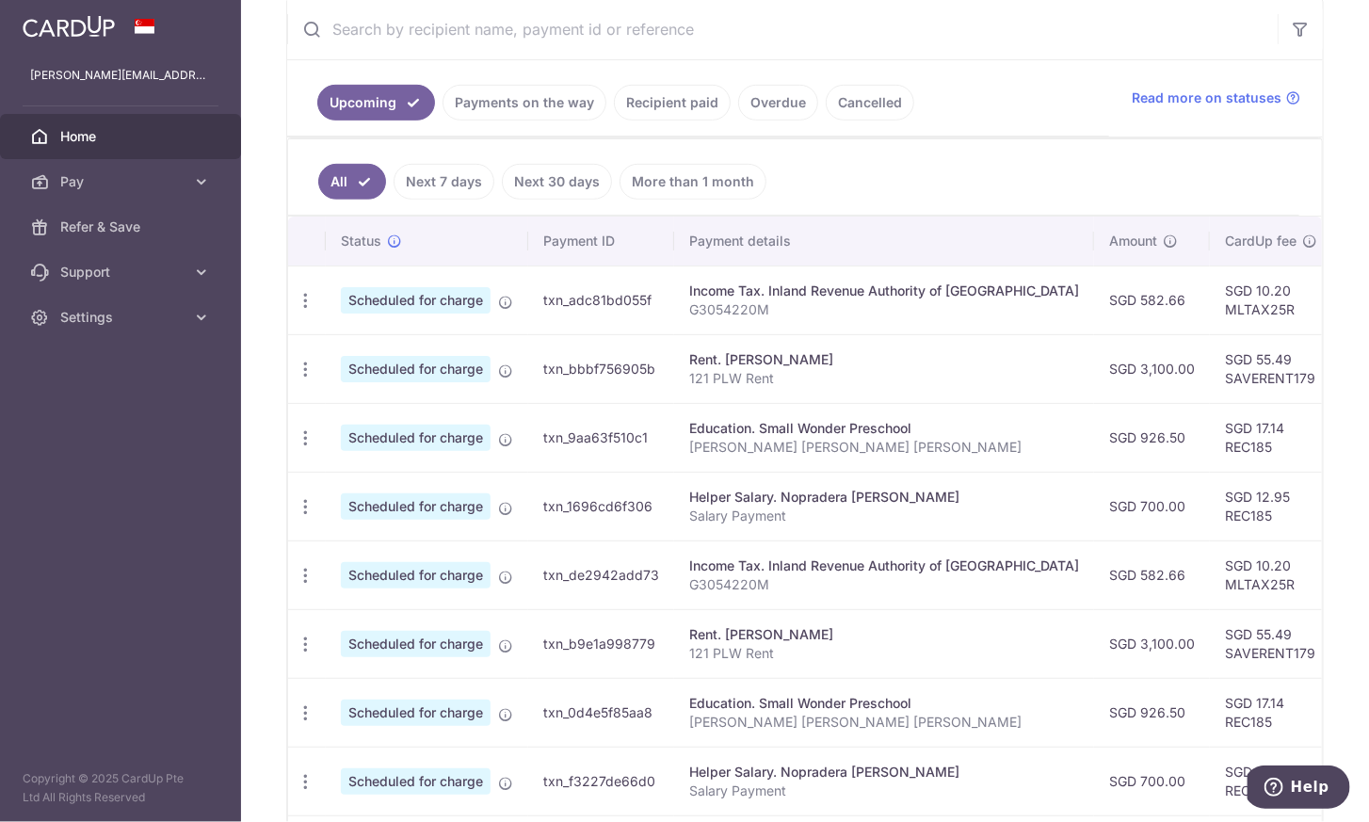
scroll to position [316, 0]
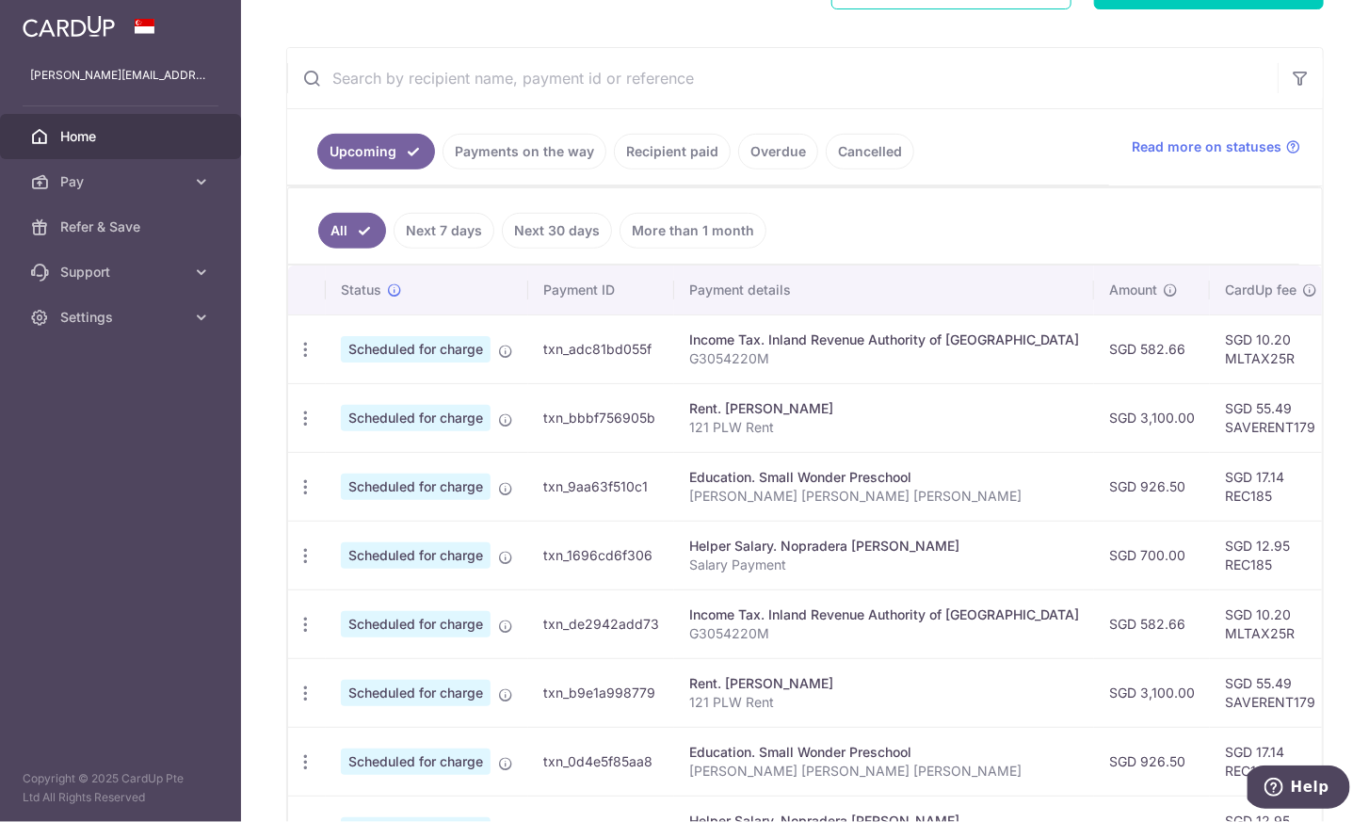
click at [934, 474] on div "Education. Small Wonder Preschool" at bounding box center [884, 477] width 390 height 19
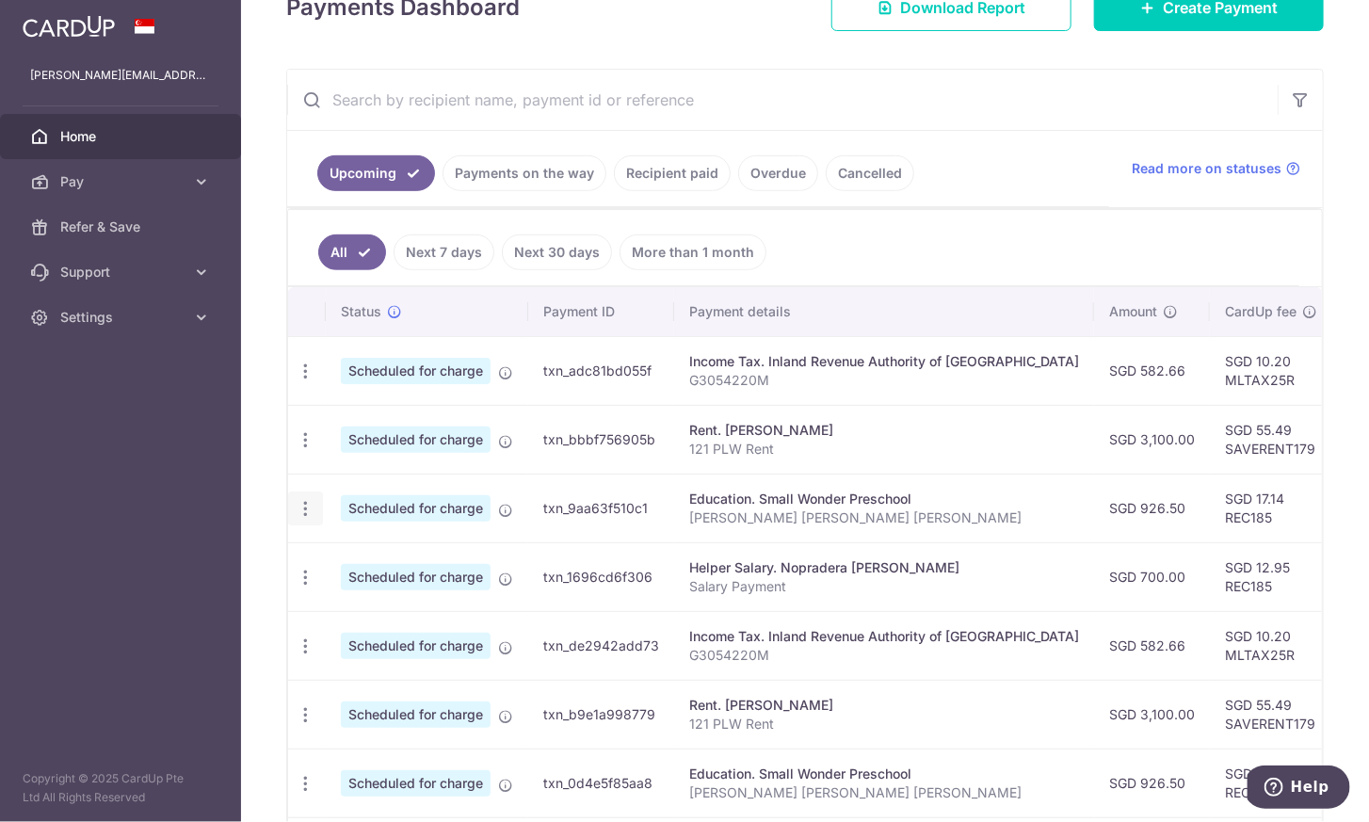
click at [299, 499] on icon "button" at bounding box center [306, 509] width 20 height 20
click at [594, 500] on td "txn_9aa63f510c1" at bounding box center [601, 508] width 146 height 69
copy td "txn_9aa63f510c1"
click at [1290, 777] on span "Help" at bounding box center [1276, 786] width 26 height 19
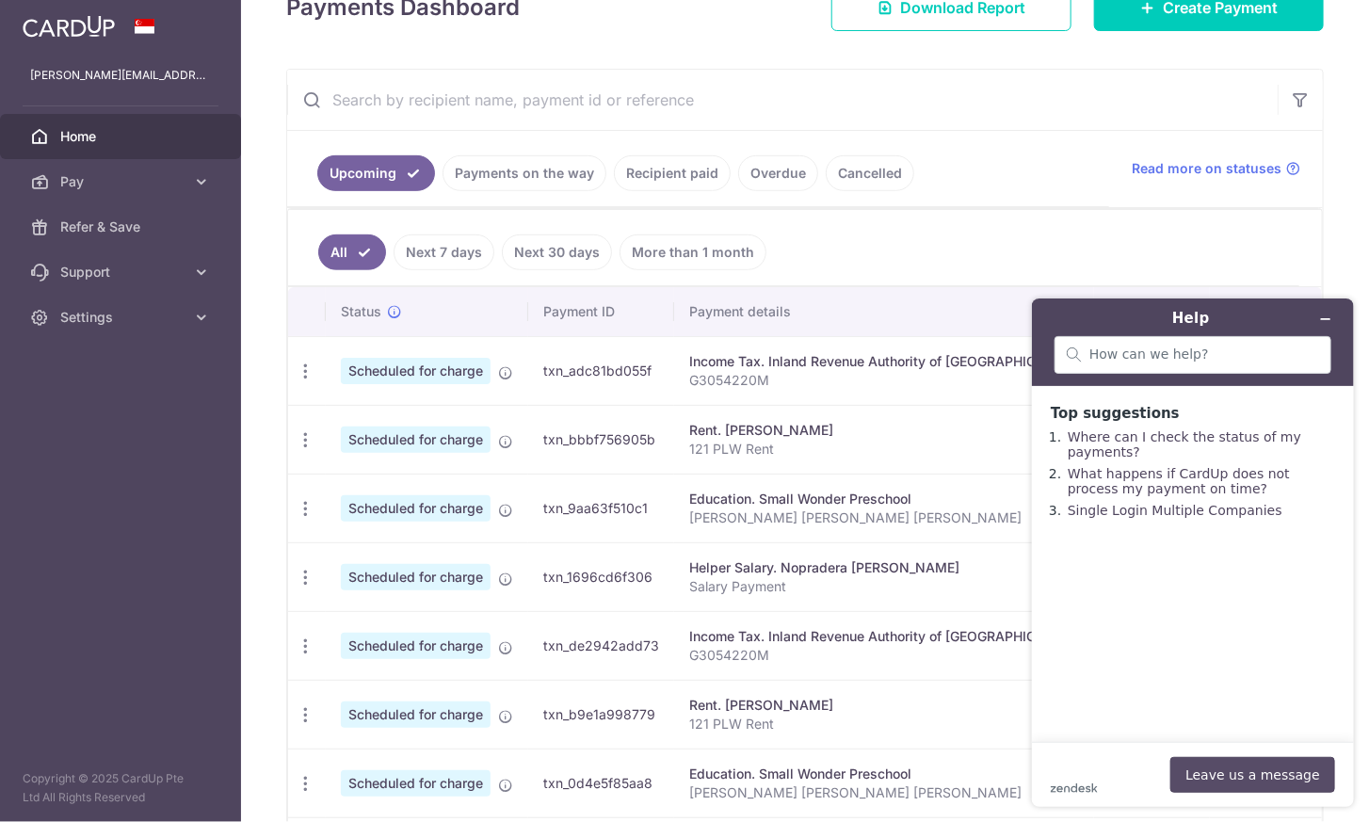
click at [1226, 784] on button "Leave us a message" at bounding box center [1251, 774] width 165 height 36
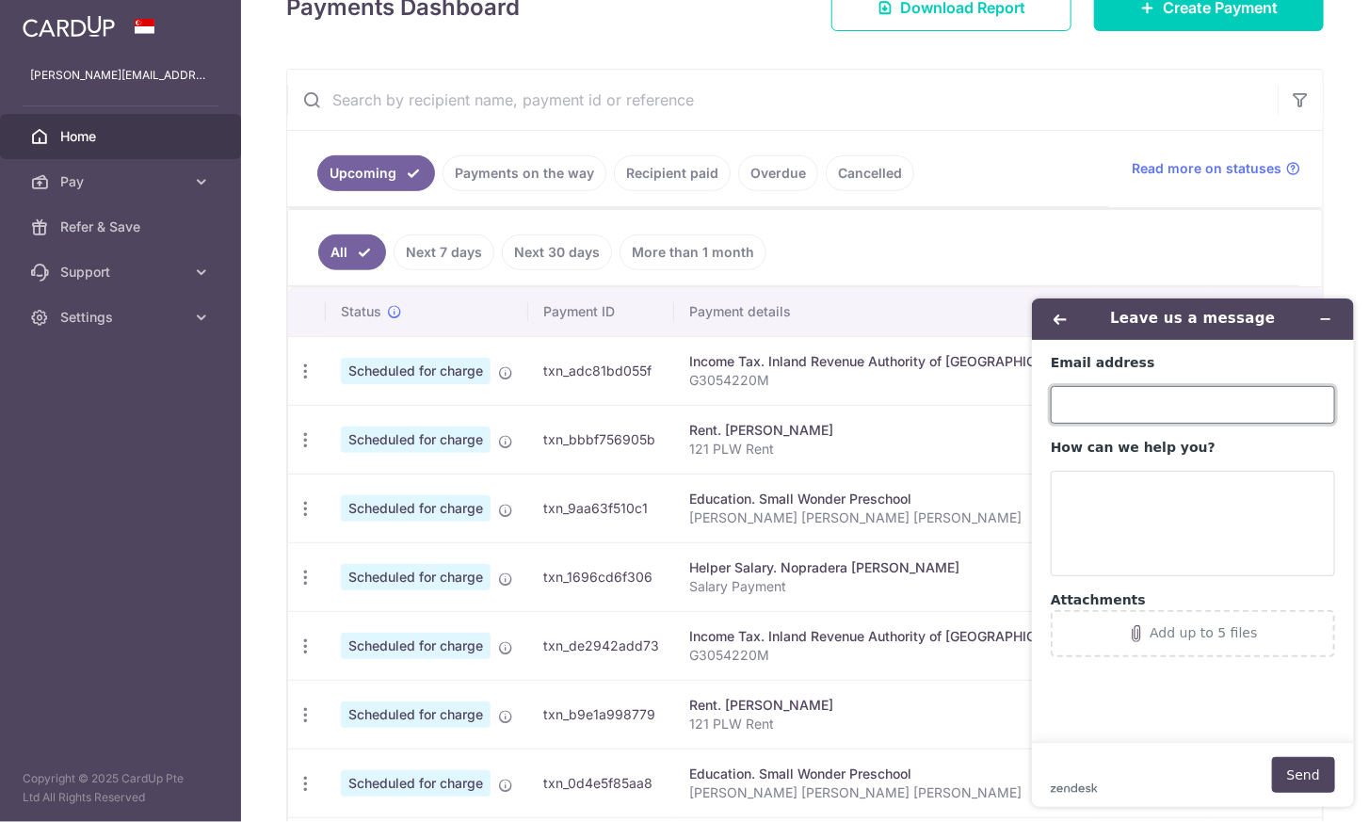
click at [1109, 401] on input "Email address" at bounding box center [1192, 404] width 284 height 38
type input "[PERSON_NAME][EMAIL_ADDRESS][PERSON_NAME][DOMAIN_NAME]"
click at [1055, 517] on textarea "How can we help you?" at bounding box center [1192, 522] width 284 height 105
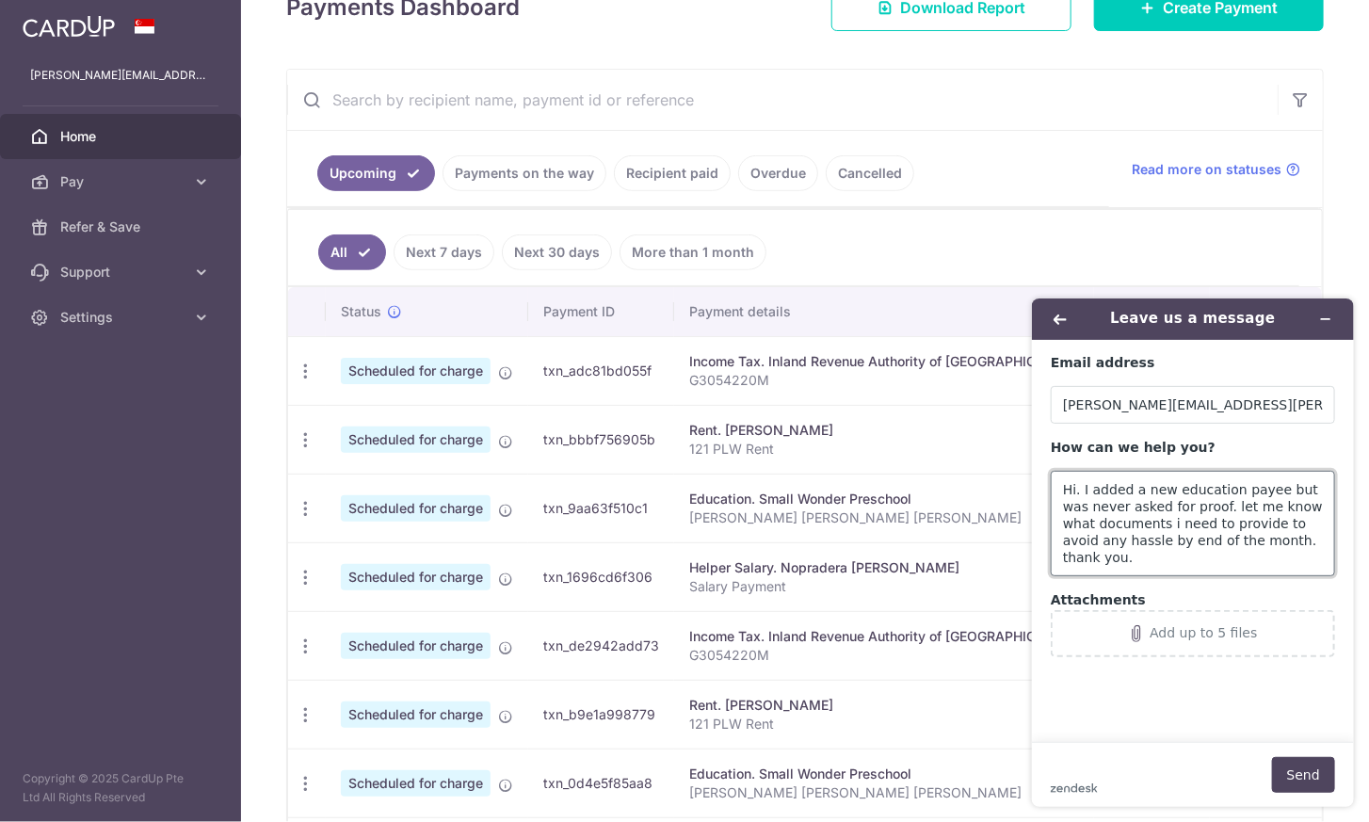
click at [1197, 511] on textarea "Hi. I added a new education payee but was never asked for proof. let me know wh…" at bounding box center [1192, 522] width 284 height 105
click at [1245, 512] on textarea "Hi. I added a new education payee but was never asked for proof. Let me know wh…" at bounding box center [1192, 522] width 284 height 105
click at [1062, 525] on textarea "Hi. I added a new education payee but was never asked for proof. It's the same …" at bounding box center [1192, 522] width 284 height 105
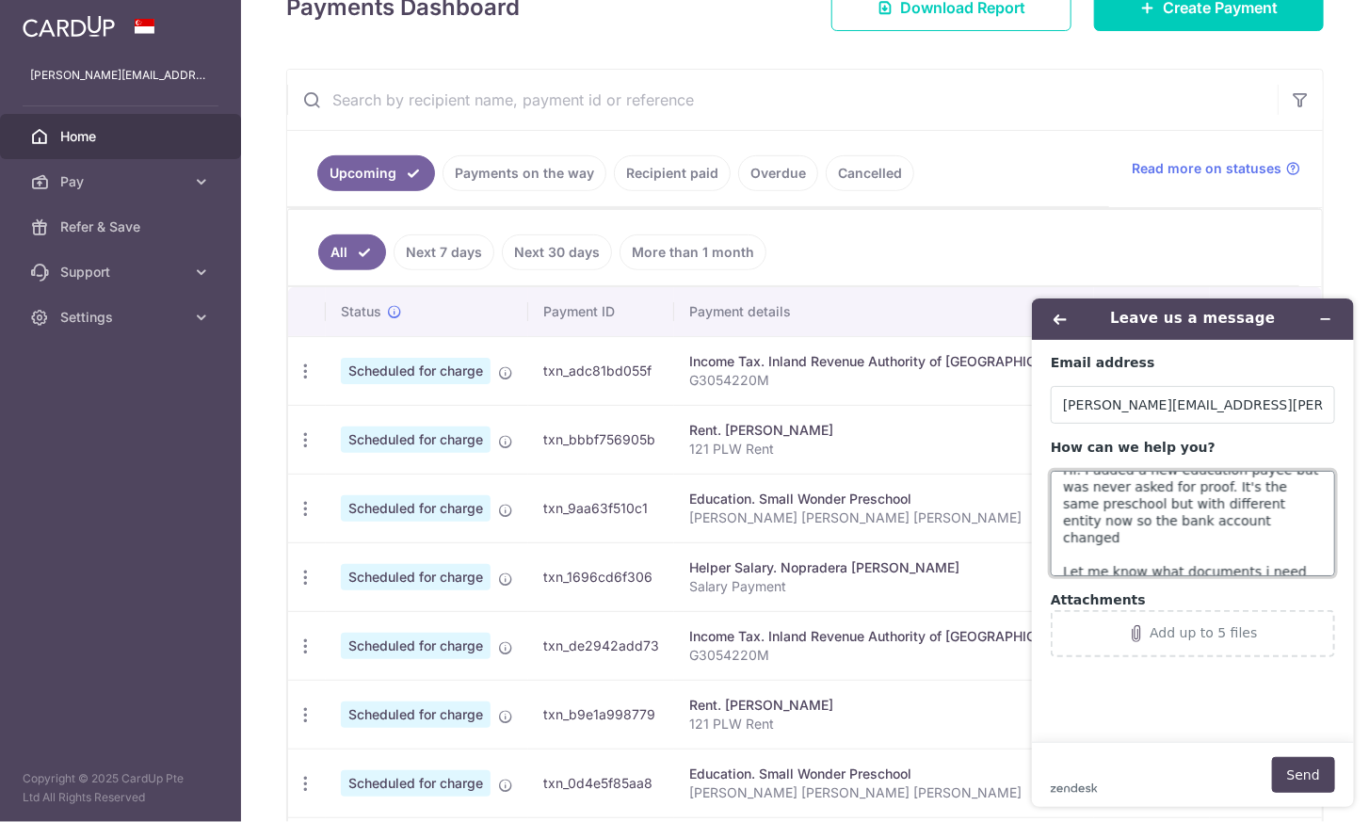
scroll to position [28, 0]
click at [1251, 511] on textarea "Hi. I added a new education payee but was never asked for proof. It's the same …" at bounding box center [1192, 522] width 284 height 105
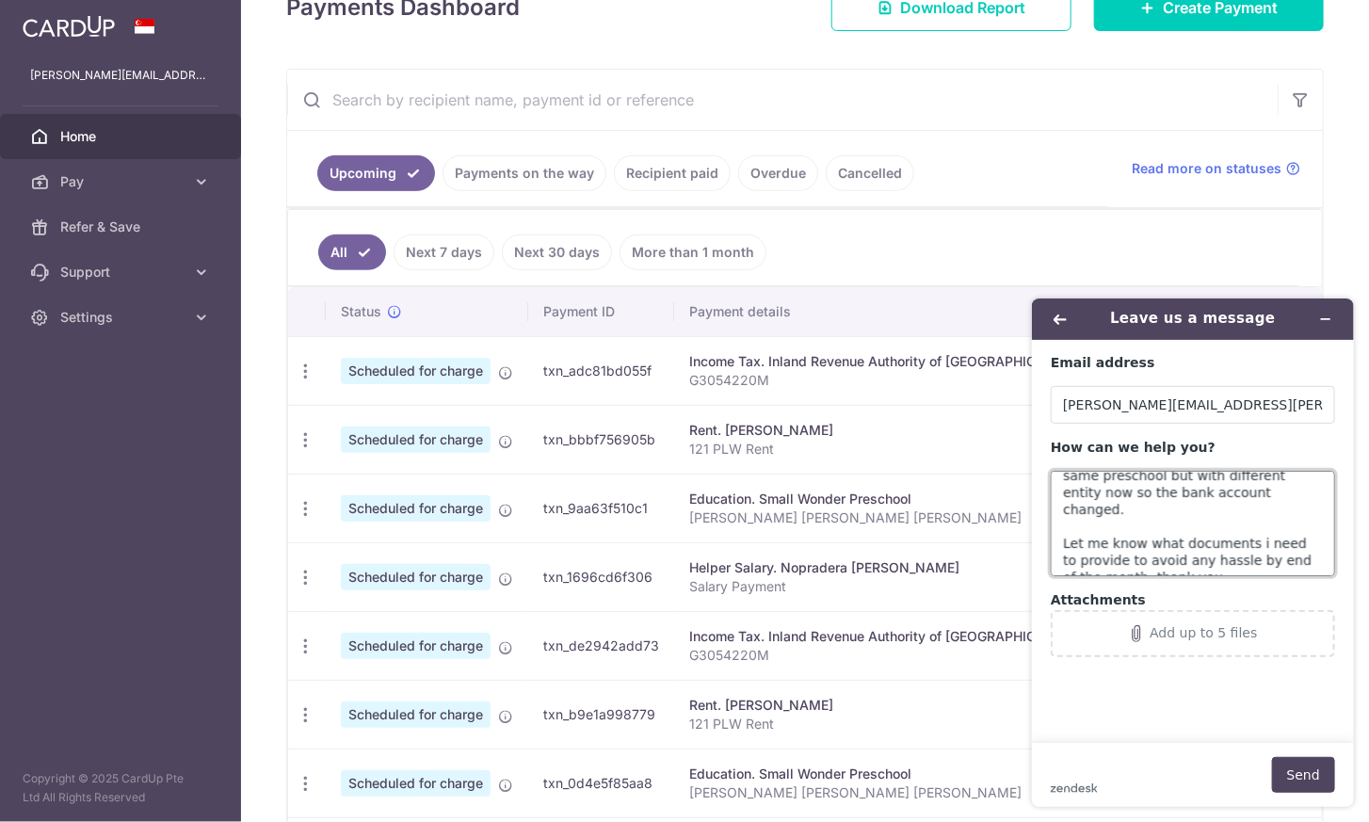
scroll to position [50, 0]
click at [1199, 554] on textarea "Hi. I added a new education payee but was never asked for proof. It's the same …" at bounding box center [1192, 522] width 284 height 105
click at [1271, 496] on textarea "Hi. I added a new education payee but was never asked for proof. It's the same …" at bounding box center [1192, 522] width 284 height 105
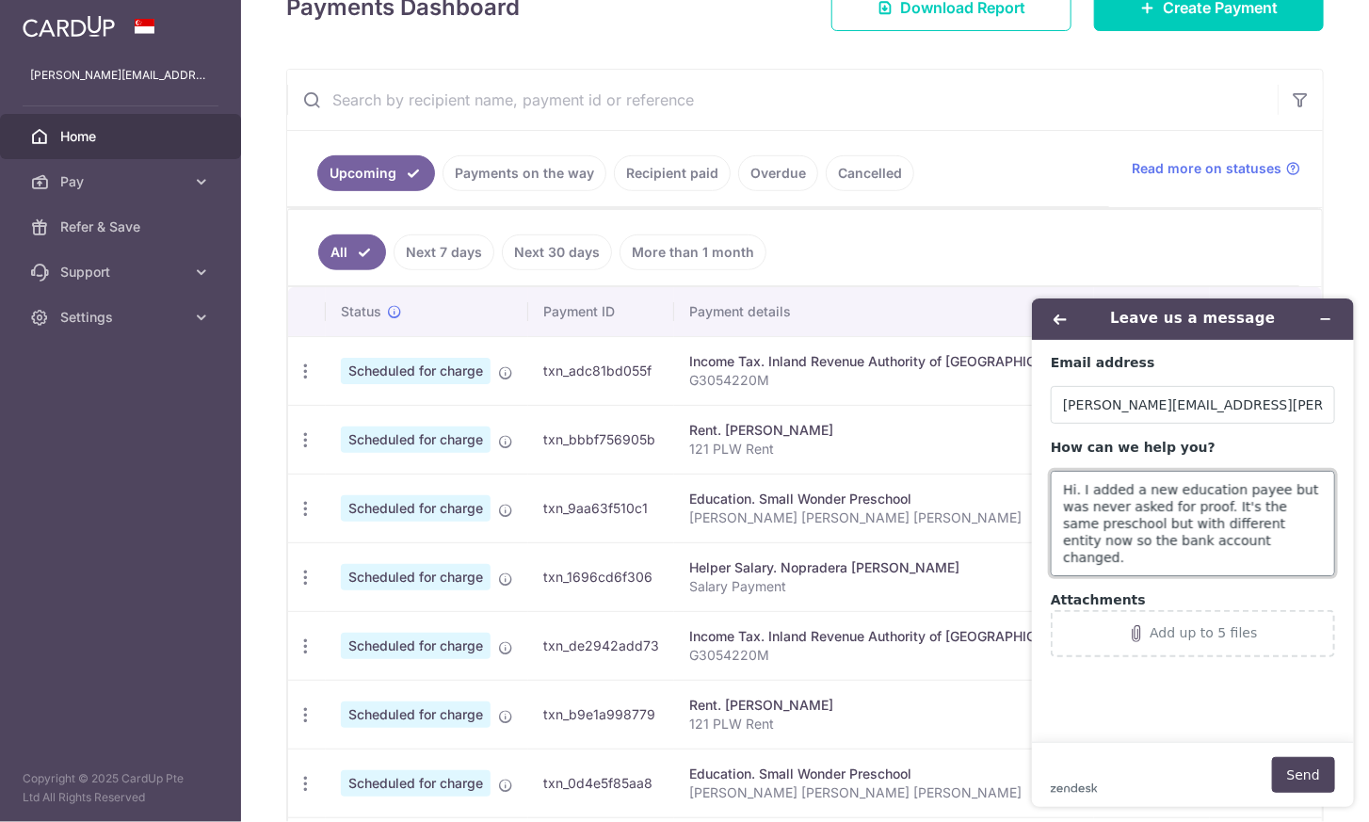
click at [1270, 489] on textarea "Hi. I added a new education payee but was never asked for proof. It's the same …" at bounding box center [1192, 522] width 284 height 105
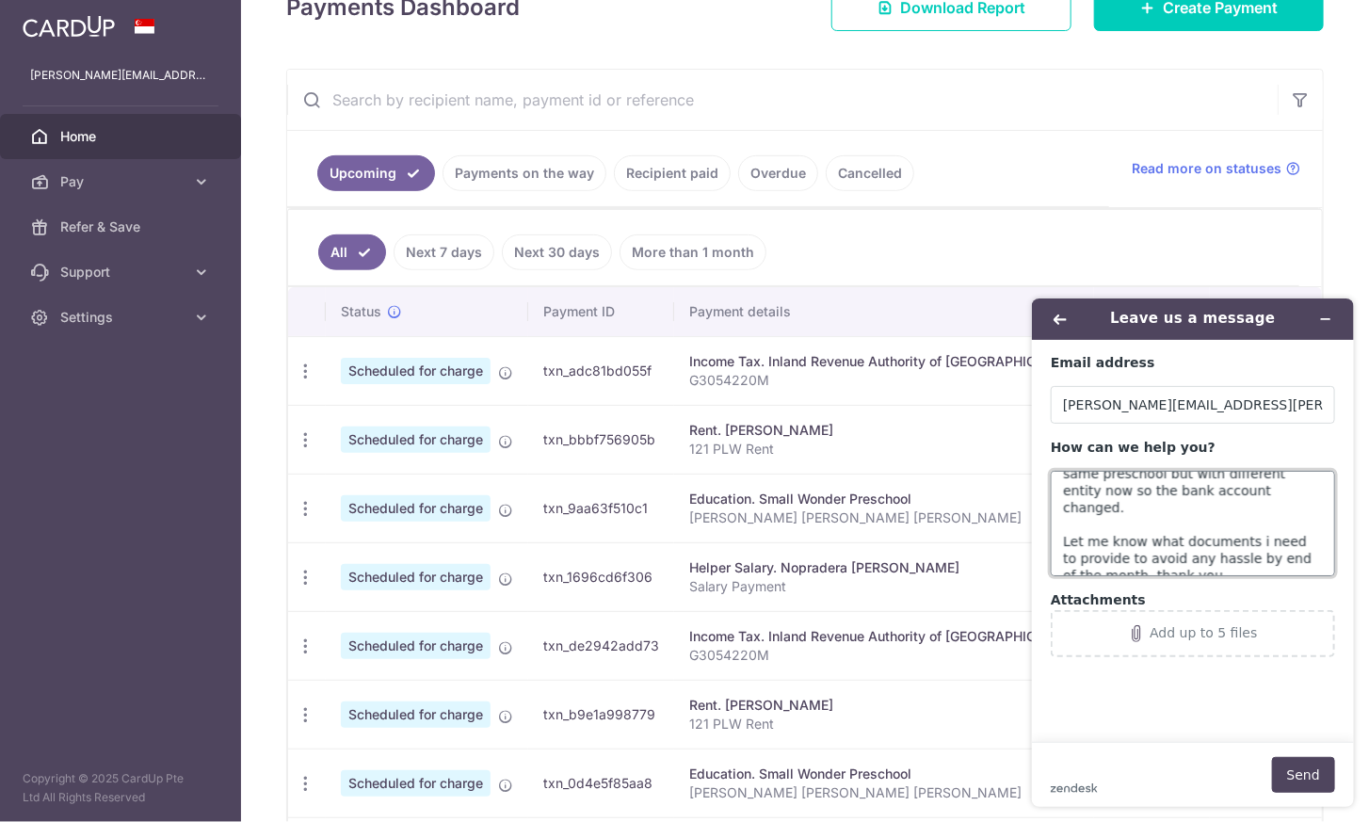
click at [1219, 552] on textarea "Hi. I added a new education payee but was never asked for proof. It's the same …" at bounding box center [1192, 522] width 284 height 105
click at [1128, 553] on textarea "Hi. I added a new education payee but was never asked for proof. It's the same …" at bounding box center [1192, 522] width 284 height 105
paste textarea "txn_9aa63f510c1"
click at [1222, 566] on textarea "Hi. I added a new education payee but was never asked for proof. It's the same …" at bounding box center [1192, 522] width 284 height 105
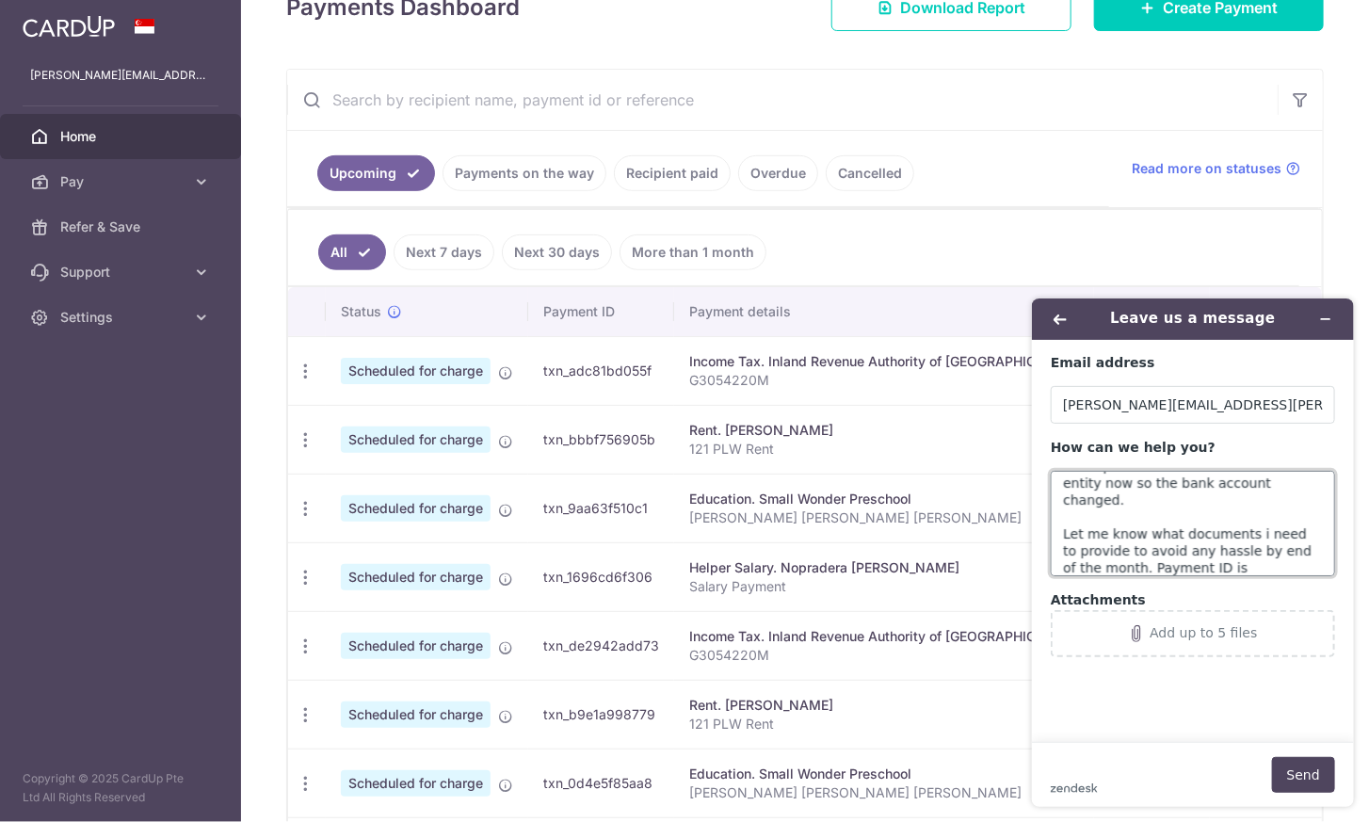
click at [1222, 566] on textarea "Hi. I added a new education payee but was never asked for proof. It's the same …" at bounding box center [1192, 522] width 284 height 105
click at [1177, 568] on textarea "Hi. I added a new education payee but was never asked for proof. It's the same …" at bounding box center [1192, 522] width 284 height 105
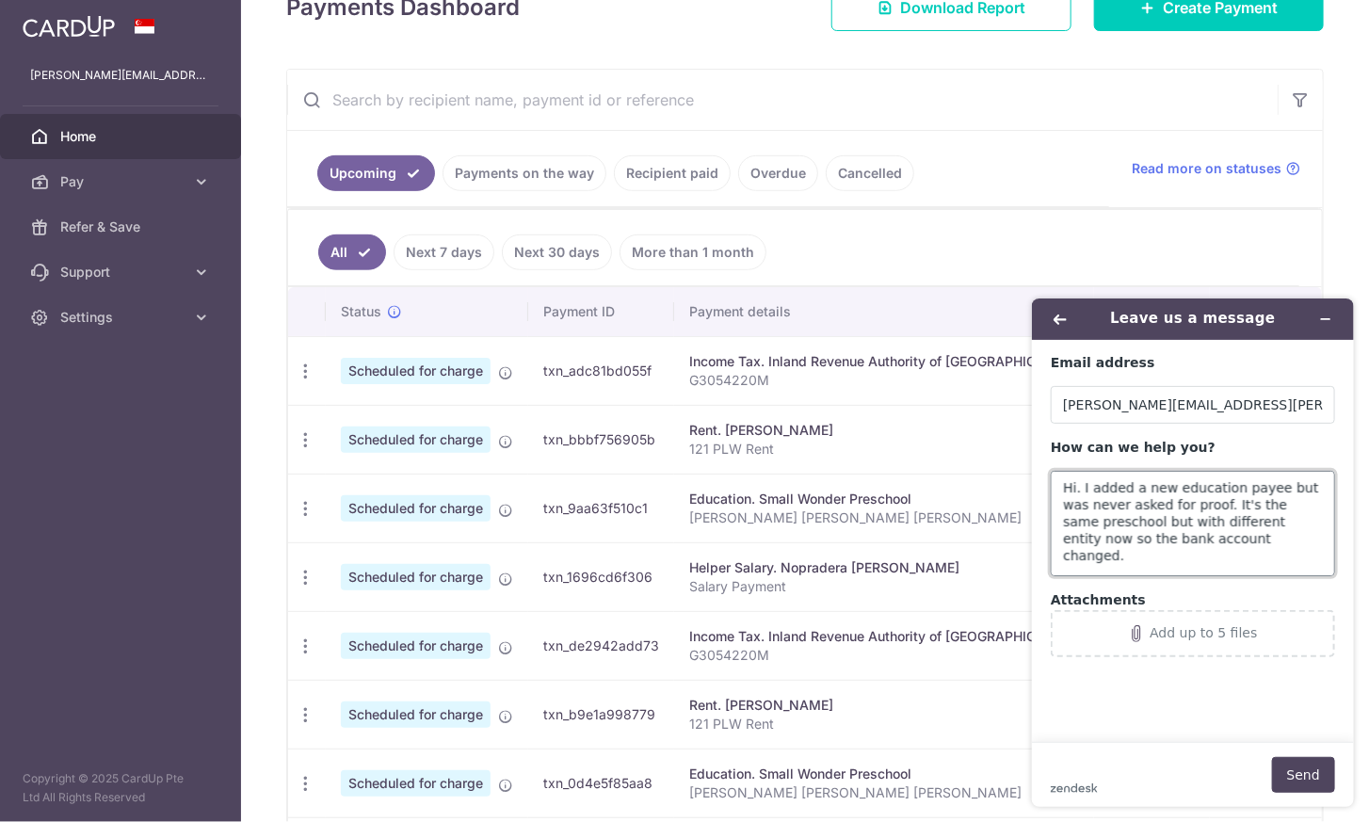
scroll to position [0, 0]
click at [1256, 533] on textarea "Hi. I added a new education payee but was never asked for proof. It's the same …" at bounding box center [1192, 522] width 284 height 105
click at [1256, 531] on textarea "Hi. I added a new education payee but was never asked for proof. It's the same …" at bounding box center [1192, 522] width 284 height 105
drag, startPoint x: 1252, startPoint y: 540, endPoint x: 1259, endPoint y: 552, distance: 13.1
click at [1259, 552] on textarea "Hi. I added a new education payee but was never asked for proof. It's the same …" at bounding box center [1192, 522] width 284 height 105
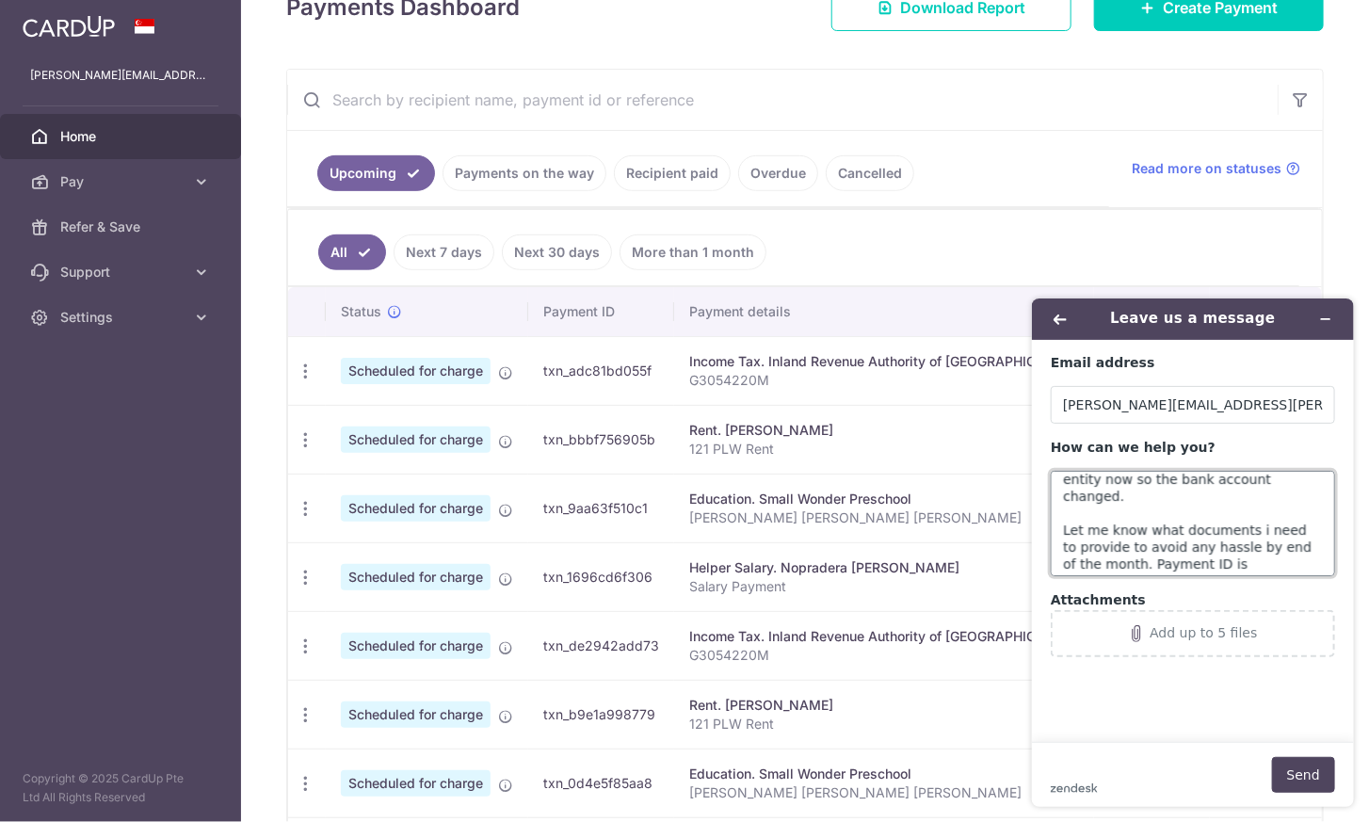
scroll to position [68, 0]
click at [1252, 536] on textarea "Hi. I added a new education payee but was never asked for proof. It's the same …" at bounding box center [1192, 522] width 284 height 105
type textarea "Hi. I added a new education payee but was never asked for proof. It's the same …"
click at [1300, 766] on button "Send" at bounding box center [1302, 774] width 63 height 36
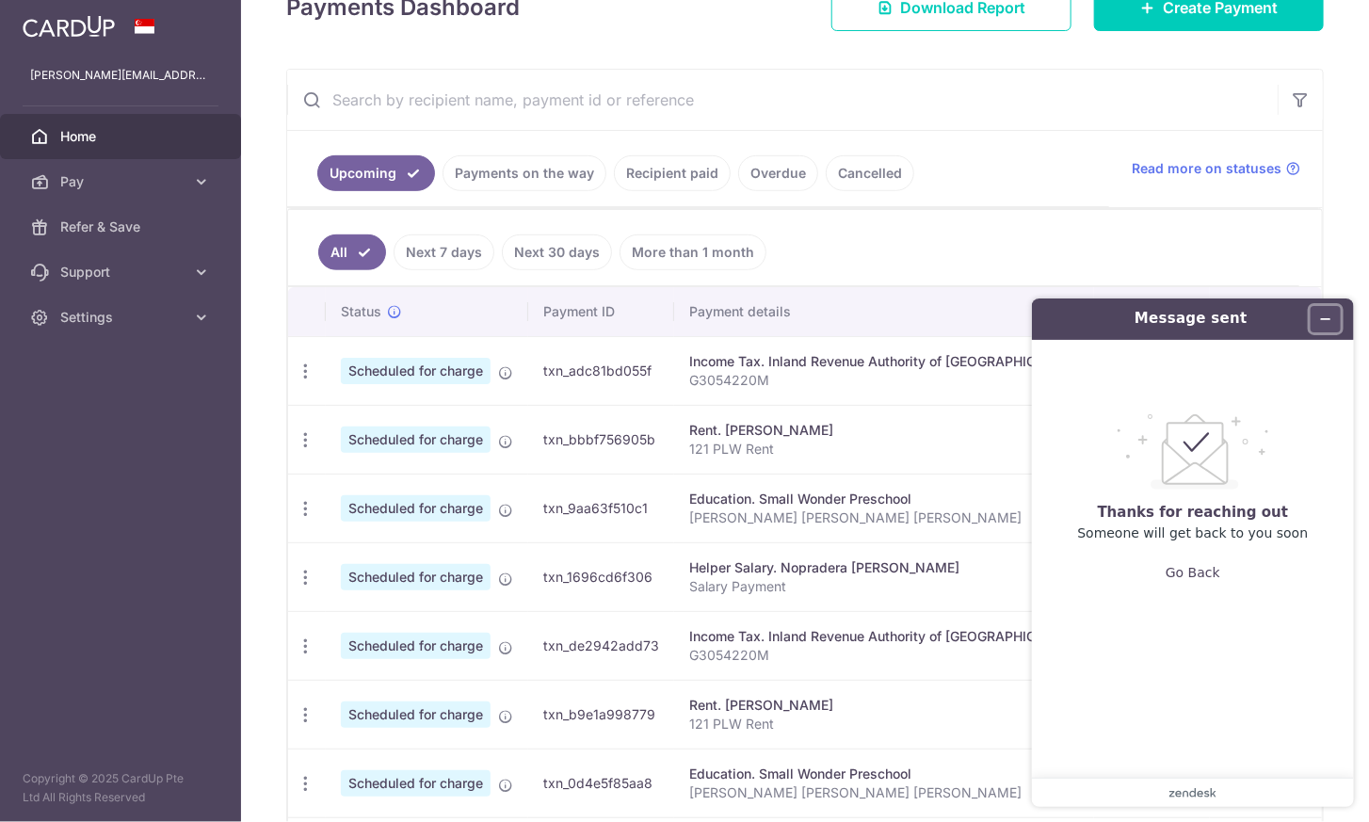
click at [1325, 318] on icon "Minimize widget" at bounding box center [1325, 318] width 8 height 0
